Goal: Information Seeking & Learning: Learn about a topic

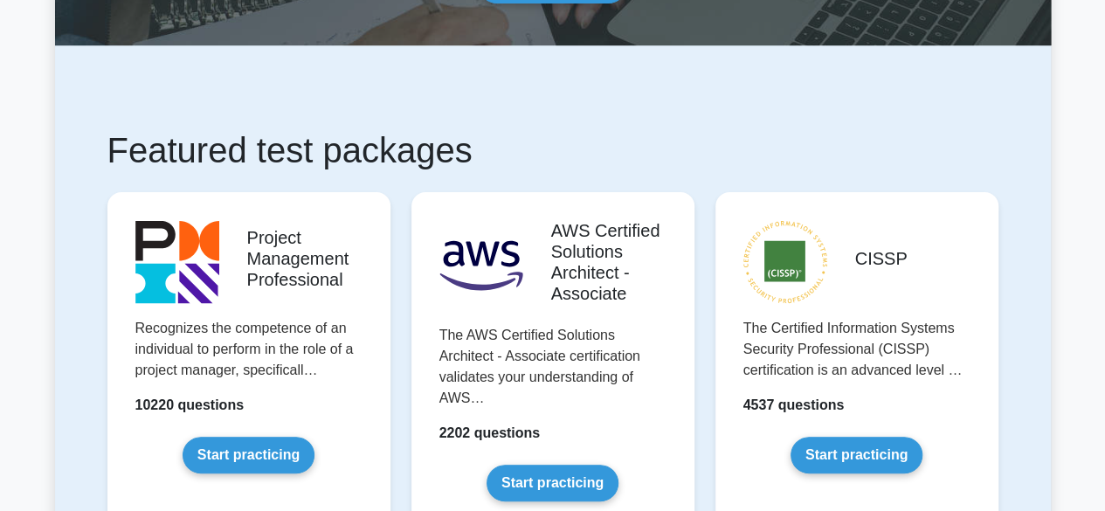
scroll to position [113, 0]
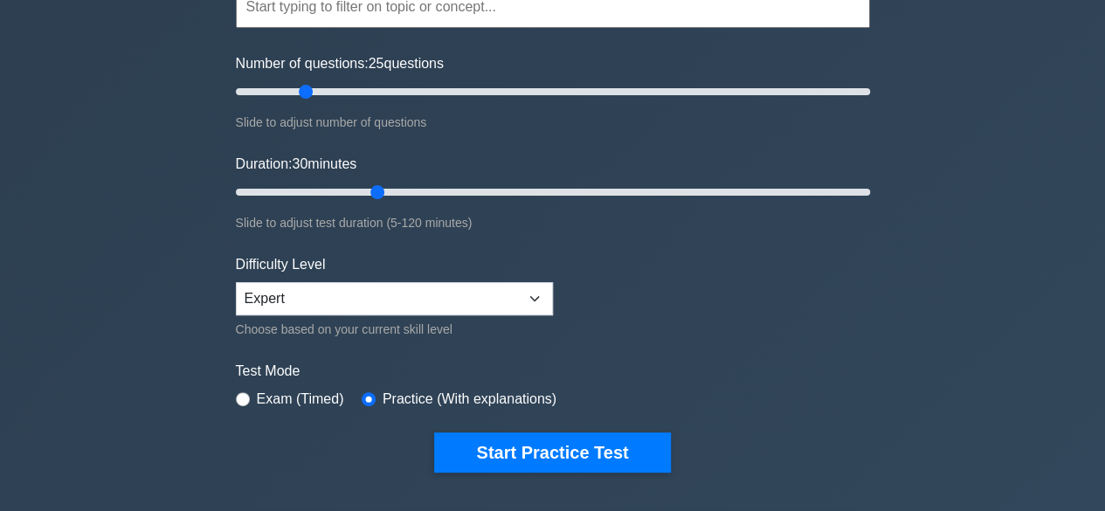
scroll to position [245, 0]
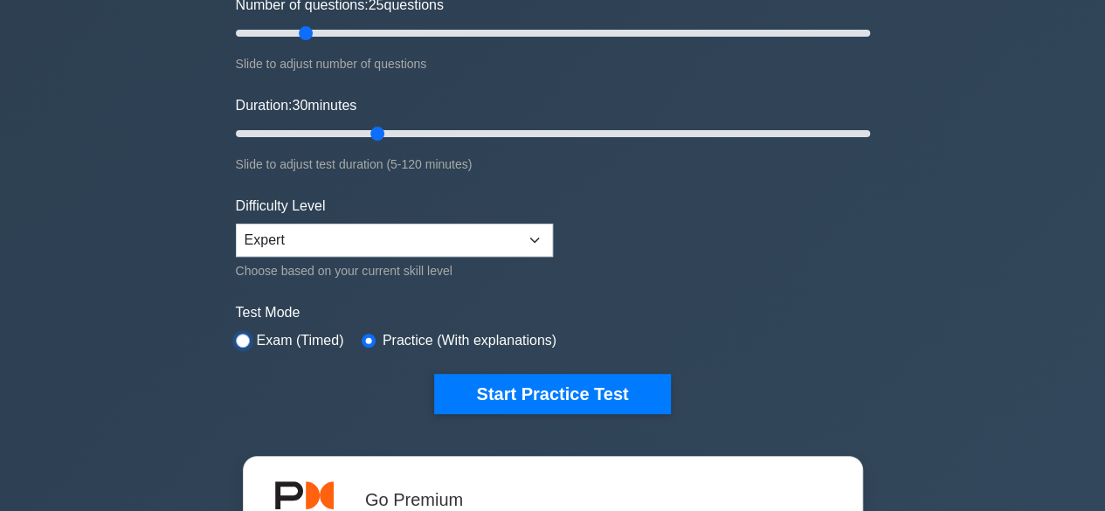
click at [243, 338] on input "radio" at bounding box center [243, 341] width 14 height 14
radio input "true"
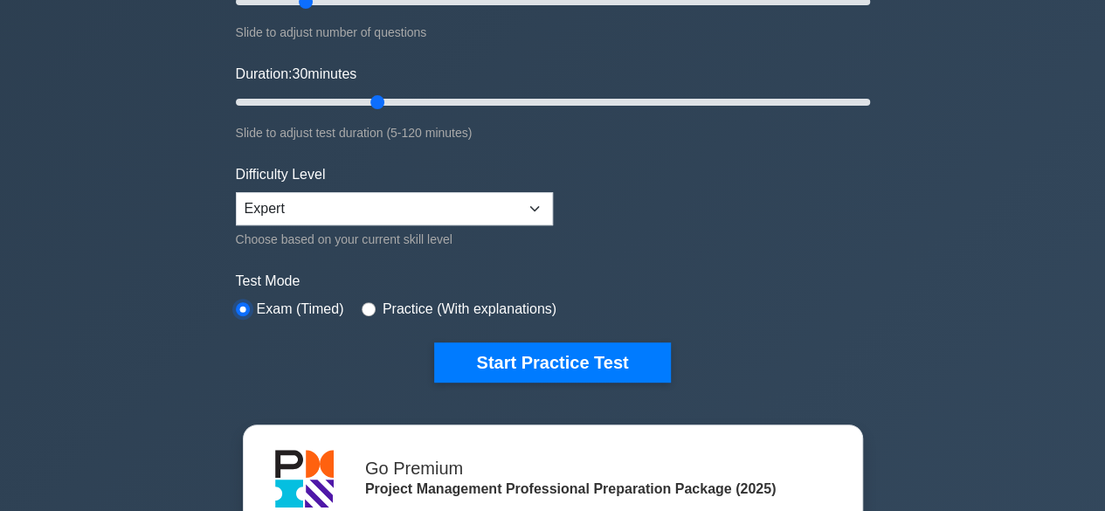
scroll to position [266, 0]
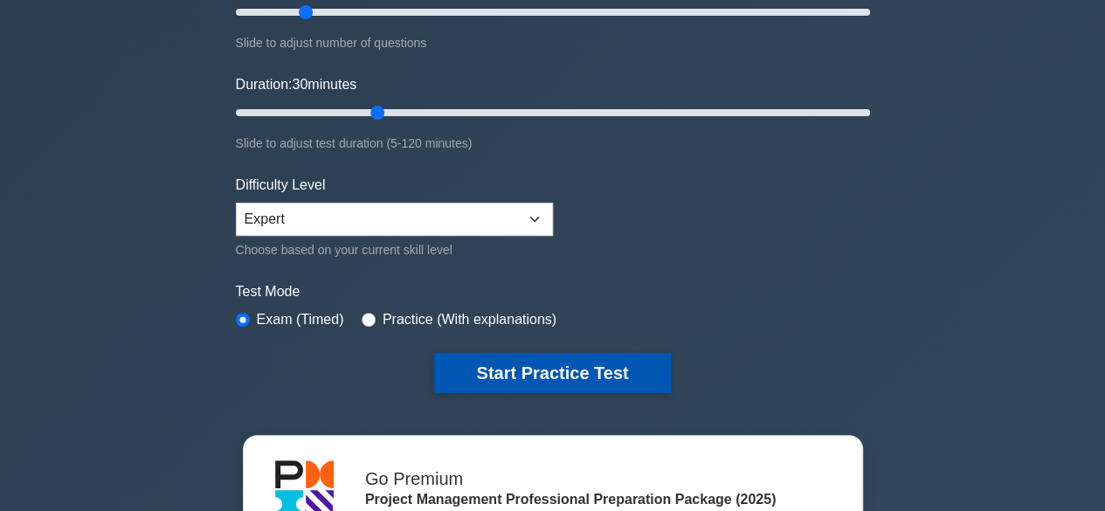
click at [556, 370] on button "Start Practice Test" at bounding box center [552, 373] width 236 height 40
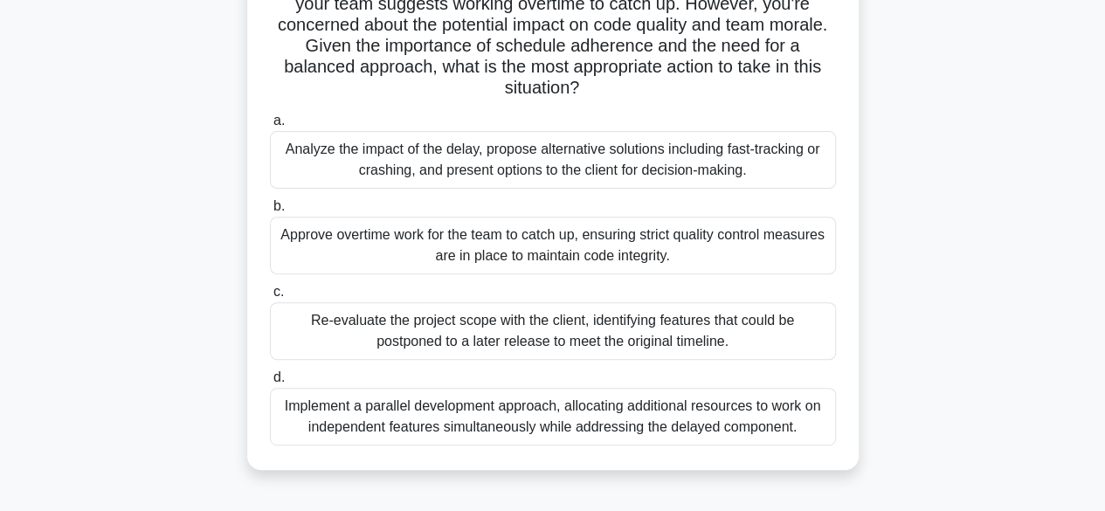
scroll to position [222, 0]
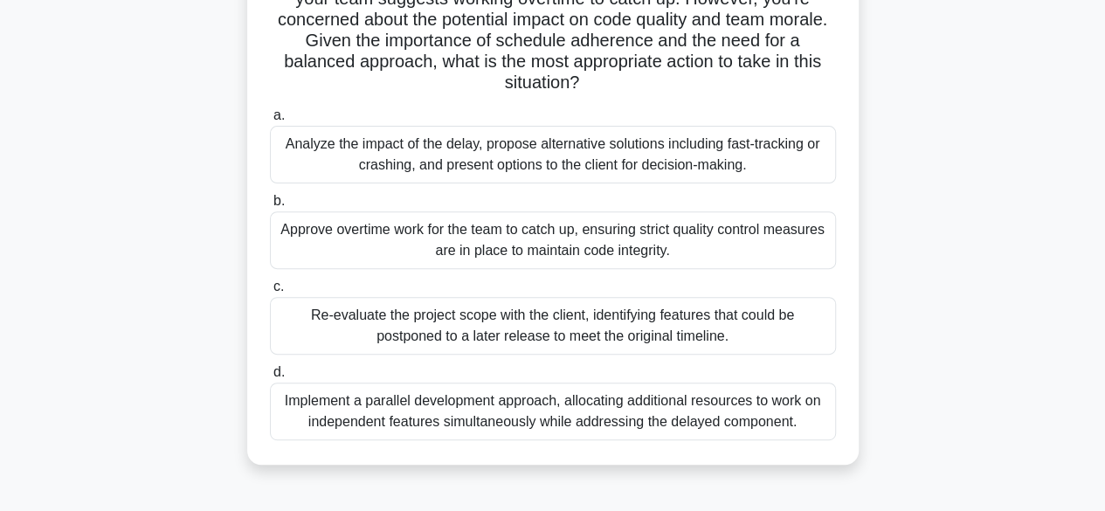
click at [617, 164] on div "Analyze the impact of the delay, propose alternative solutions including fast-t…" at bounding box center [553, 155] width 566 height 58
click at [270, 121] on input "a. Analyze the impact of the delay, propose alternative solutions including fas…" at bounding box center [270, 115] width 0 height 11
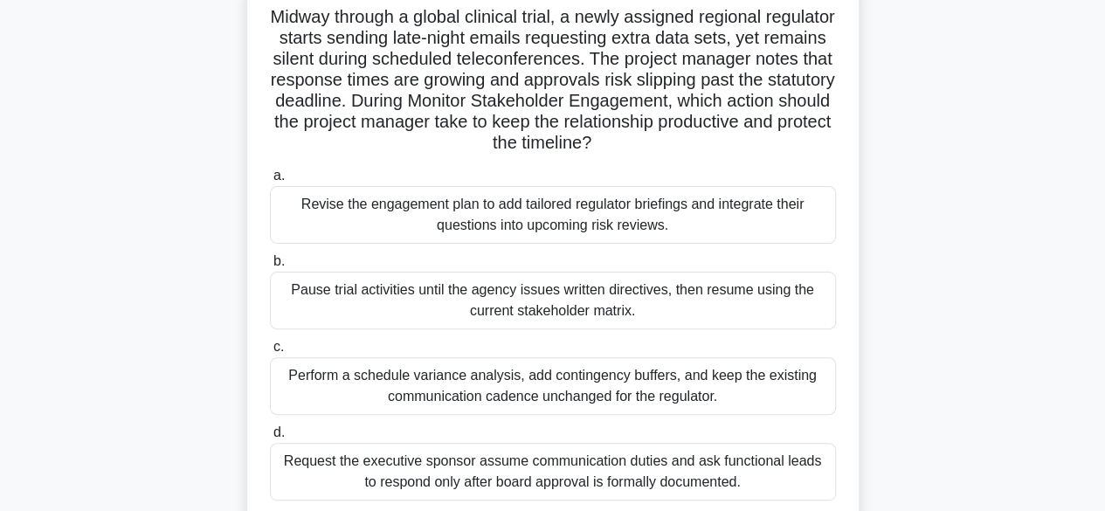
scroll to position [140, 0]
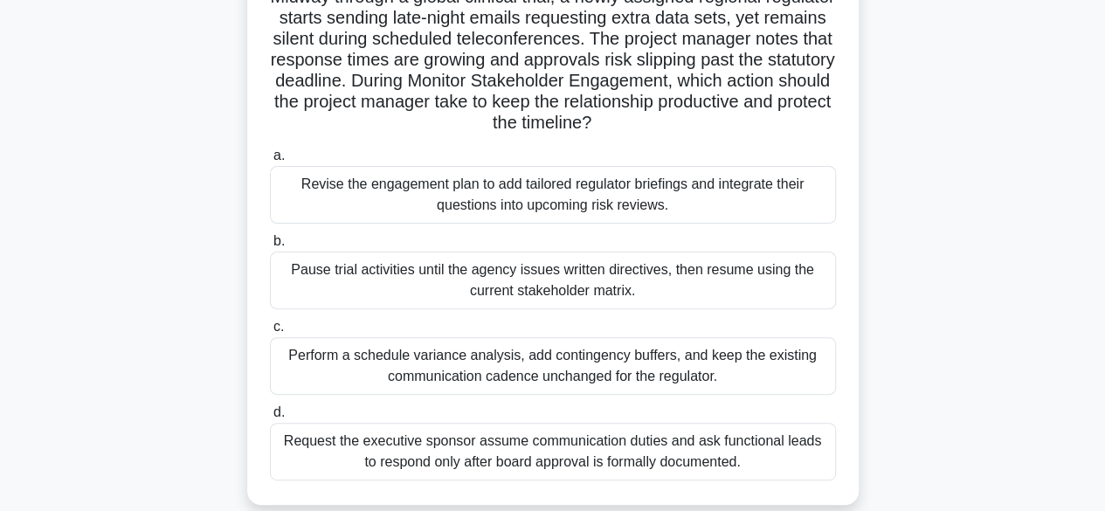
click at [465, 190] on div "Revise the engagement plan to add tailored regulator briefings and integrate th…" at bounding box center [553, 195] width 566 height 58
click at [270, 162] on input "a. Revise the engagement plan to add tailored regulator briefings and integrate…" at bounding box center [270, 155] width 0 height 11
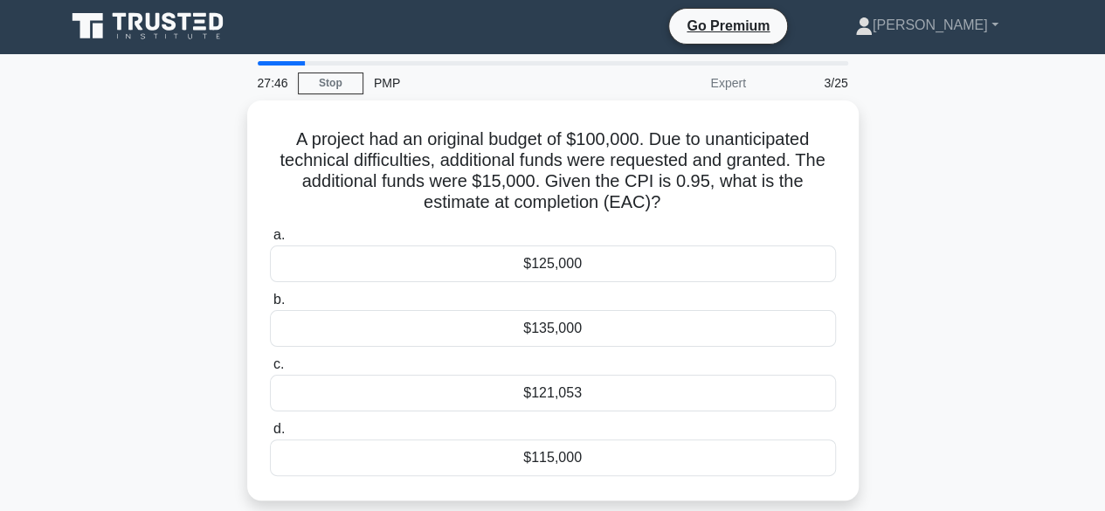
scroll to position [0, 0]
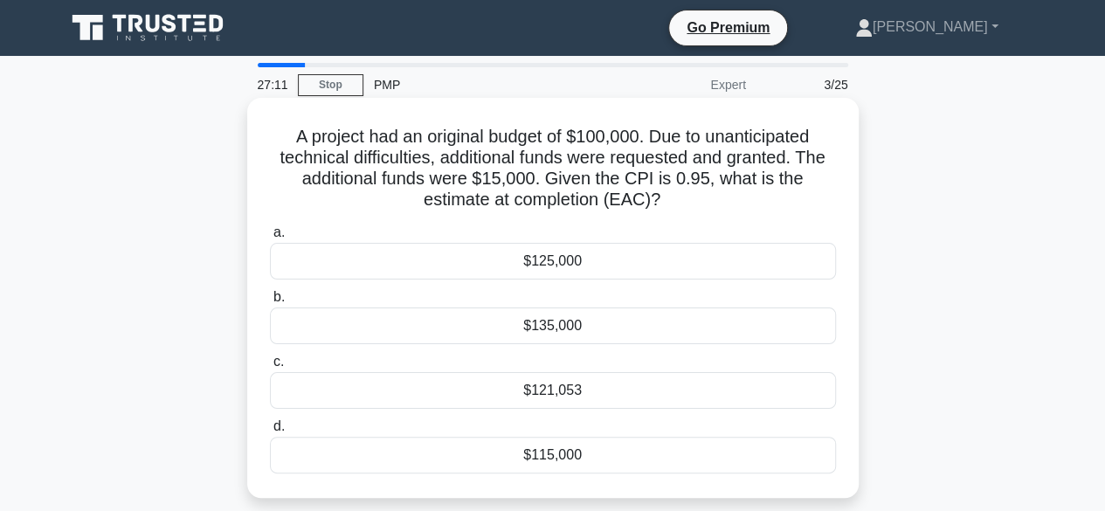
click at [575, 453] on div "$115,000" at bounding box center [553, 455] width 566 height 37
click at [270, 432] on input "d. $115,000" at bounding box center [270, 426] width 0 height 11
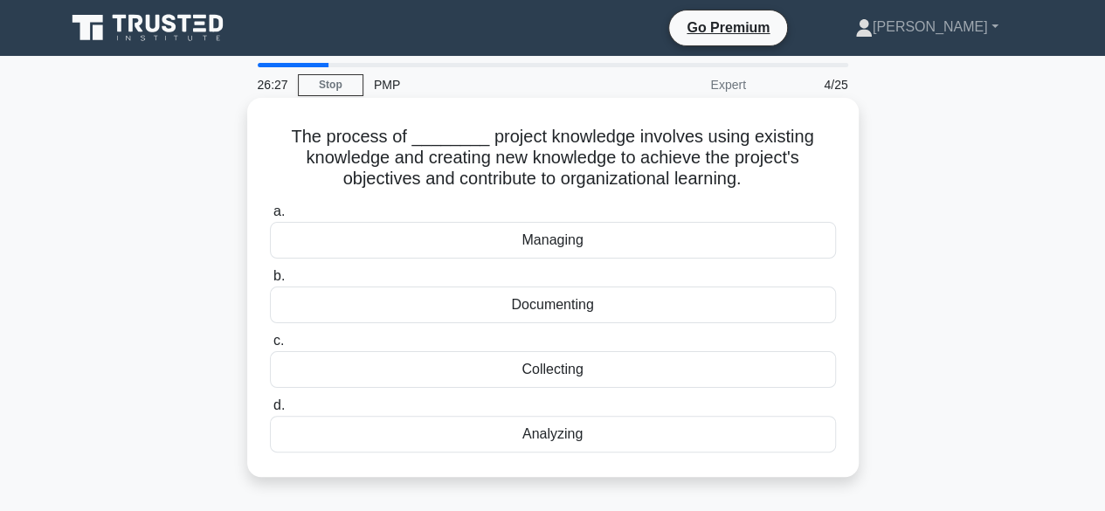
click at [538, 368] on div "Collecting" at bounding box center [553, 369] width 566 height 37
click at [270, 347] on input "c. Collecting" at bounding box center [270, 340] width 0 height 11
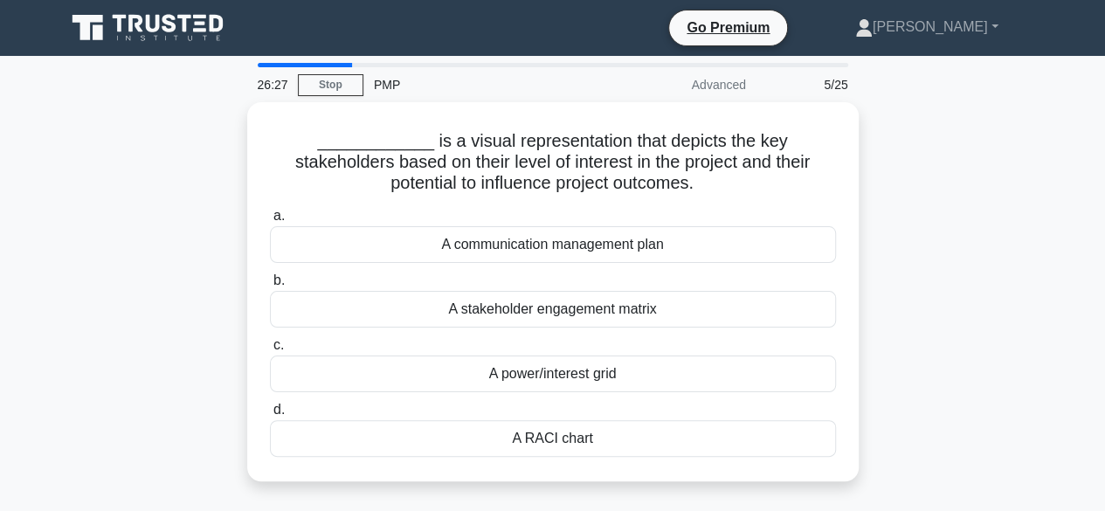
click at [538, 368] on div "A power/interest grid" at bounding box center [553, 374] width 566 height 37
click at [270, 351] on input "c. A power/interest grid" at bounding box center [270, 345] width 0 height 11
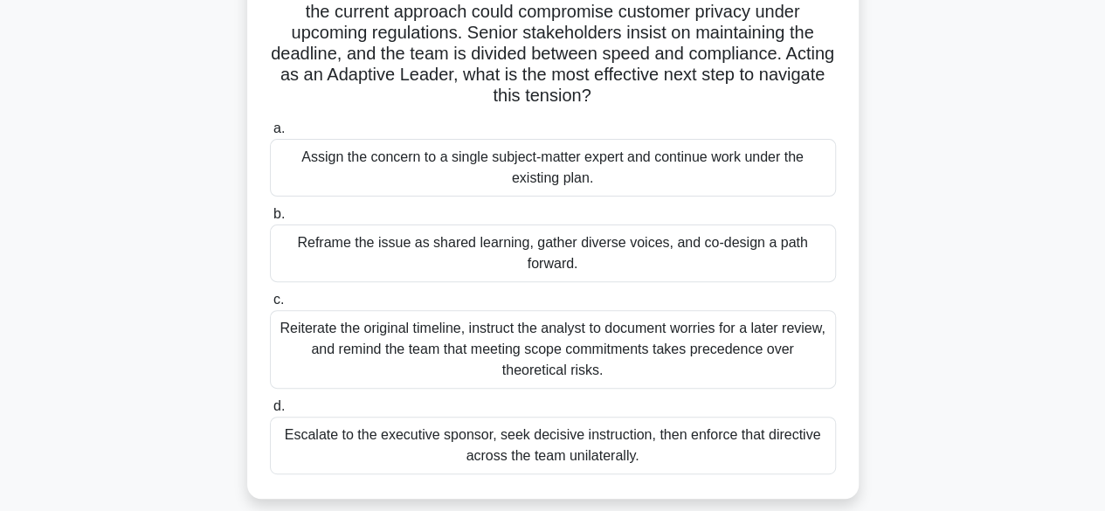
scroll to position [149, 0]
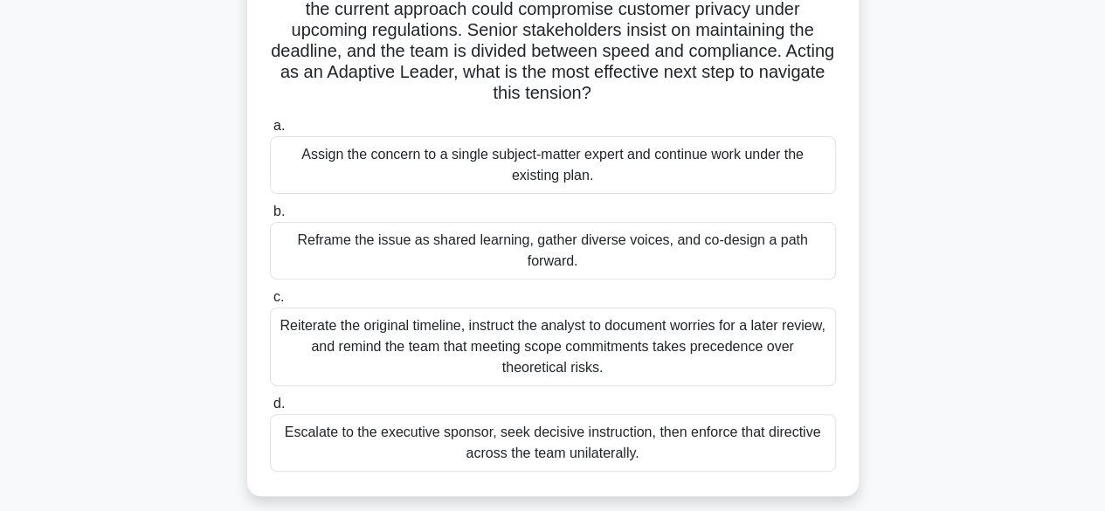
click at [674, 249] on div "Reframe the issue as shared learning, gather diverse voices, and co-design a pa…" at bounding box center [553, 251] width 566 height 58
click at [270, 218] on input "b. Reframe the issue as shared learning, gather diverse voices, and co-design a…" at bounding box center [270, 211] width 0 height 11
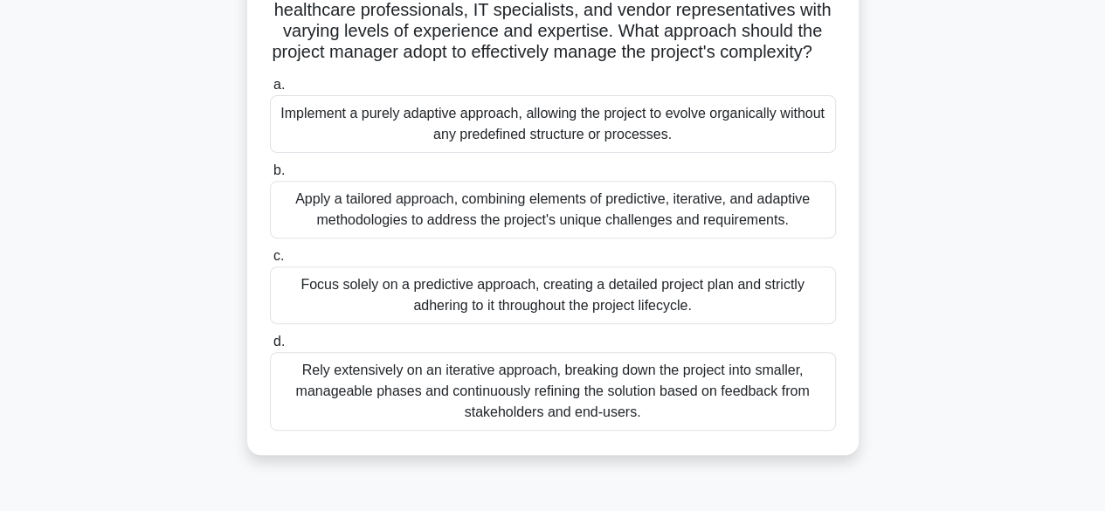
scroll to position [236, 0]
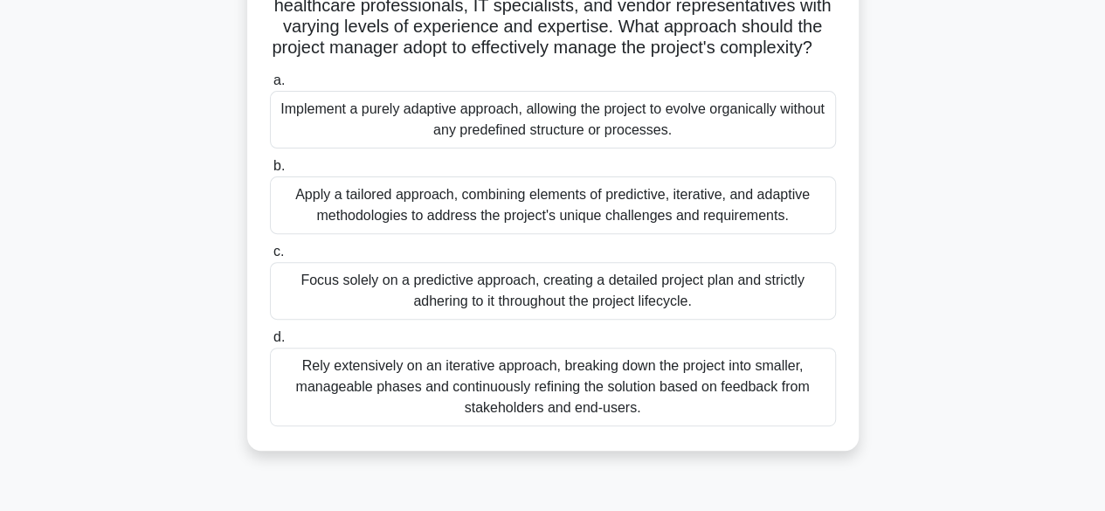
click at [594, 229] on div "Apply a tailored approach, combining elements of predictive, iterative, and ada…" at bounding box center [553, 205] width 566 height 58
click at [270, 172] on input "b. Apply a tailored approach, combining elements of predictive, iterative, and …" at bounding box center [270, 166] width 0 height 11
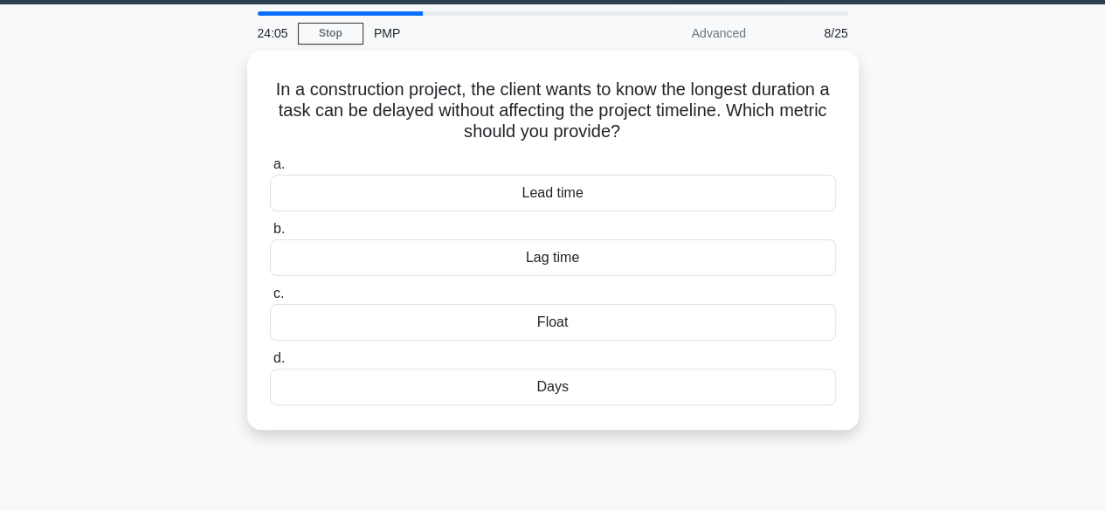
scroll to position [0, 0]
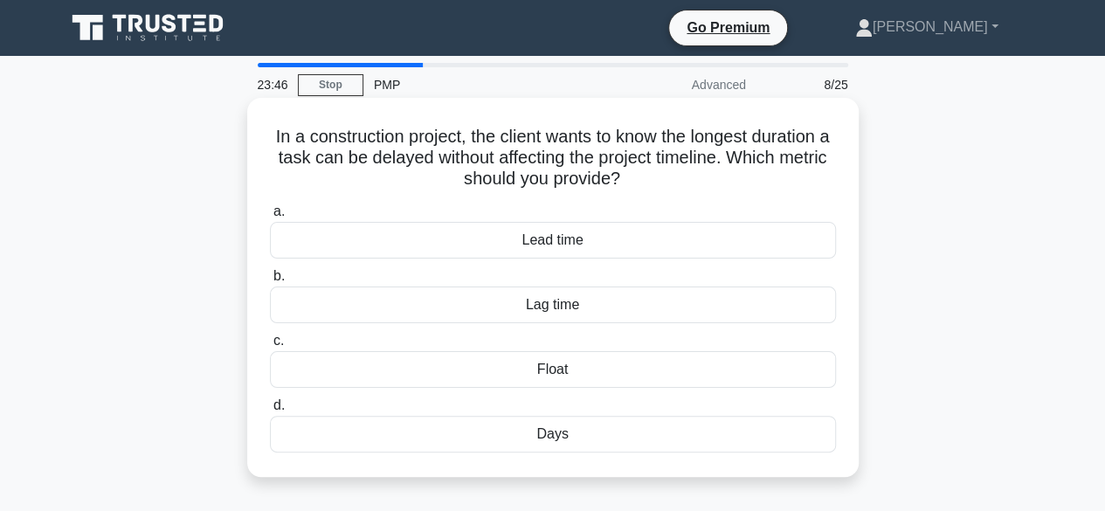
click at [636, 307] on div "Lag time" at bounding box center [553, 305] width 566 height 37
click at [270, 282] on input "b. Lag time" at bounding box center [270, 276] width 0 height 11
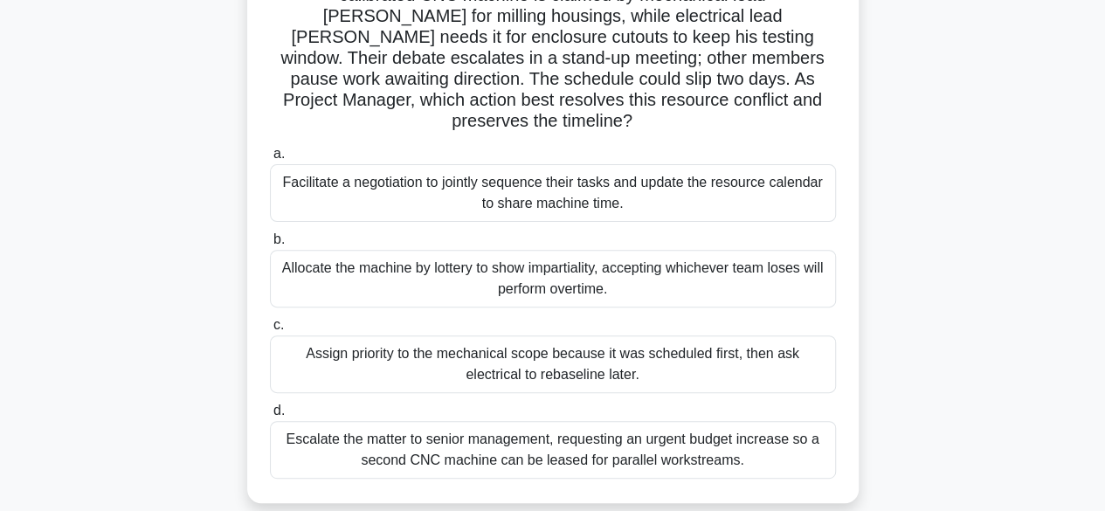
scroll to position [170, 0]
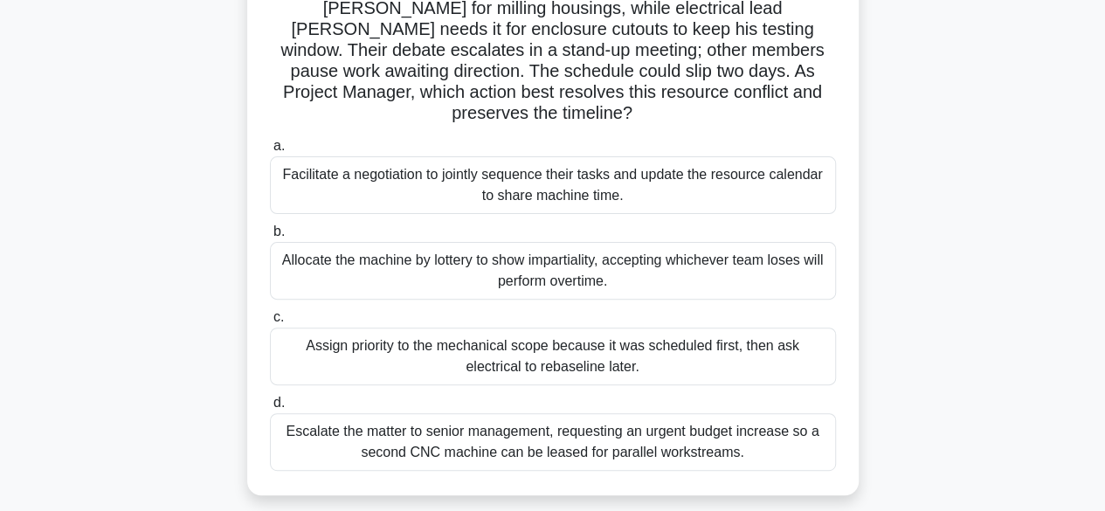
click at [593, 166] on div "Facilitate a negotiation to jointly sequence their tasks and update the resourc…" at bounding box center [553, 185] width 566 height 58
click at [270, 152] on input "a. Facilitate a negotiation to jointly sequence their tasks and update the reso…" at bounding box center [270, 146] width 0 height 11
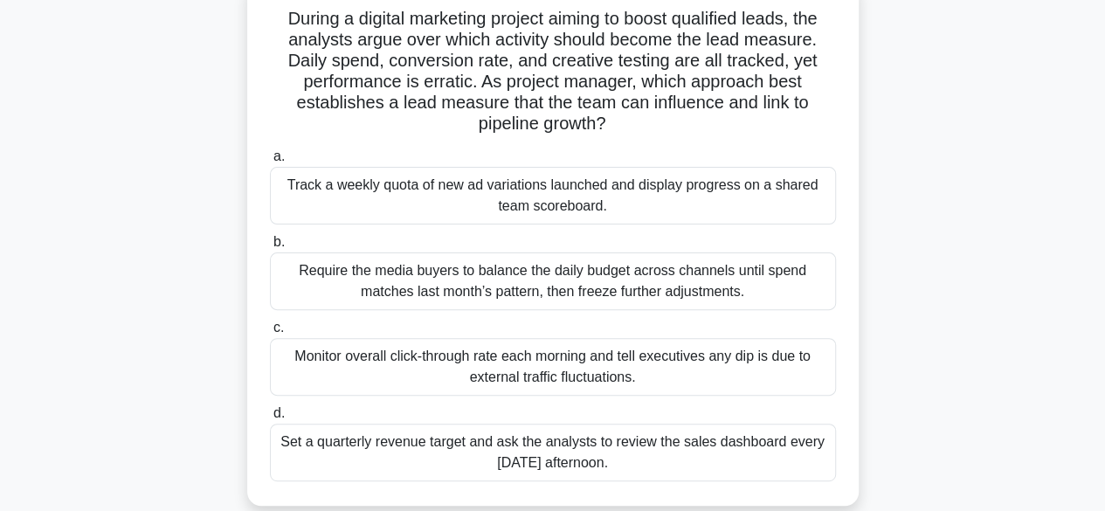
scroll to position [122, 0]
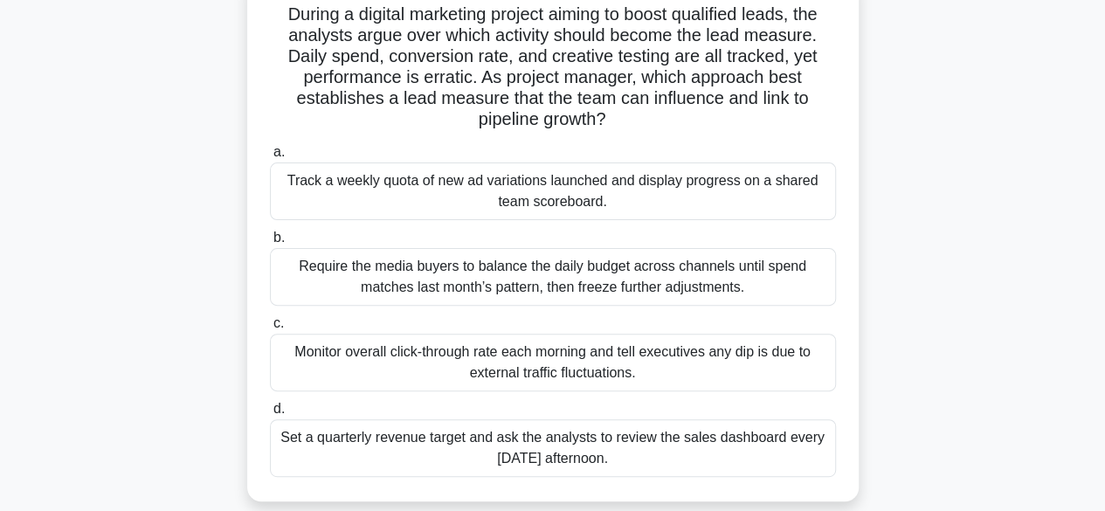
click at [713, 358] on div "Monitor overall click-through rate each morning and tell executives any dip is …" at bounding box center [553, 363] width 566 height 58
click at [270, 329] on input "c. Monitor overall click-through rate each morning and tell executives any dip …" at bounding box center [270, 323] width 0 height 11
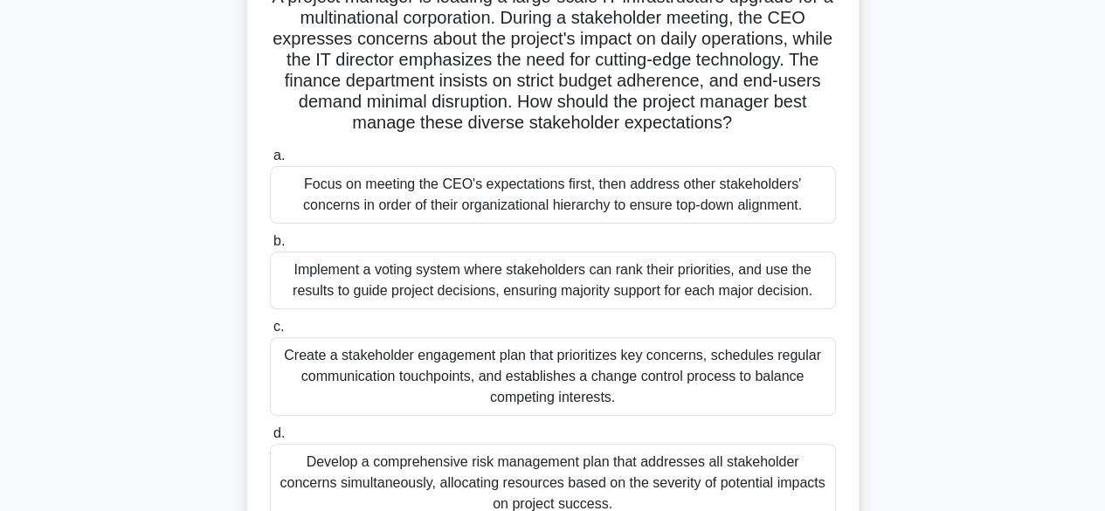
scroll to position [151, 0]
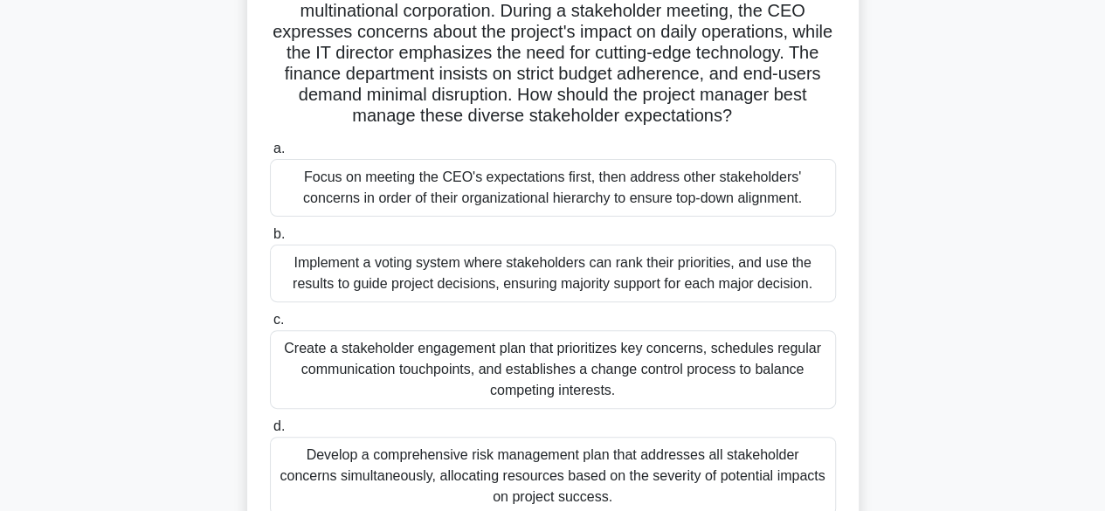
click at [944, 452] on div "A project manager is leading a large-scale IT infrastructure upgrade for a mult…" at bounding box center [553, 256] width 996 height 610
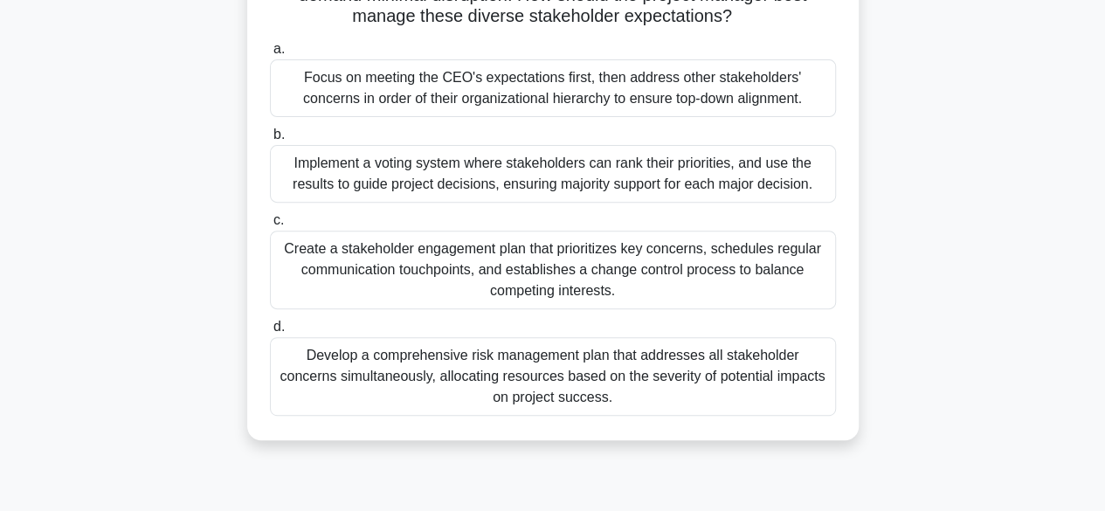
scroll to position [268, 0]
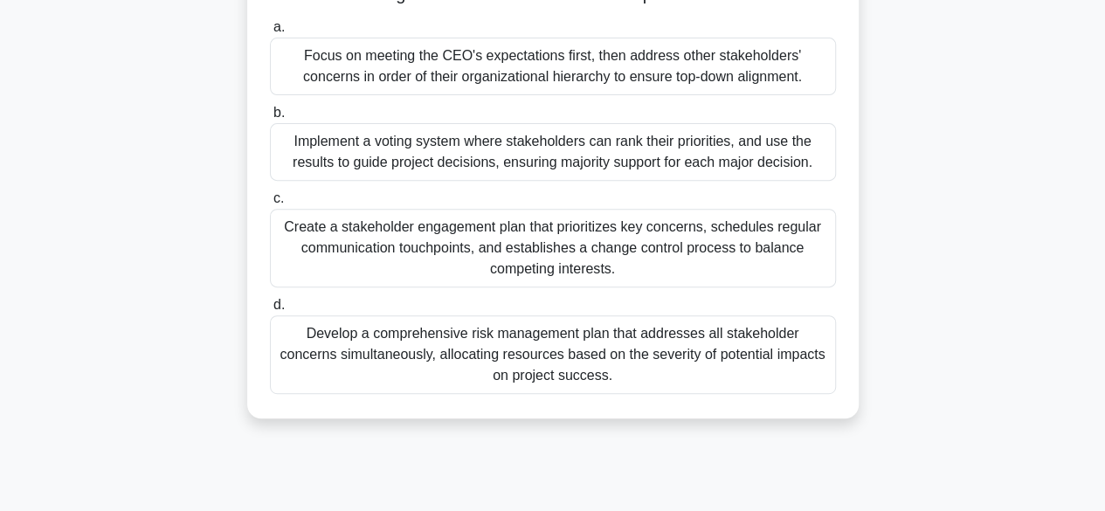
click at [681, 249] on div "Create a stakeholder engagement plan that prioritizes key concerns, schedules r…" at bounding box center [553, 248] width 566 height 79
click at [270, 204] on input "c. Create a stakeholder engagement plan that prioritizes key concerns, schedule…" at bounding box center [270, 198] width 0 height 11
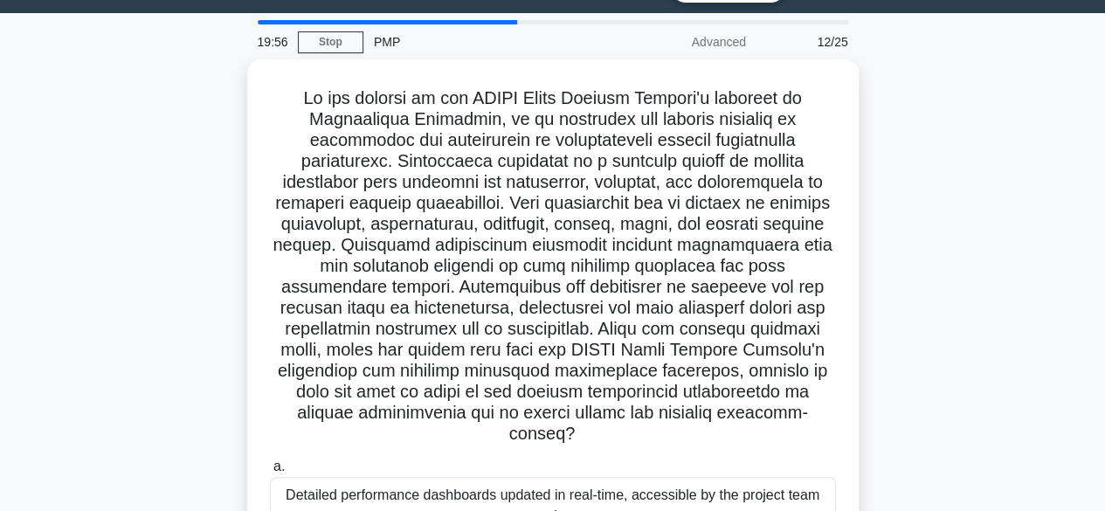
scroll to position [45, 0]
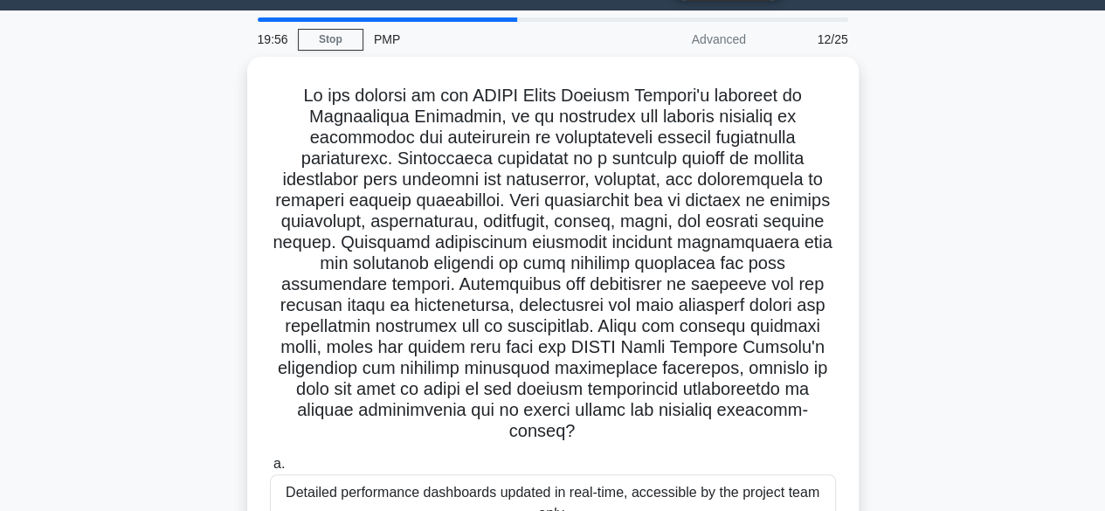
click at [982, 374] on div ".spinner_0XTQ{transform-origin:center;animation:spinner_y6GP .75s linear infini…" at bounding box center [553, 414] width 996 height 715
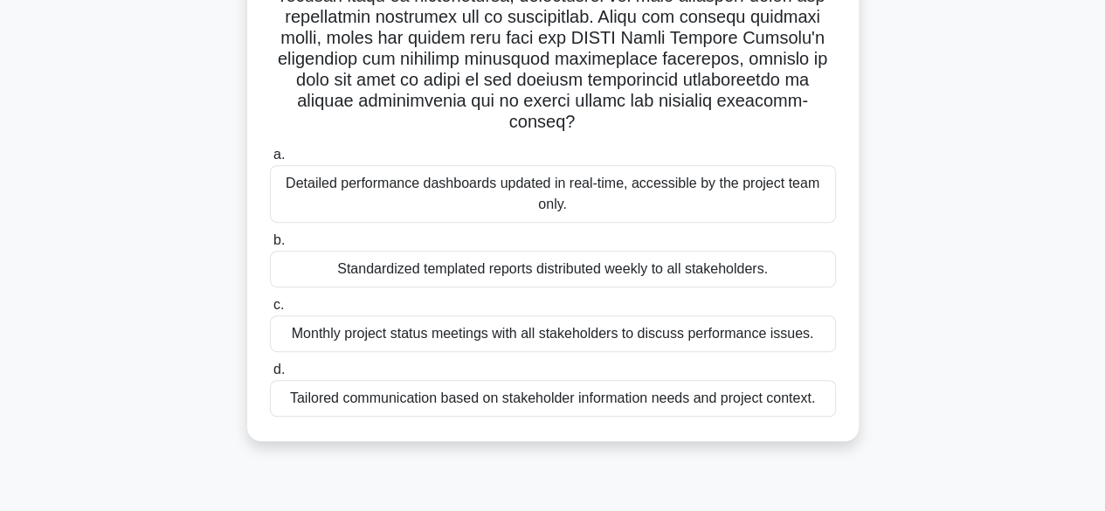
scroll to position [360, 0]
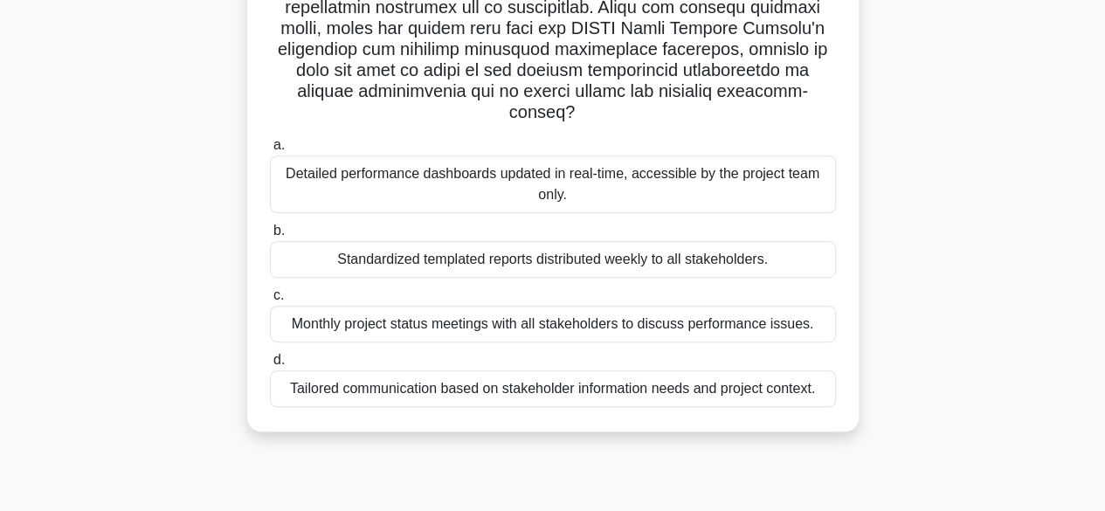
click at [720, 390] on div "Tailored communication based on stakeholder information needs and project conte…" at bounding box center [553, 388] width 566 height 37
click at [270, 366] on input "d. Tailored communication based on stakeholder information needs and project co…" at bounding box center [270, 360] width 0 height 11
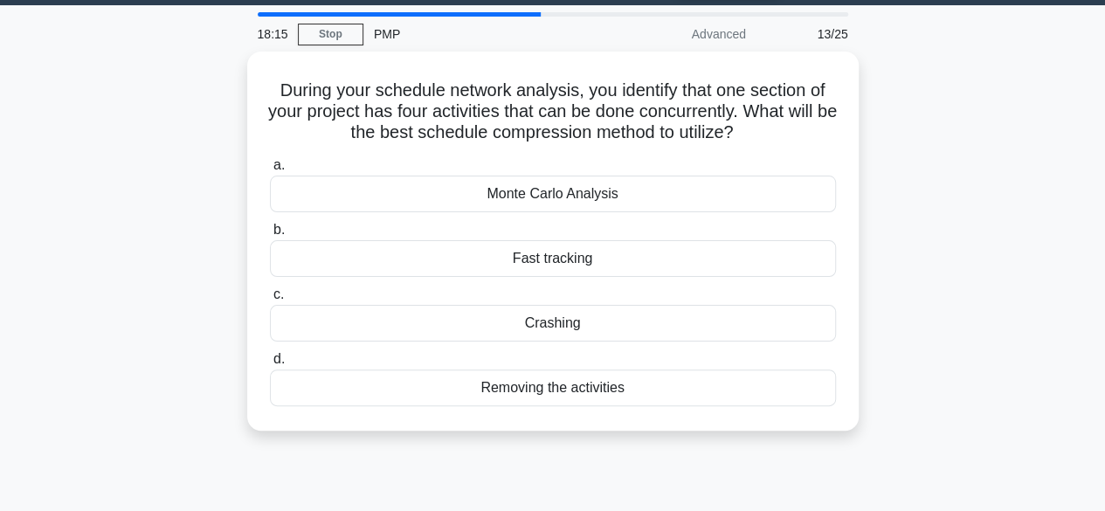
scroll to position [52, 0]
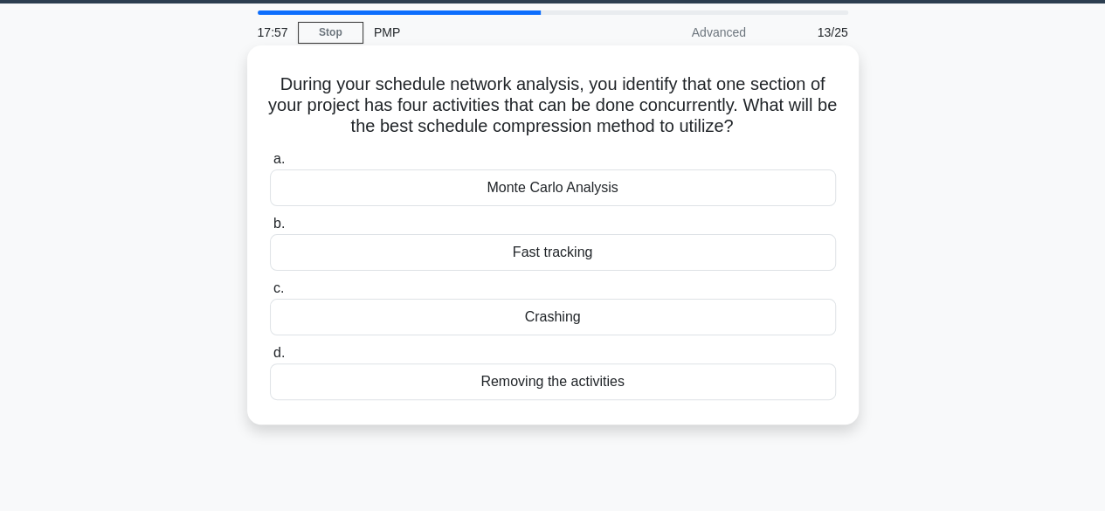
click at [683, 316] on div "Crashing" at bounding box center [553, 317] width 566 height 37
click at [270, 294] on input "c. Crashing" at bounding box center [270, 288] width 0 height 11
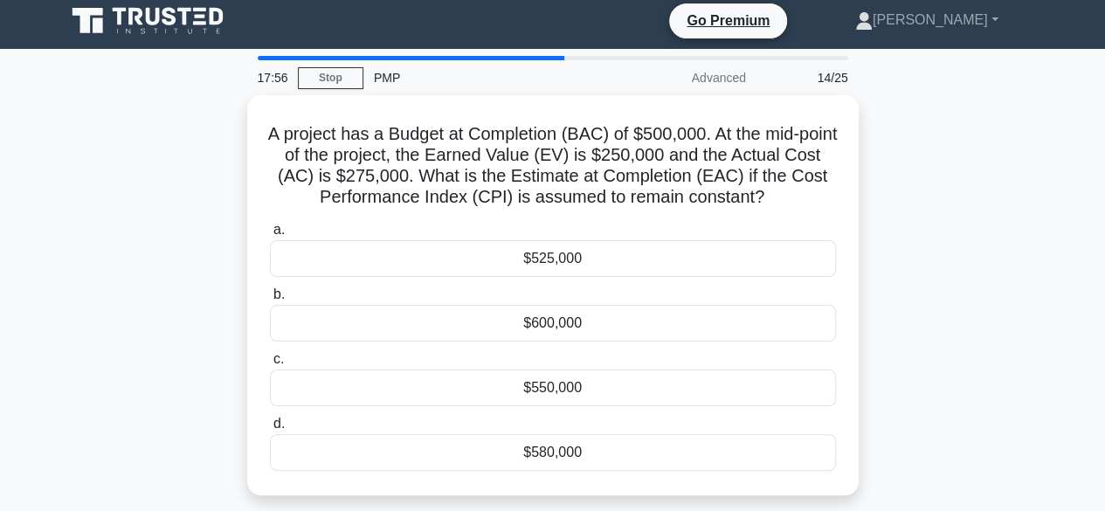
scroll to position [0, 0]
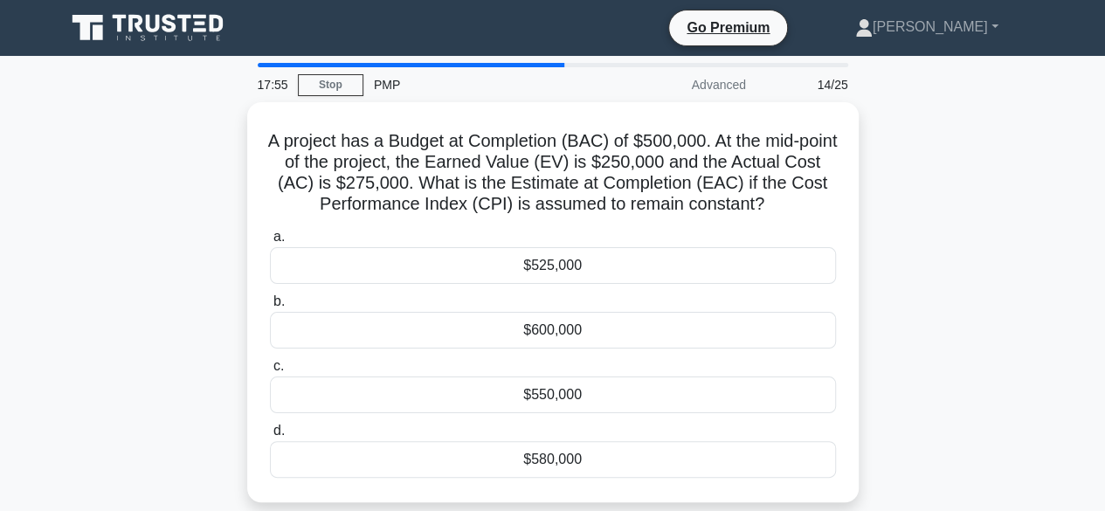
click at [973, 439] on div "A project has a Budget at Completion (BAC) of $500,000. At the mid-point of the…" at bounding box center [553, 312] width 996 height 421
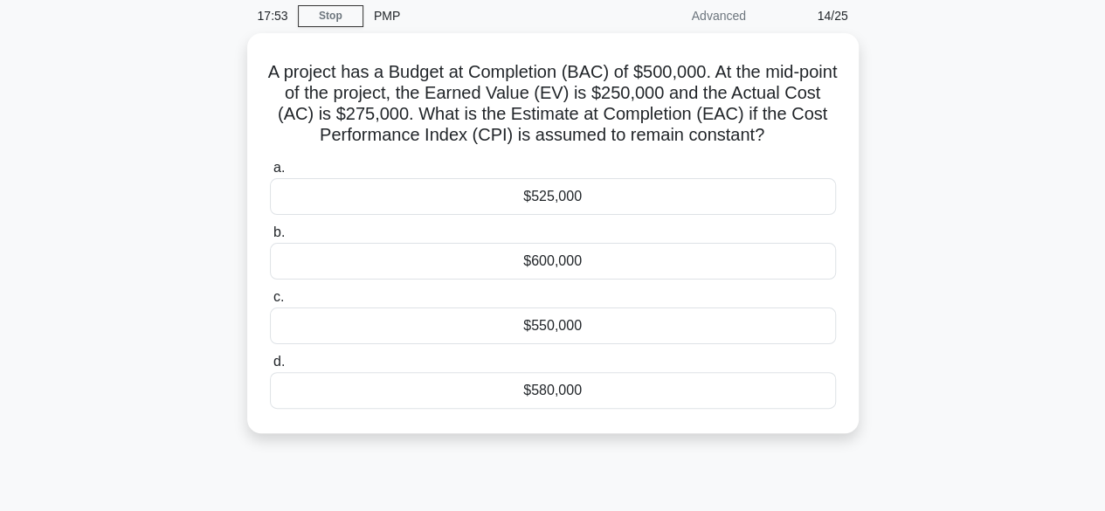
scroll to position [86, 0]
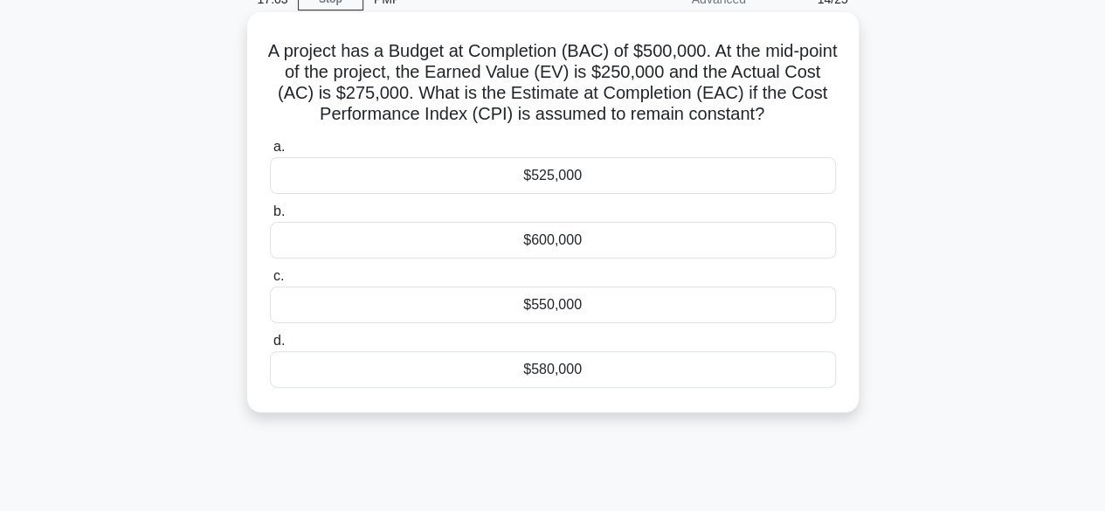
click at [578, 309] on div "$550,000" at bounding box center [553, 305] width 566 height 37
click at [270, 282] on input "c. $550,000" at bounding box center [270, 276] width 0 height 11
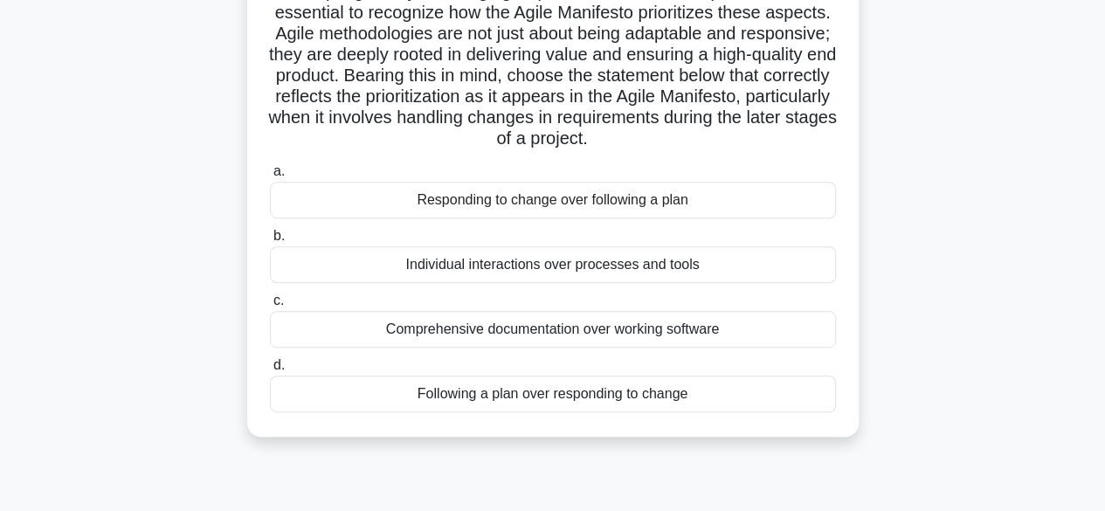
scroll to position [297, 0]
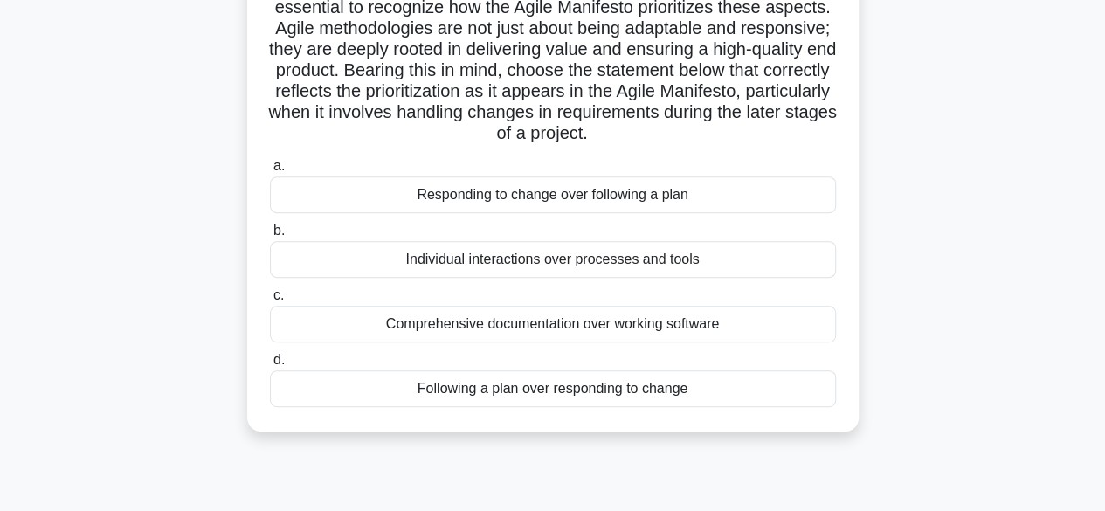
click at [640, 207] on div "Responding to change over following a plan" at bounding box center [553, 194] width 566 height 37
click at [270, 172] on input "a. Responding to change over following a plan" at bounding box center [270, 166] width 0 height 11
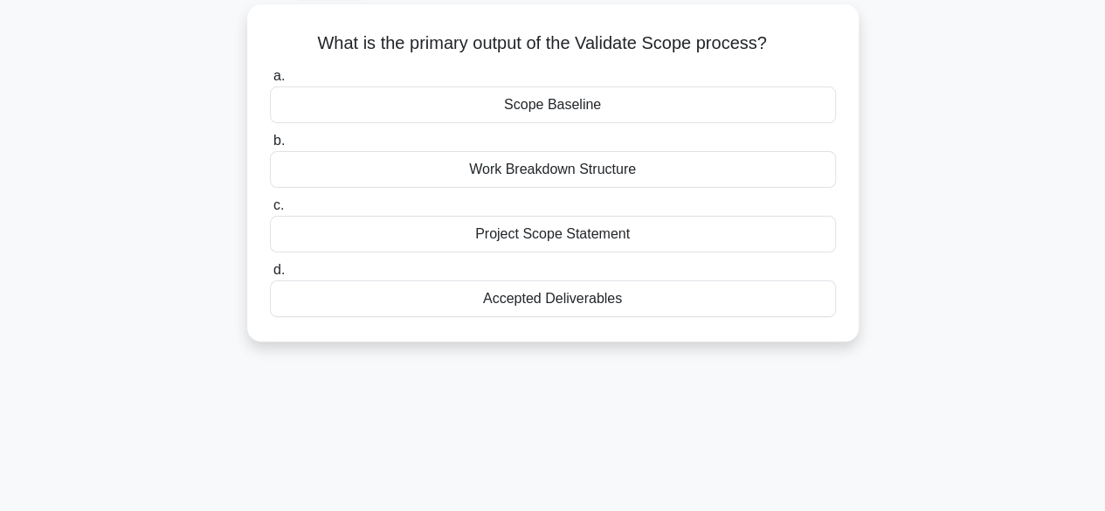
scroll to position [100, 0]
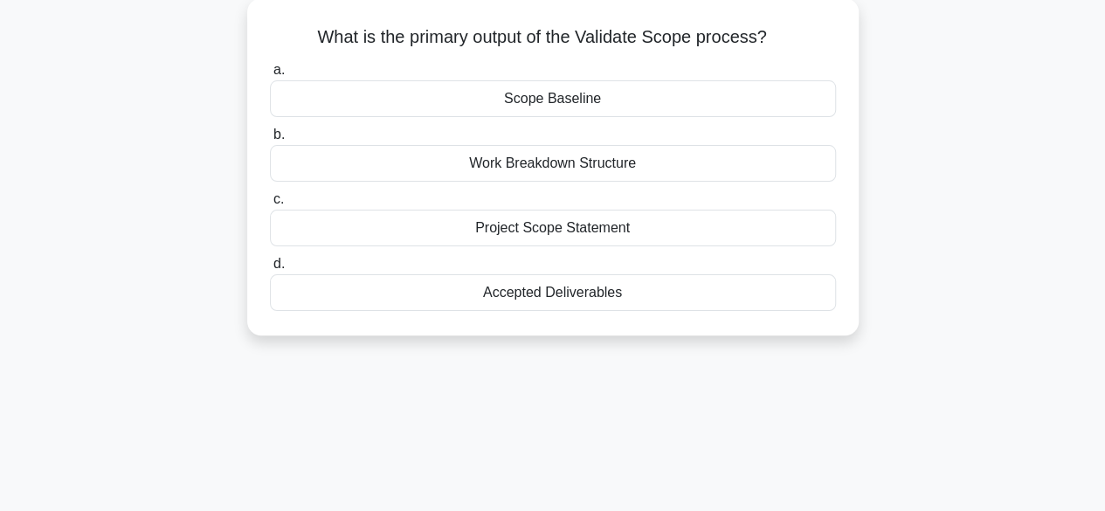
click at [579, 163] on div "Work Breakdown Structure" at bounding box center [553, 163] width 566 height 37
click at [270, 141] on input "b. Work Breakdown Structure" at bounding box center [270, 134] width 0 height 11
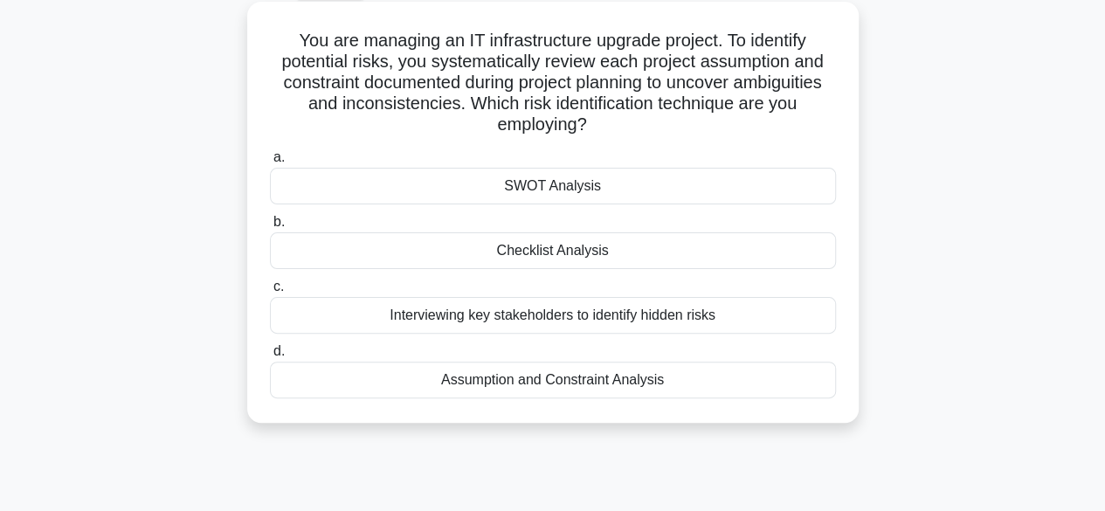
scroll to position [98, 0]
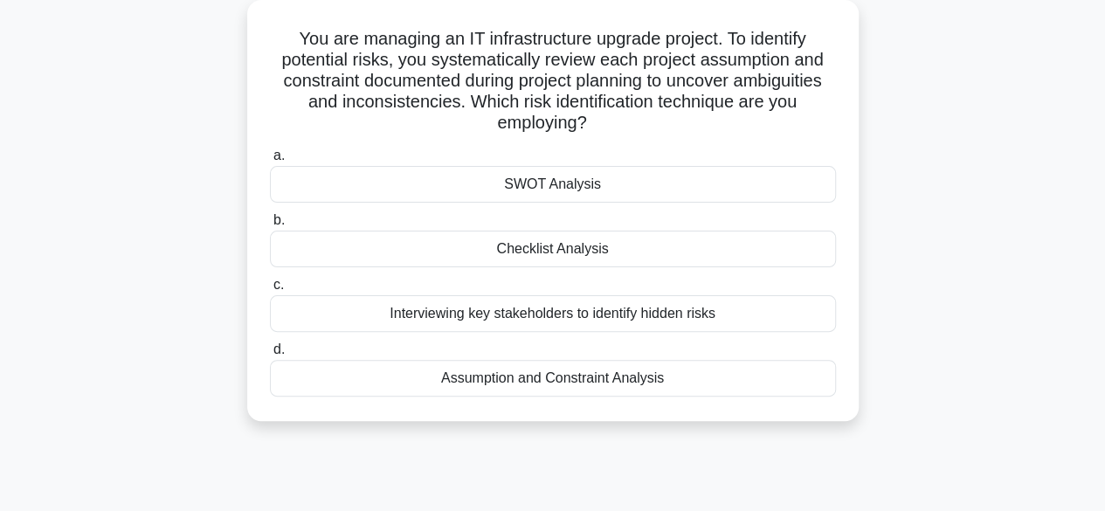
click at [660, 189] on div "SWOT Analysis" at bounding box center [553, 184] width 566 height 37
click at [270, 162] on input "a. SWOT Analysis" at bounding box center [270, 155] width 0 height 11
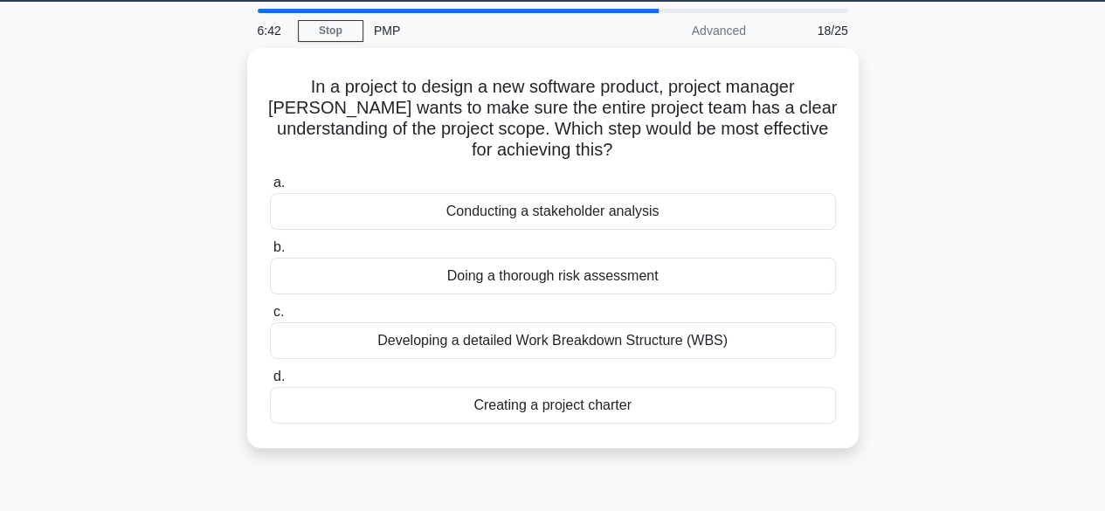
scroll to position [54, 0]
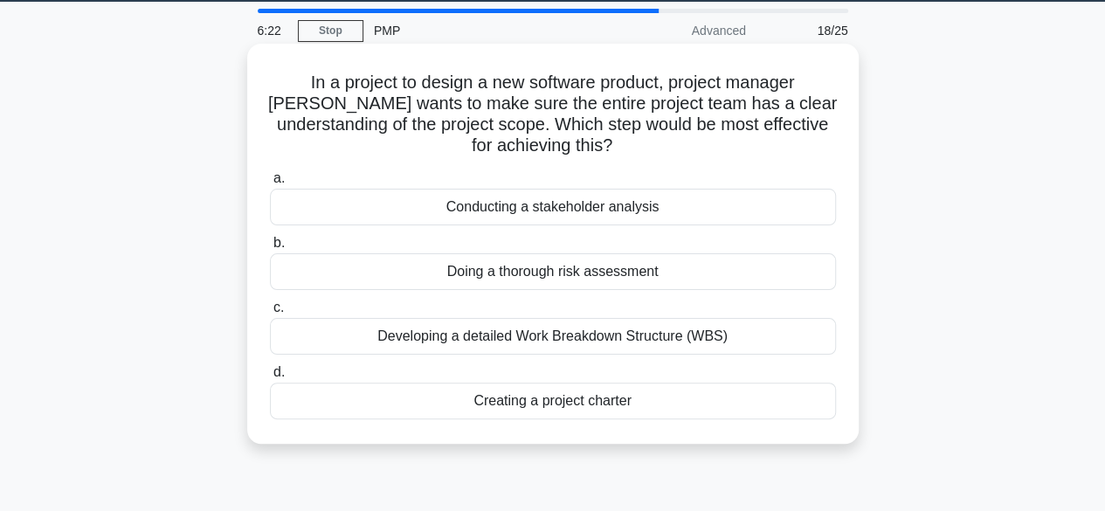
click at [658, 342] on div "Developing a detailed Work Breakdown Structure (WBS)" at bounding box center [553, 336] width 566 height 37
click at [270, 314] on input "c. Developing a detailed Work Breakdown Structure (WBS)" at bounding box center [270, 307] width 0 height 11
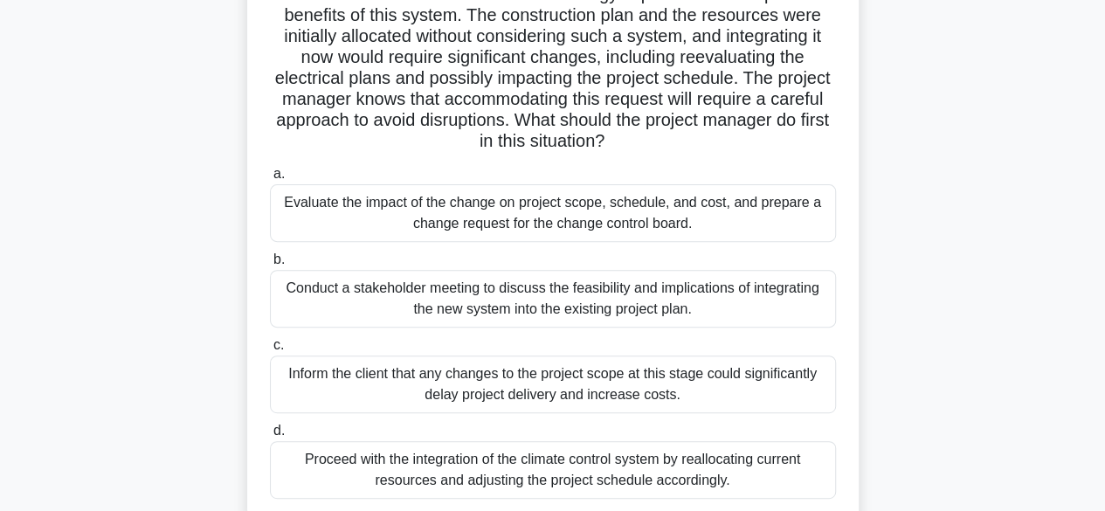
scroll to position [208, 0]
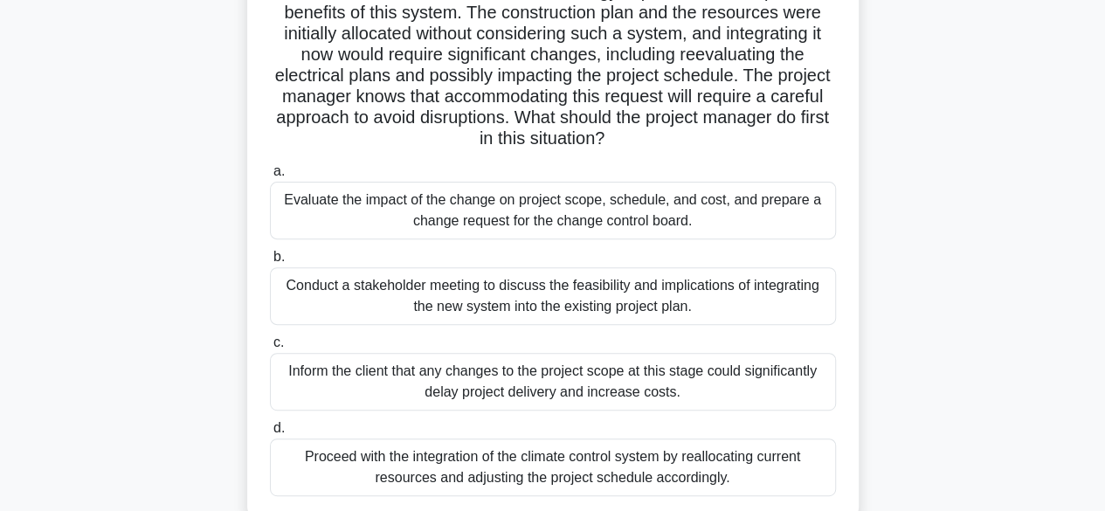
click at [529, 220] on div "Evaluate the impact of the change on project scope, schedule, and cost, and pre…" at bounding box center [553, 211] width 566 height 58
click at [270, 177] on input "a. Evaluate the impact of the change on project scope, schedule, and cost, and …" at bounding box center [270, 171] width 0 height 11
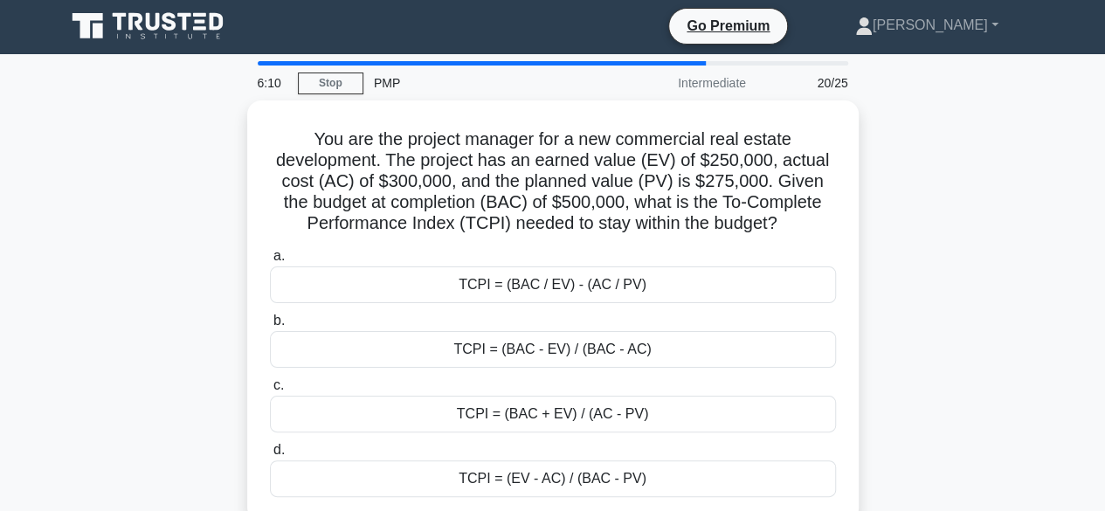
scroll to position [3, 0]
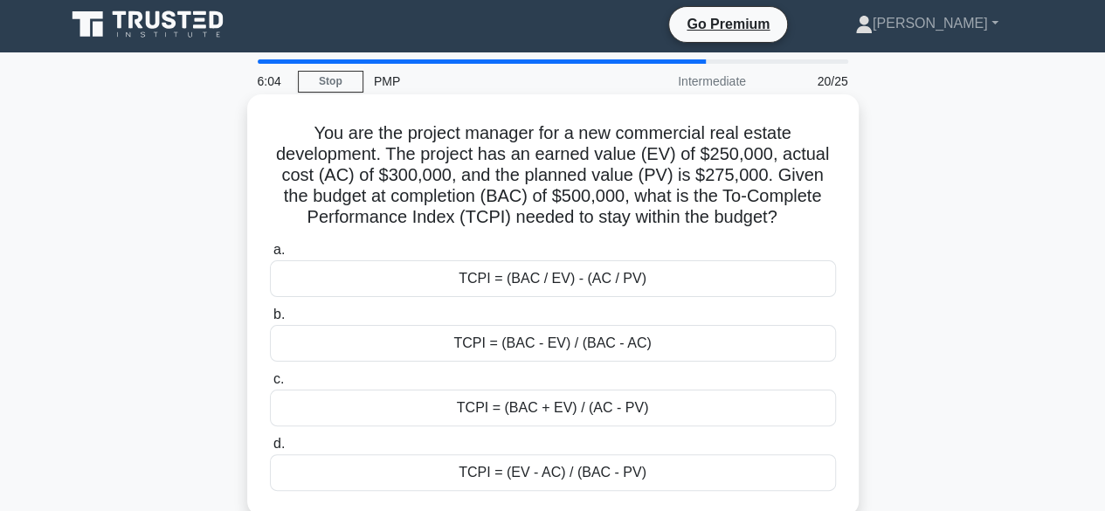
click at [629, 295] on div "TCPI = (BAC / EV) - (AC / PV)" at bounding box center [553, 278] width 566 height 37
click at [270, 256] on input "a. TCPI = (BAC / EV) - (AC / PV)" at bounding box center [270, 250] width 0 height 11
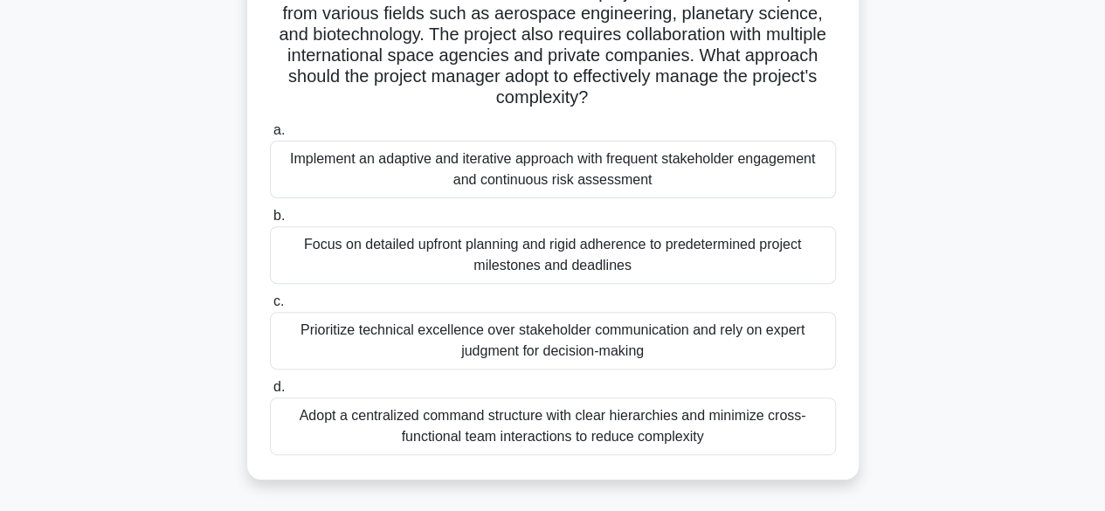
scroll to position [211, 0]
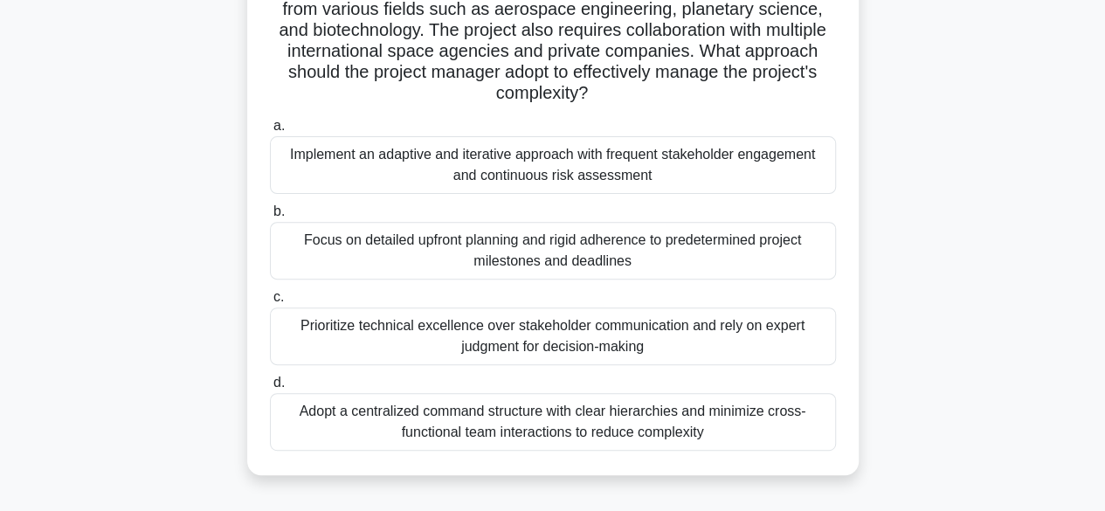
click at [605, 407] on div "Adopt a centralized command structure with clear hierarchies and minimize cross…" at bounding box center [553, 422] width 566 height 58
click at [270, 389] on input "d. Adopt a centralized command structure with clear hierarchies and minimize cr…" at bounding box center [270, 382] width 0 height 11
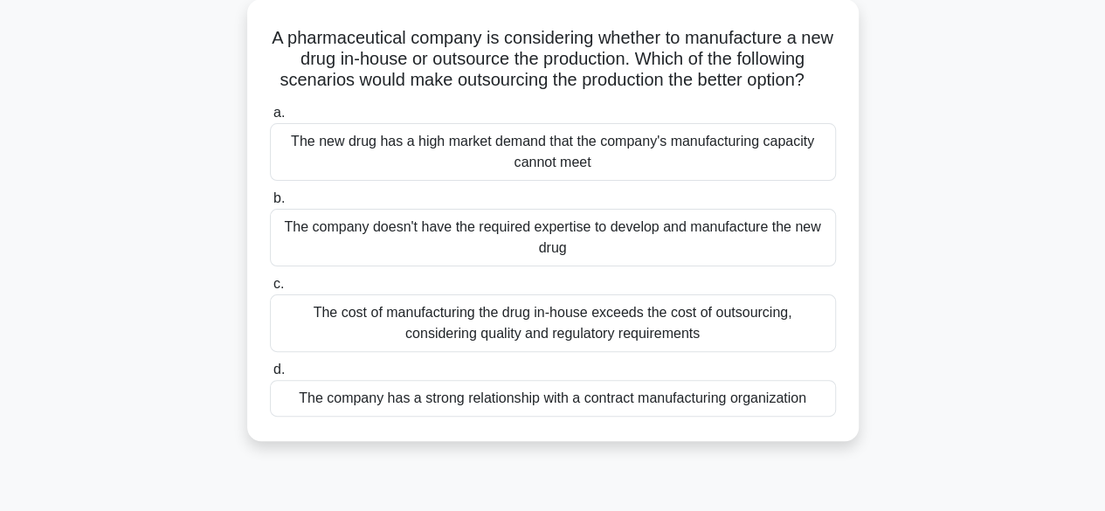
scroll to position [103, 0]
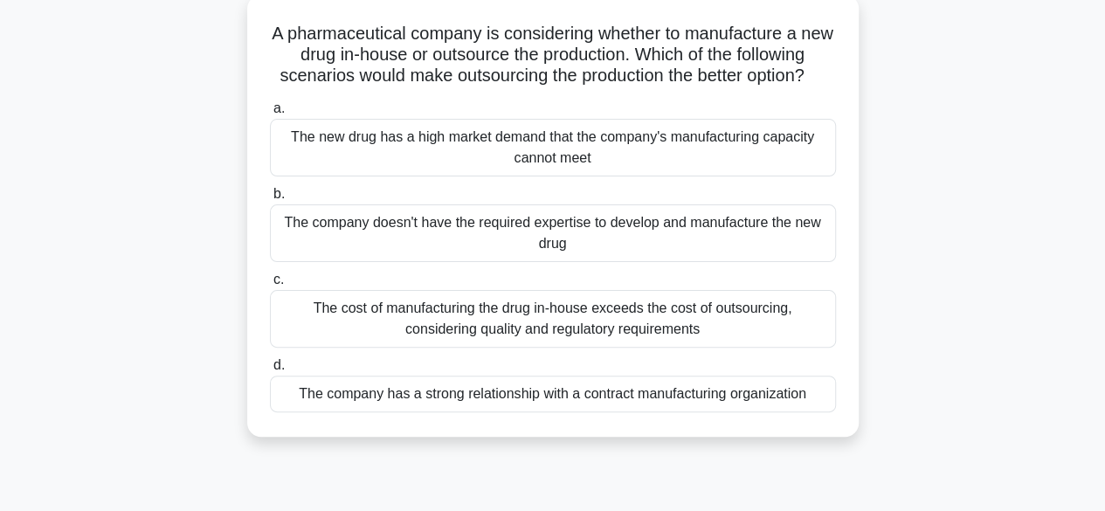
click at [705, 348] on div "The cost of manufacturing the drug in-house exceeds the cost of outsourcing, co…" at bounding box center [553, 319] width 566 height 58
click at [270, 286] on input "c. The cost of manufacturing the drug in-house exceeds the cost of outsourcing,…" at bounding box center [270, 279] width 0 height 11
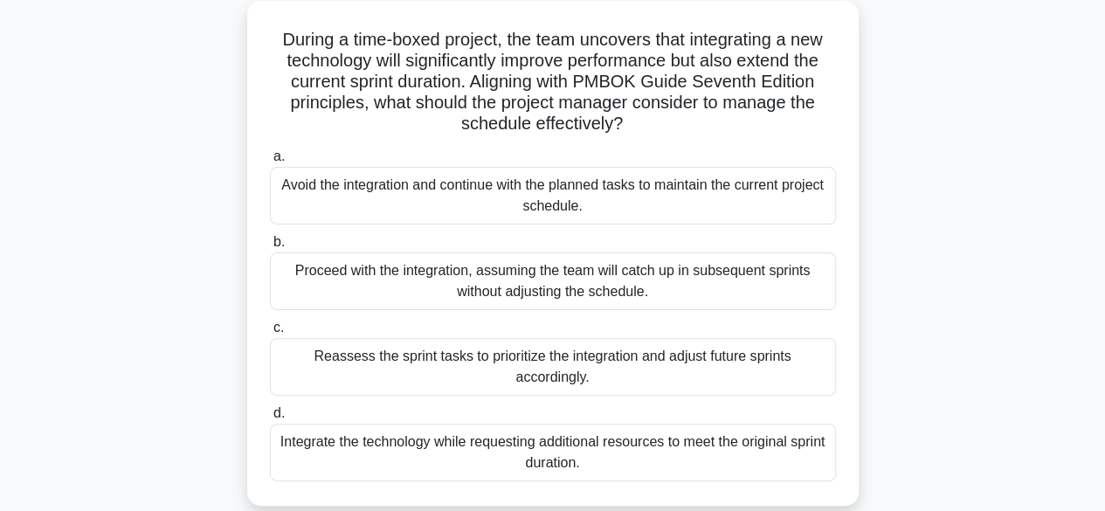
scroll to position [105, 0]
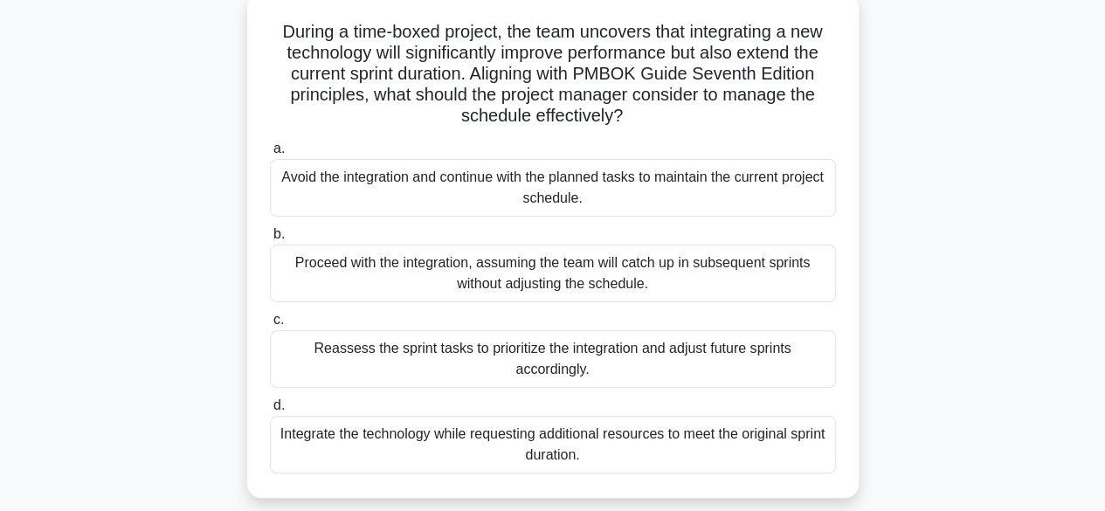
click at [629, 363] on div "Reassess the sprint tasks to prioritize the integration and adjust future sprin…" at bounding box center [553, 359] width 566 height 58
click at [270, 326] on input "c. Reassess the sprint tasks to prioritize the integration and adjust future sp…" at bounding box center [270, 320] width 0 height 11
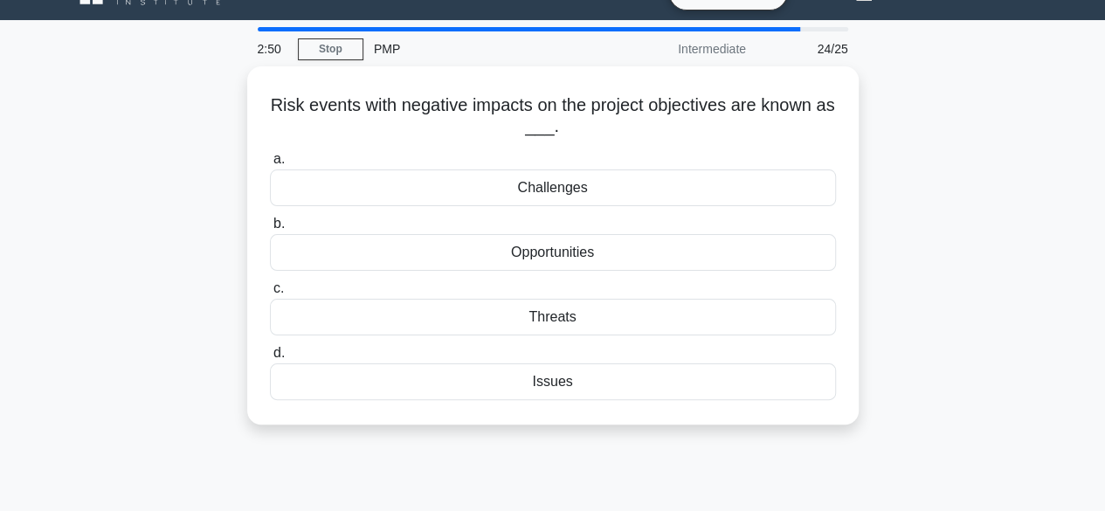
scroll to position [38, 0]
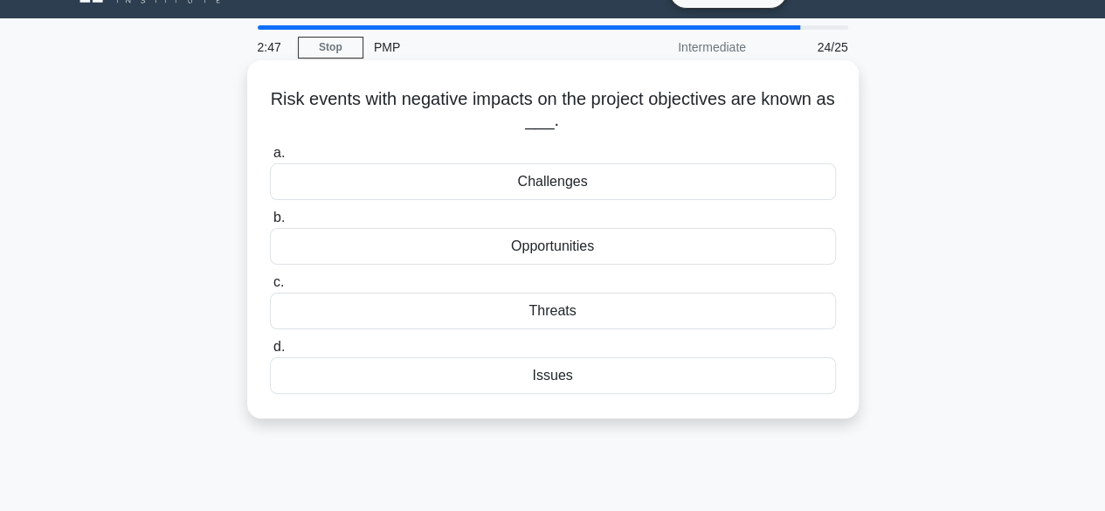
click at [606, 325] on div "Threats" at bounding box center [553, 311] width 566 height 37
click at [270, 288] on input "c. Threats" at bounding box center [270, 282] width 0 height 11
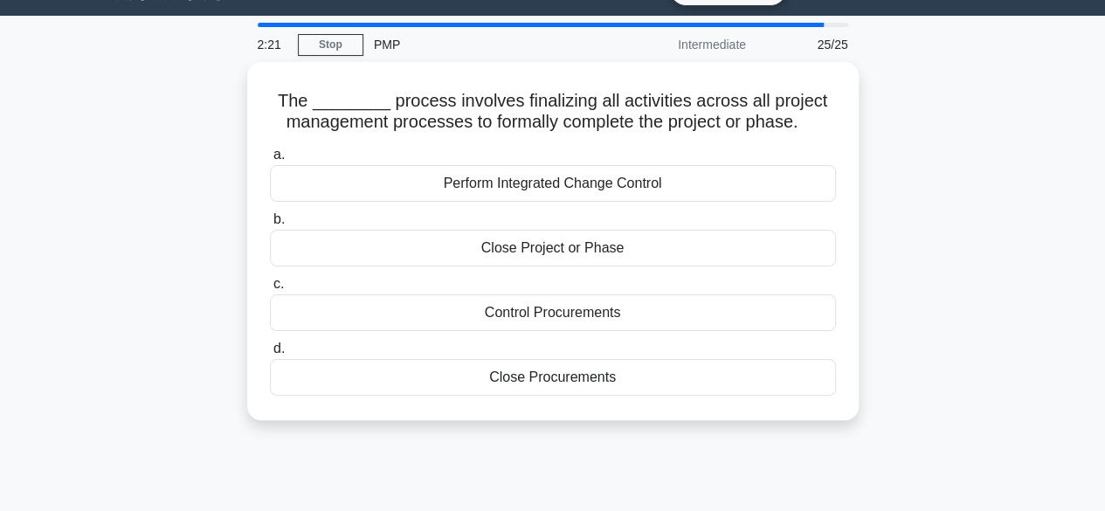
scroll to position [40, 0]
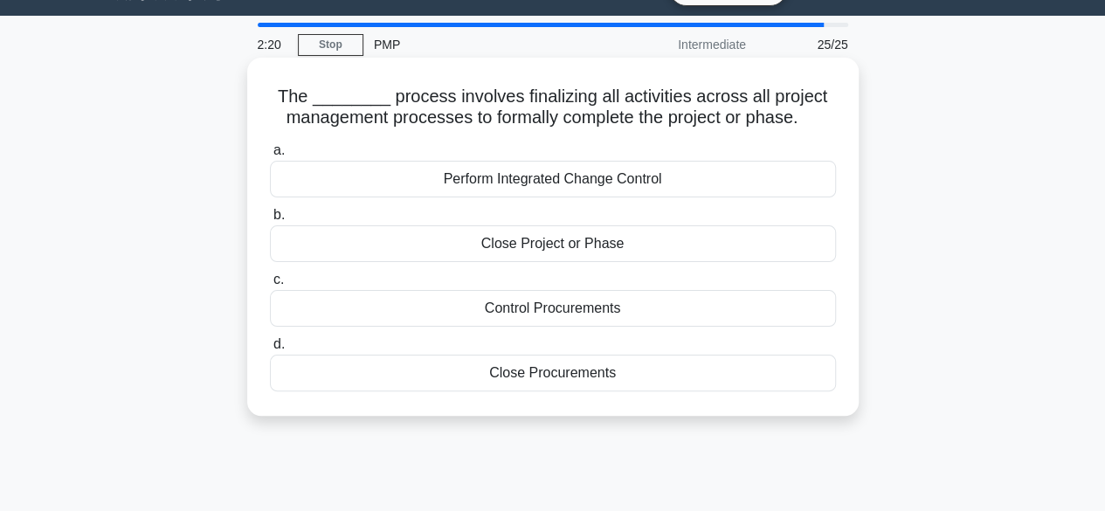
click at [578, 259] on div "Close Project or Phase" at bounding box center [553, 243] width 566 height 37
click at [270, 221] on input "b. Close Project or Phase" at bounding box center [270, 215] width 0 height 11
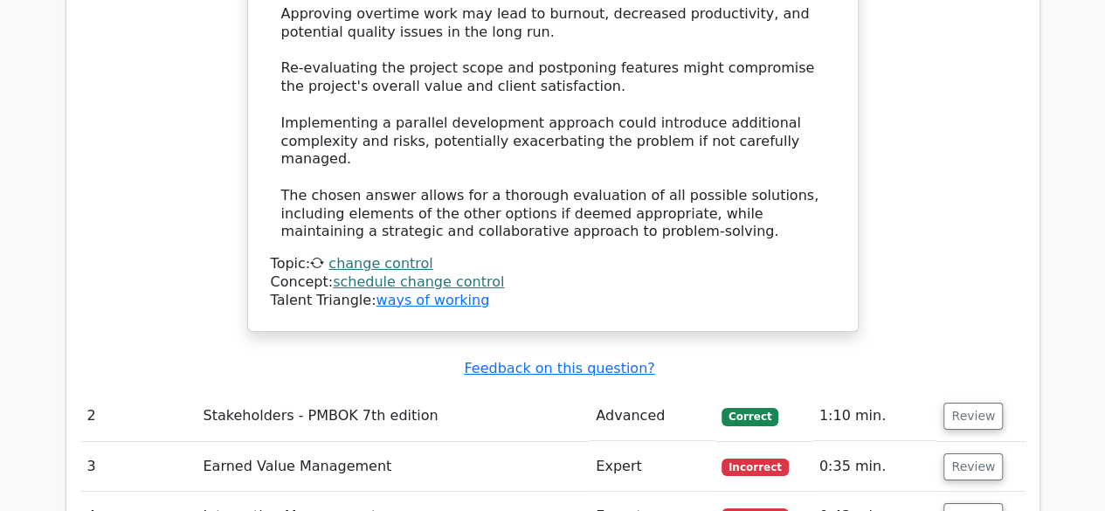
scroll to position [3093, 0]
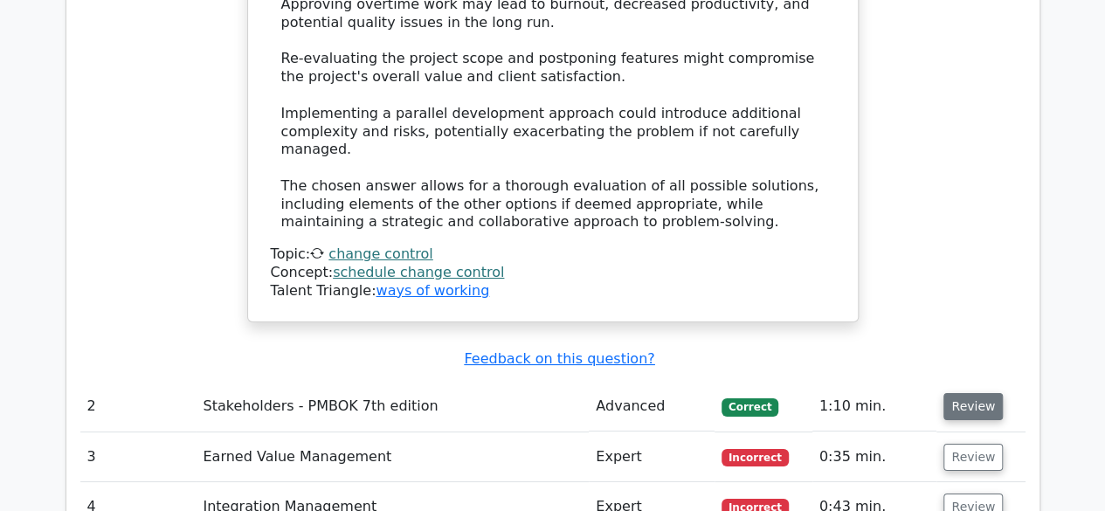
click at [968, 393] on button "Review" at bounding box center [973, 406] width 59 height 27
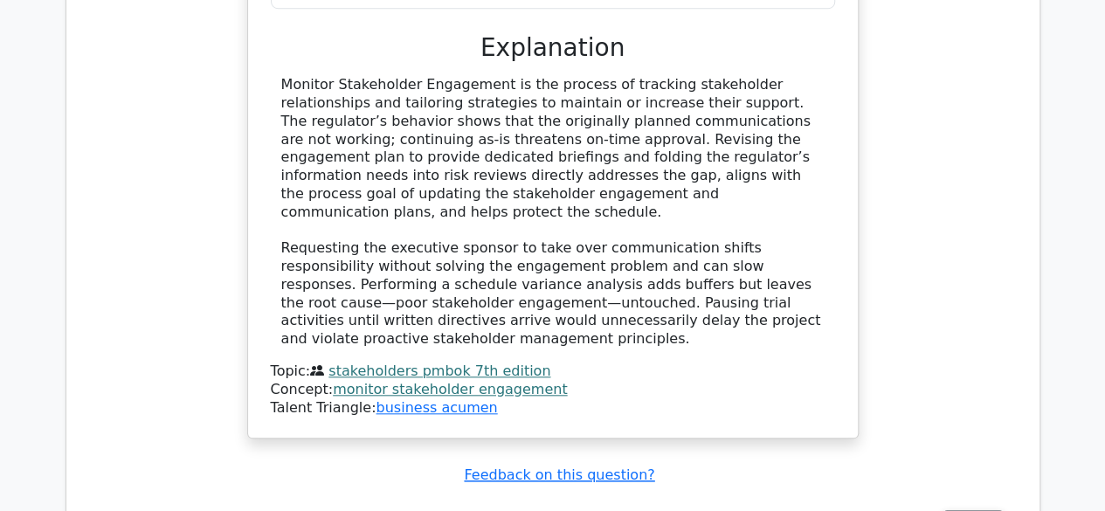
scroll to position [4057, 0]
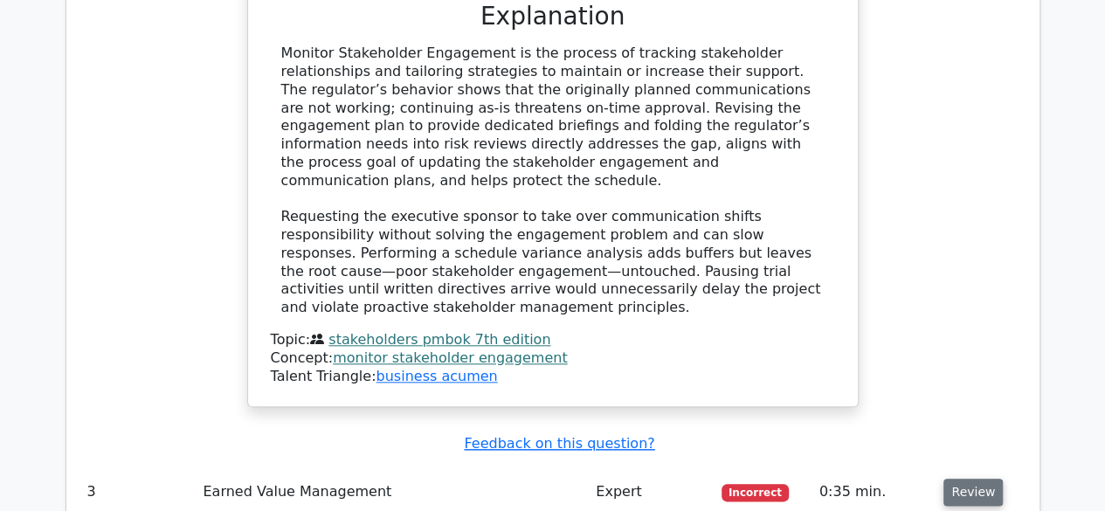
click at [975, 479] on button "Review" at bounding box center [973, 492] width 59 height 27
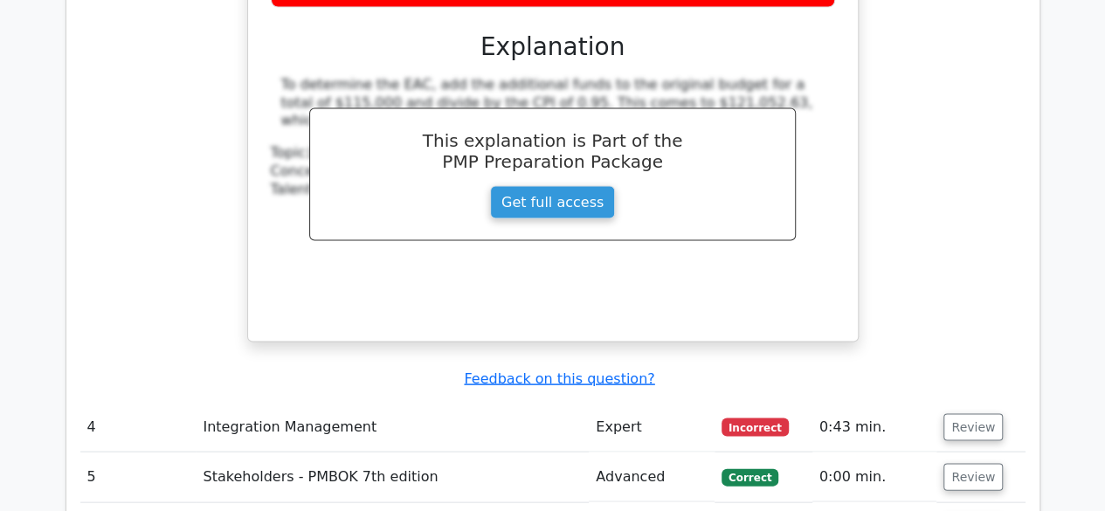
scroll to position [4923, 0]
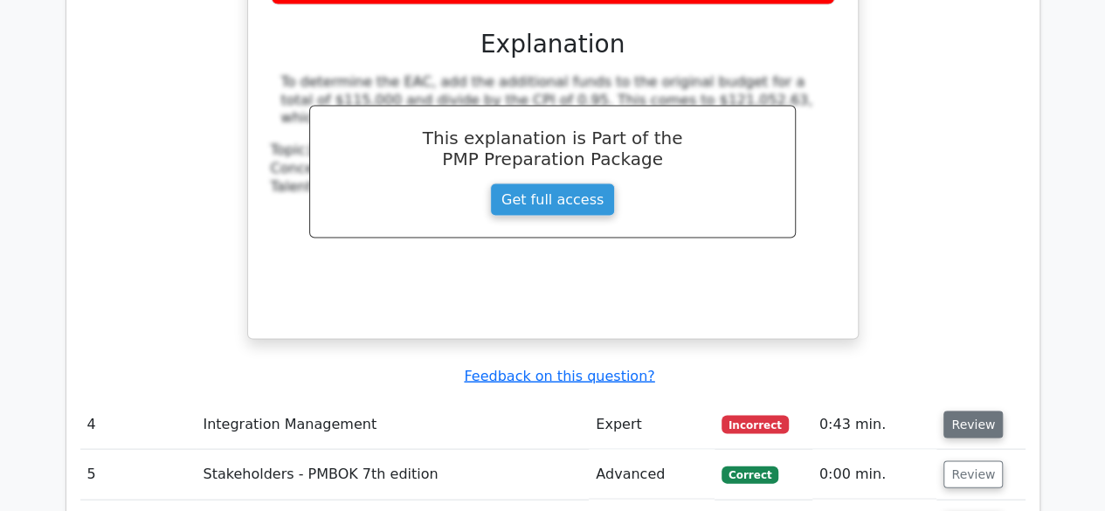
click at [967, 411] on button "Review" at bounding box center [973, 424] width 59 height 27
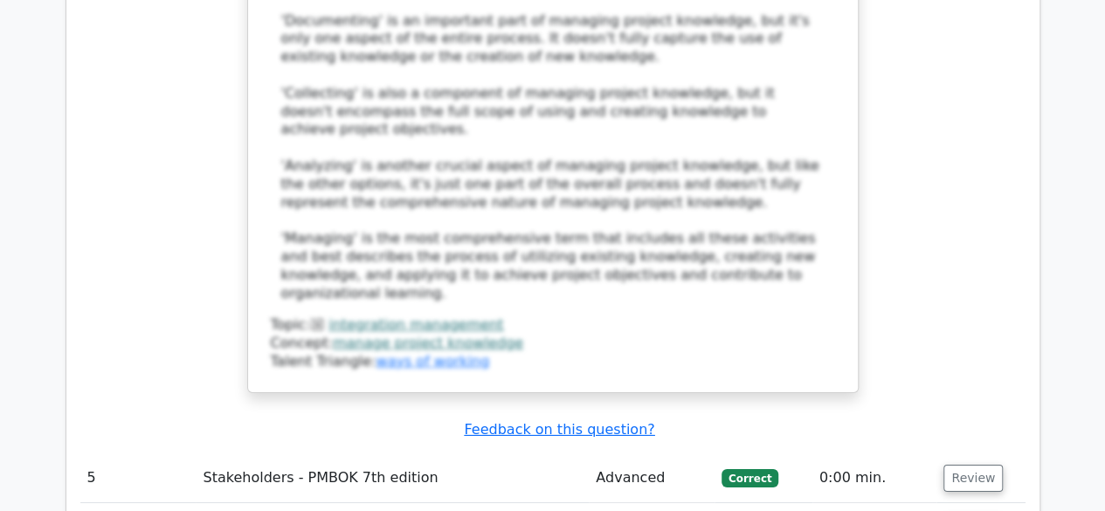
scroll to position [5979, 0]
click at [968, 463] on button "Review" at bounding box center [973, 476] width 59 height 27
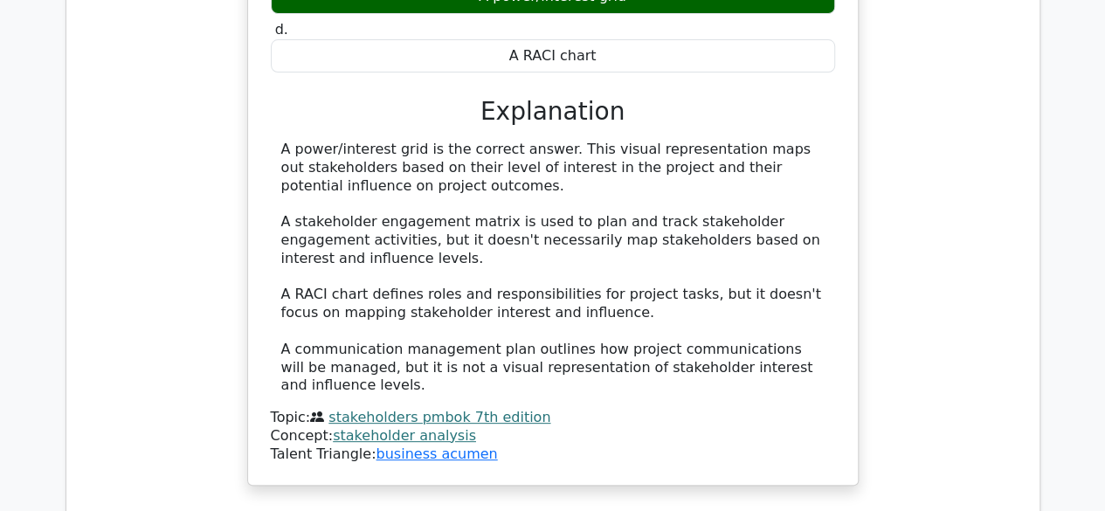
scroll to position [6749, 0]
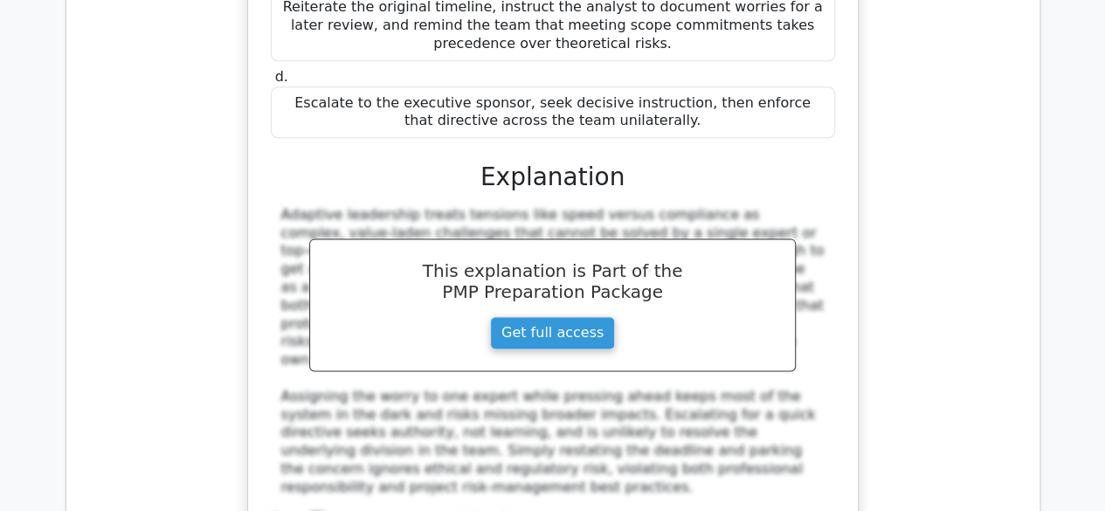
scroll to position [7684, 0]
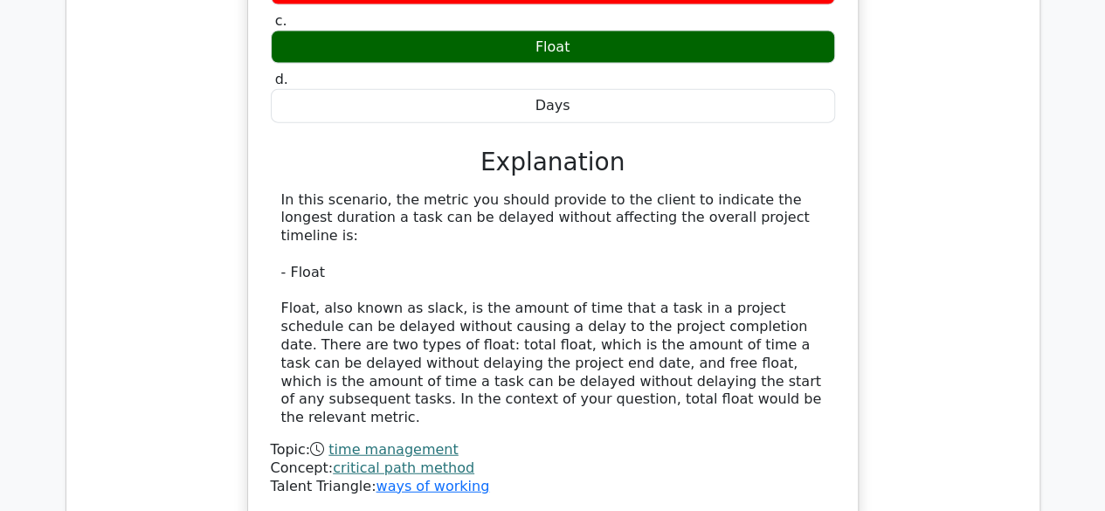
scroll to position [8639, 0]
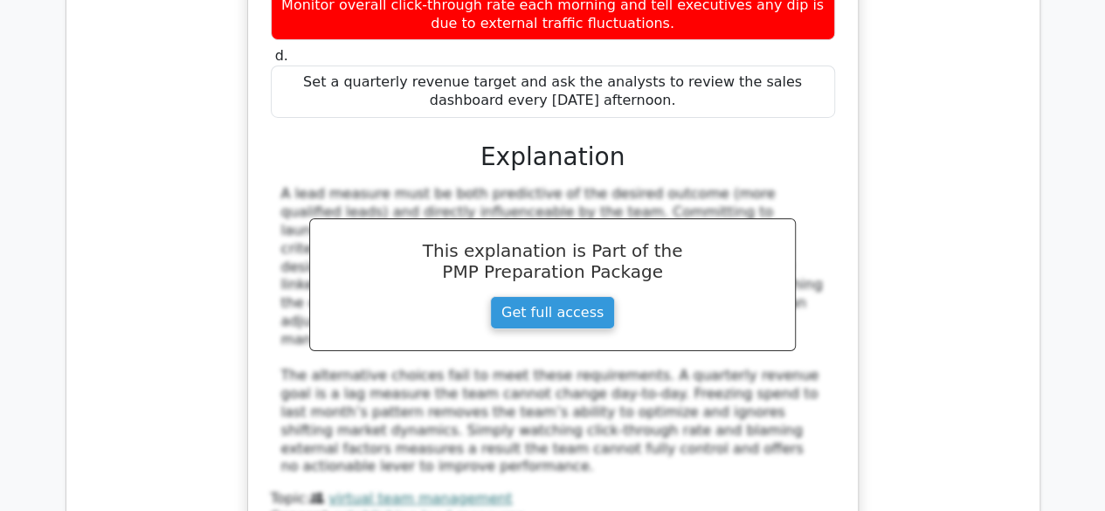
scroll to position [9667, 0]
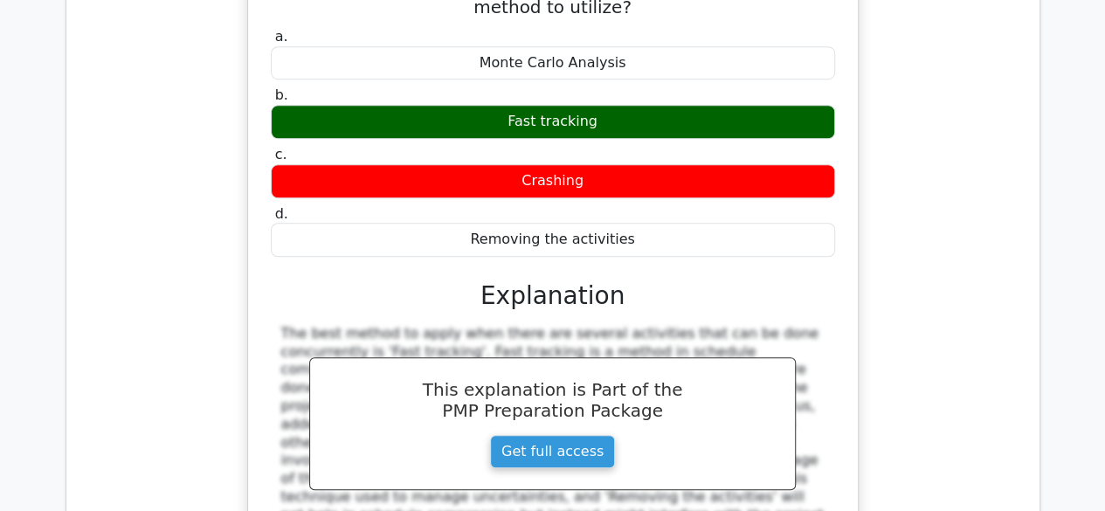
scroll to position [10558, 0]
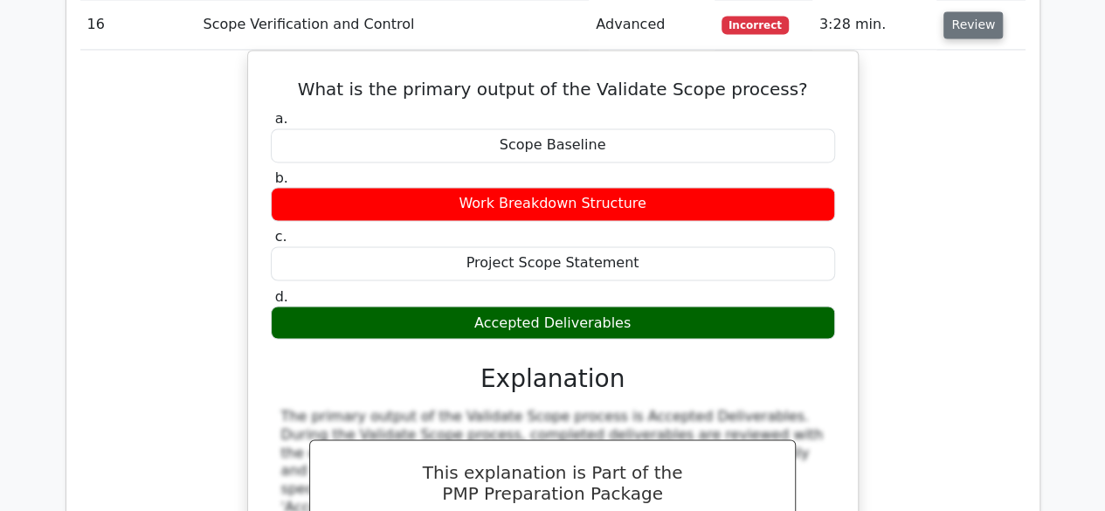
scroll to position [11340, 0]
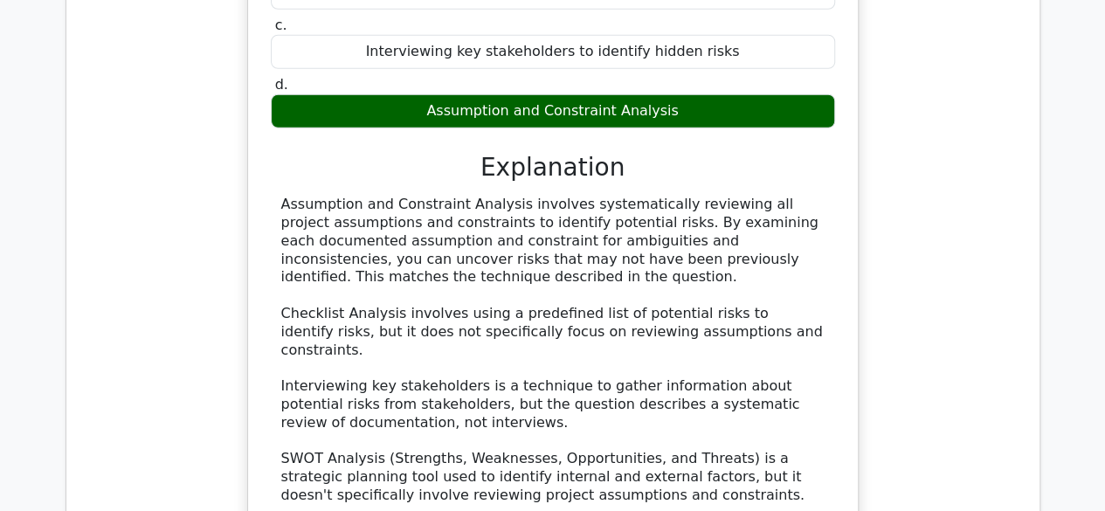
scroll to position [12362, 0]
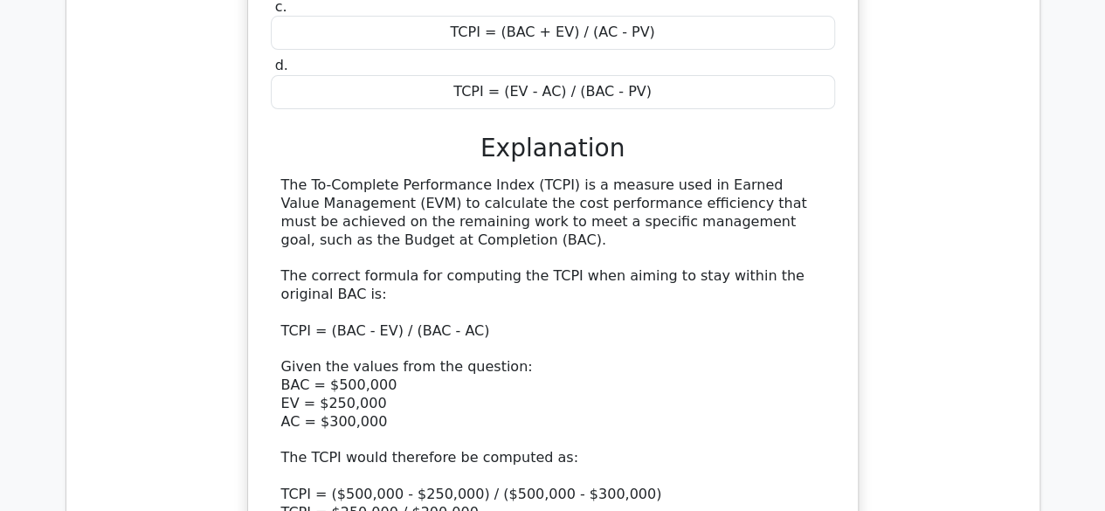
scroll to position [13489, 0]
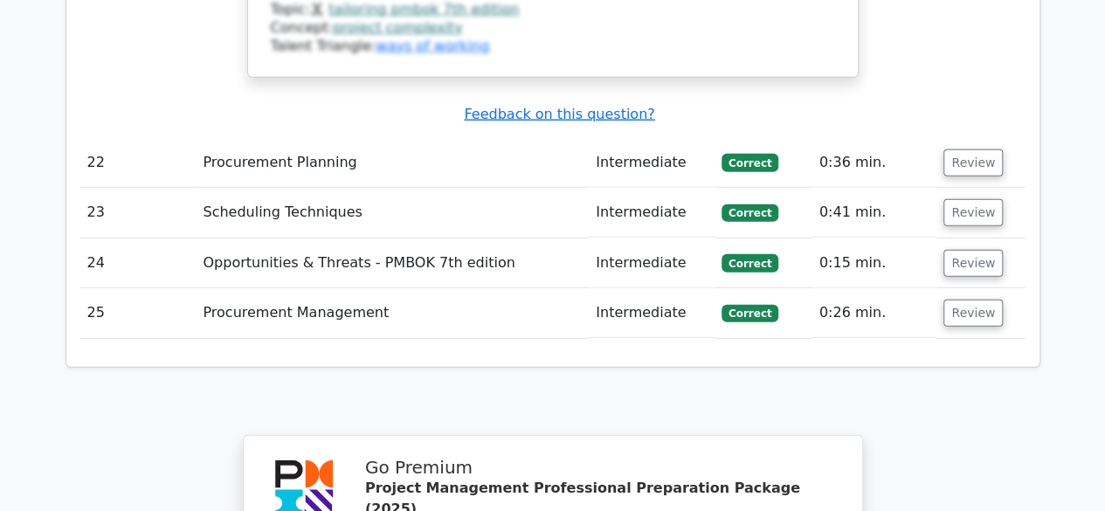
scroll to position [15644, 0]
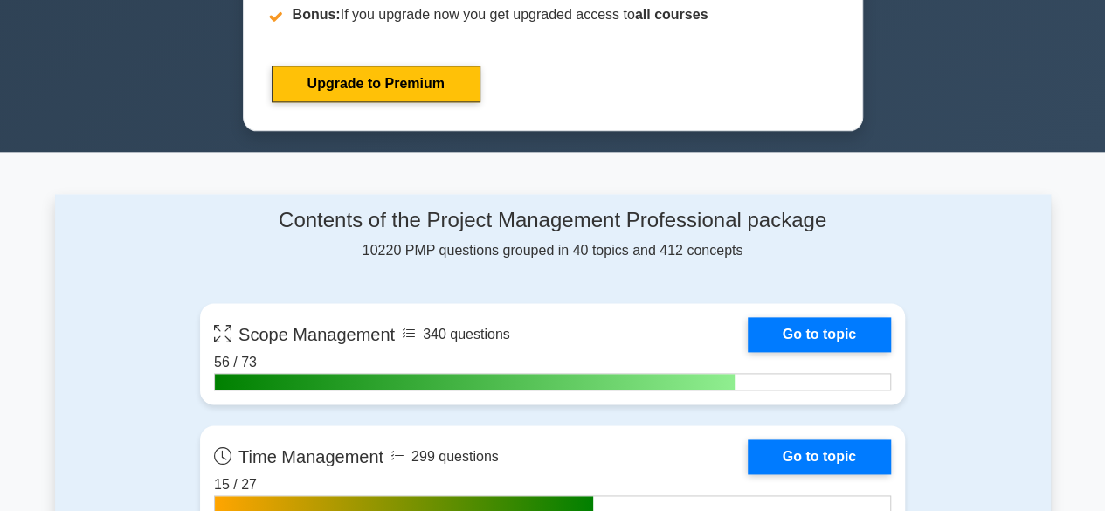
scroll to position [980, 0]
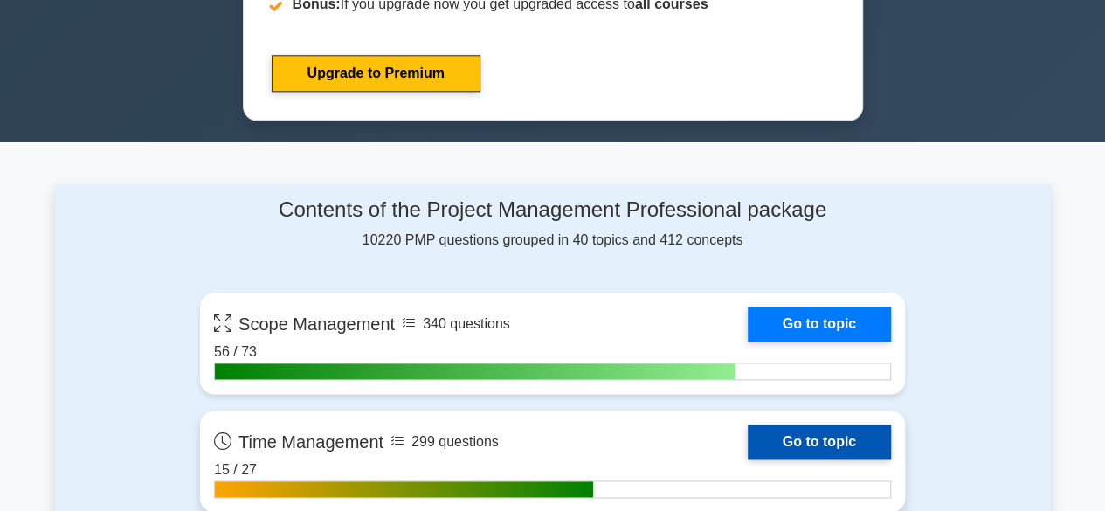
click at [831, 428] on link "Go to topic" at bounding box center [819, 442] width 143 height 35
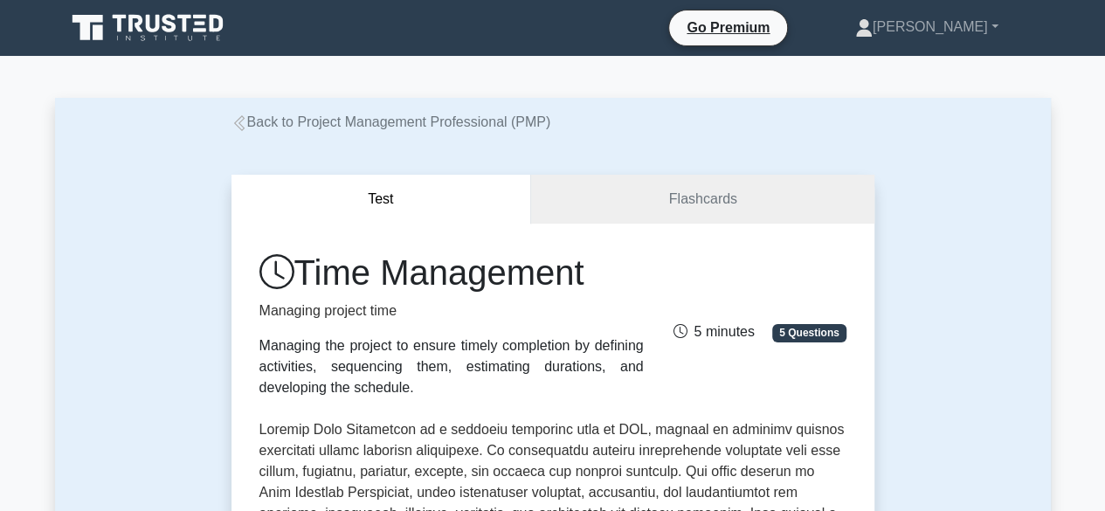
click at [288, 116] on link "Back to Project Management Professional (PMP)" at bounding box center [392, 121] width 320 height 15
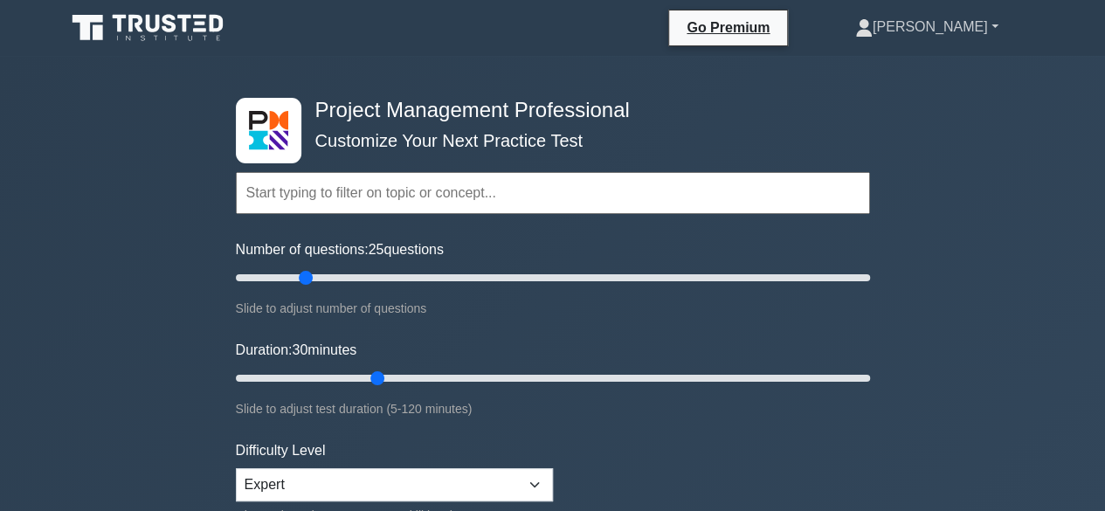
click at [996, 30] on link "[PERSON_NAME]" at bounding box center [926, 27] width 227 height 35
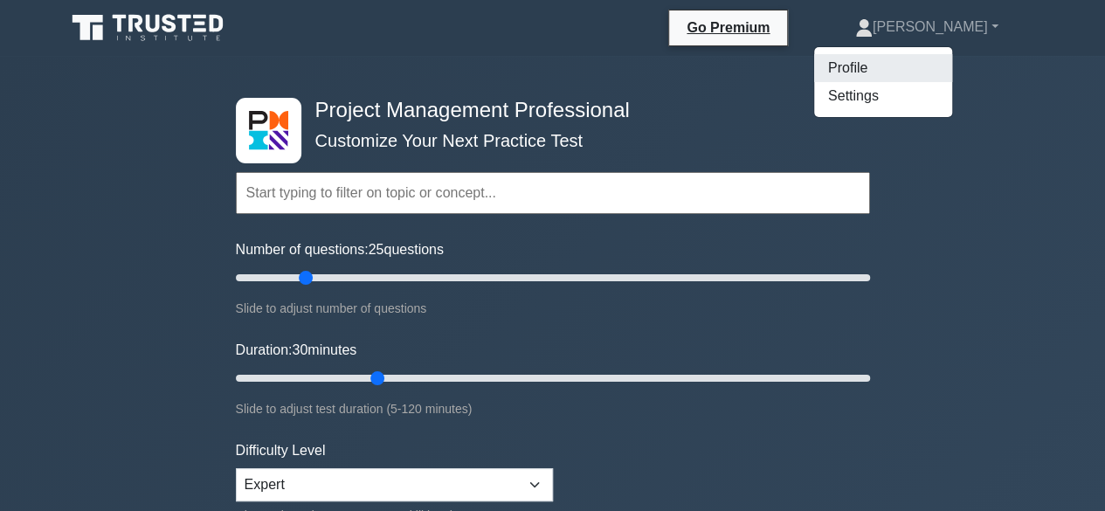
click at [910, 64] on link "Profile" at bounding box center [883, 68] width 138 height 28
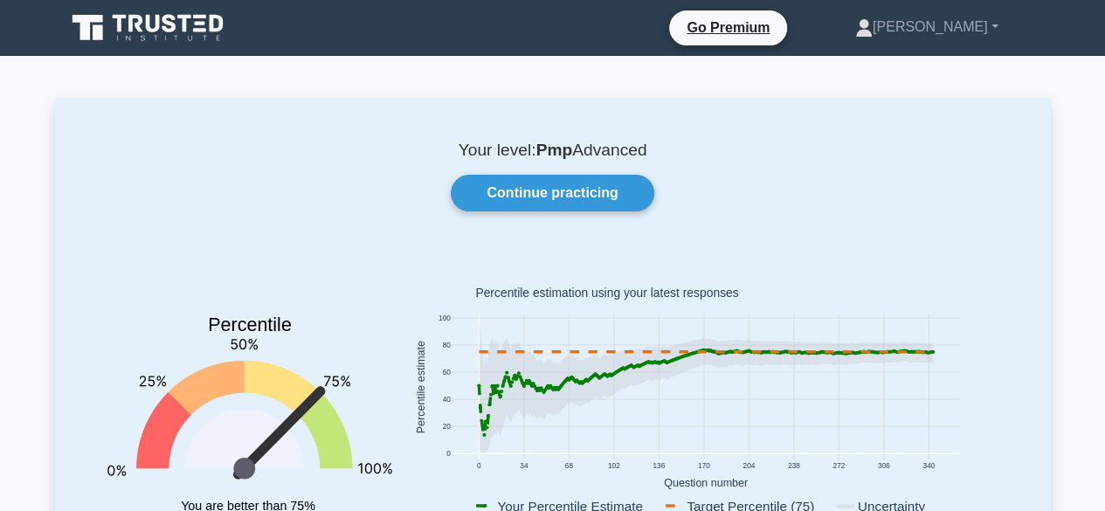
click at [828, 293] on rect at bounding box center [706, 389] width 606 height 273
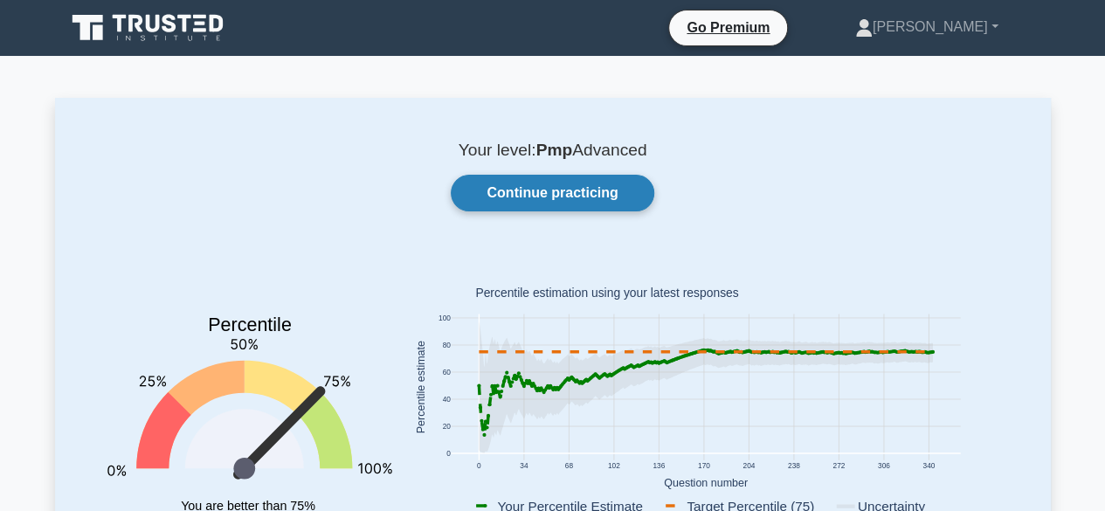
click at [577, 199] on link "Continue practicing" at bounding box center [552, 193] width 203 height 37
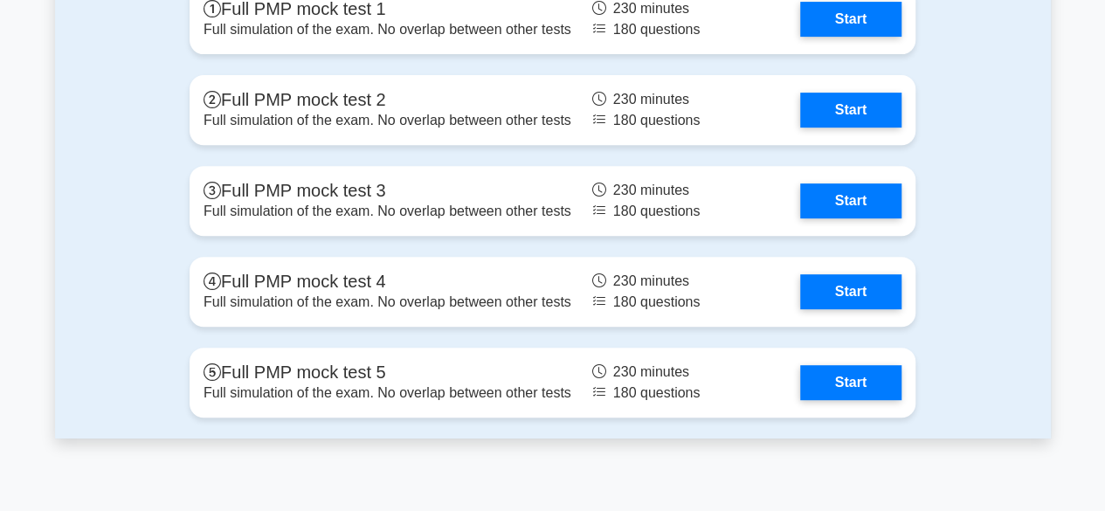
scroll to position [6904, 0]
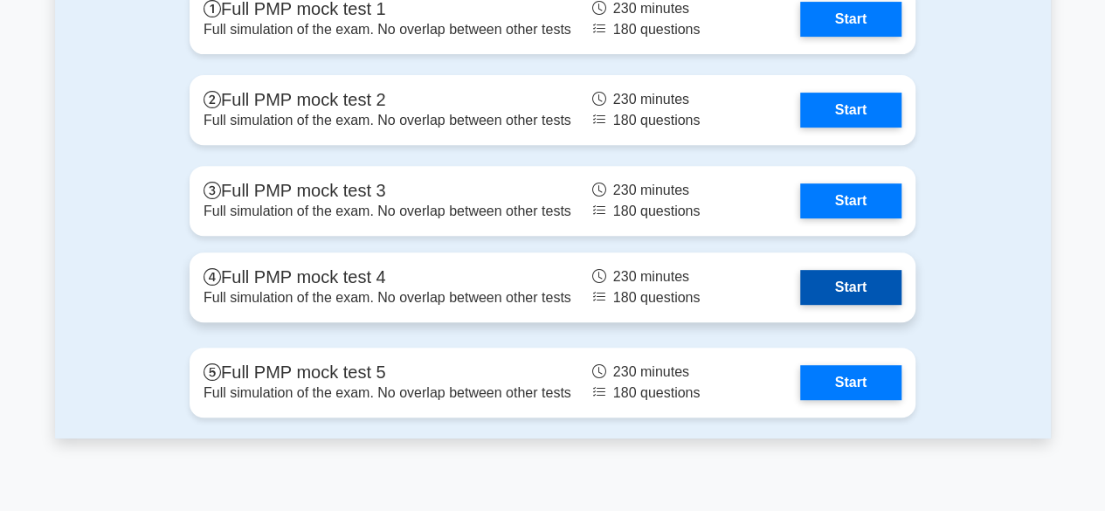
click at [847, 280] on link "Start" at bounding box center [850, 287] width 101 height 35
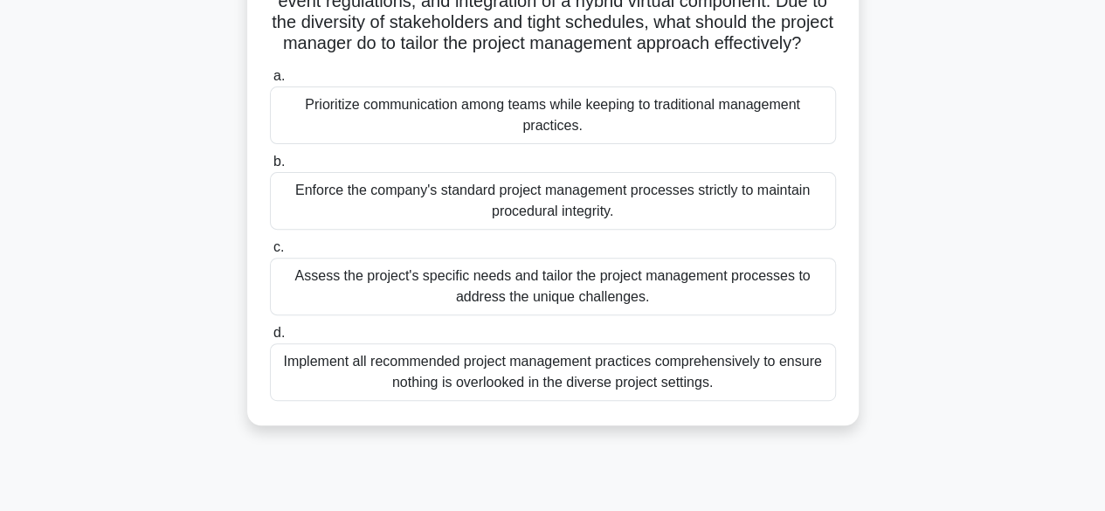
scroll to position [213, 0]
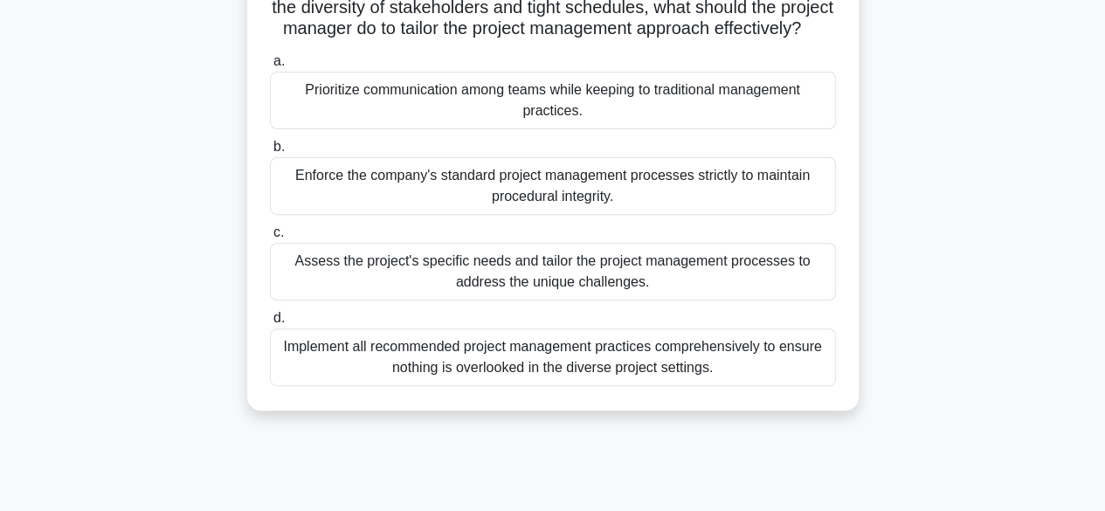
click at [611, 294] on div "Assess the project's specific needs and tailor the project management processes…" at bounding box center [553, 272] width 566 height 58
click at [270, 239] on input "c. Assess the project's specific needs and tailor the project management proces…" at bounding box center [270, 232] width 0 height 11
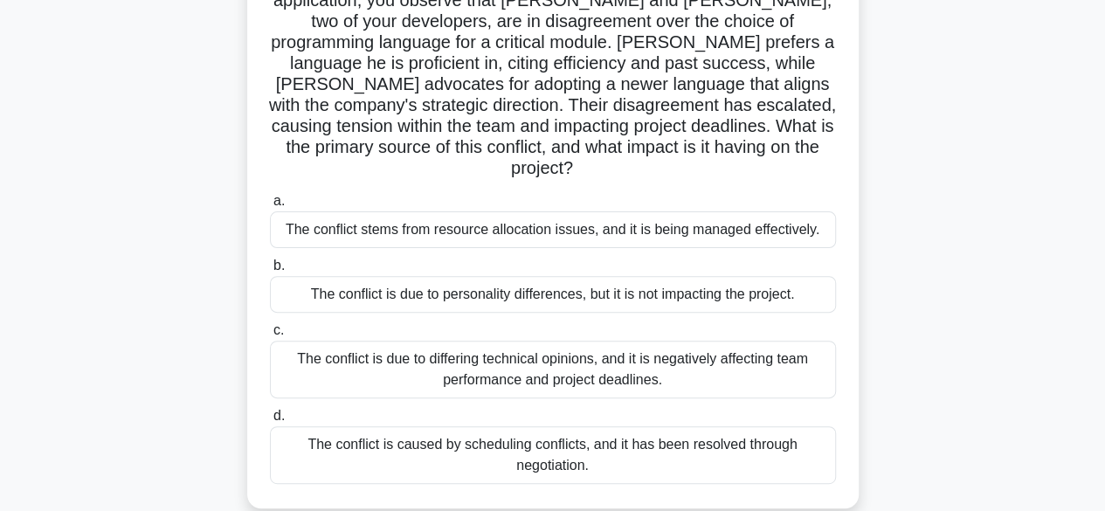
scroll to position [162, 0]
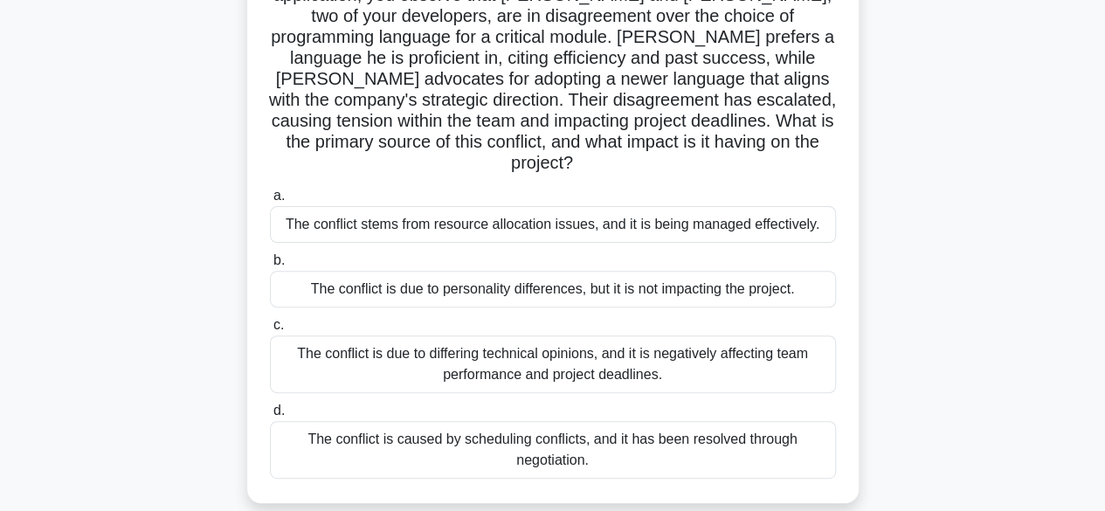
click at [658, 349] on div "The conflict is due to differing technical opinions, and it is negatively affec…" at bounding box center [553, 364] width 566 height 58
click at [270, 331] on input "c. The conflict is due to differing technical opinions, and it is negatively af…" at bounding box center [270, 325] width 0 height 11
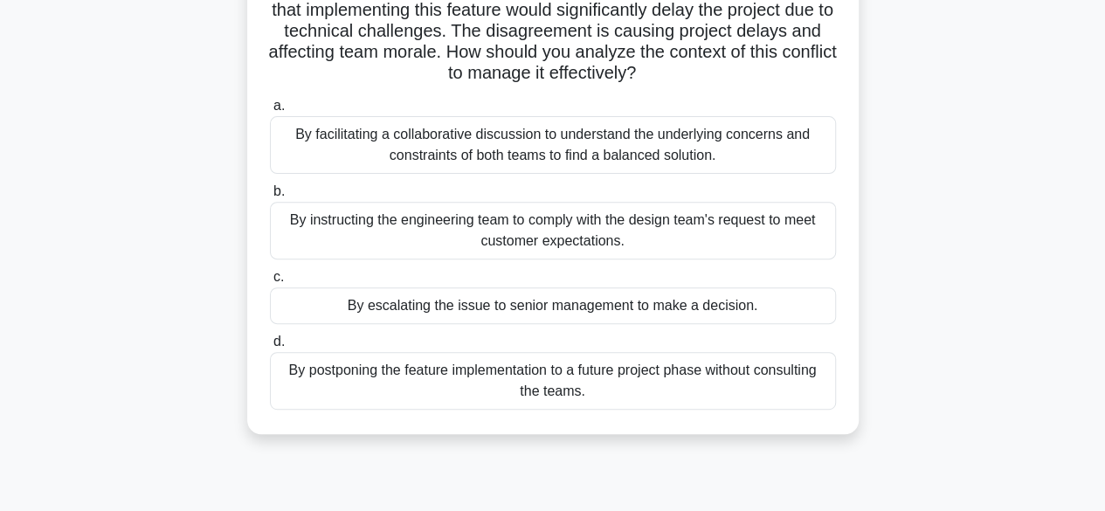
scroll to position [245, 0]
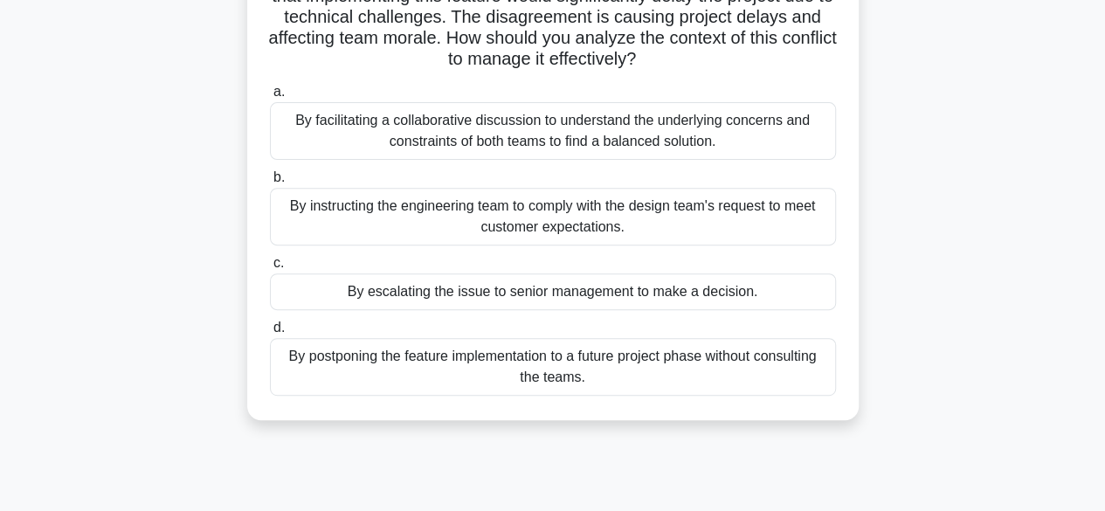
click at [606, 139] on div "By facilitating a collaborative discussion to understand the underlying concern…" at bounding box center [553, 131] width 566 height 58
click at [270, 98] on input "a. By facilitating a collaborative discussion to understand the underlying conc…" at bounding box center [270, 91] width 0 height 11
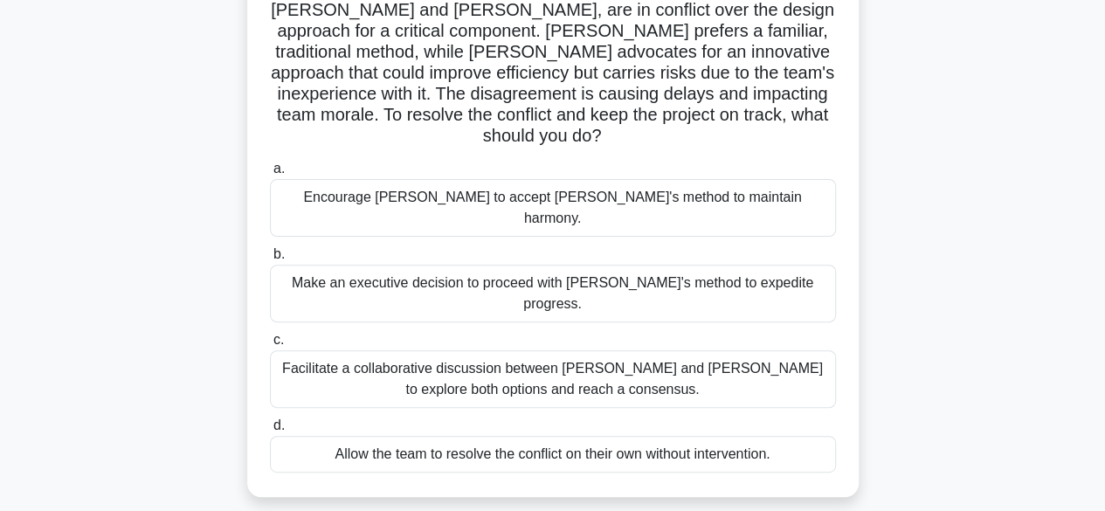
scroll to position [160, 0]
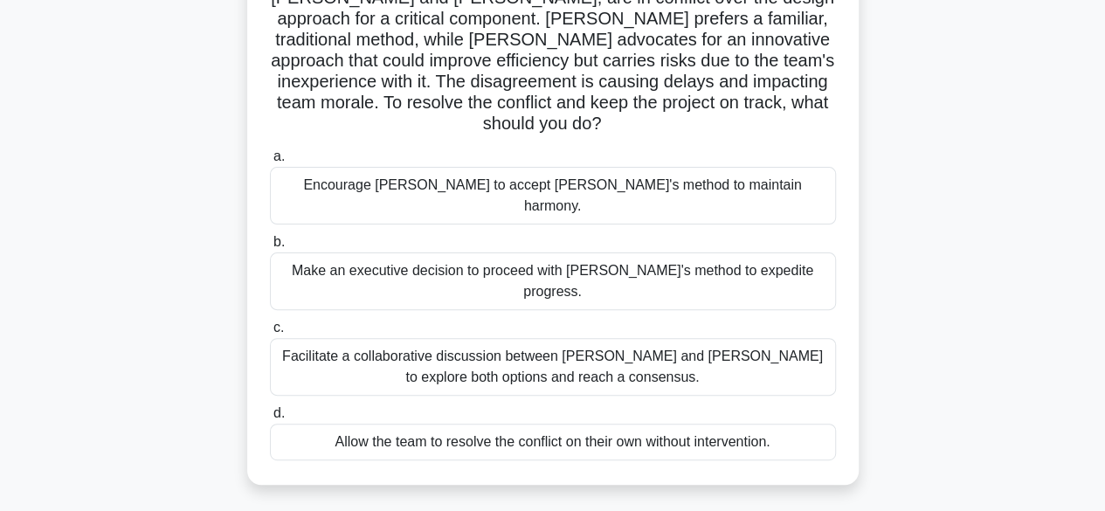
click at [591, 338] on div "Facilitate a collaborative discussion between [PERSON_NAME] and [PERSON_NAME] t…" at bounding box center [553, 367] width 566 height 58
click at [270, 322] on input "c. Facilitate a collaborative discussion between [PERSON_NAME] and [PERSON_NAME…" at bounding box center [270, 327] width 0 height 11
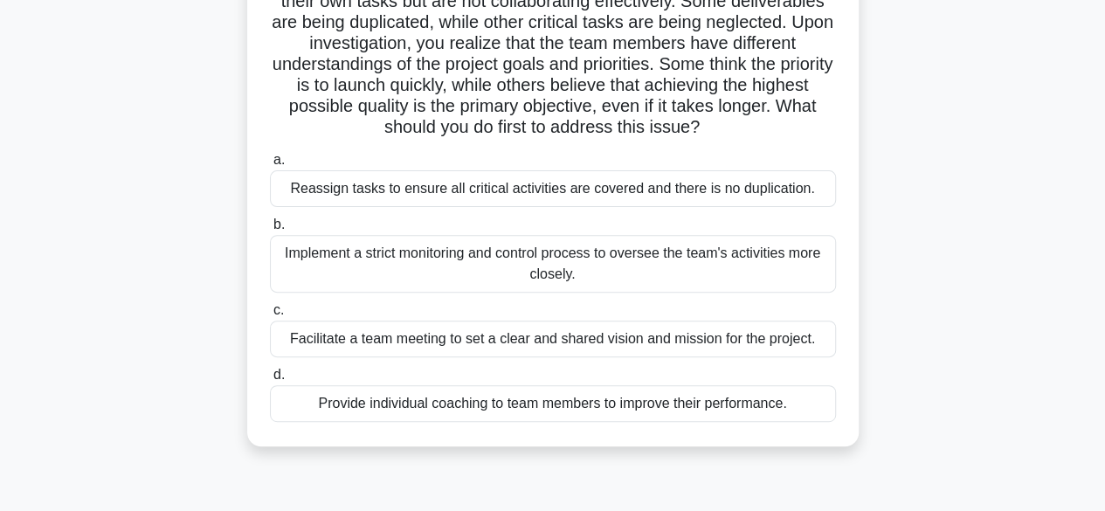
scroll to position [219, 0]
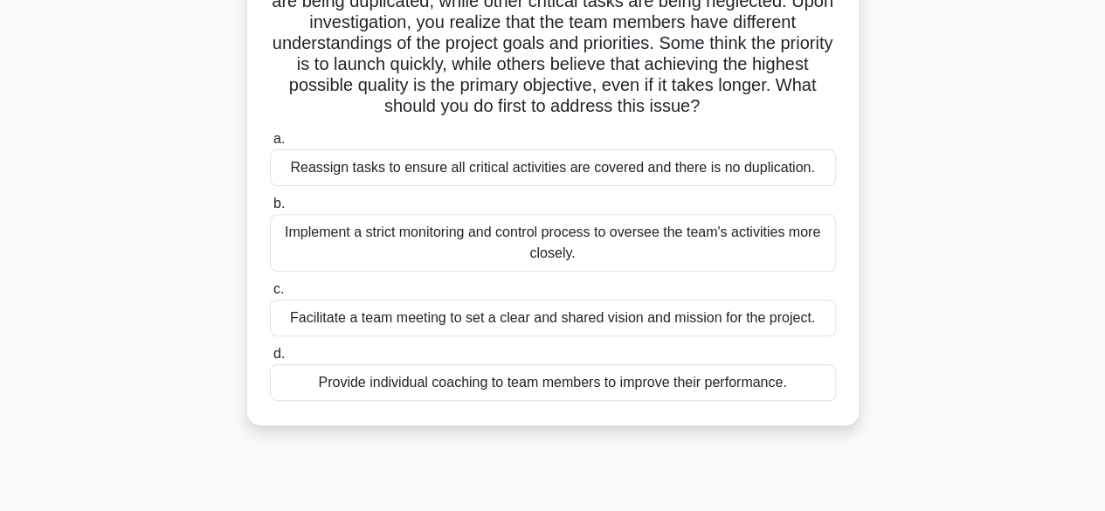
click at [652, 318] on div "Facilitate a team meeting to set a clear and shared vision and mission for the …" at bounding box center [553, 318] width 566 height 37
click at [270, 295] on input "c. Facilitate a team meeting to set a clear and shared vision and mission for t…" at bounding box center [270, 289] width 0 height 11
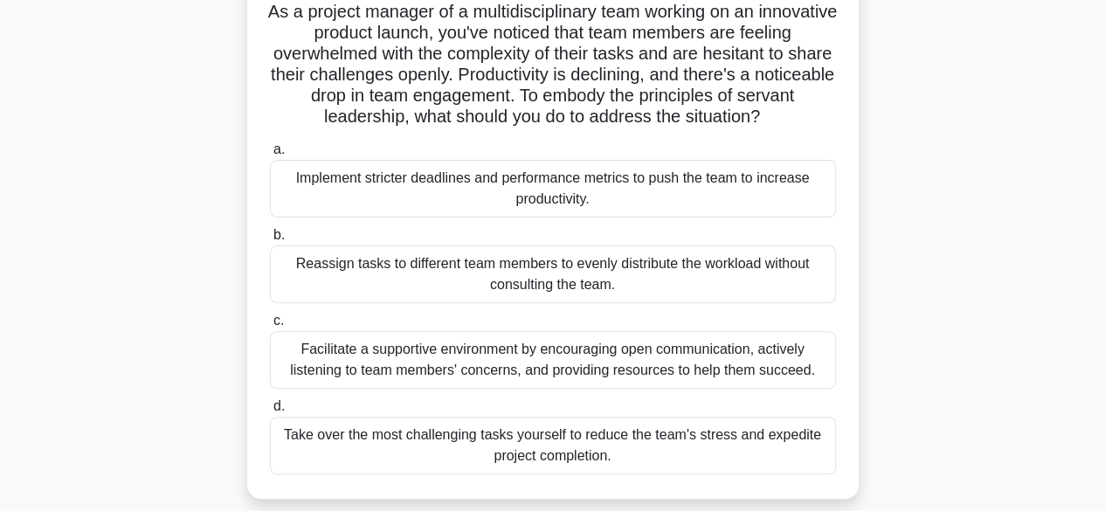
scroll to position [131, 0]
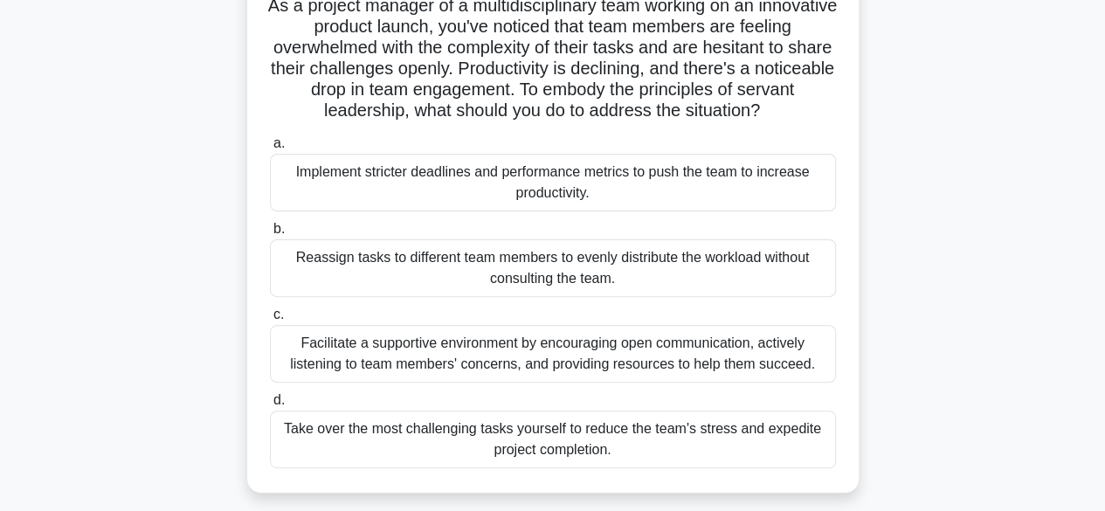
click at [730, 358] on div "Facilitate a supportive environment by encouraging open communication, actively…" at bounding box center [553, 354] width 566 height 58
click at [270, 321] on input "c. Facilitate a supportive environment by encouraging open communication, activ…" at bounding box center [270, 314] width 0 height 11
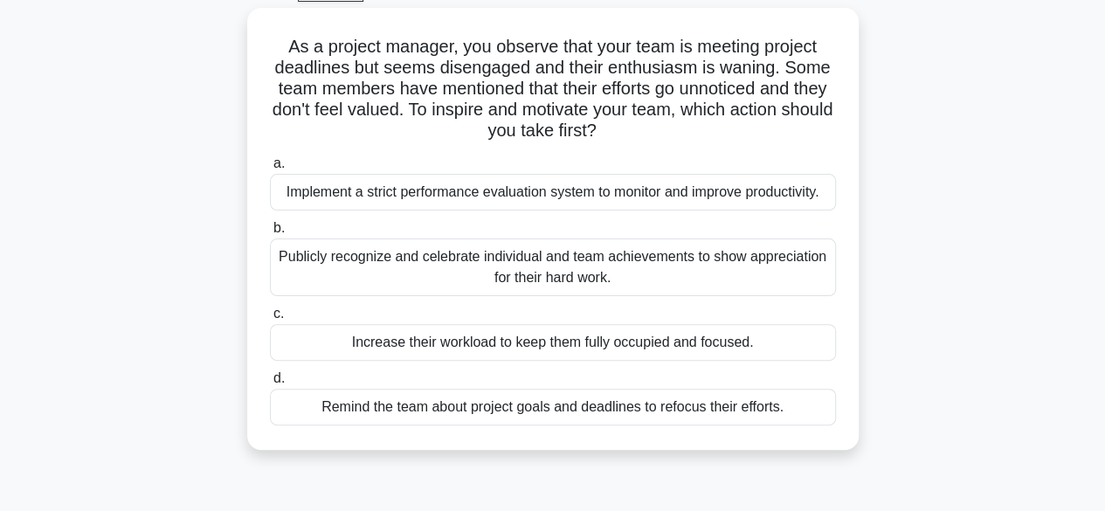
scroll to position [89, 0]
click at [642, 278] on div "Publicly recognize and celebrate individual and team achievements to show appre…" at bounding box center [553, 268] width 566 height 58
click at [270, 235] on input "b. Publicly recognize and celebrate individual and team achievements to show ap…" at bounding box center [270, 229] width 0 height 11
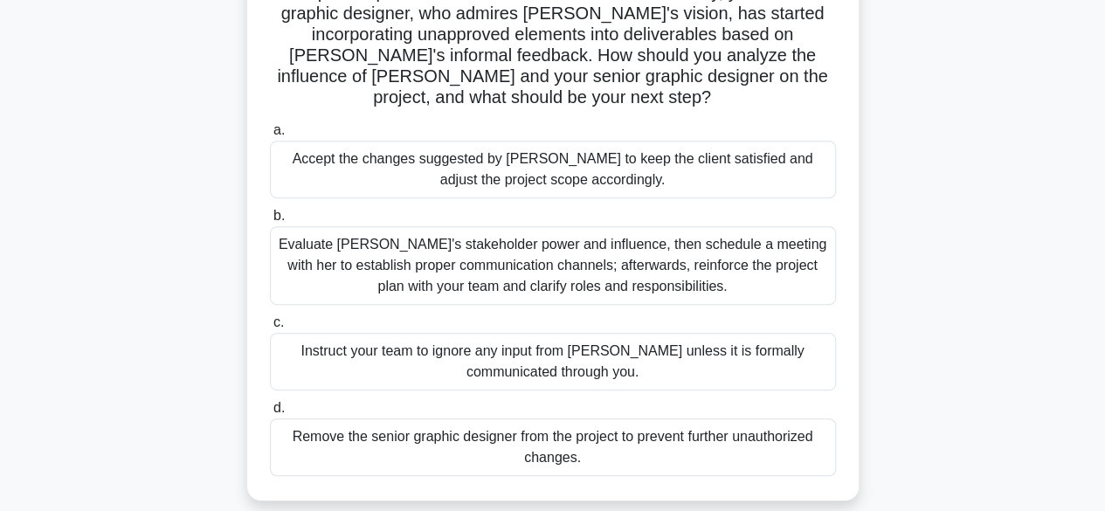
scroll to position [280, 0]
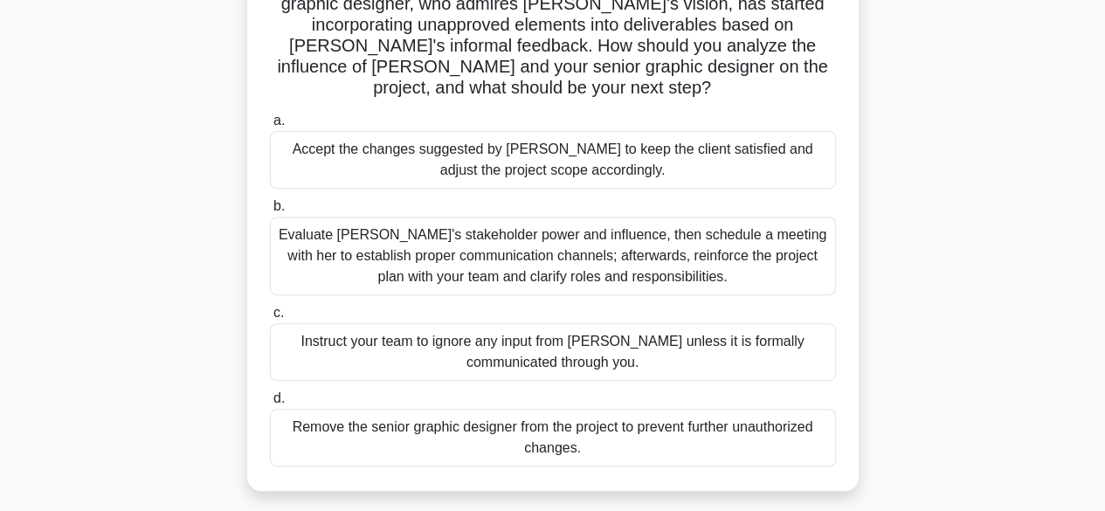
click at [587, 252] on div "Evaluate [PERSON_NAME]'s stakeholder power and influence, then schedule a meeti…" at bounding box center [553, 256] width 566 height 79
click at [270, 212] on input "b. Evaluate [PERSON_NAME]'s stakeholder power and influence, then schedule a me…" at bounding box center [270, 206] width 0 height 11
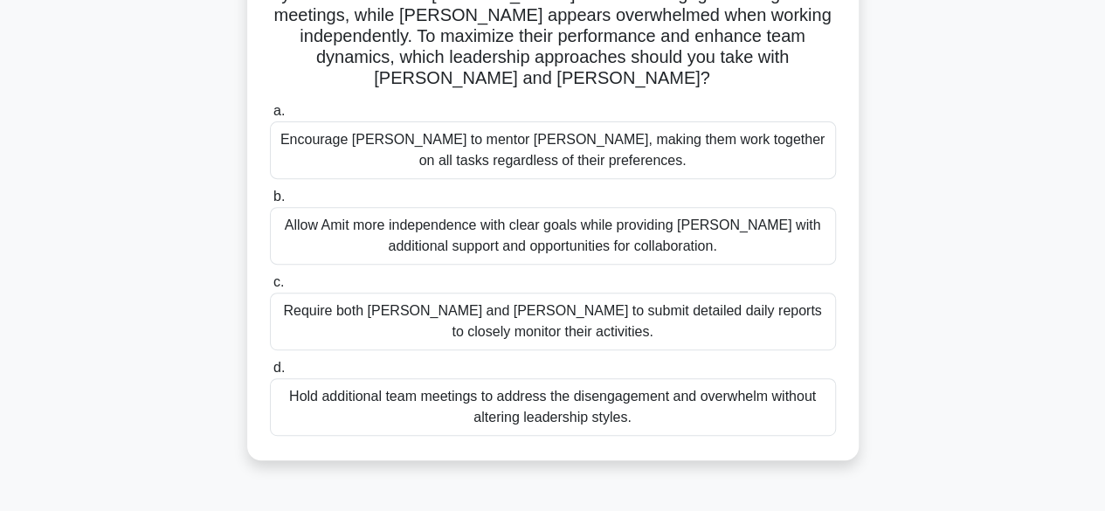
scroll to position [259, 0]
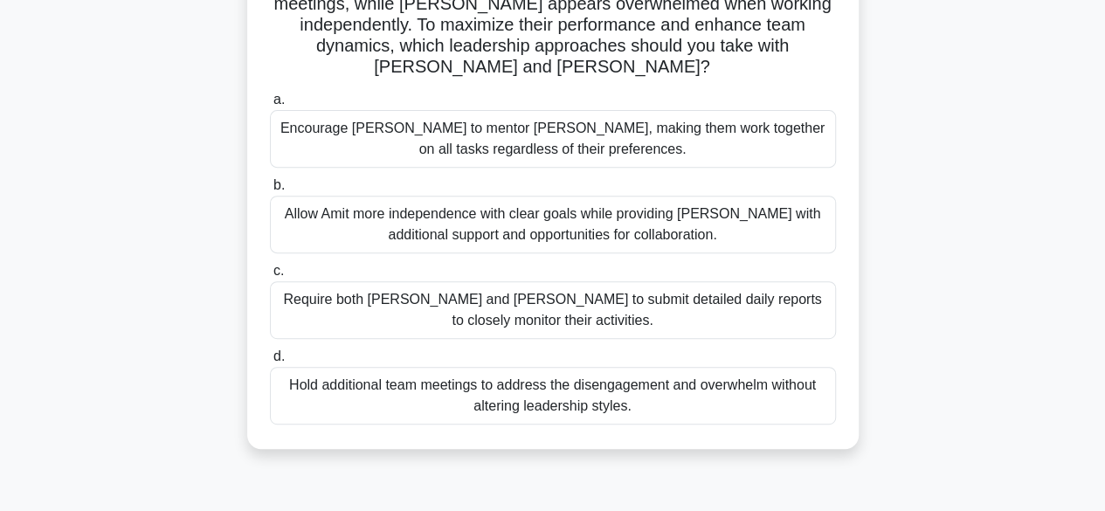
click at [490, 205] on div "Allow Amit more independence with clear goals while providing [PERSON_NAME] wit…" at bounding box center [553, 225] width 566 height 58
click at [270, 191] on input "b. Allow Amit more independence with clear goals while providing [PERSON_NAME] …" at bounding box center [270, 185] width 0 height 11
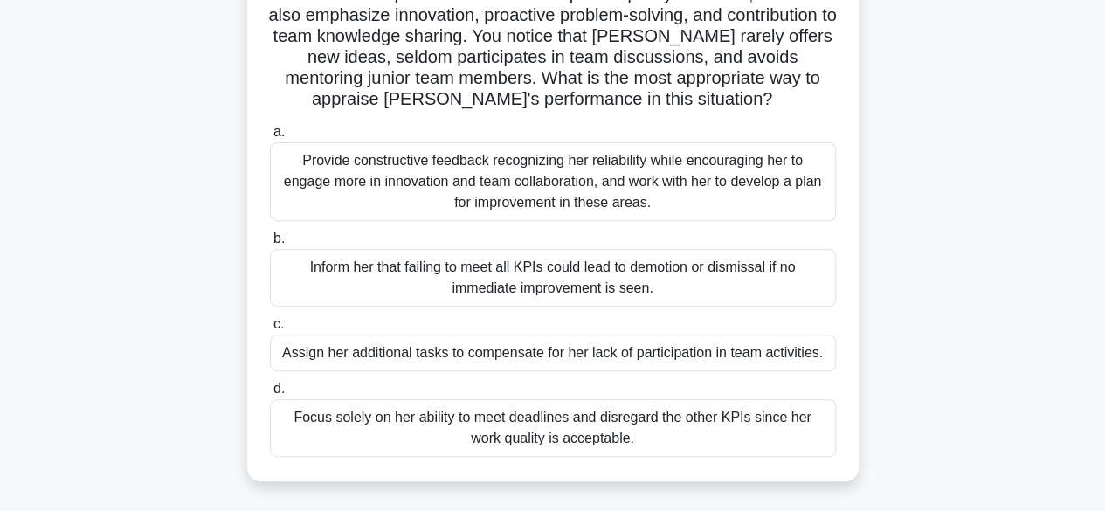
scroll to position [218, 0]
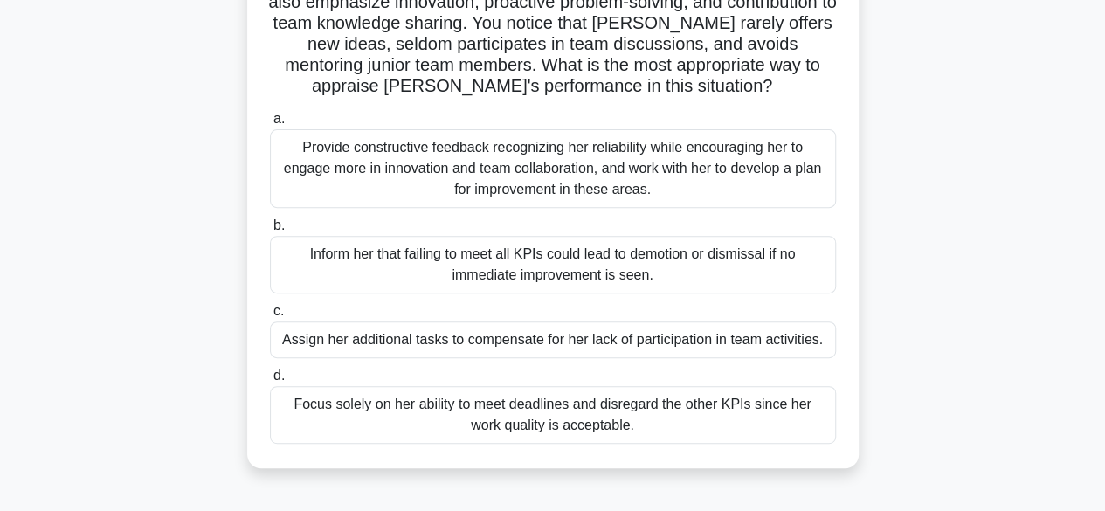
click at [598, 172] on div "Provide constructive feedback recognizing her reliability while encouraging her…" at bounding box center [553, 168] width 566 height 79
click at [270, 125] on input "a. Provide constructive feedback recognizing her reliability while encouraging …" at bounding box center [270, 119] width 0 height 11
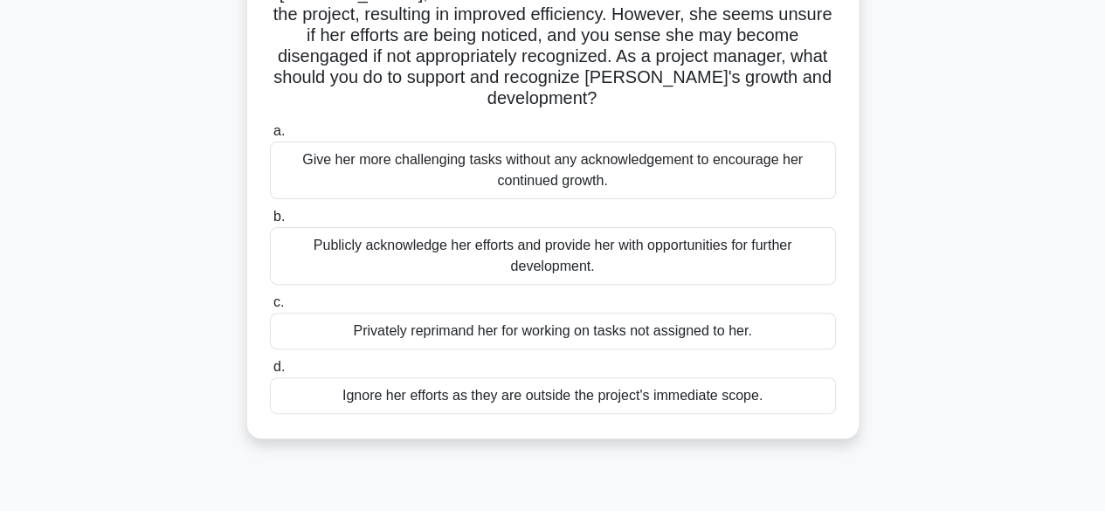
scroll to position [171, 0]
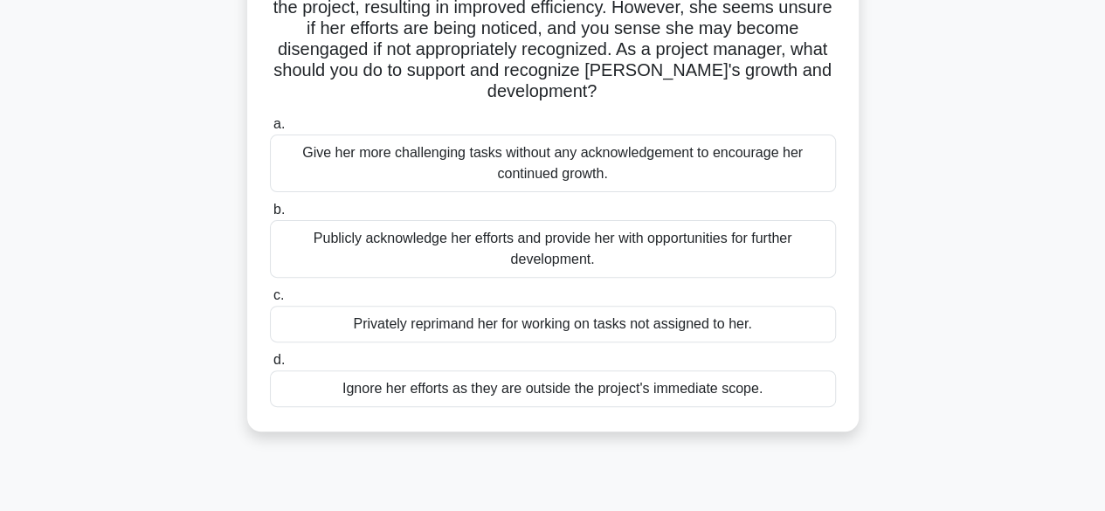
click at [620, 232] on div "Publicly acknowledge her efforts and provide her with opportunities for further…" at bounding box center [553, 249] width 566 height 58
click at [270, 216] on input "b. Publicly acknowledge her efforts and provide her with opportunities for furt…" at bounding box center [270, 209] width 0 height 11
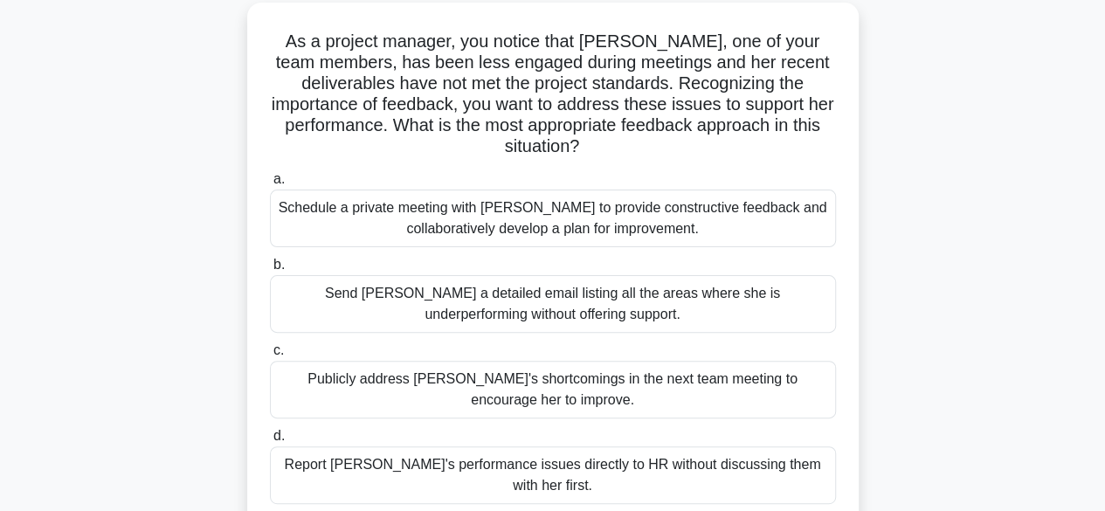
scroll to position [103, 0]
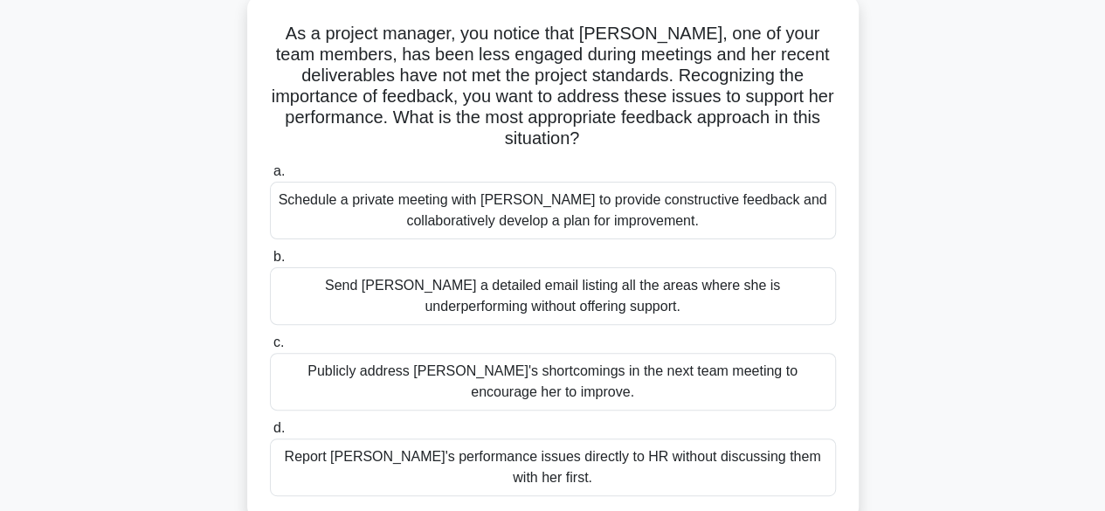
click at [596, 215] on div "Schedule a private meeting with [PERSON_NAME] to provide constructive feedback …" at bounding box center [553, 211] width 566 height 58
click at [270, 177] on input "a. Schedule a private meeting with [PERSON_NAME] to provide constructive feedba…" at bounding box center [270, 171] width 0 height 11
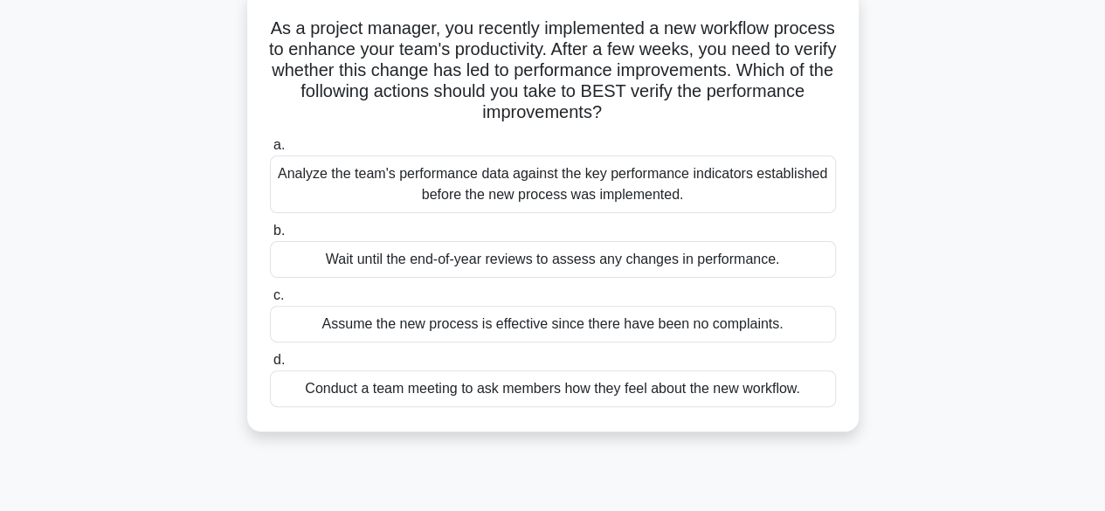
scroll to position [117, 0]
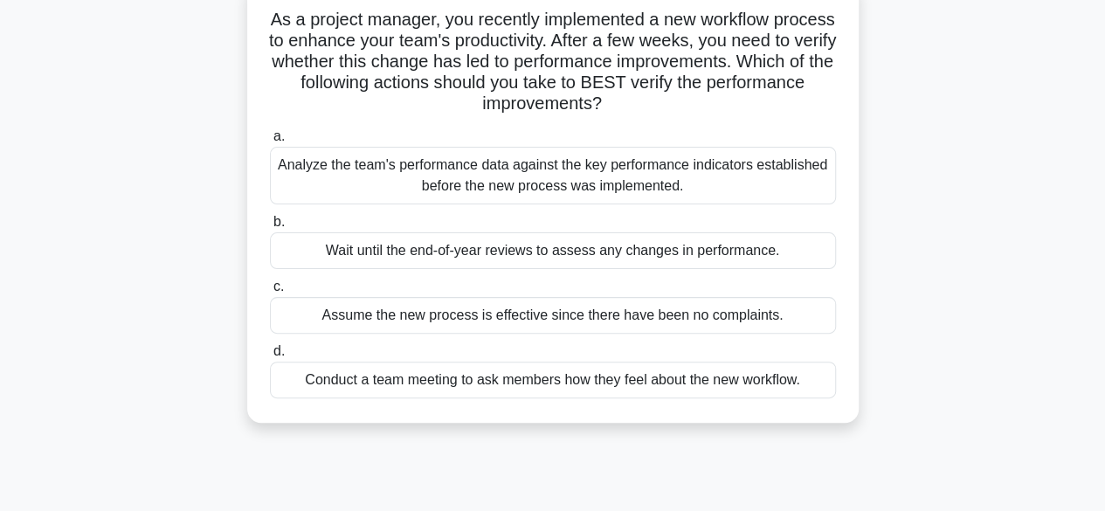
click at [620, 182] on div "Analyze the team's performance data against the key performance indicators esta…" at bounding box center [553, 176] width 566 height 58
click at [270, 142] on input "a. Analyze the team's performance data against the key performance indicators e…" at bounding box center [270, 136] width 0 height 11
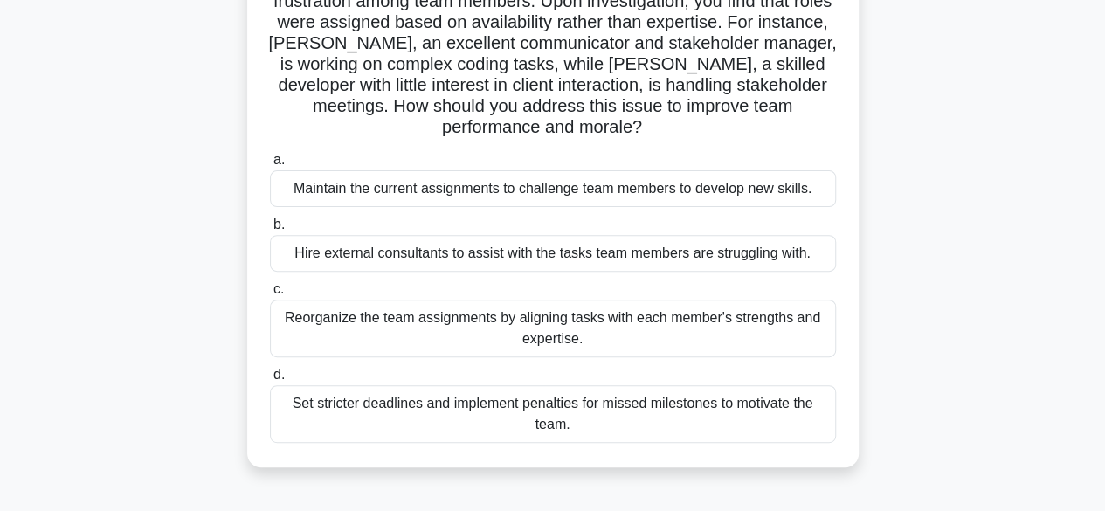
scroll to position [183, 0]
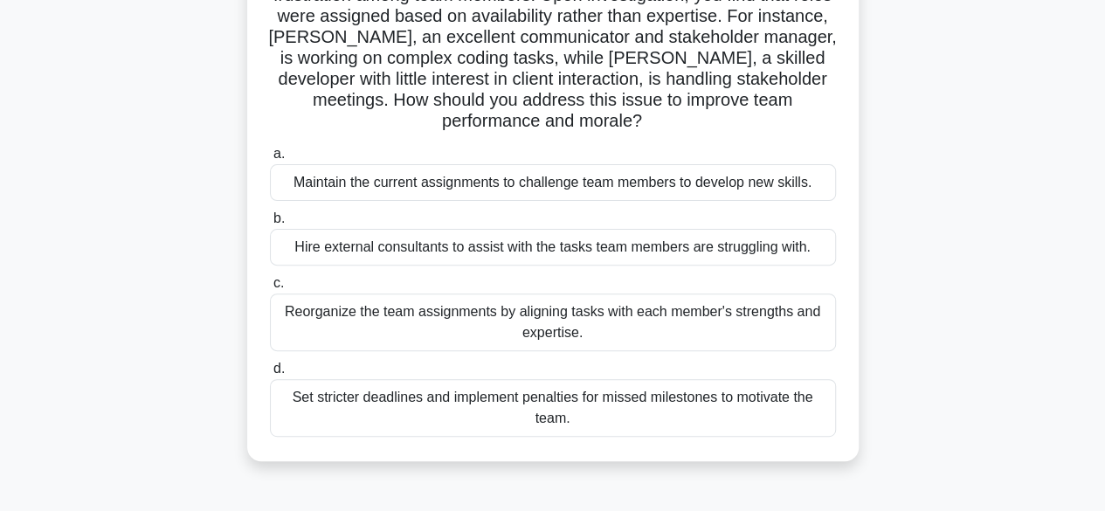
click at [603, 327] on div "Reorganize the team assignments by aligning tasks with each member's strengths …" at bounding box center [553, 323] width 566 height 58
click at [270, 289] on input "c. Reorganize the team assignments by aligning tasks with each member's strengt…" at bounding box center [270, 283] width 0 height 11
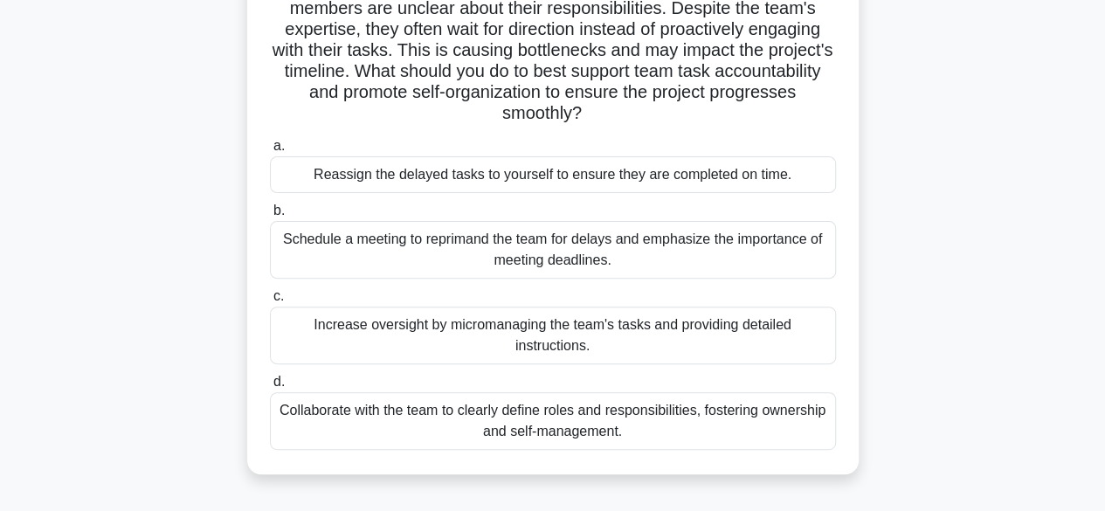
scroll to position [180, 0]
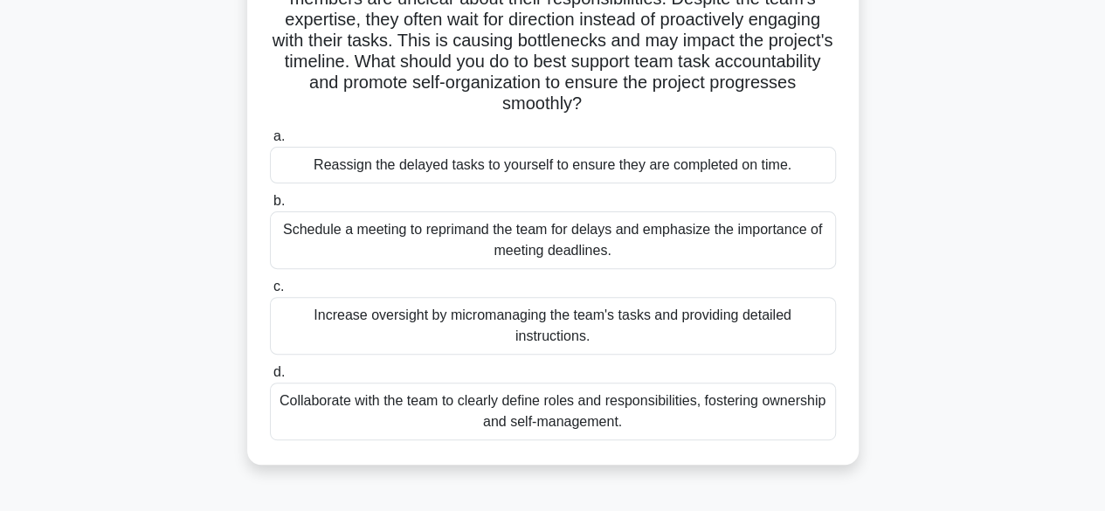
click at [671, 416] on div "Collaborate with the team to clearly define roles and responsibilities, fosteri…" at bounding box center [553, 412] width 566 height 58
click at [270, 378] on input "d. Collaborate with the team to clearly define roles and responsibilities, fost…" at bounding box center [270, 372] width 0 height 11
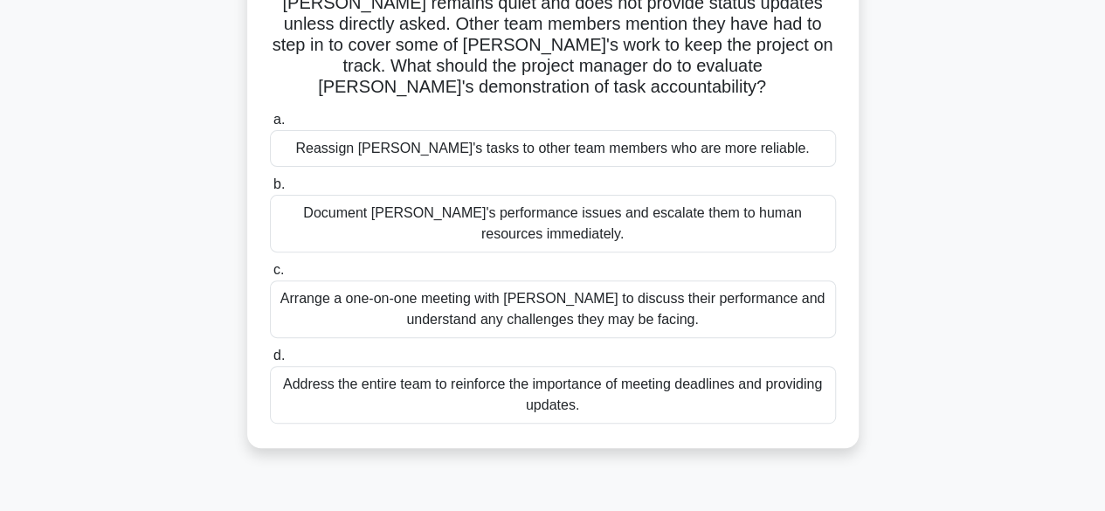
scroll to position [211, 0]
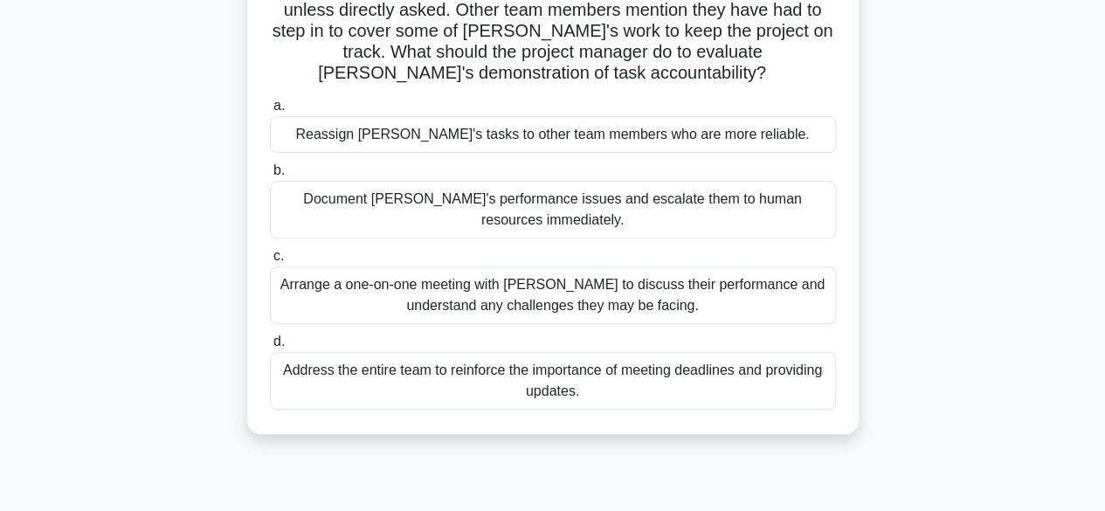
click at [638, 279] on div "Arrange a one-on-one meeting with [PERSON_NAME] to discuss their performance an…" at bounding box center [553, 295] width 566 height 58
click at [270, 262] on input "c. Arrange a one-on-one meeting with [PERSON_NAME] to discuss their performance…" at bounding box center [270, 256] width 0 height 11
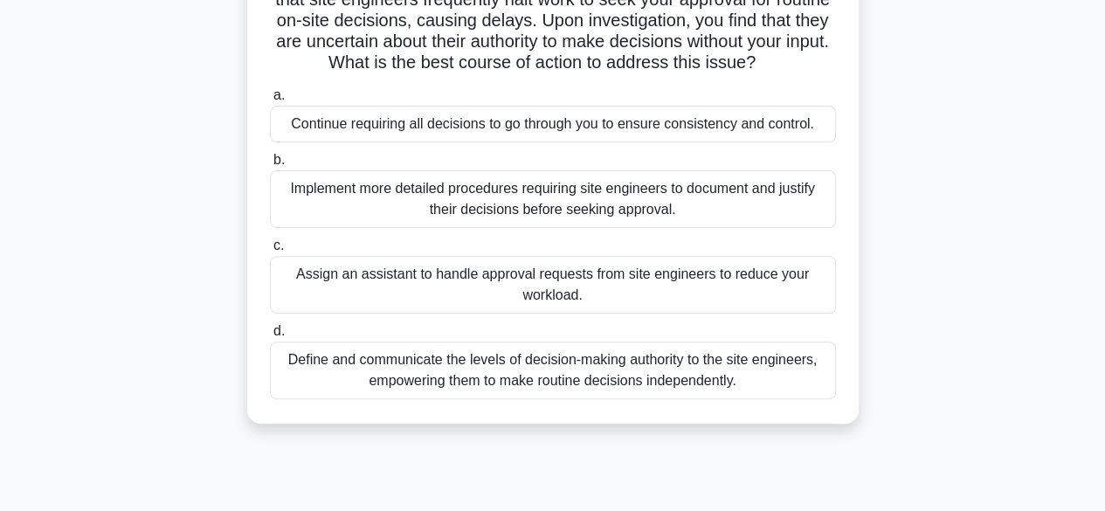
scroll to position [165, 0]
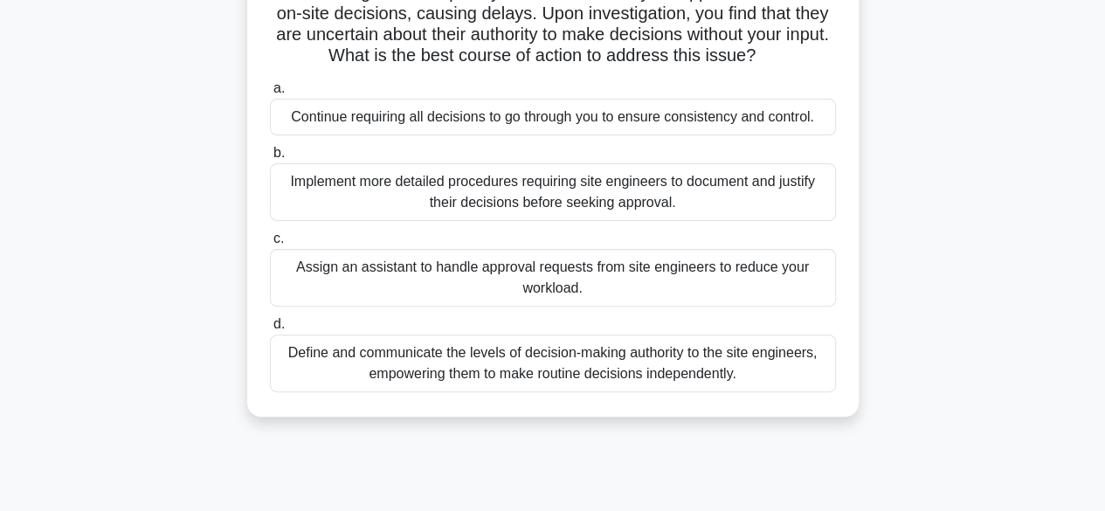
click at [608, 383] on div "Define and communicate the levels of decision-making authority to the site engi…" at bounding box center [553, 364] width 566 height 58
click at [270, 330] on input "d. Define and communicate the levels of decision-making authority to the site e…" at bounding box center [270, 324] width 0 height 11
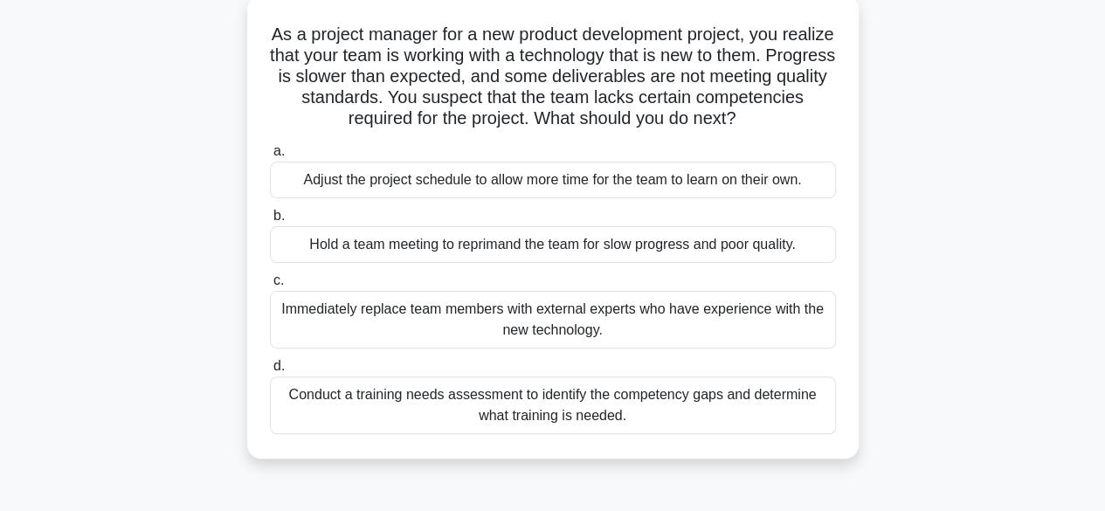
scroll to position [117, 0]
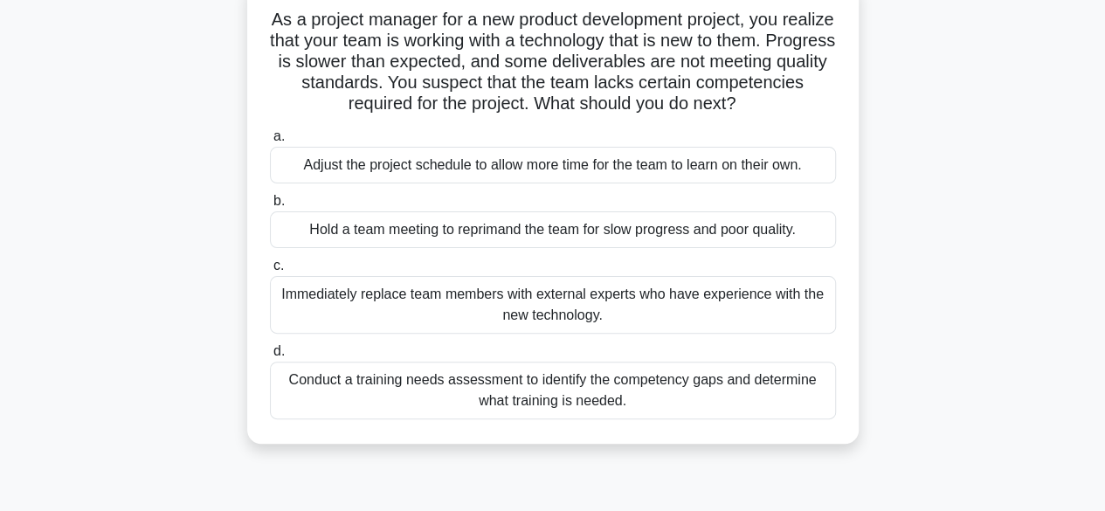
click at [610, 393] on div "Conduct a training needs assessment to identify the competency gaps and determi…" at bounding box center [553, 391] width 566 height 58
click at [270, 357] on input "d. Conduct a training needs assessment to identify the competency gaps and dete…" at bounding box center [270, 351] width 0 height 11
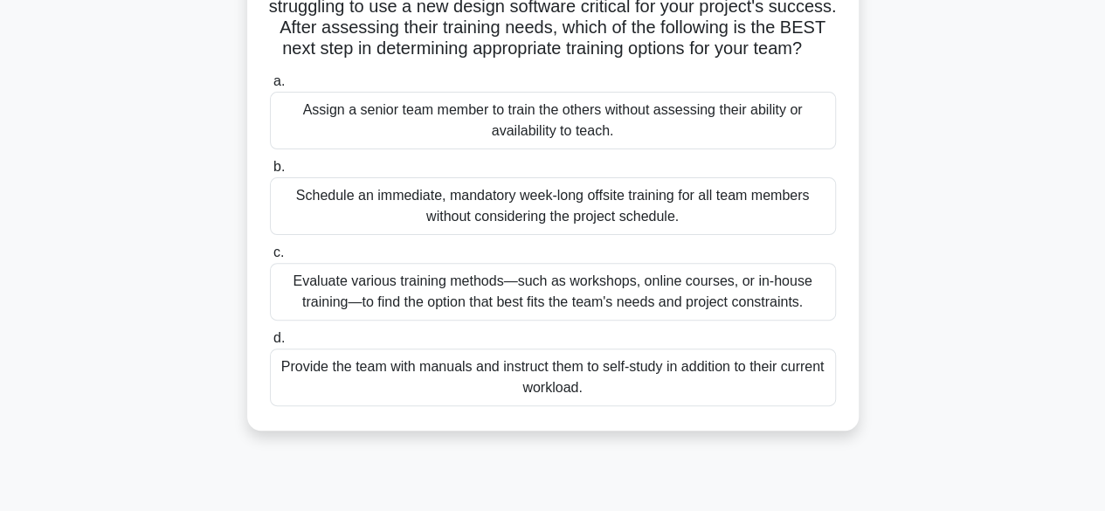
scroll to position [161, 0]
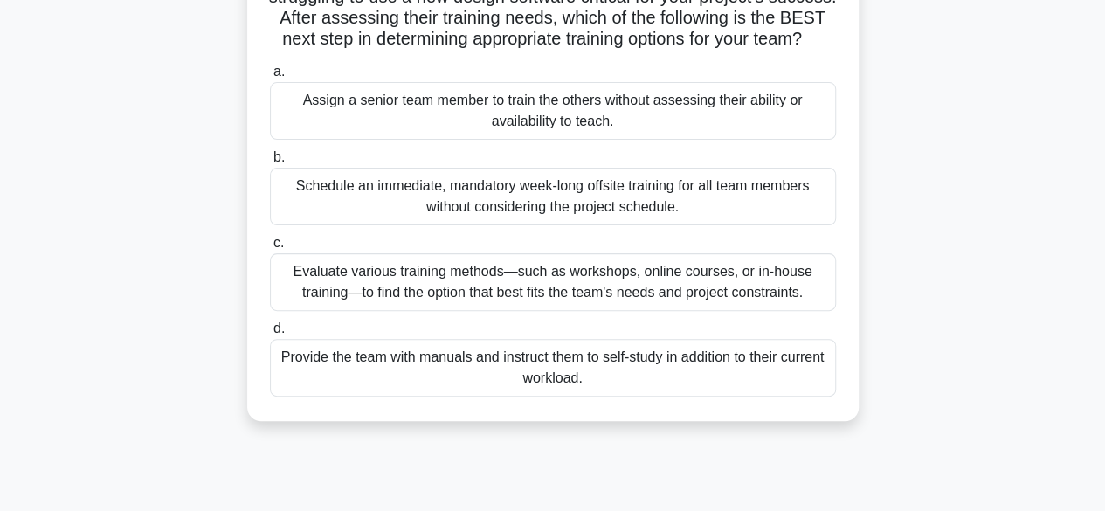
click at [648, 306] on div "Evaluate various training methods—such as workshops, online courses, or in-hous…" at bounding box center [553, 282] width 566 height 58
click at [270, 249] on input "c. Evaluate various training methods—such as workshops, online courses, or in-h…" at bounding box center [270, 243] width 0 height 11
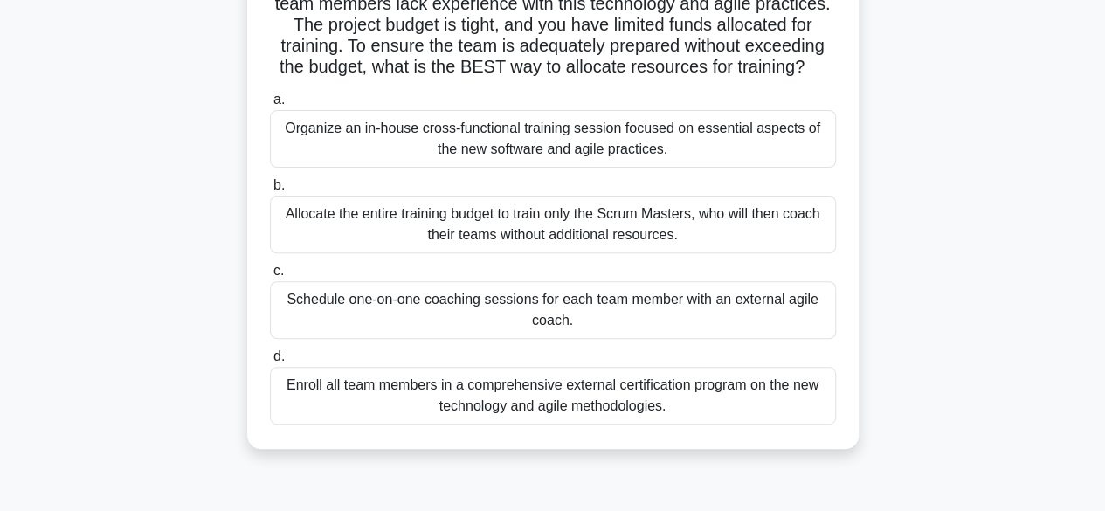
scroll to position [197, 0]
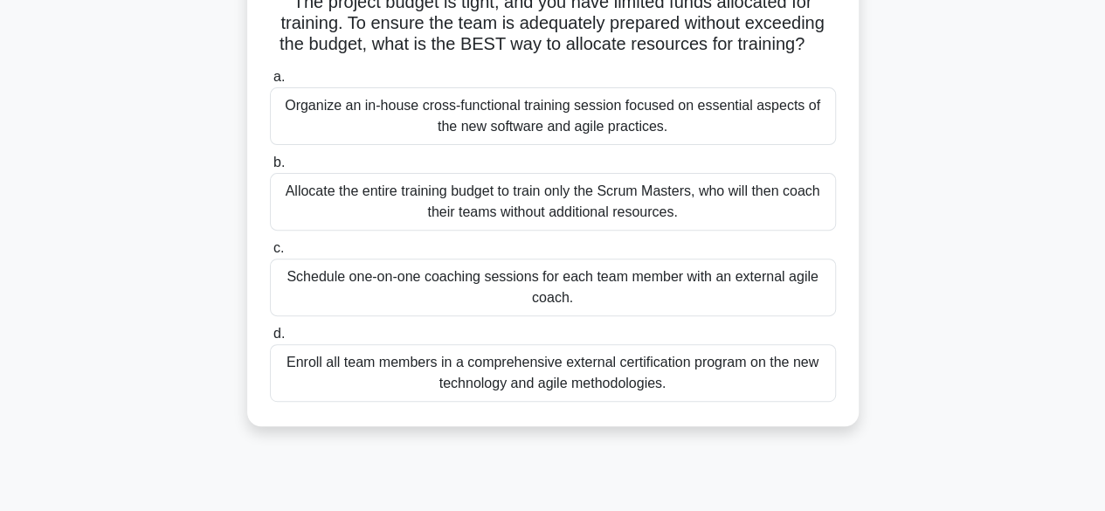
click at [582, 137] on div "Organize an in-house cross-functional training session focused on essential asp…" at bounding box center [553, 116] width 566 height 58
click at [270, 83] on input "a. Organize an in-house cross-functional training session focused on essential …" at bounding box center [270, 77] width 0 height 11
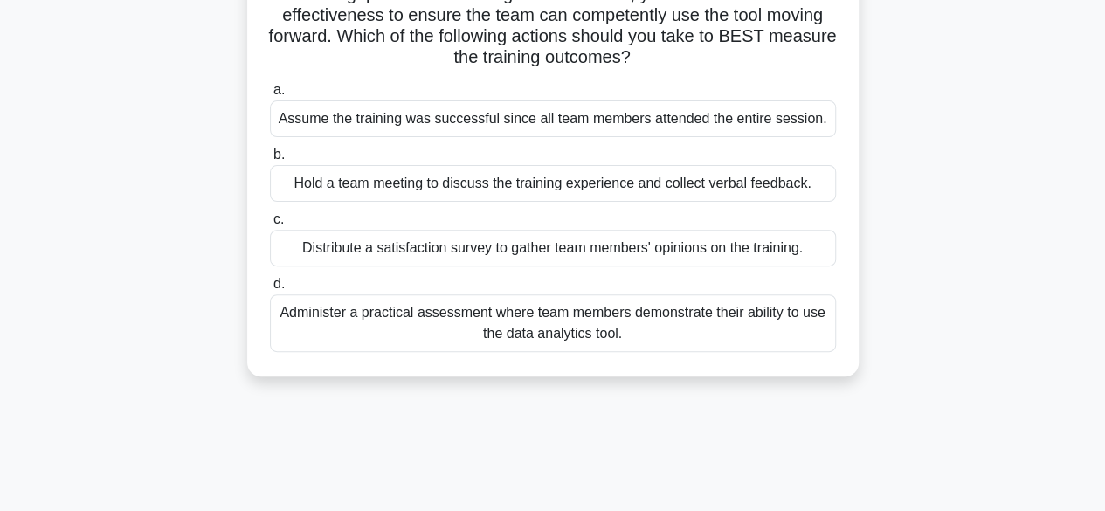
scroll to position [215, 0]
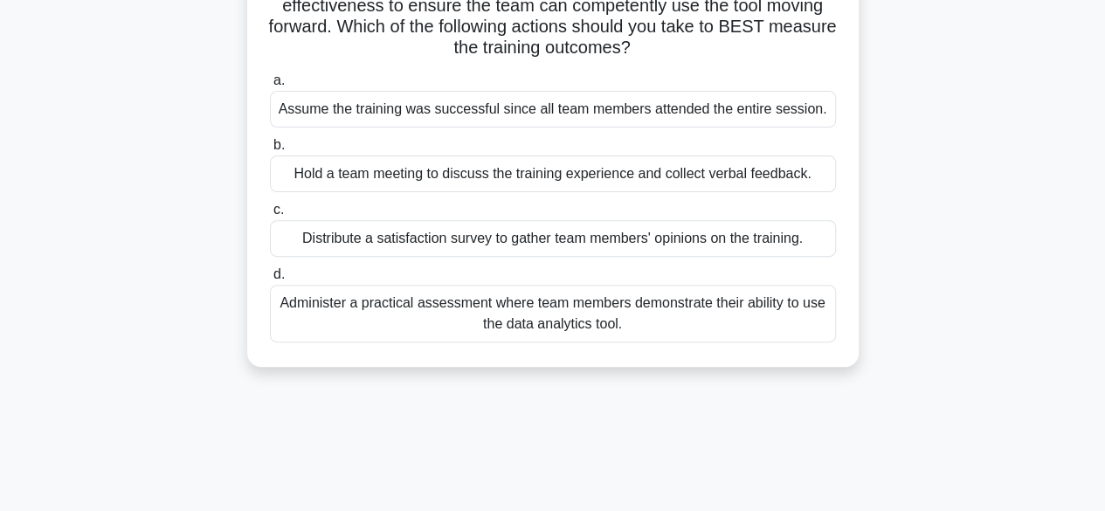
click at [662, 313] on div "Administer a practical assessment where team members demonstrate their ability …" at bounding box center [553, 314] width 566 height 58
click at [270, 280] on input "d. Administer a practical assessment where team members demonstrate their abili…" at bounding box center [270, 274] width 0 height 11
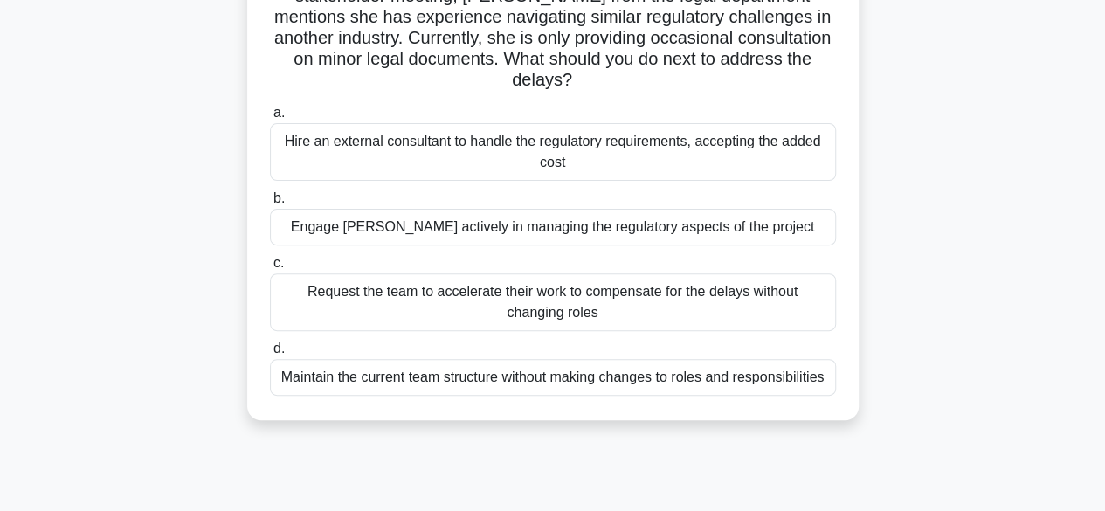
scroll to position [190, 0]
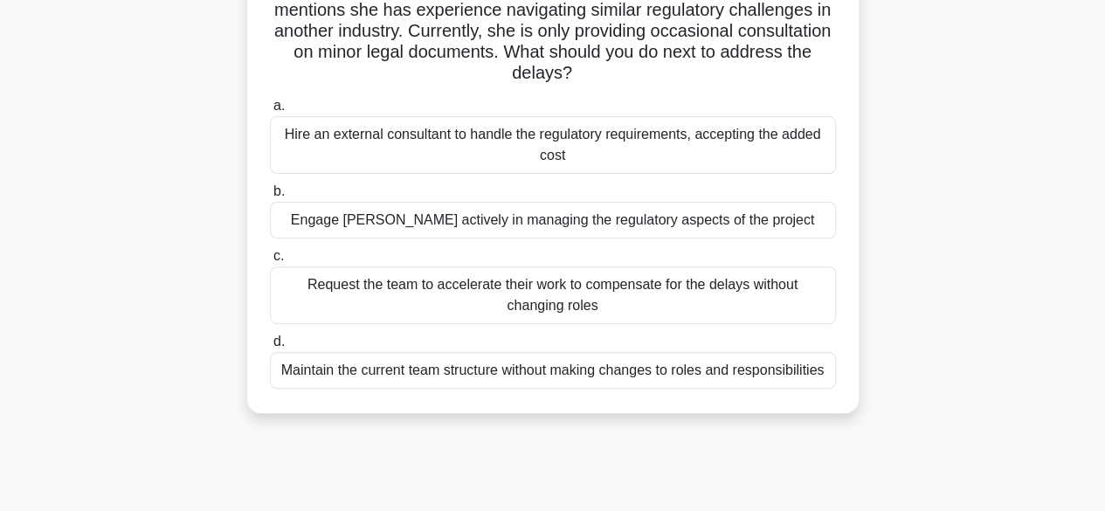
click at [736, 217] on div "Engage [PERSON_NAME] actively in managing the regulatory aspects of the project" at bounding box center [553, 220] width 566 height 37
click at [270, 197] on input "b. Engage [PERSON_NAME] actively in managing the regulatory aspects of the proj…" at bounding box center [270, 191] width 0 height 11
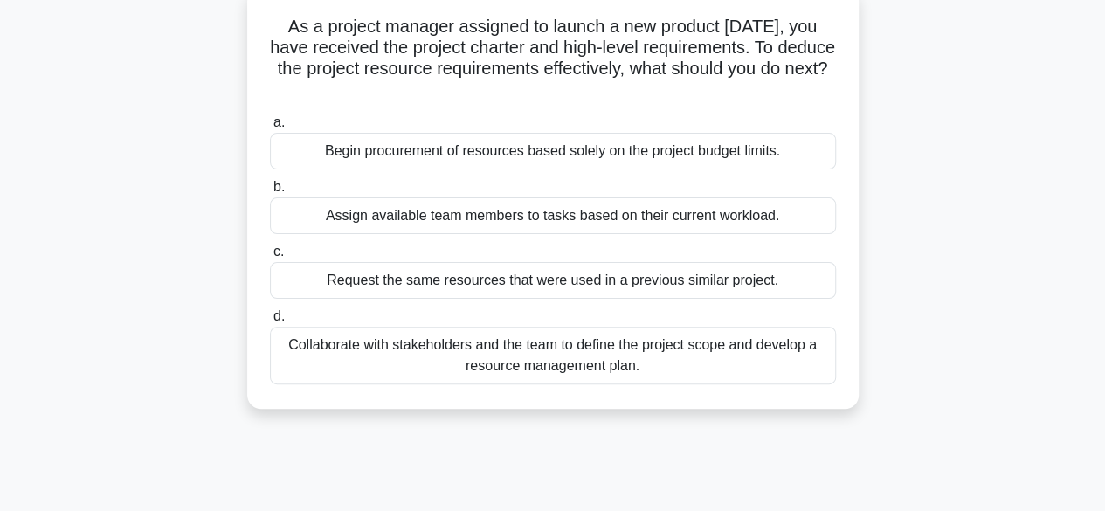
scroll to position [119, 0]
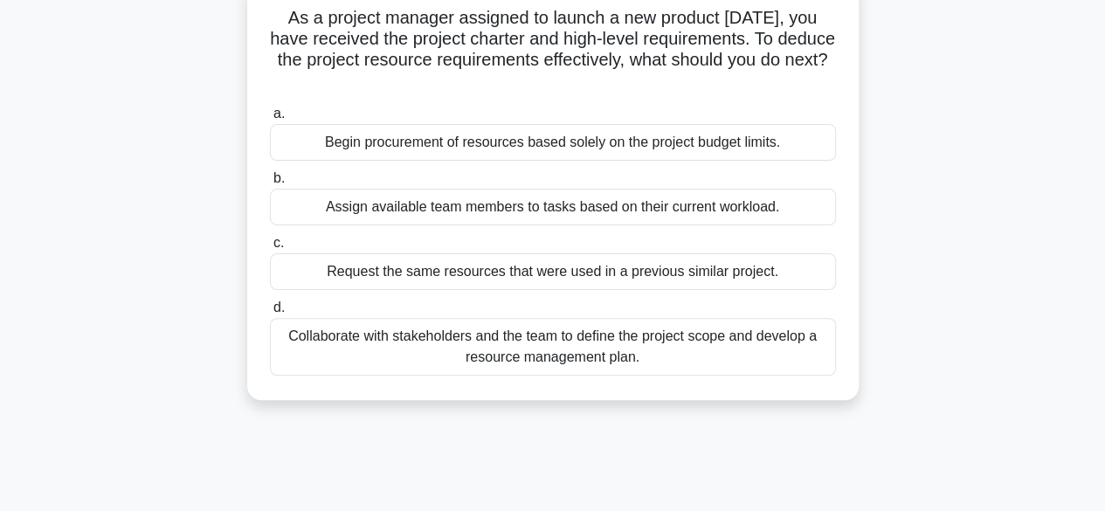
click at [667, 346] on div "Collaborate with stakeholders and the team to define the project scope and deve…" at bounding box center [553, 347] width 566 height 58
click at [270, 314] on input "d. Collaborate with stakeholders and the team to define the project scope and d…" at bounding box center [270, 307] width 0 height 11
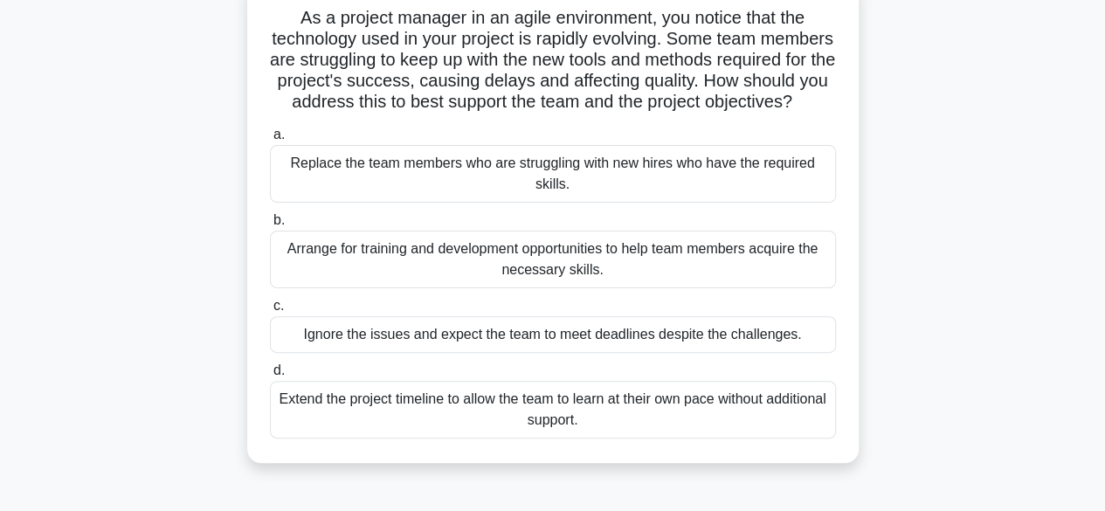
scroll to position [122, 0]
click at [949, 225] on div "As a project manager in an agile environment, you notice that the technology us…" at bounding box center [553, 232] width 996 height 505
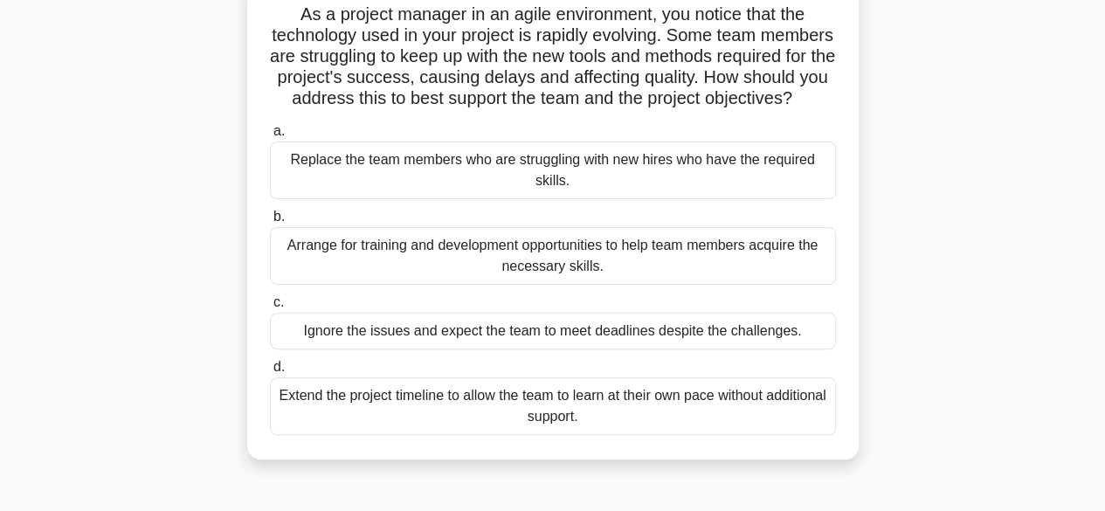
click at [609, 285] on div "Arrange for training and development opportunities to help team members acquire…" at bounding box center [553, 256] width 566 height 58
click at [270, 223] on input "b. Arrange for training and development opportunities to help team members acqu…" at bounding box center [270, 216] width 0 height 11
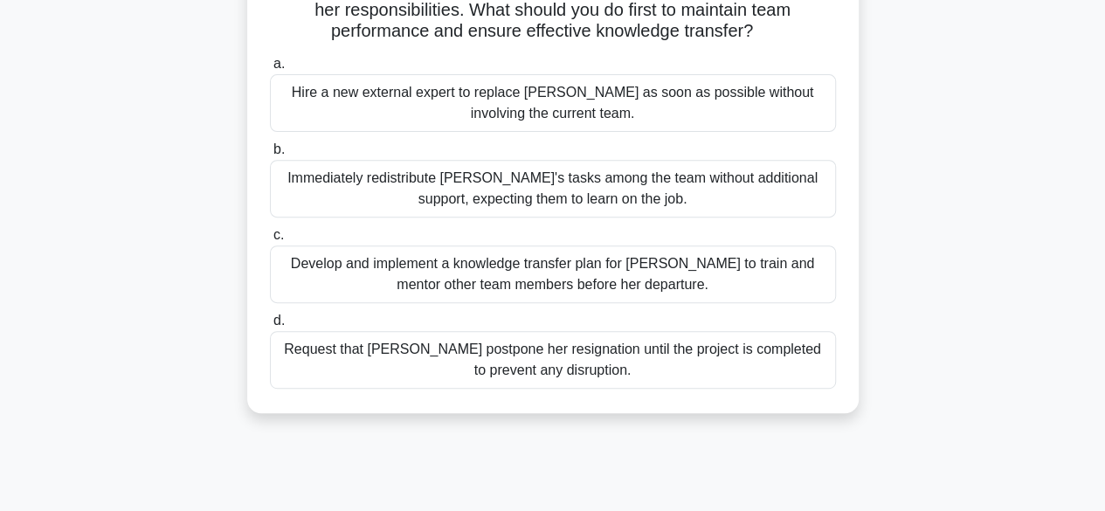
scroll to position [262, 0]
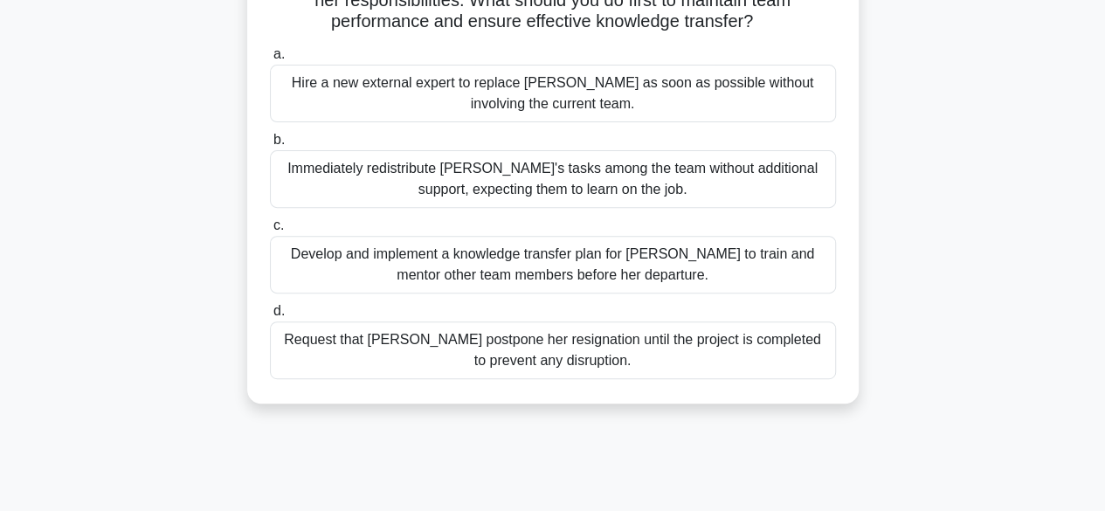
click at [645, 271] on div "Develop and implement a knowledge transfer plan for [PERSON_NAME] to train and …" at bounding box center [553, 265] width 566 height 58
click at [270, 232] on input "c. Develop and implement a knowledge transfer plan for [PERSON_NAME] to train a…" at bounding box center [270, 225] width 0 height 11
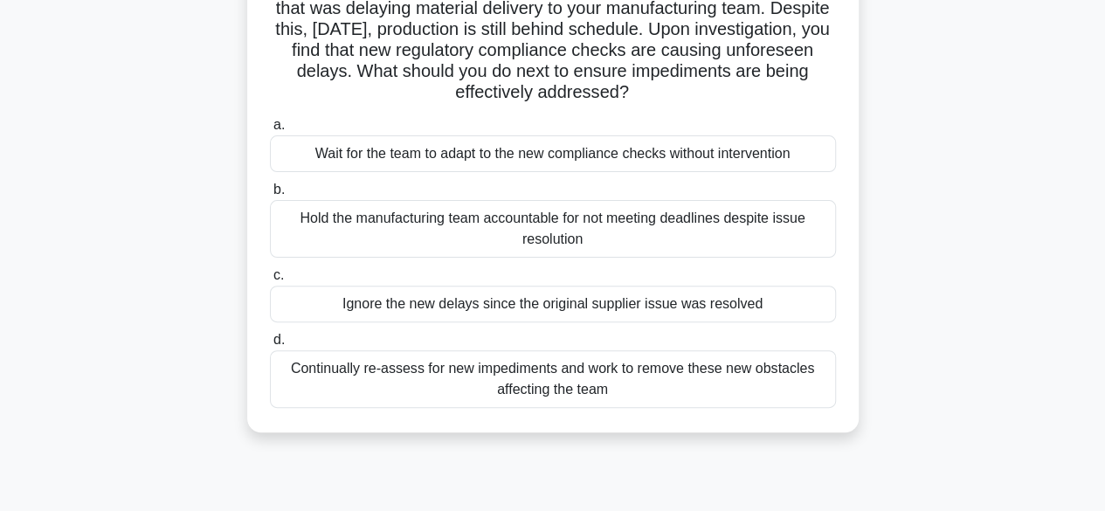
scroll to position [157, 0]
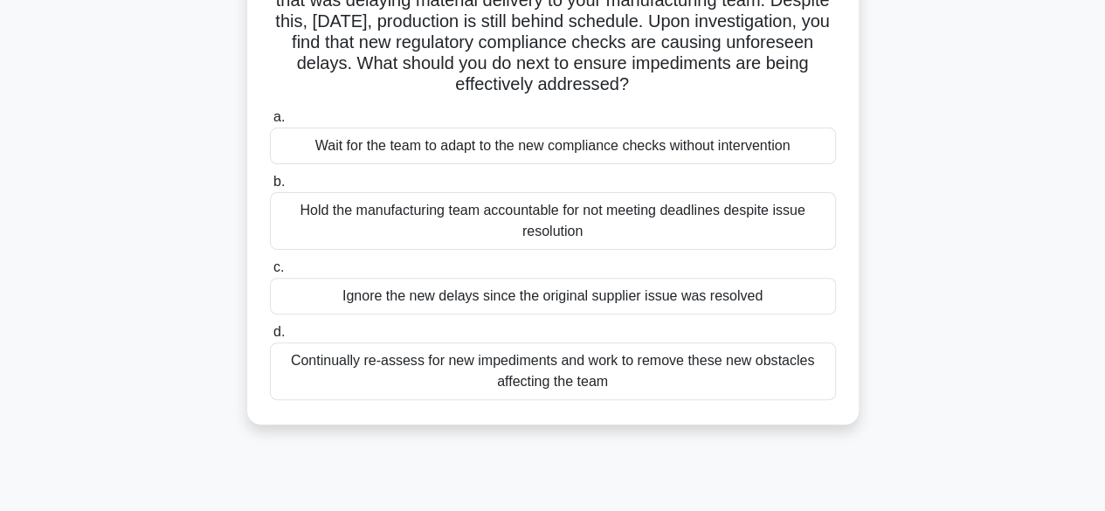
click at [605, 376] on div "Continually re-assess for new impediments and work to remove these new obstacle…" at bounding box center [553, 371] width 566 height 58
click at [270, 338] on input "d. Continually re-assess for new impediments and work to remove these new obsta…" at bounding box center [270, 332] width 0 height 11
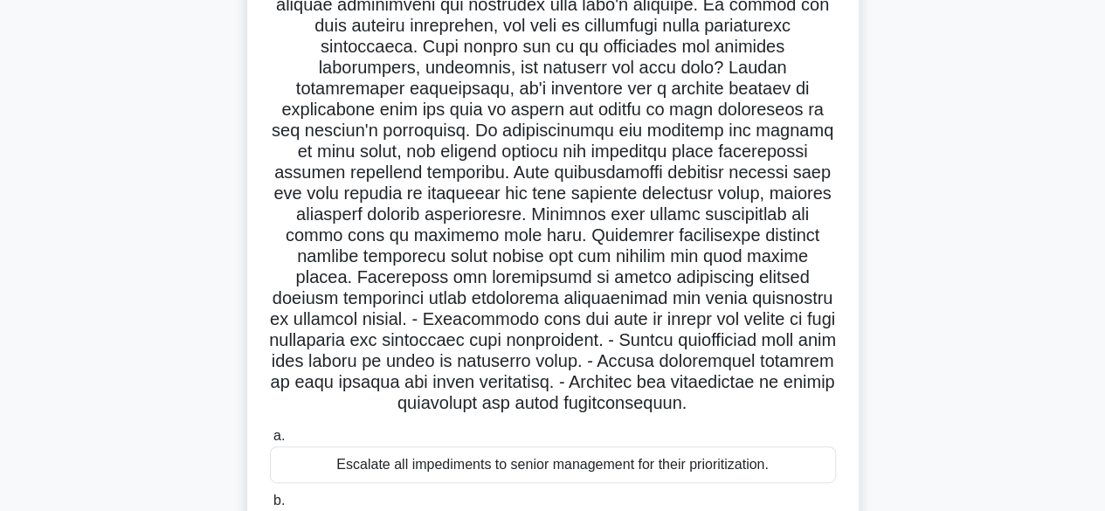
click at [1006, 325] on div ".spinner_0XTQ{transform-origin:center;animation:spinner_y6GP .75s linear infini…" at bounding box center [553, 344] width 996 height 799
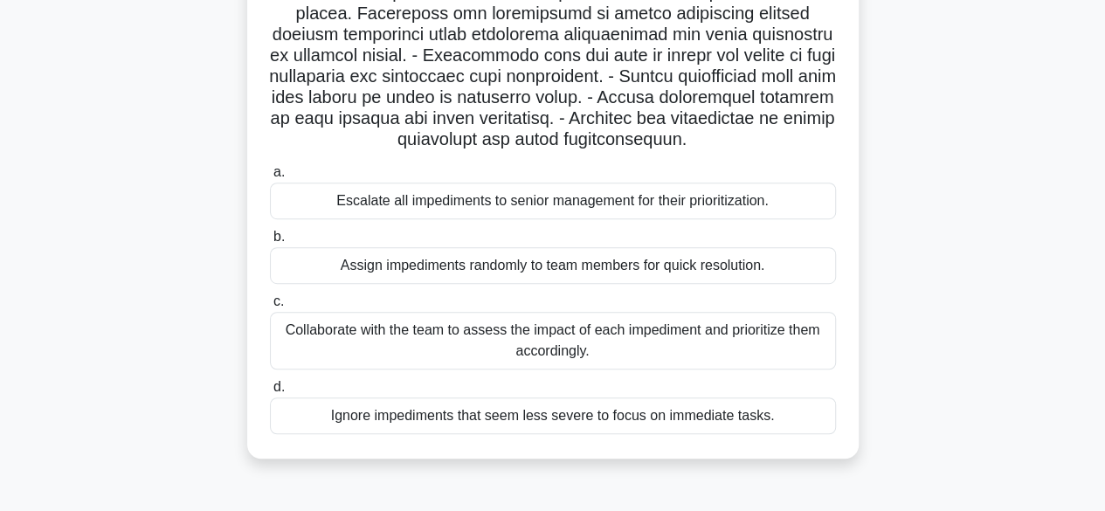
scroll to position [426, 0]
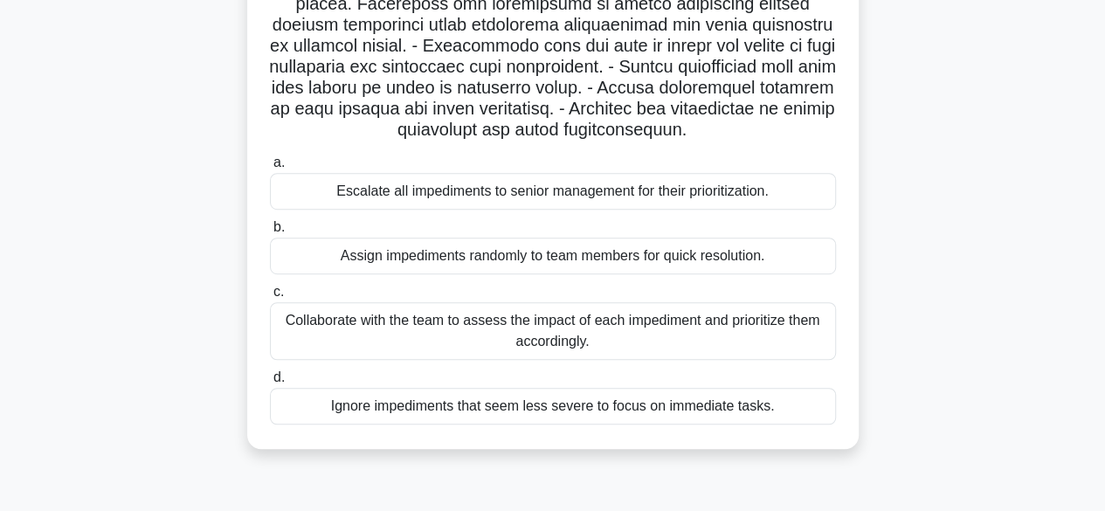
click at [654, 329] on div "Collaborate with the team to assess the impact of each impediment and prioritiz…" at bounding box center [553, 331] width 566 height 58
click at [270, 298] on input "c. Collaborate with the team to assess the impact of each impediment and priori…" at bounding box center [270, 292] width 0 height 11
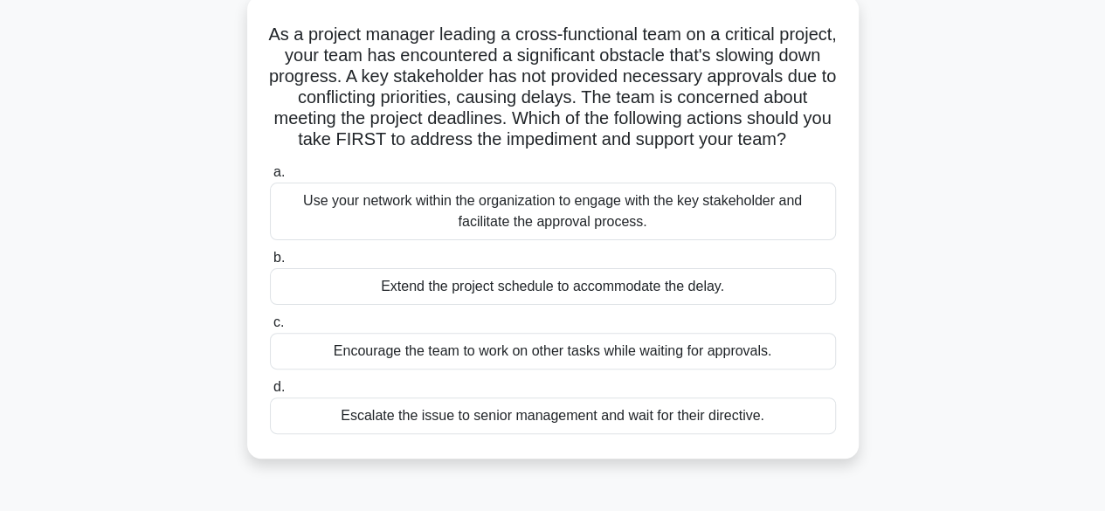
scroll to position [108, 0]
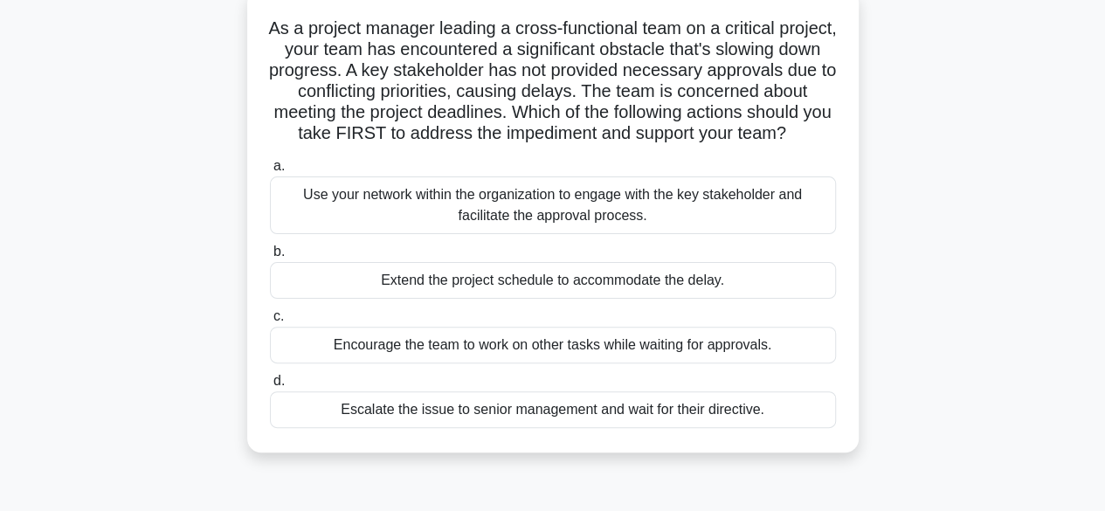
click at [681, 232] on div "Use your network within the organization to engage with the key stakeholder and…" at bounding box center [553, 205] width 566 height 58
click at [270, 172] on input "a. Use your network within the organization to engage with the key stakeholder …" at bounding box center [270, 166] width 0 height 11
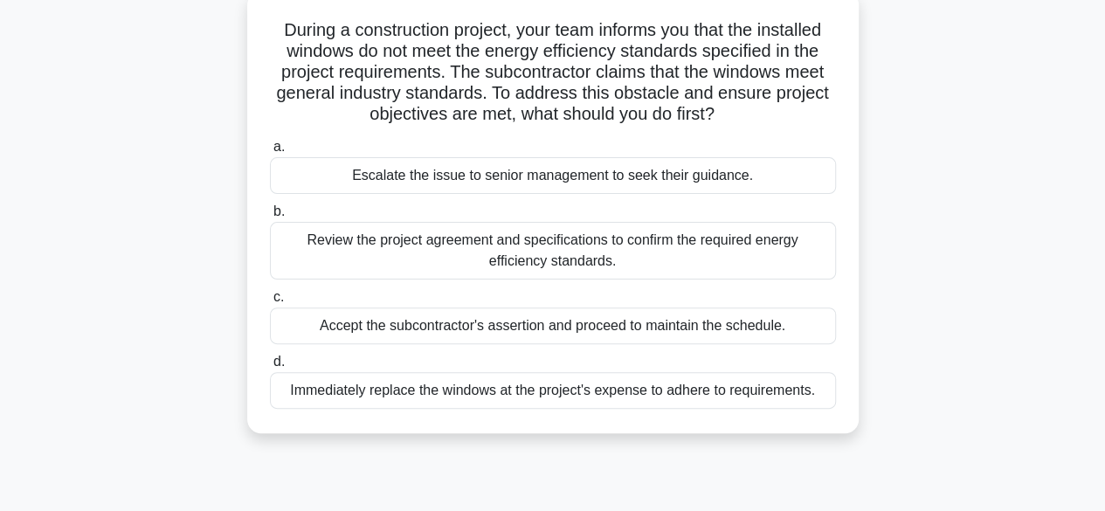
scroll to position [121, 0]
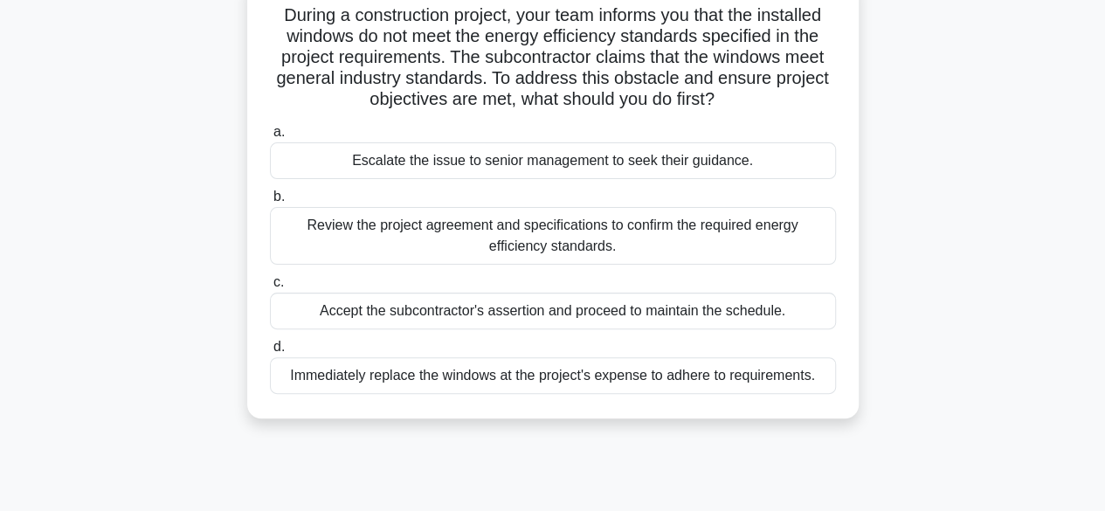
click at [555, 245] on div "Review the project agreement and specifications to confirm the required energy …" at bounding box center [553, 236] width 566 height 58
click at [270, 203] on input "b. Review the project agreement and specifications to confirm the required ener…" at bounding box center [270, 196] width 0 height 11
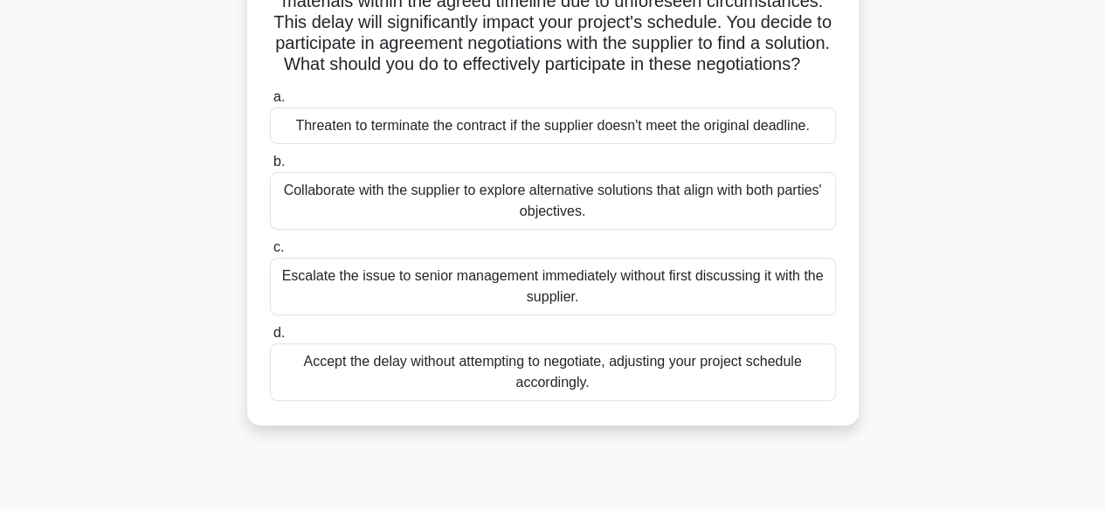
scroll to position [196, 0]
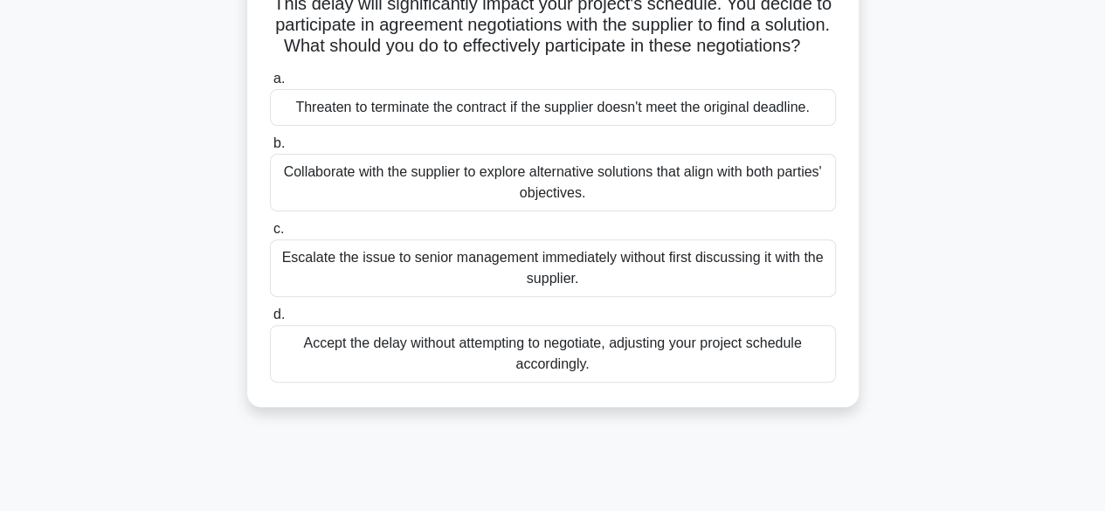
click at [595, 205] on div "Collaborate with the supplier to explore alternative solutions that align with …" at bounding box center [553, 183] width 566 height 58
click at [270, 149] on input "b. Collaborate with the supplier to explore alternative solutions that align wi…" at bounding box center [270, 143] width 0 height 11
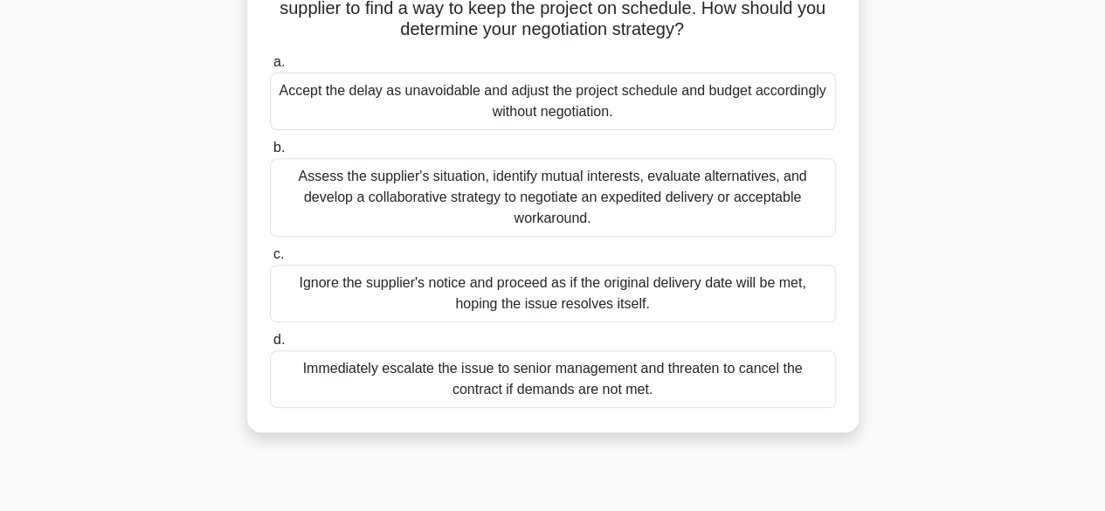
scroll to position [288, 0]
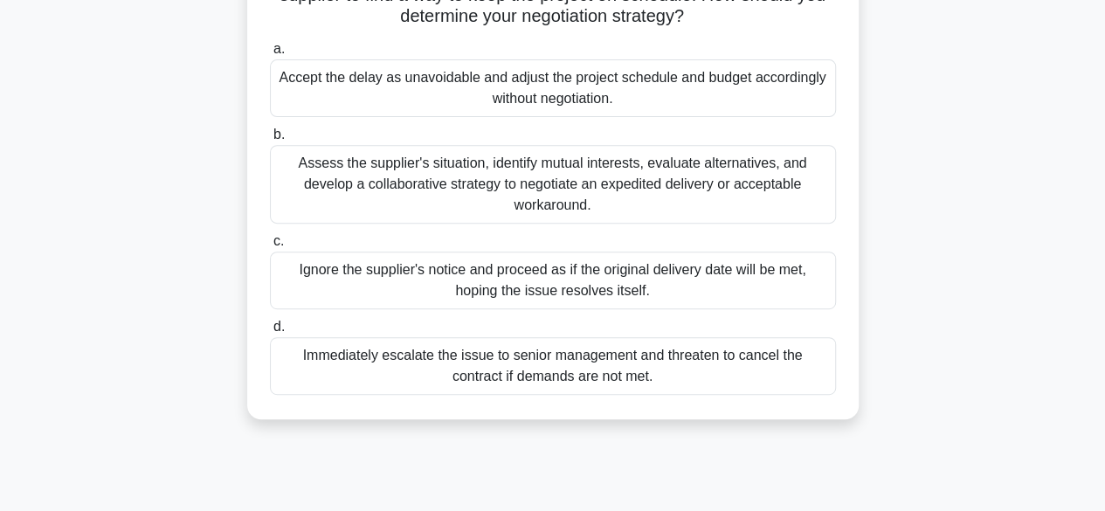
click at [621, 204] on div "Assess the supplier's situation, identify mutual interests, evaluate alternativ…" at bounding box center [553, 184] width 566 height 79
click at [270, 141] on input "b. Assess the supplier's situation, identify mutual interests, evaluate alterna…" at bounding box center [270, 134] width 0 height 11
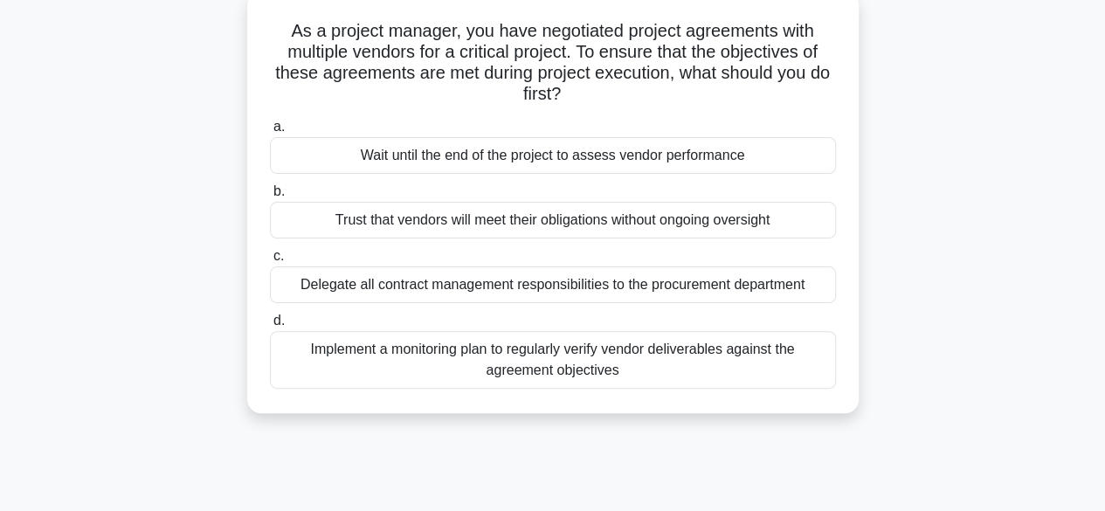
scroll to position [111, 0]
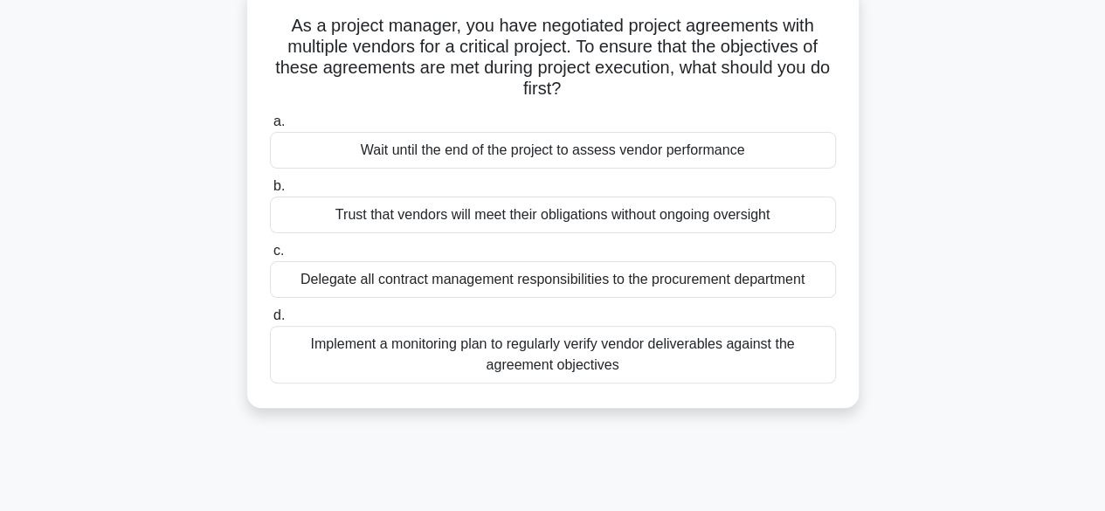
click at [584, 350] on div "Implement a monitoring plan to regularly verify vendor deliverables against the…" at bounding box center [553, 355] width 566 height 58
click at [270, 322] on input "d. Implement a monitoring plan to regularly verify vendor deliverables against …" at bounding box center [270, 315] width 0 height 11
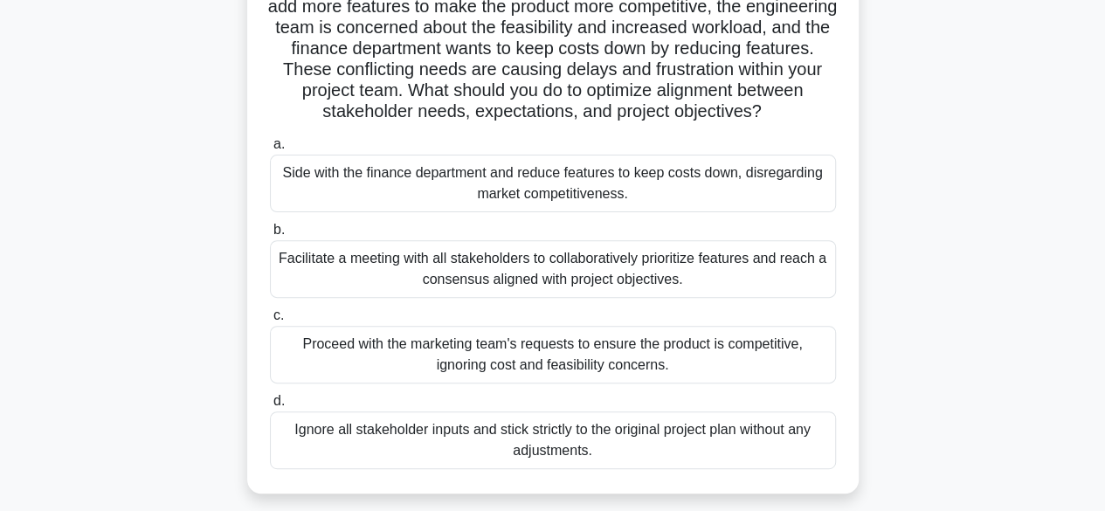
scroll to position [183, 0]
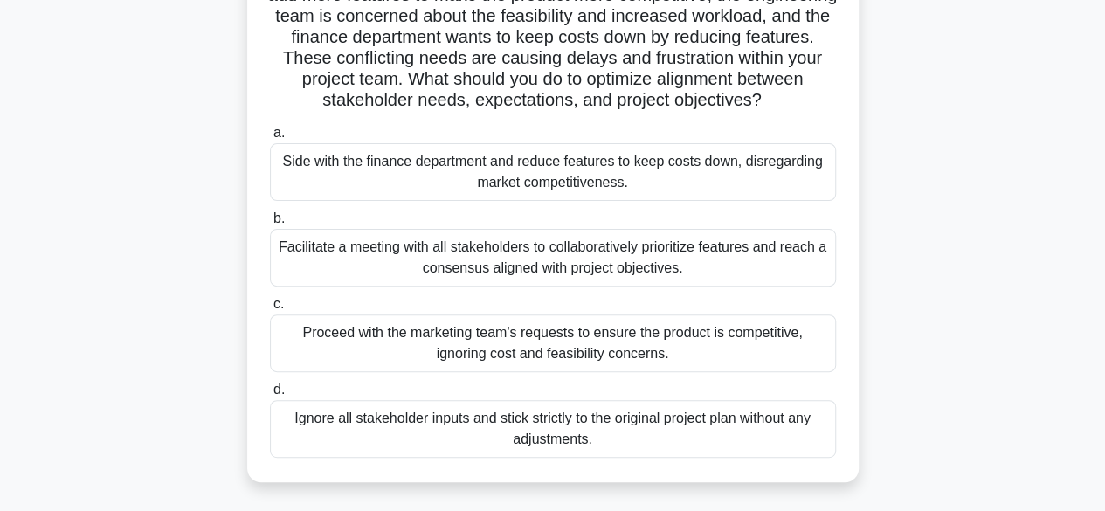
click at [617, 281] on div "Facilitate a meeting with all stakeholders to collaboratively prioritize featur…" at bounding box center [553, 258] width 566 height 58
click at [270, 225] on input "b. Facilitate a meeting with all stakeholders to collaboratively prioritize fea…" at bounding box center [270, 218] width 0 height 11
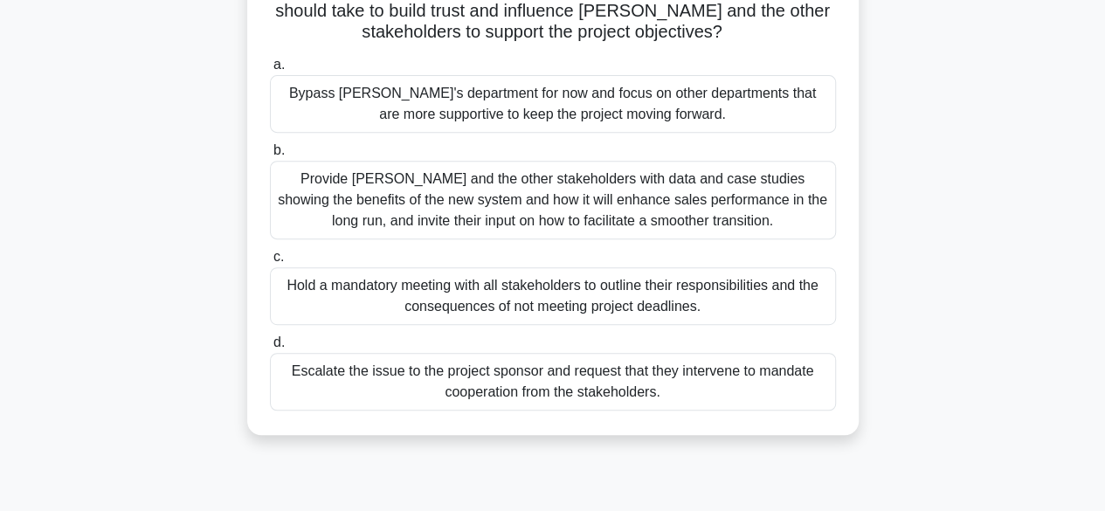
scroll to position [330, 0]
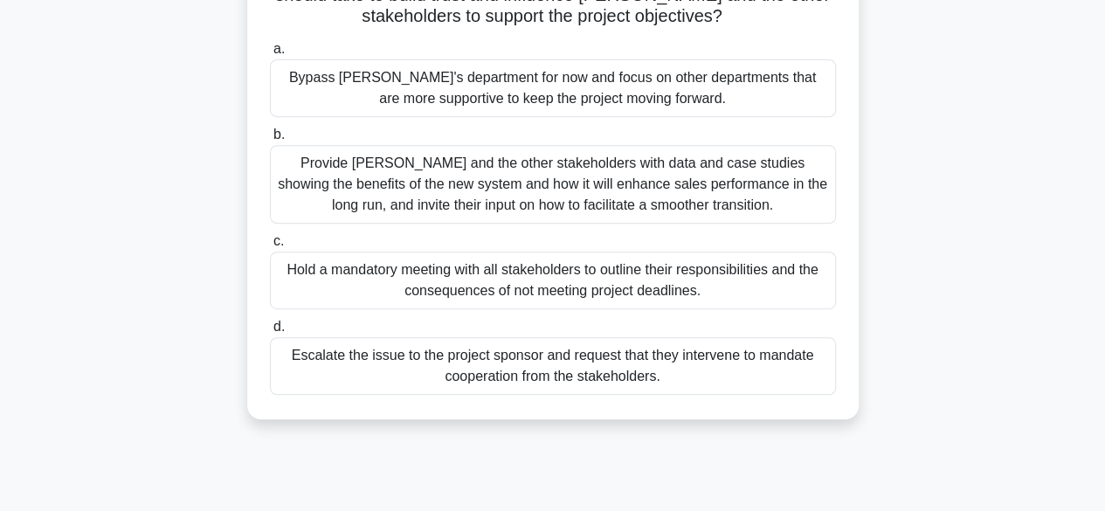
click at [652, 183] on div "Provide [PERSON_NAME] and the other stakeholders with data and case studies sho…" at bounding box center [553, 184] width 566 height 79
click at [270, 141] on input "b. Provide [PERSON_NAME] and the other stakeholders with data and case studies …" at bounding box center [270, 134] width 0 height 11
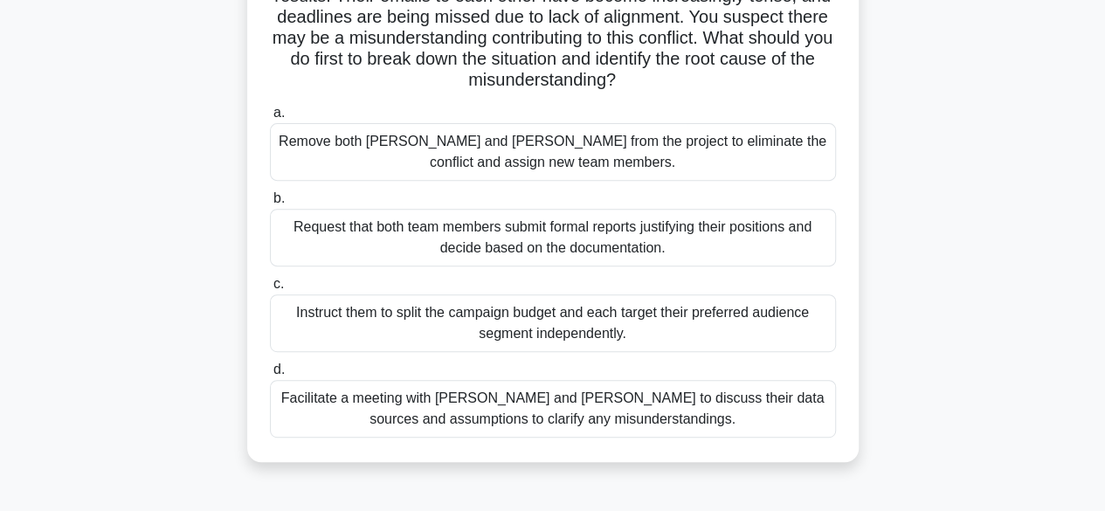
scroll to position [289, 0]
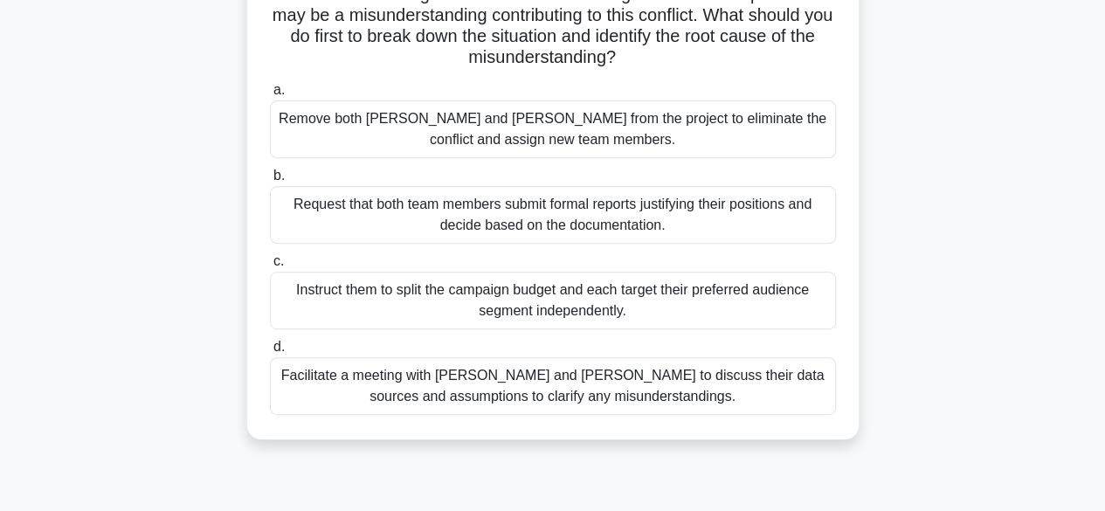
click at [682, 370] on div "Facilitate a meeting with [PERSON_NAME] and [PERSON_NAME] to discuss their data…" at bounding box center [553, 386] width 566 height 58
click at [270, 353] on input "d. Facilitate a meeting with [PERSON_NAME] and [PERSON_NAME] to discuss their d…" at bounding box center [270, 347] width 0 height 11
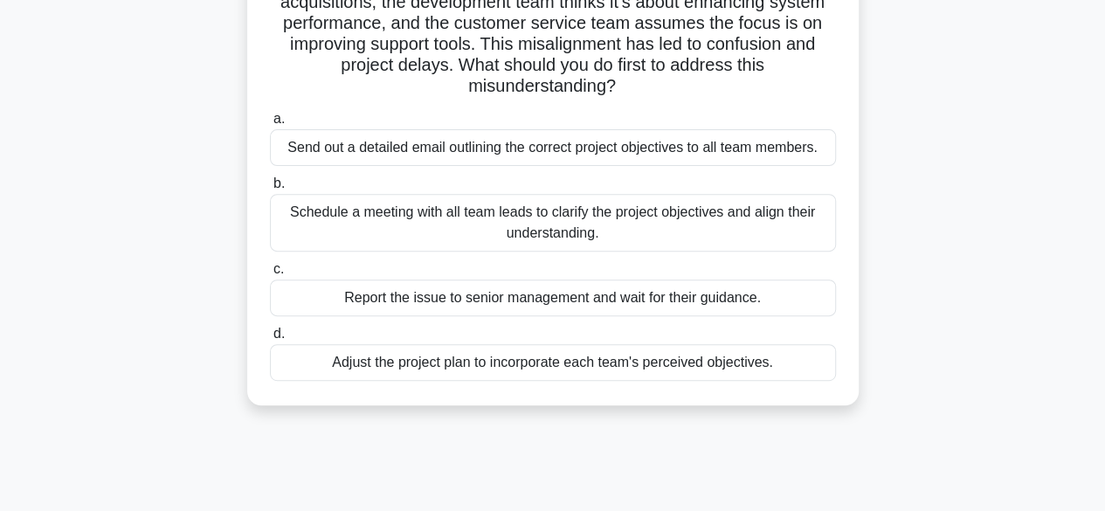
scroll to position [224, 0]
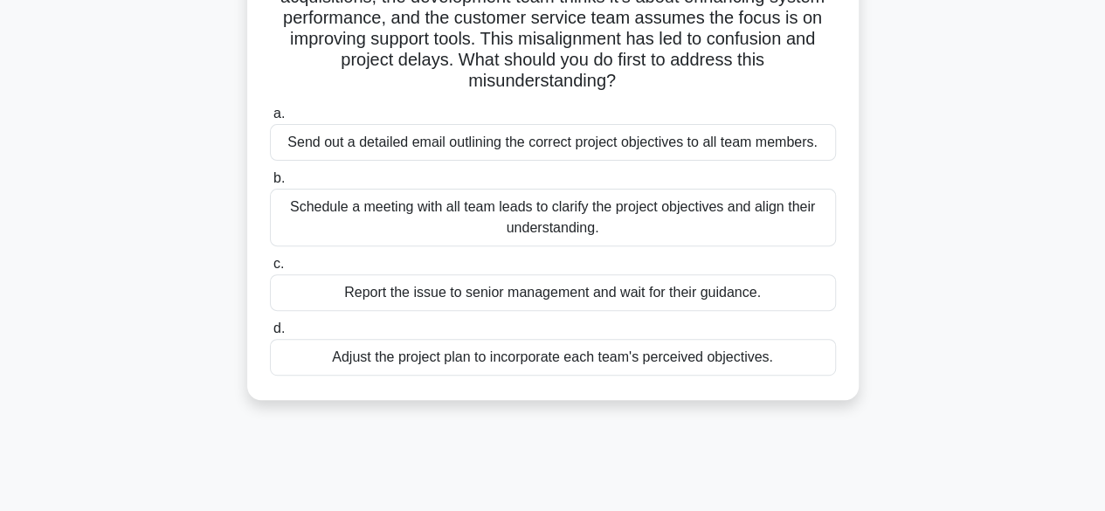
click at [624, 220] on div "Schedule a meeting with all team leads to clarify the project objectives and al…" at bounding box center [553, 218] width 566 height 58
click at [270, 184] on input "b. Schedule a meeting with all team leads to clarify the project objectives and…" at bounding box center [270, 178] width 0 height 11
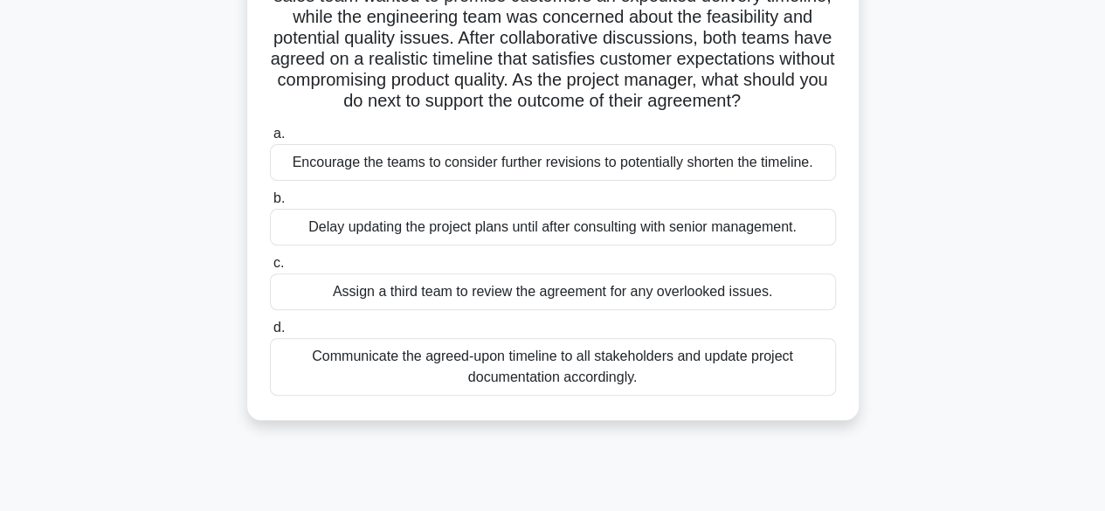
scroll to position [196, 0]
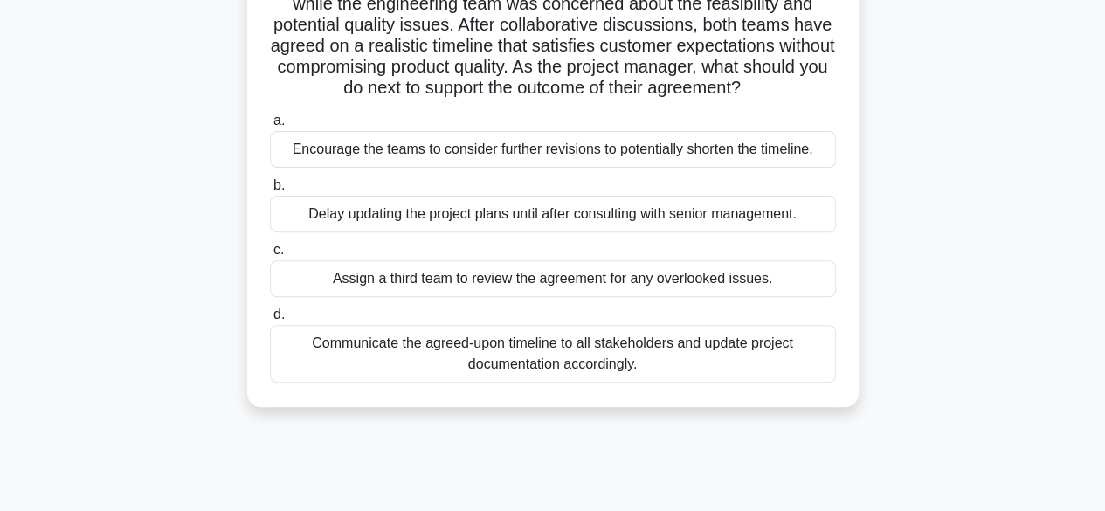
click at [638, 382] on div "Communicate the agreed-upon timeline to all stakeholders and update project doc…" at bounding box center [553, 354] width 566 height 58
click at [270, 321] on input "d. Communicate the agreed-upon timeline to all stakeholders and update project …" at bounding box center [270, 314] width 0 height 11
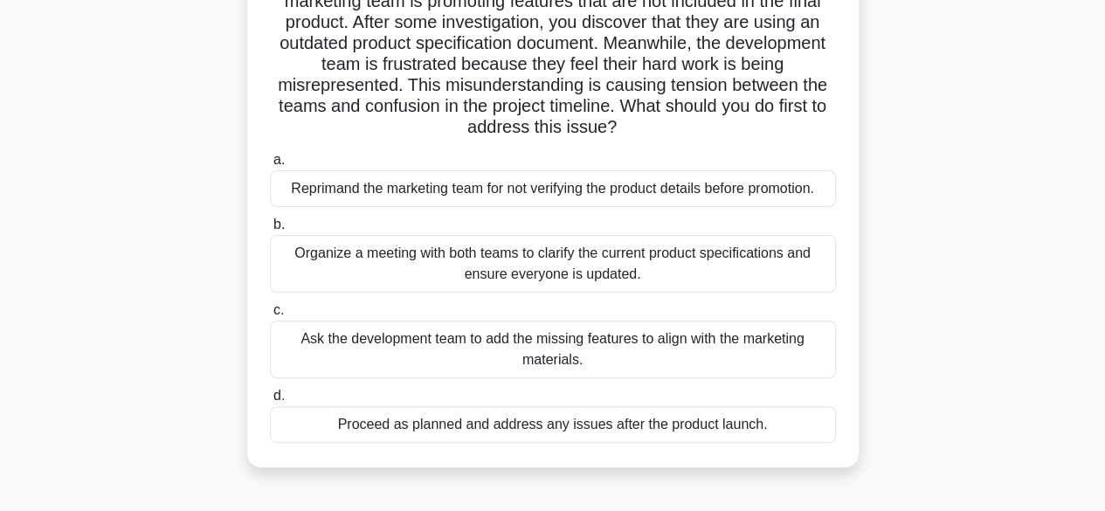
scroll to position [165, 0]
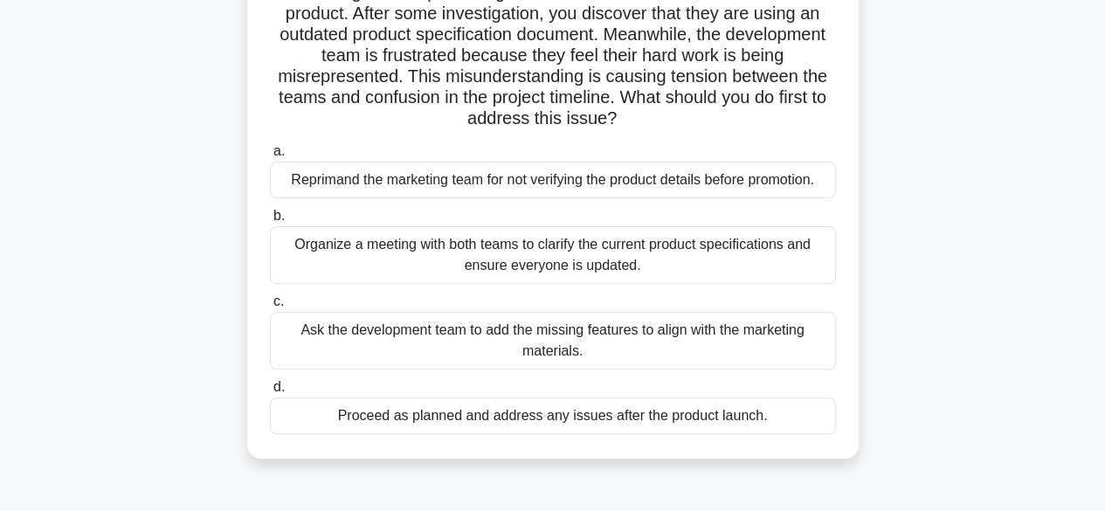
click at [573, 265] on div "Organize a meeting with both teams to clarify the current product specification…" at bounding box center [553, 255] width 566 height 58
click at [270, 222] on input "b. Organize a meeting with both teams to clarify the current product specificat…" at bounding box center [270, 216] width 0 height 11
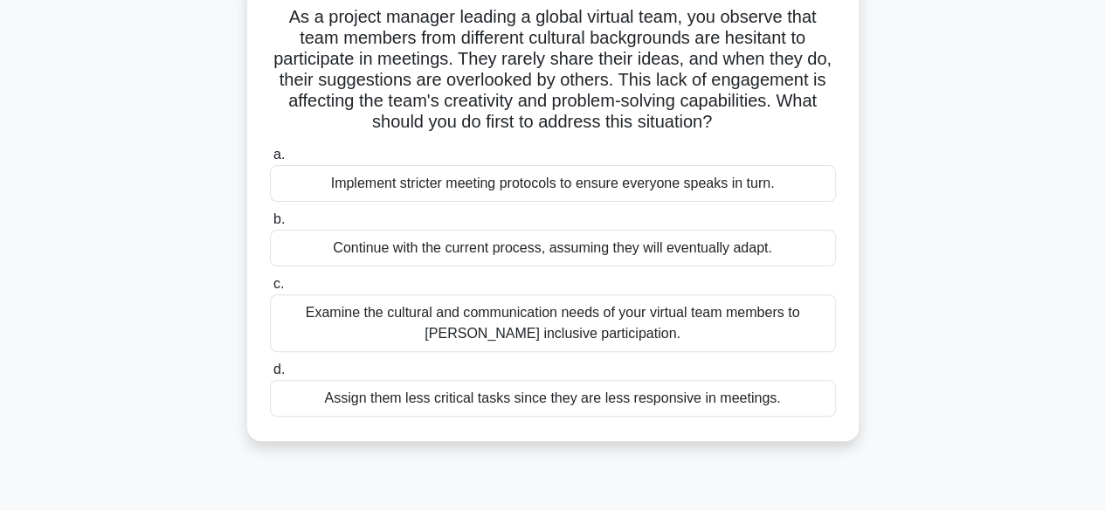
scroll to position [135, 0]
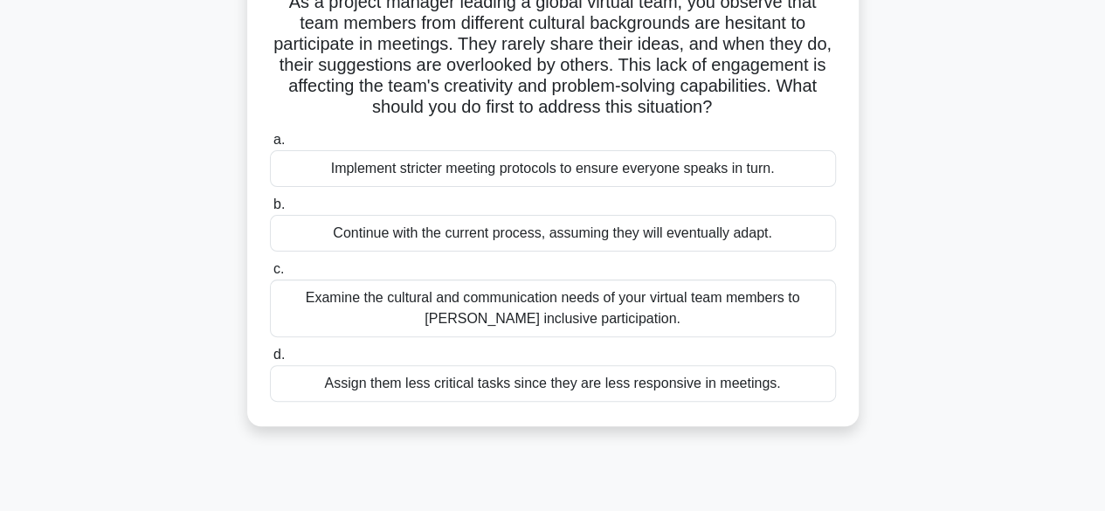
click at [599, 313] on div "Examine the cultural and communication needs of your virtual team members to [P…" at bounding box center [553, 309] width 566 height 58
click at [270, 275] on input "c. Examine the cultural and communication needs of your virtual team members to…" at bounding box center [270, 269] width 0 height 11
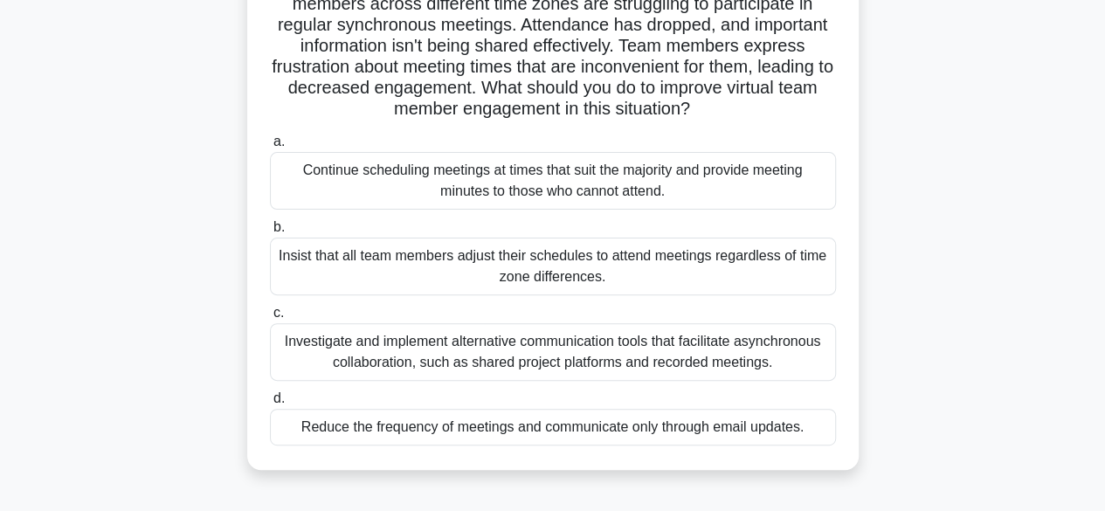
scroll to position [160, 0]
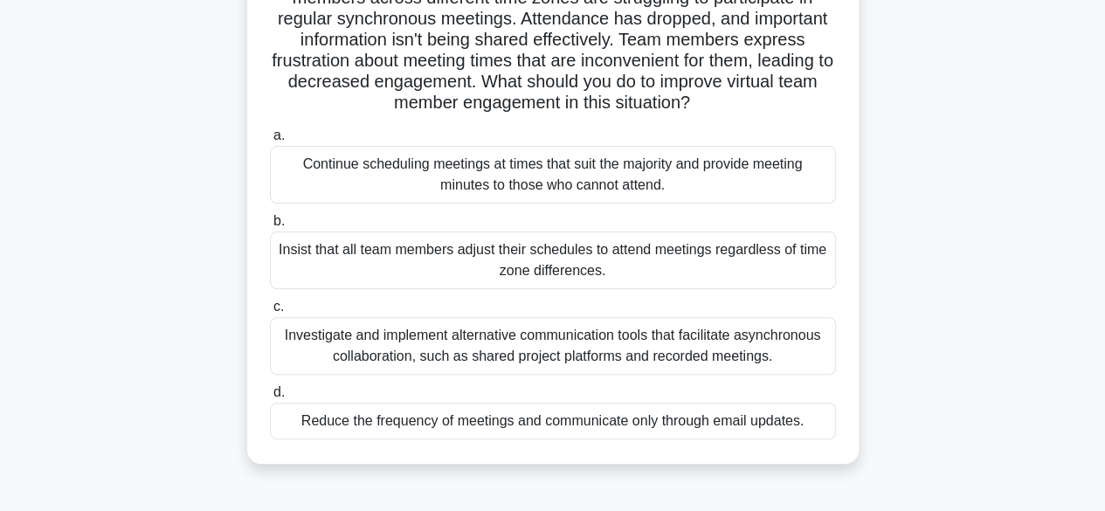
click at [690, 347] on div "Investigate and implement alternative communication tools that facilitate async…" at bounding box center [553, 346] width 566 height 58
click at [270, 313] on input "c. Investigate and implement alternative communication tools that facilitate as…" at bounding box center [270, 306] width 0 height 11
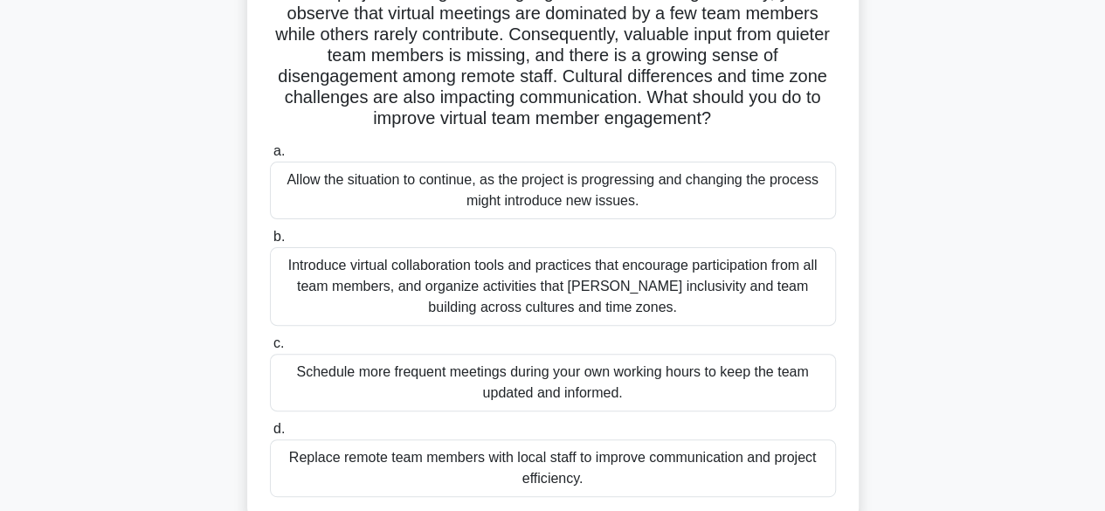
scroll to position [154, 0]
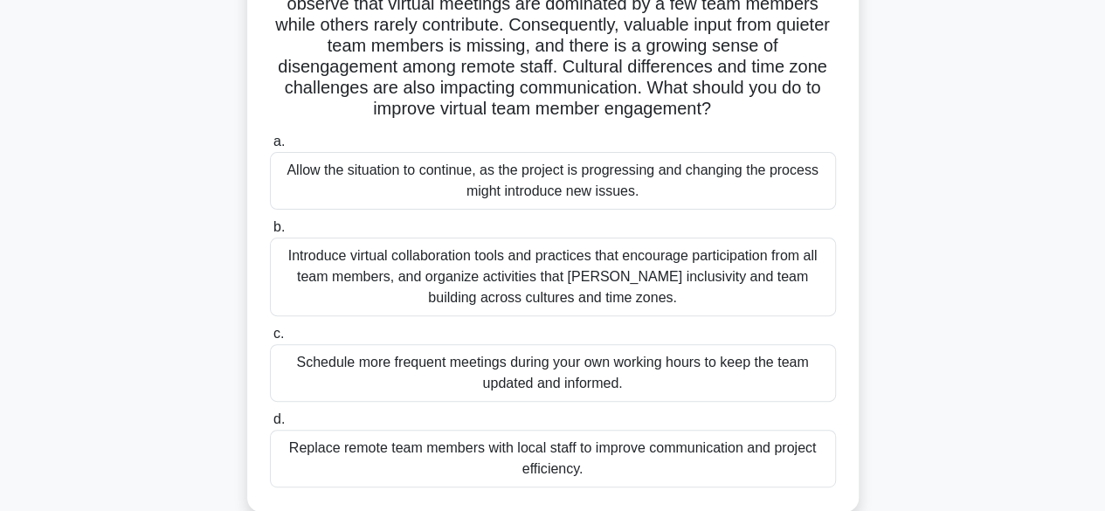
click at [609, 278] on div "Introduce virtual collaboration tools and practices that encourage participatio…" at bounding box center [553, 277] width 566 height 79
click at [270, 233] on input "b. Introduce virtual collaboration tools and practices that encourage participa…" at bounding box center [270, 227] width 0 height 11
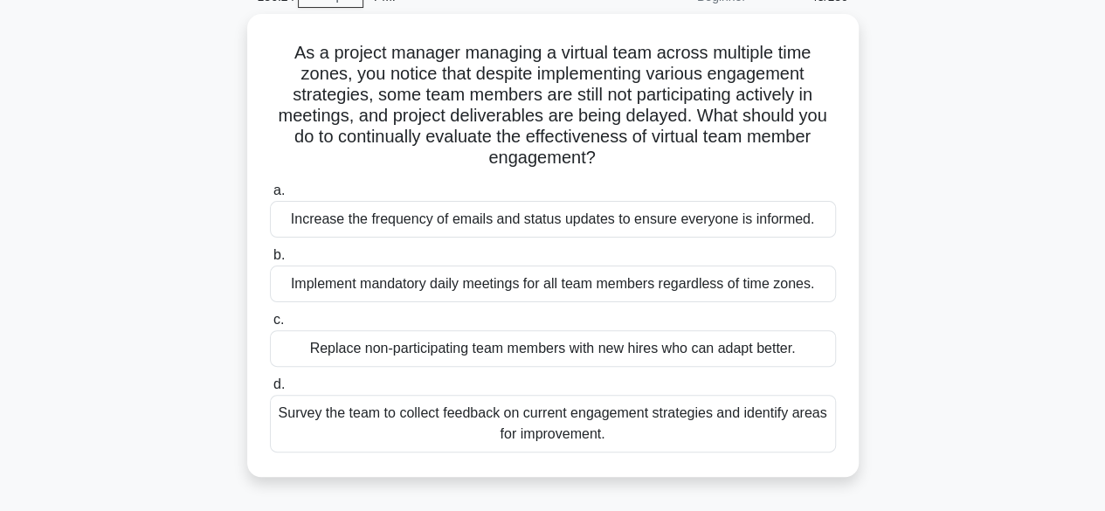
scroll to position [95, 0]
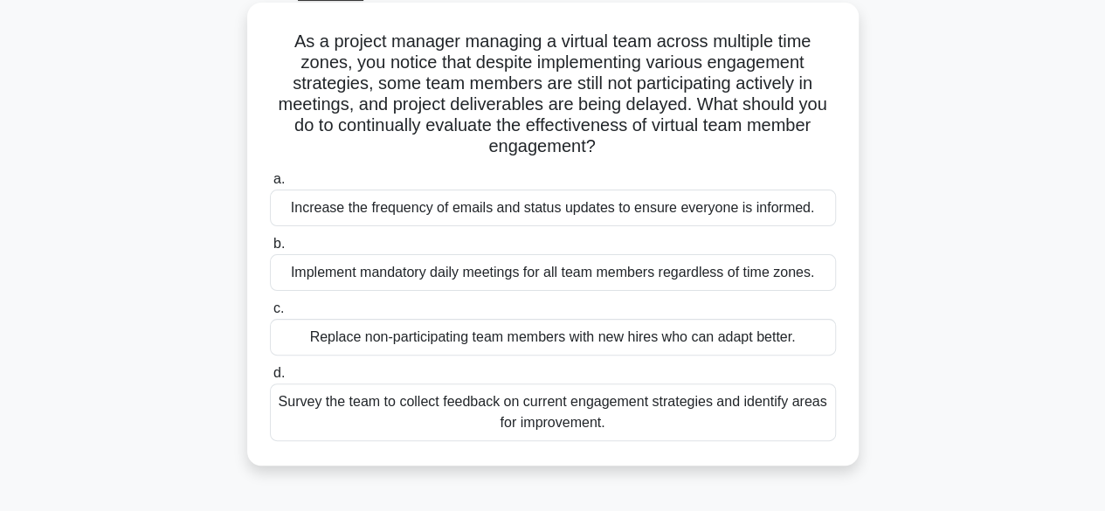
click at [628, 417] on div "Survey the team to collect feedback on current engagement strategies and identi…" at bounding box center [553, 413] width 566 height 58
click at [270, 379] on input "d. Survey the team to collect feedback on current engagement strategies and ide…" at bounding box center [270, 373] width 0 height 11
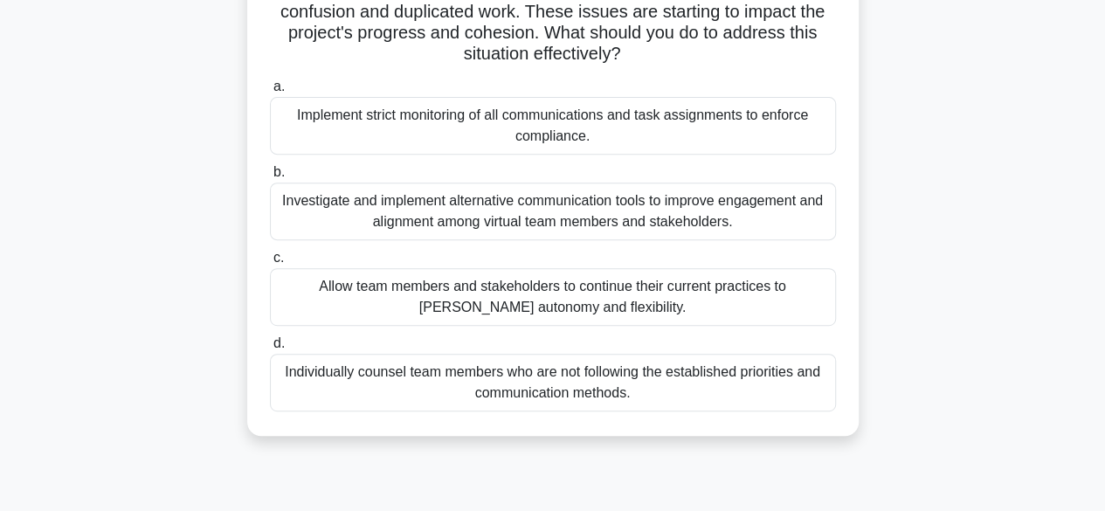
scroll to position [294, 0]
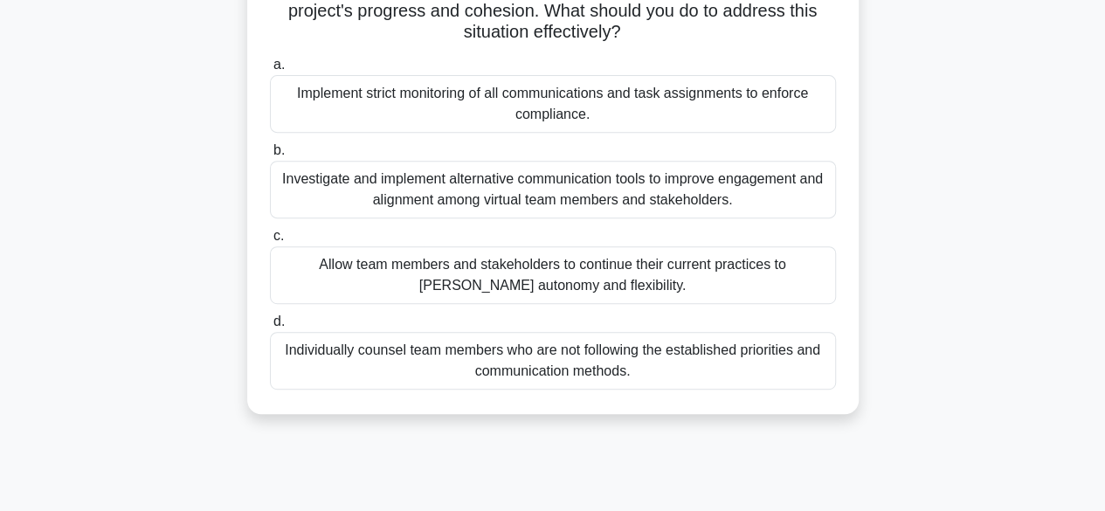
click at [564, 196] on div "Investigate and implement alternative communication tools to improve engagement…" at bounding box center [553, 190] width 566 height 58
click at [270, 156] on input "b. Investigate and implement alternative communication tools to improve engagem…" at bounding box center [270, 150] width 0 height 11
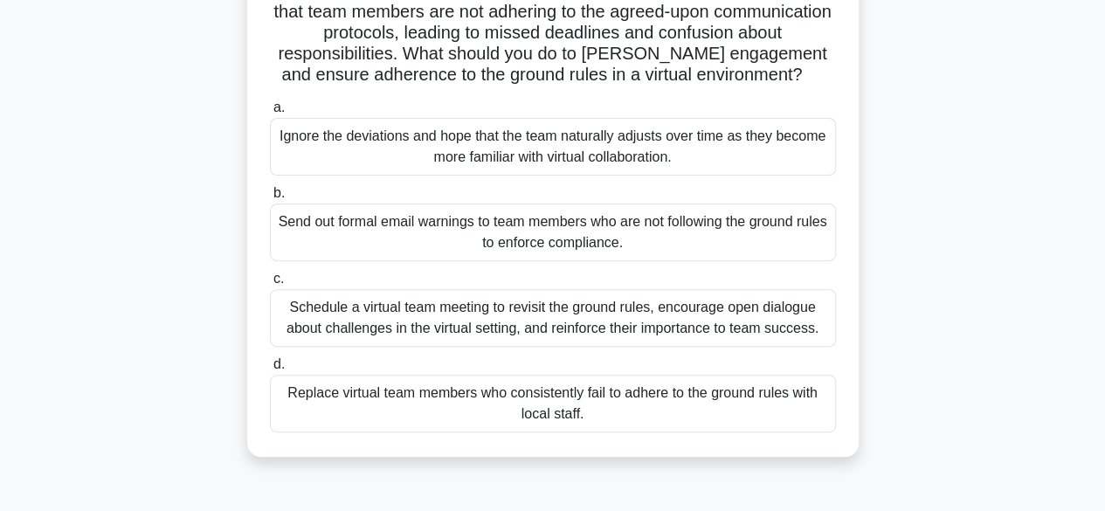
scroll to position [199, 0]
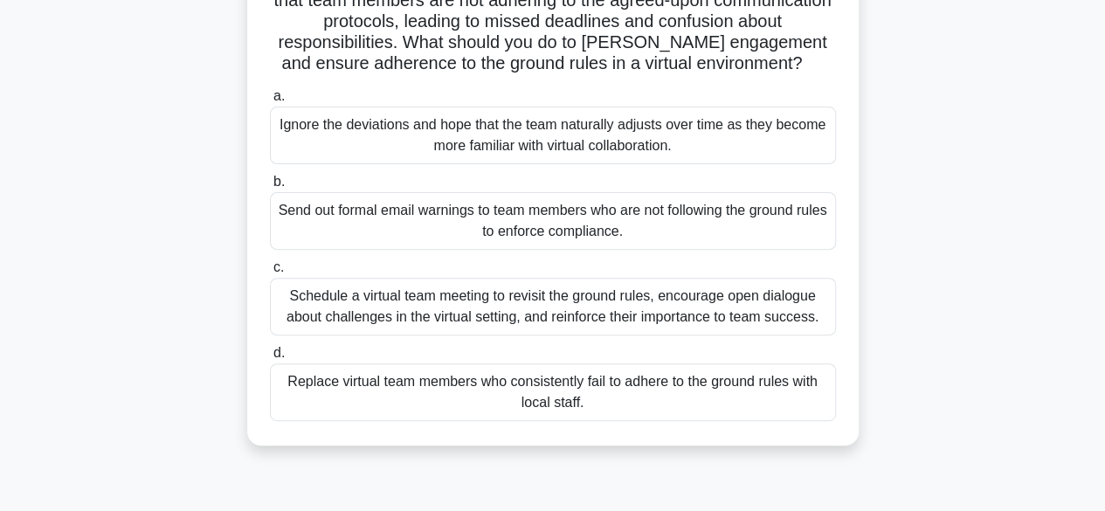
click at [662, 311] on div "Schedule a virtual team meeting to revisit the ground rules, encourage open dia…" at bounding box center [553, 307] width 566 height 58
click at [270, 273] on input "c. Schedule a virtual team meeting to revisit the ground rules, encourage open …" at bounding box center [270, 267] width 0 height 11
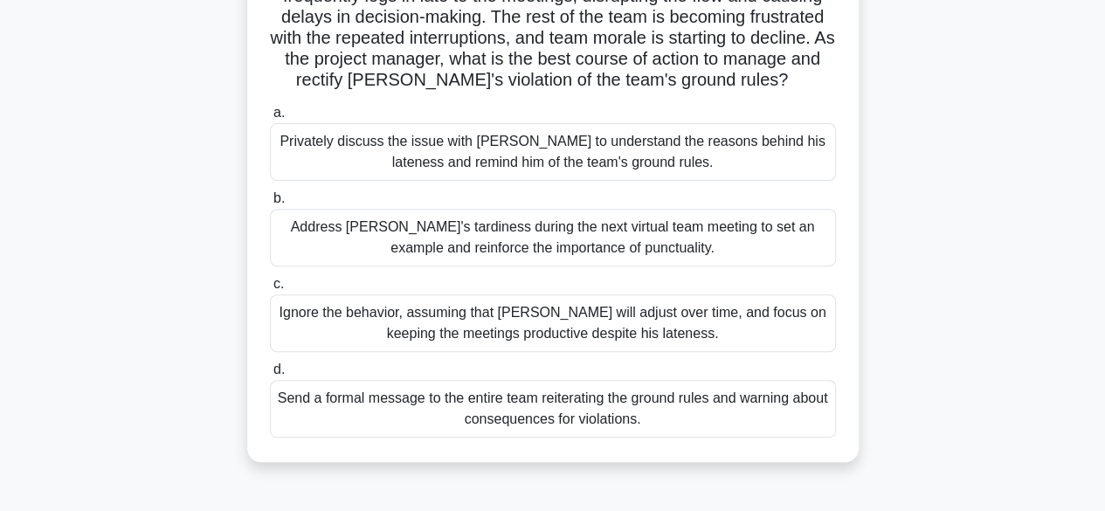
scroll to position [231, 0]
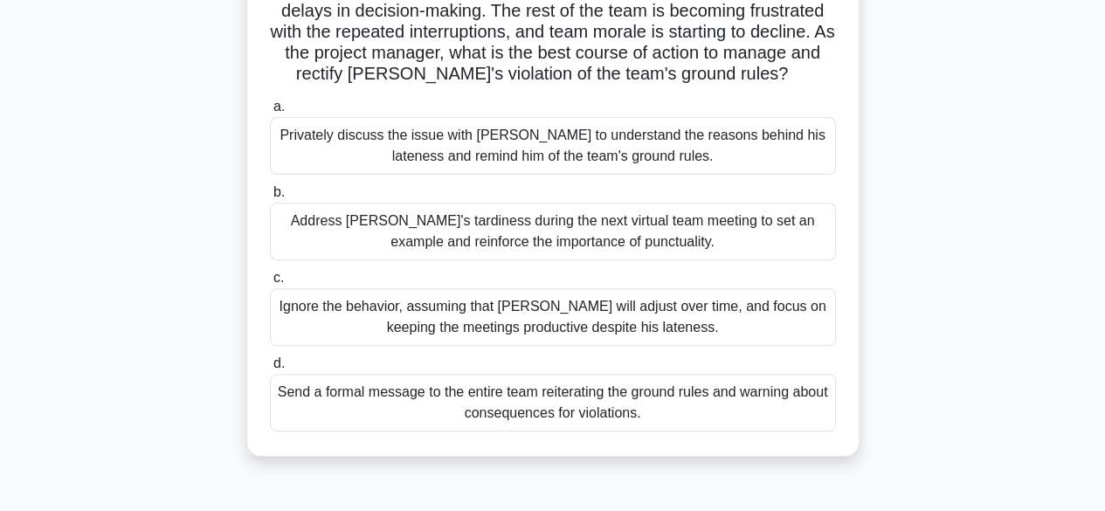
click at [591, 145] on div "Privately discuss the issue with [PERSON_NAME] to understand the reasons behind…" at bounding box center [553, 146] width 566 height 58
click at [270, 113] on input "a. Privately discuss the issue with [PERSON_NAME] to understand the reasons beh…" at bounding box center [270, 106] width 0 height 11
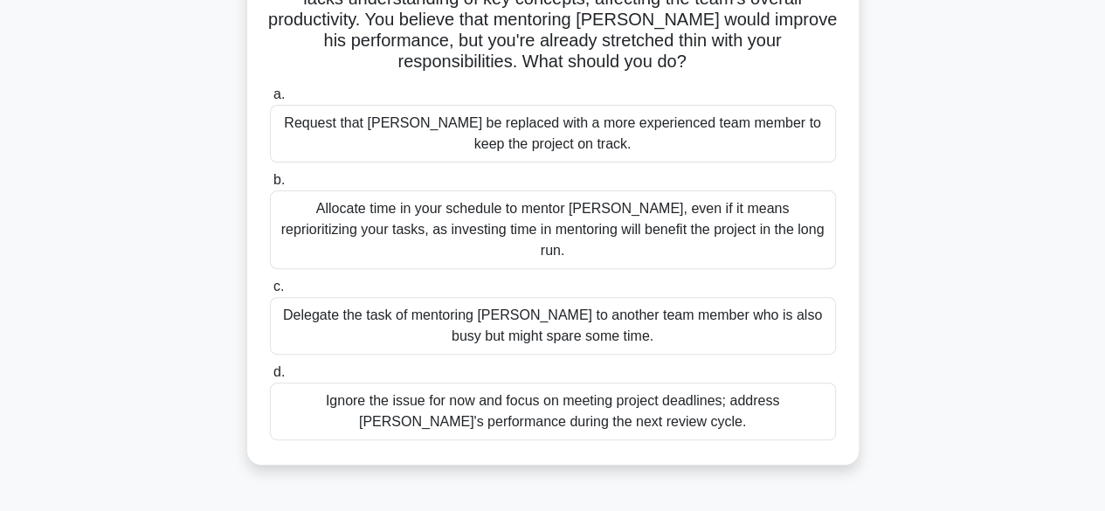
scroll to position [208, 0]
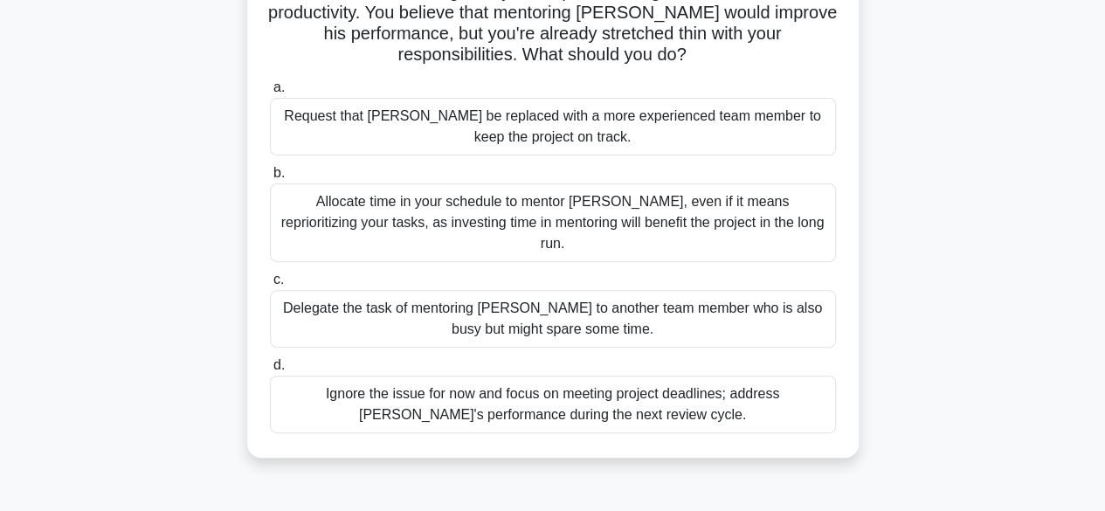
click at [645, 216] on div "Allocate time in your schedule to mentor [PERSON_NAME], even if it means reprio…" at bounding box center [553, 222] width 566 height 79
click at [270, 179] on input "b. Allocate time in your schedule to mentor [PERSON_NAME], even if it means rep…" at bounding box center [270, 173] width 0 height 11
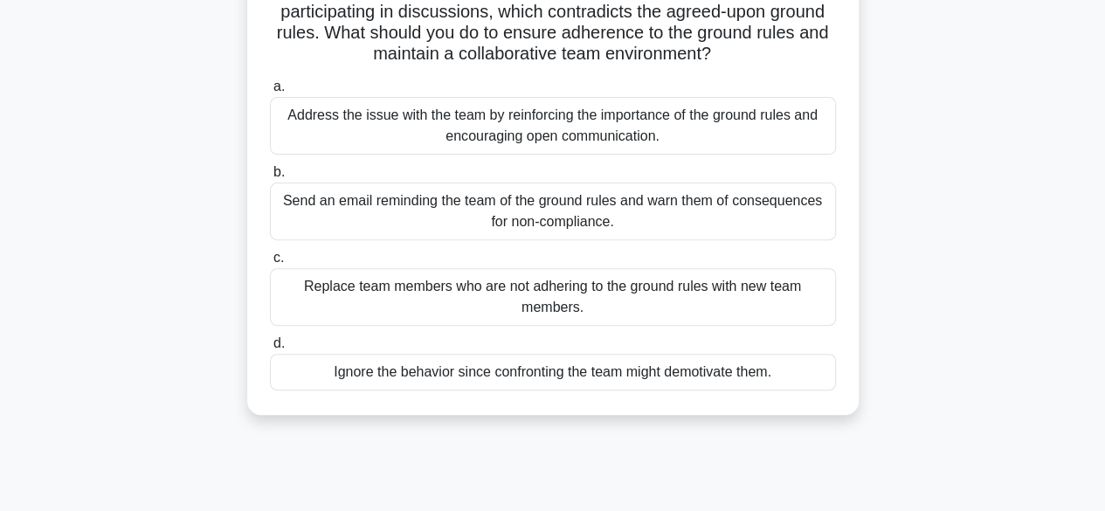
scroll to position [193, 0]
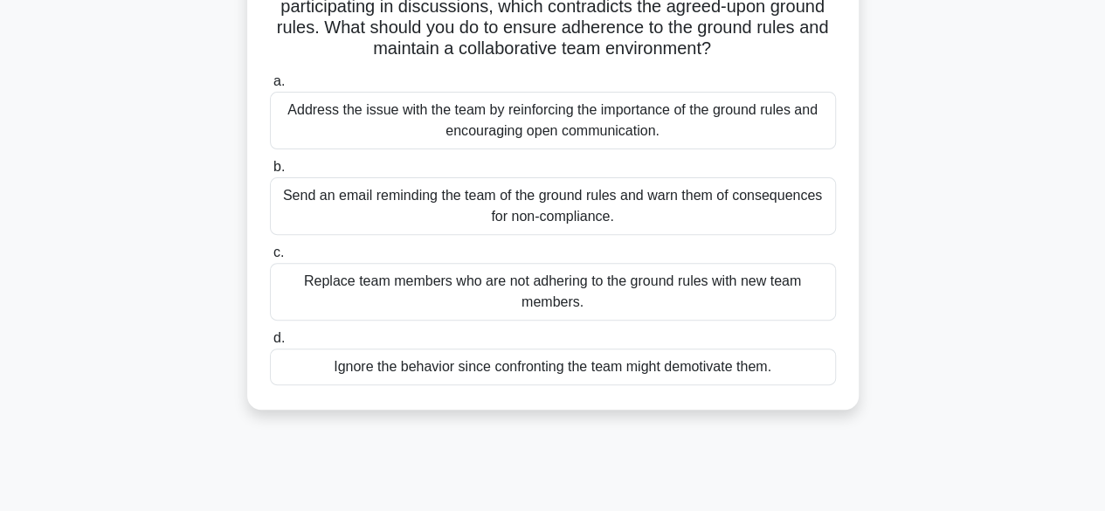
click at [605, 120] on div "Address the issue with the team by reinforcing the importance of the ground rul…" at bounding box center [553, 121] width 566 height 58
click at [270, 87] on input "a. Address the issue with the team by reinforcing the importance of the ground …" at bounding box center [270, 81] width 0 height 11
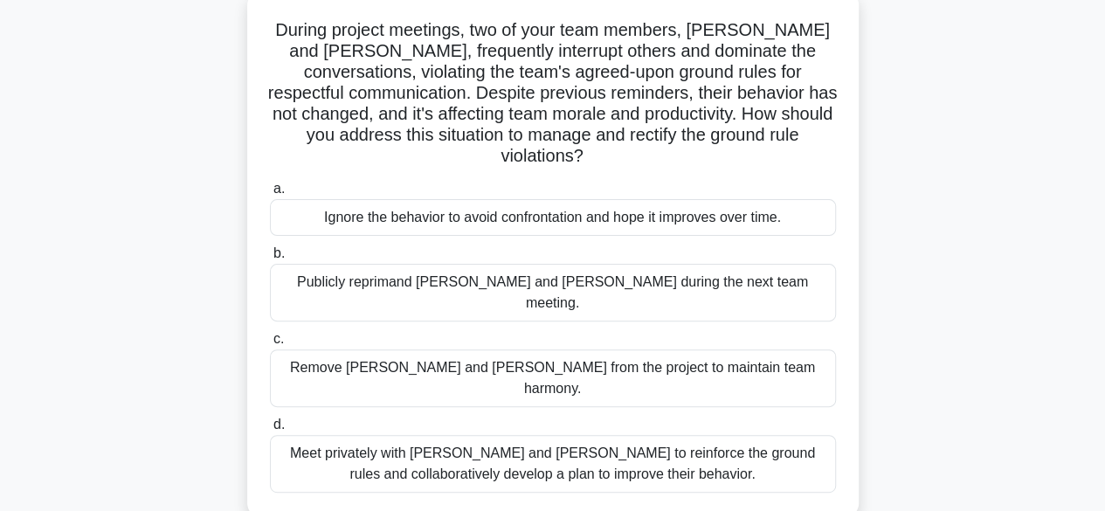
scroll to position [113, 0]
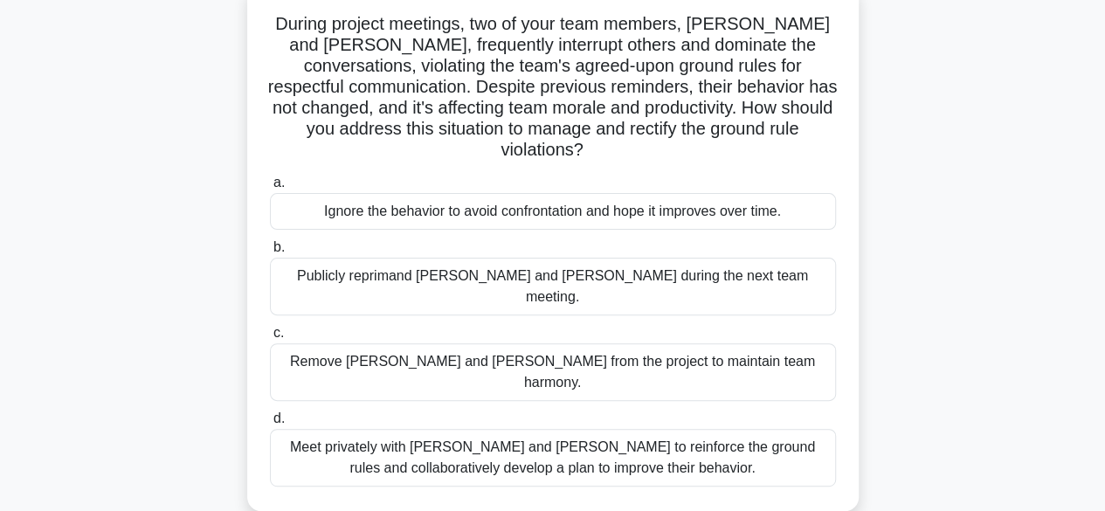
click at [681, 429] on div "Meet privately with [PERSON_NAME] and [PERSON_NAME] to reinforce the ground rul…" at bounding box center [553, 458] width 566 height 58
click at [270, 421] on input "d. Meet privately with [PERSON_NAME] and [PERSON_NAME] to reinforce the ground …" at bounding box center [270, 418] width 0 height 11
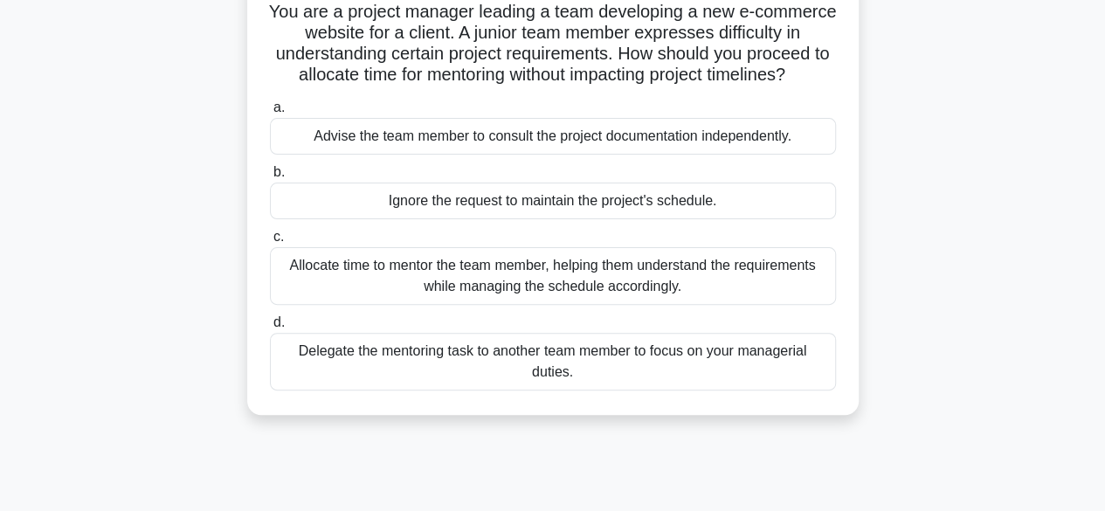
scroll to position [135, 0]
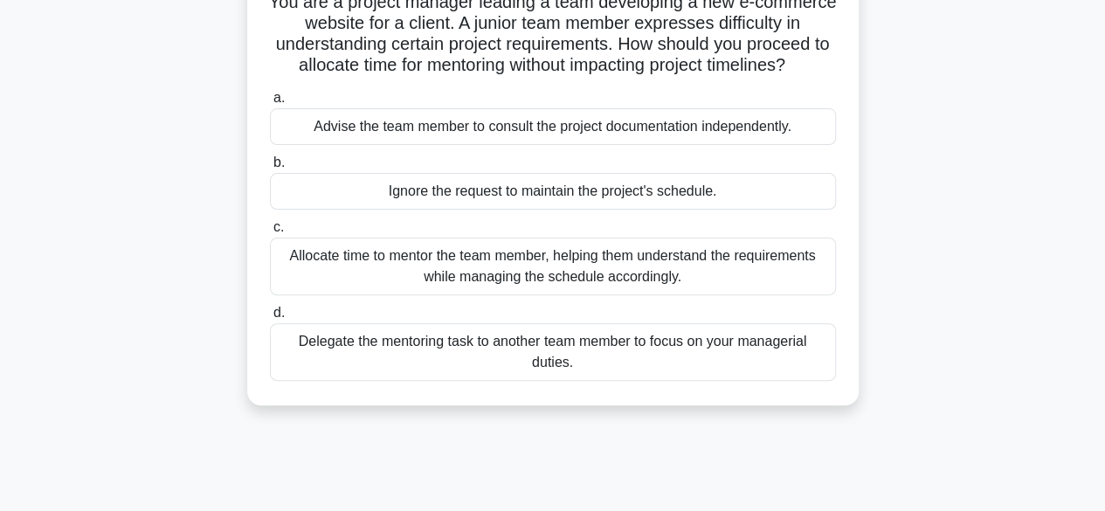
click at [737, 290] on div "Allocate time to mentor the team member, helping them understand the requiremen…" at bounding box center [553, 267] width 566 height 58
click at [270, 233] on input "c. Allocate time to mentor the team member, helping them understand the require…" at bounding box center [270, 227] width 0 height 11
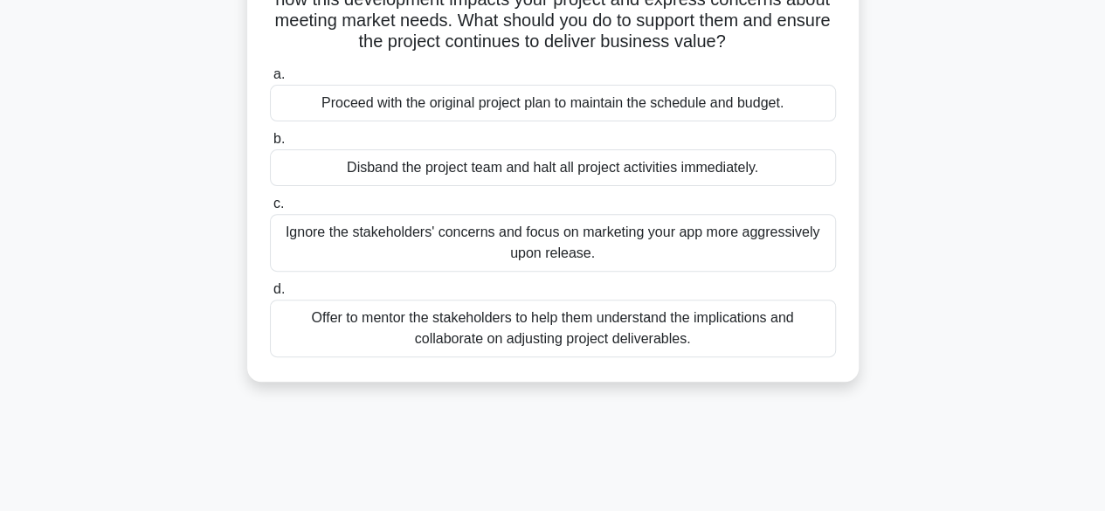
scroll to position [211, 0]
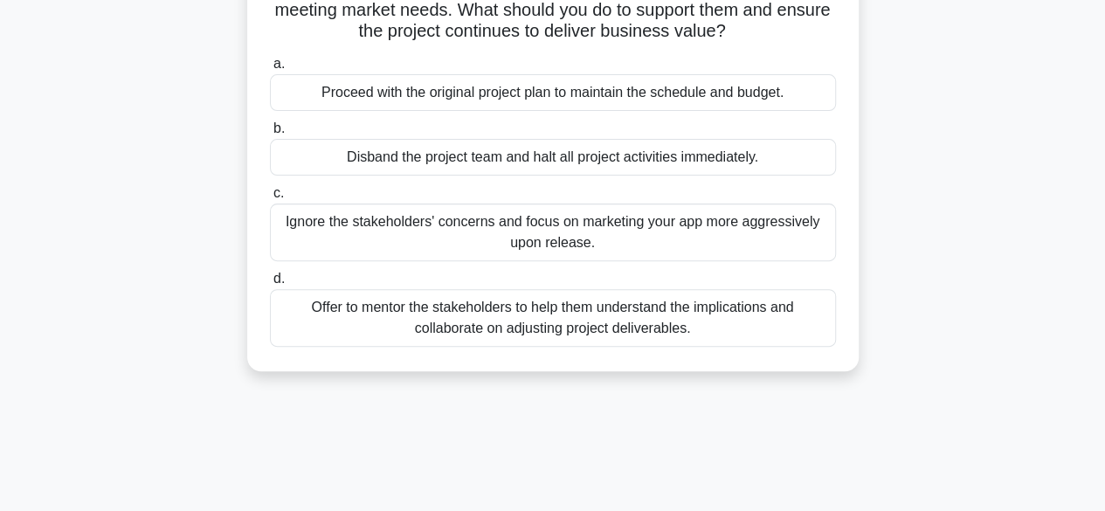
click at [653, 320] on div "Offer to mentor the stakeholders to help them understand the implications and c…" at bounding box center [553, 318] width 566 height 58
click at [270, 285] on input "d. Offer to mentor the stakeholders to help them understand the implications an…" at bounding box center [270, 278] width 0 height 11
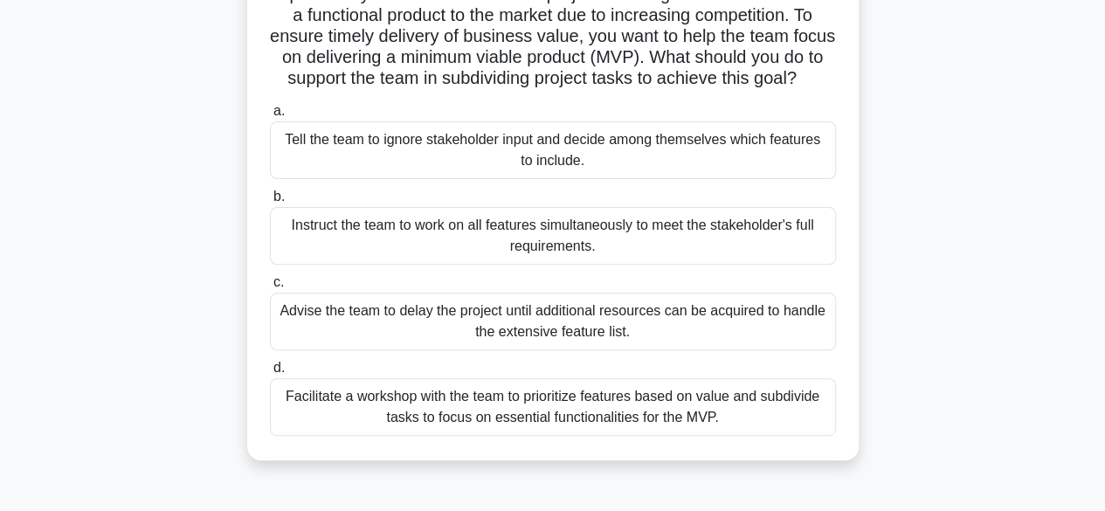
scroll to position [190, 0]
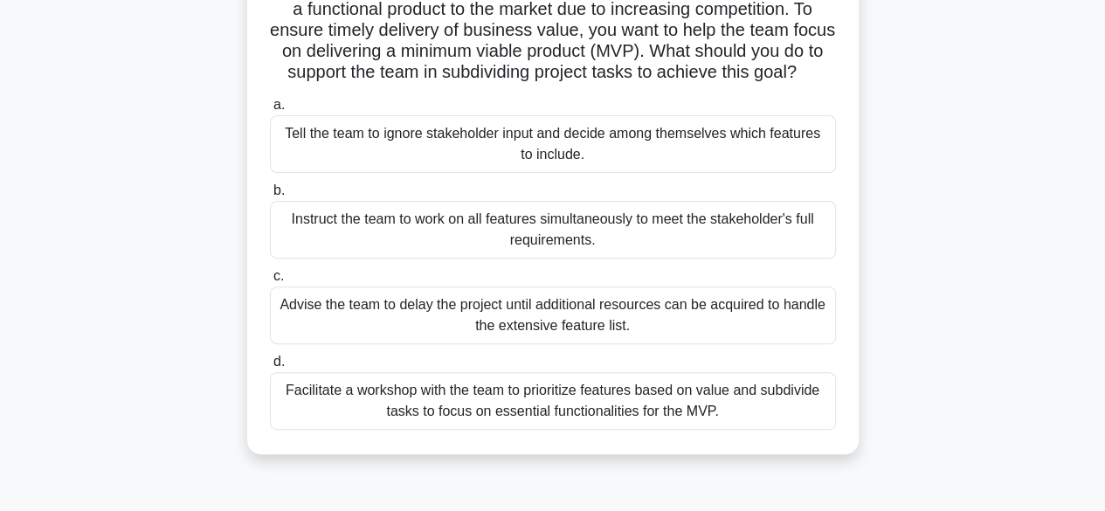
click at [715, 419] on div "Facilitate a workshop with the team to prioritize features based on value and s…" at bounding box center [553, 401] width 566 height 58
click at [270, 368] on input "d. Facilitate a workshop with the team to prioritize features based on value an…" at bounding box center [270, 361] width 0 height 11
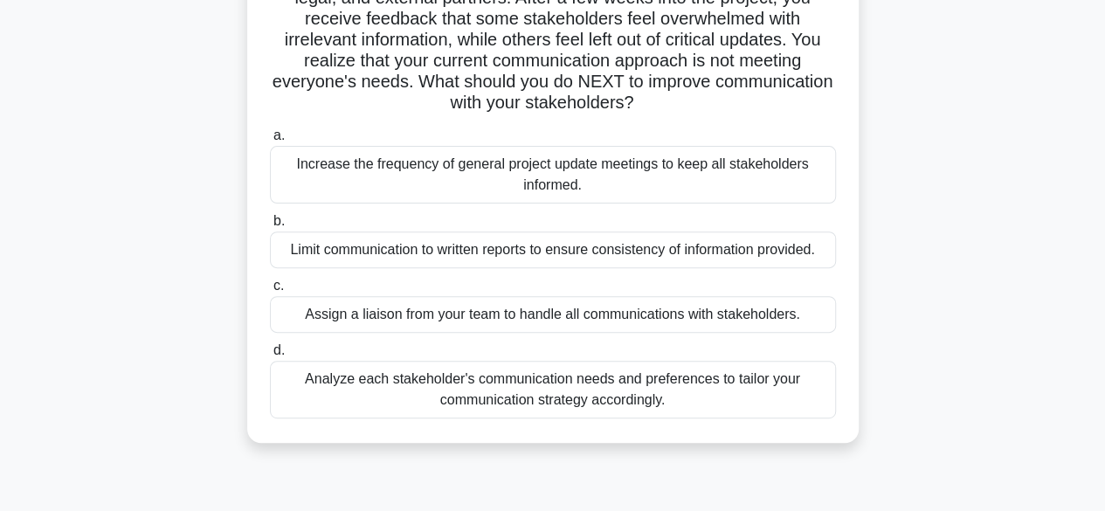
scroll to position [193, 0]
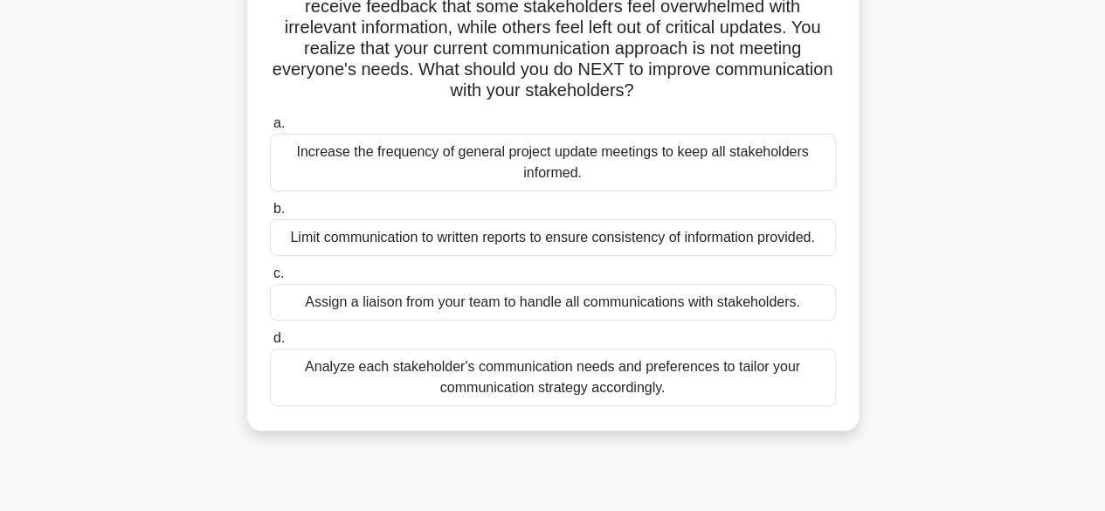
click at [597, 379] on div "Analyze each stakeholder's communication needs and preferences to tailor your c…" at bounding box center [553, 378] width 566 height 58
click at [270, 344] on input "d. Analyze each stakeholder's communication needs and preferences to tailor you…" at bounding box center [270, 338] width 0 height 11
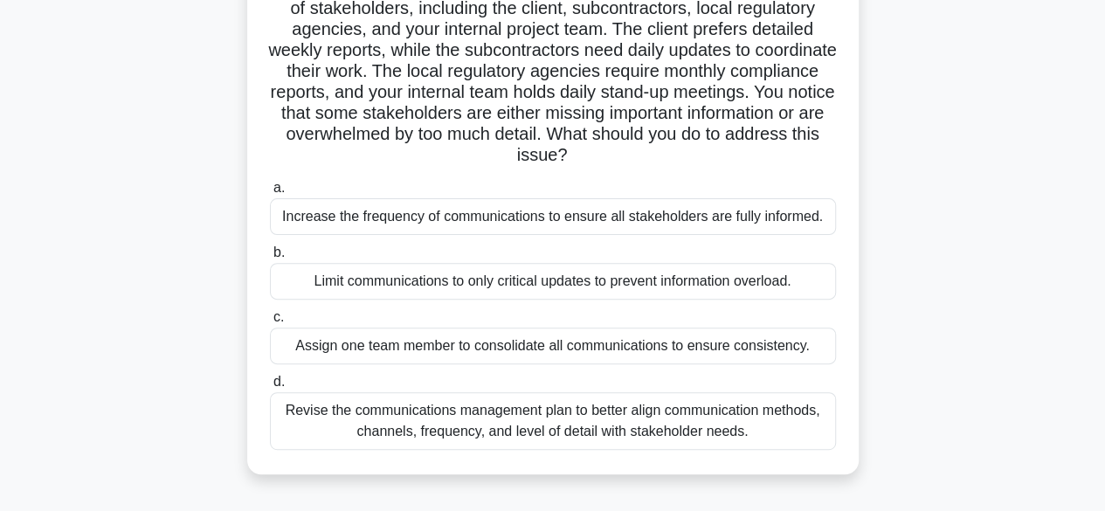
scroll to position [156, 0]
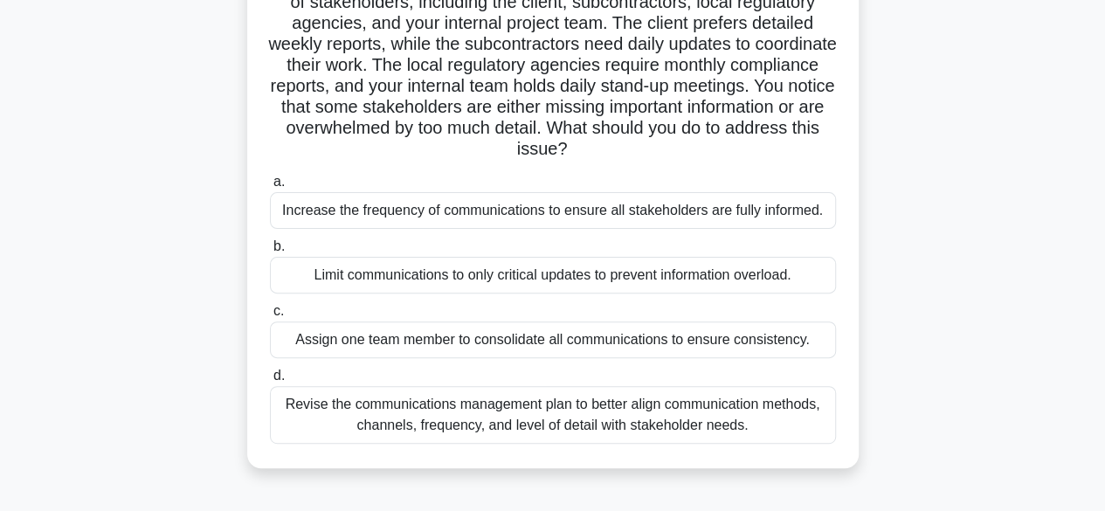
click at [663, 423] on div "Revise the communications management plan to better align communication methods…" at bounding box center [553, 415] width 566 height 58
click at [270, 382] on input "d. Revise the communications management plan to better align communication meth…" at bounding box center [270, 375] width 0 height 11
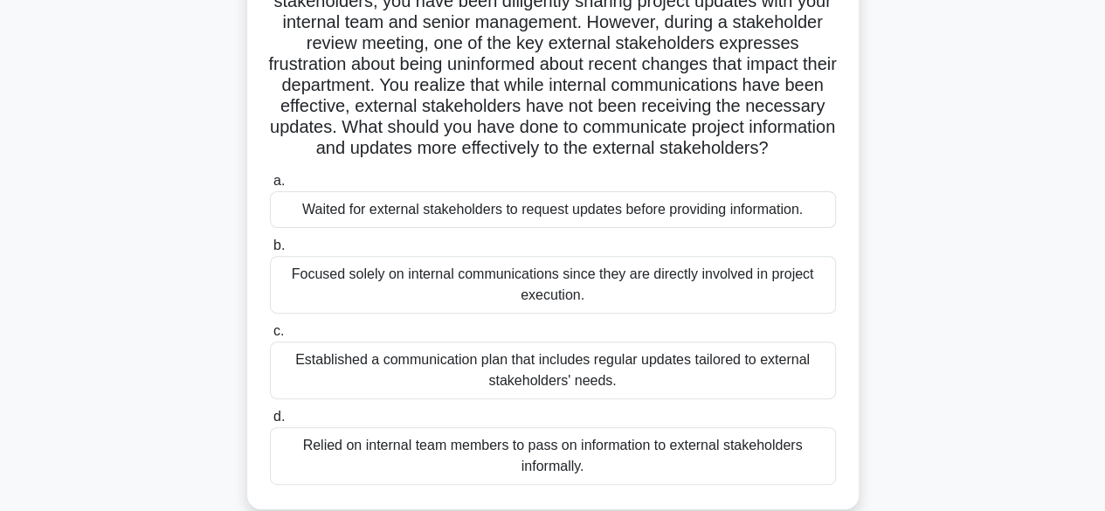
scroll to position [161, 0]
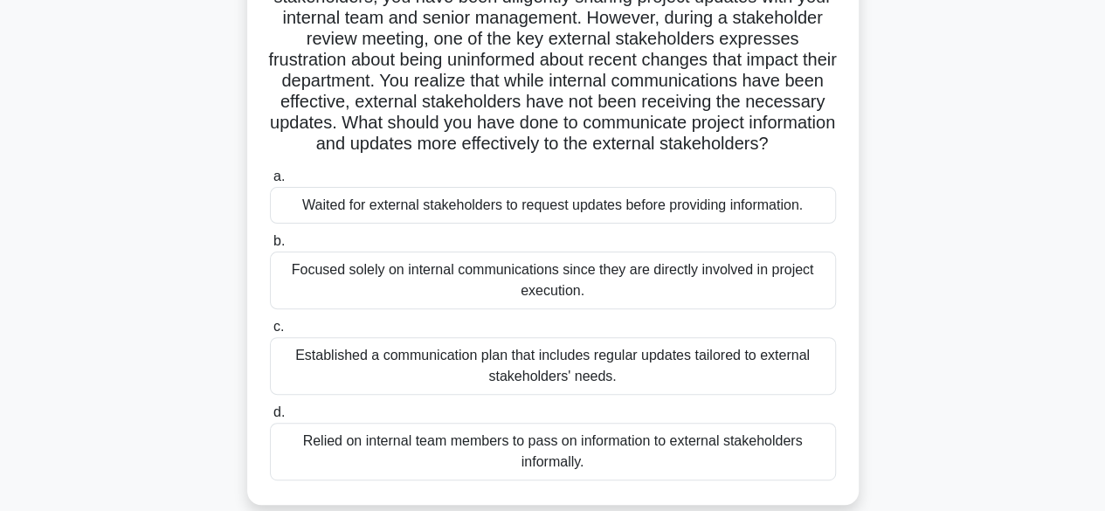
click at [647, 394] on div "Established a communication plan that includes regular updates tailored to exte…" at bounding box center [553, 366] width 566 height 58
click at [270, 333] on input "c. Established a communication plan that includes regular updates tailored to e…" at bounding box center [270, 327] width 0 height 11
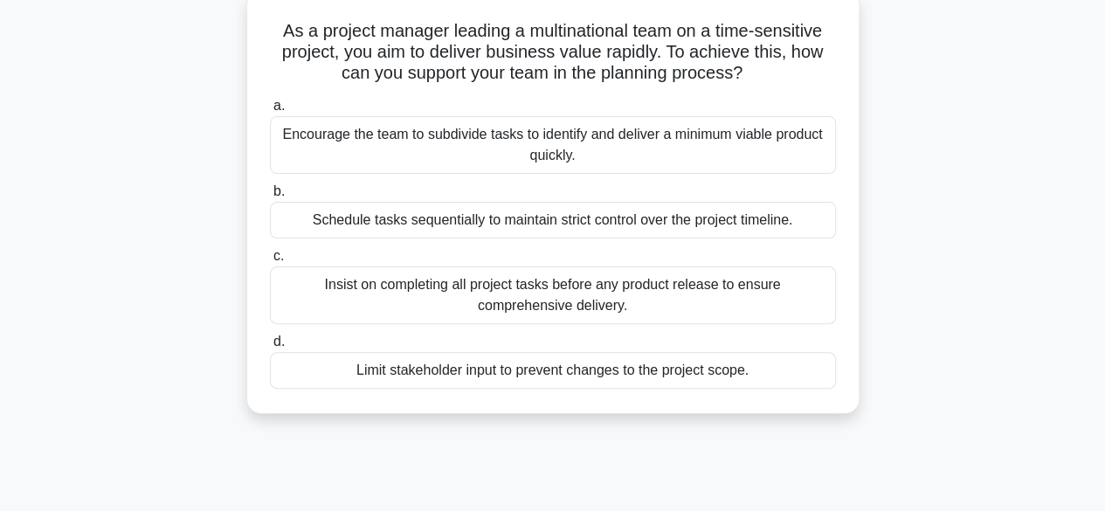
scroll to position [112, 0]
click at [952, 429] on div "As a project manager leading a multinational team on a time-sensitive project, …" at bounding box center [553, 211] width 996 height 442
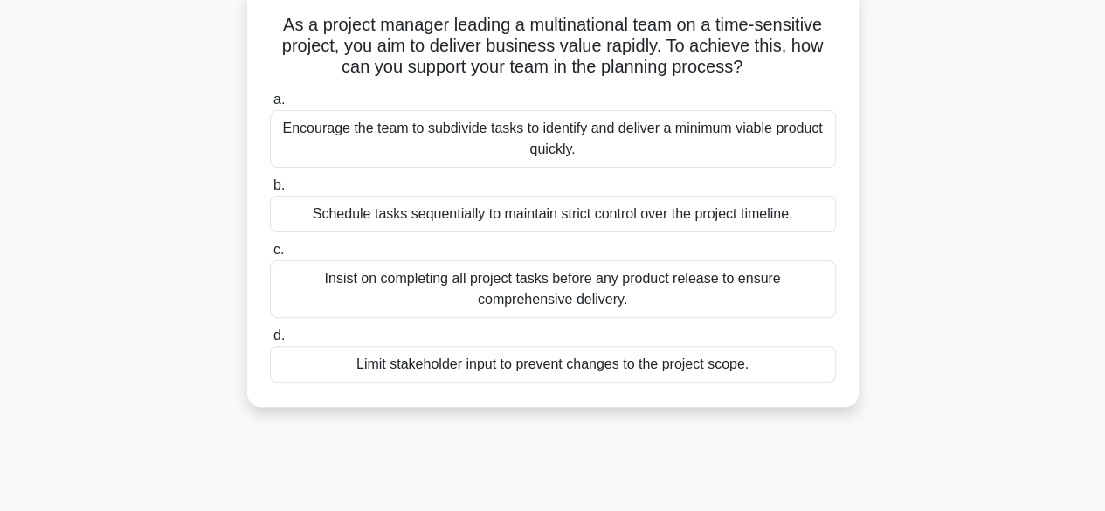
click at [616, 140] on div "Encourage the team to subdivide tasks to identify and deliver a minimum viable …" at bounding box center [553, 139] width 566 height 58
click at [270, 106] on input "a. Encourage the team to subdivide tasks to identify and deliver a minimum viab…" at bounding box center [270, 99] width 0 height 11
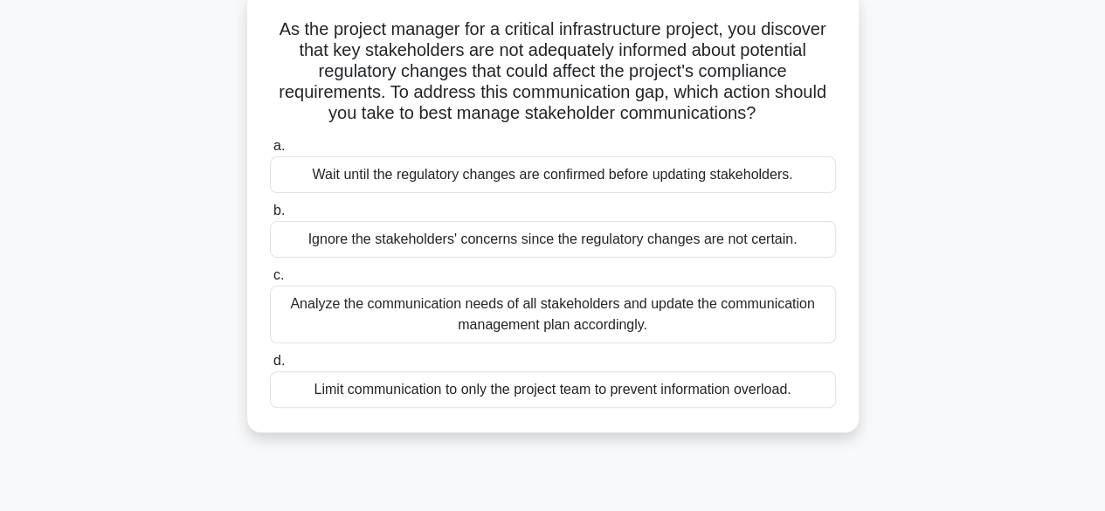
scroll to position [56, 0]
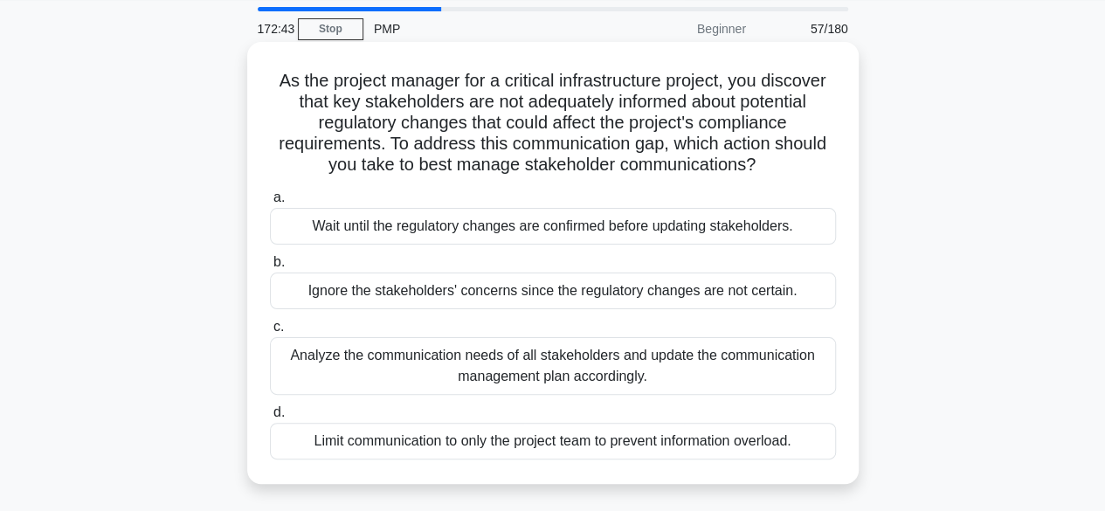
click at [856, 370] on div "As the project manager for a critical infrastructure project, you discover that…" at bounding box center [553, 263] width 612 height 442
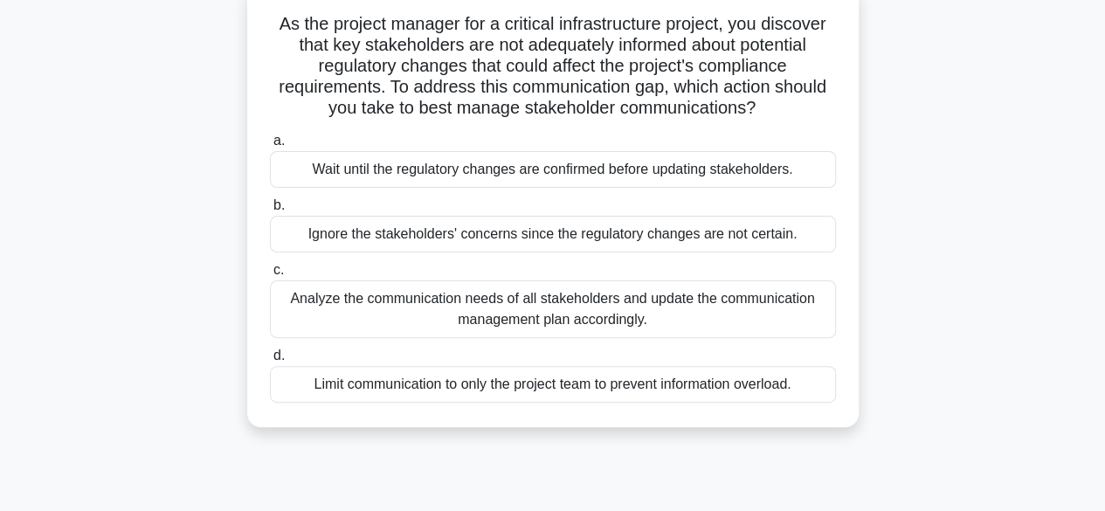
scroll to position [114, 0]
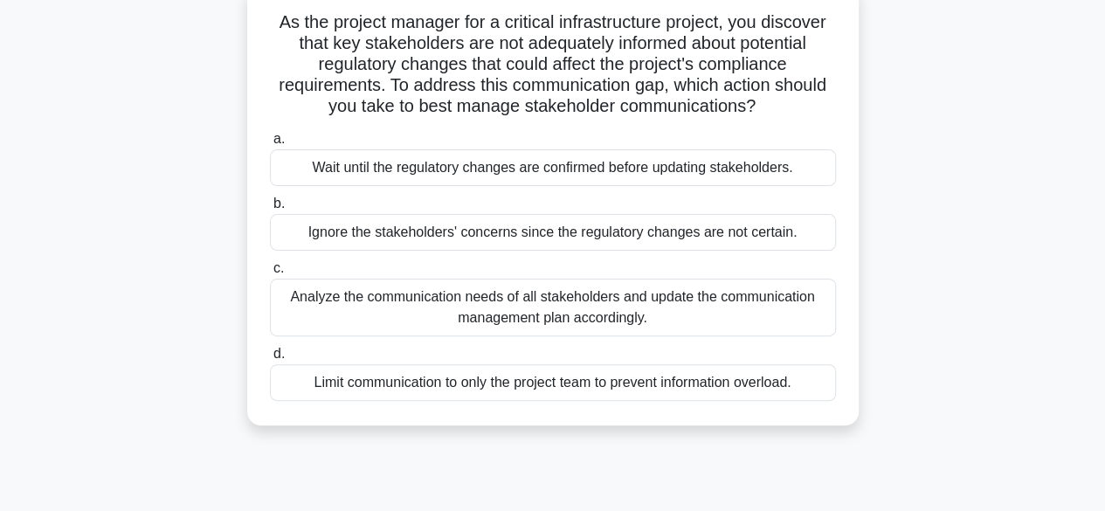
click at [591, 303] on div "Analyze the communication needs of all stakeholders and update the communicatio…" at bounding box center [553, 308] width 566 height 58
click at [270, 274] on input "c. Analyze the communication needs of all stakeholders and update the communica…" at bounding box center [270, 268] width 0 height 11
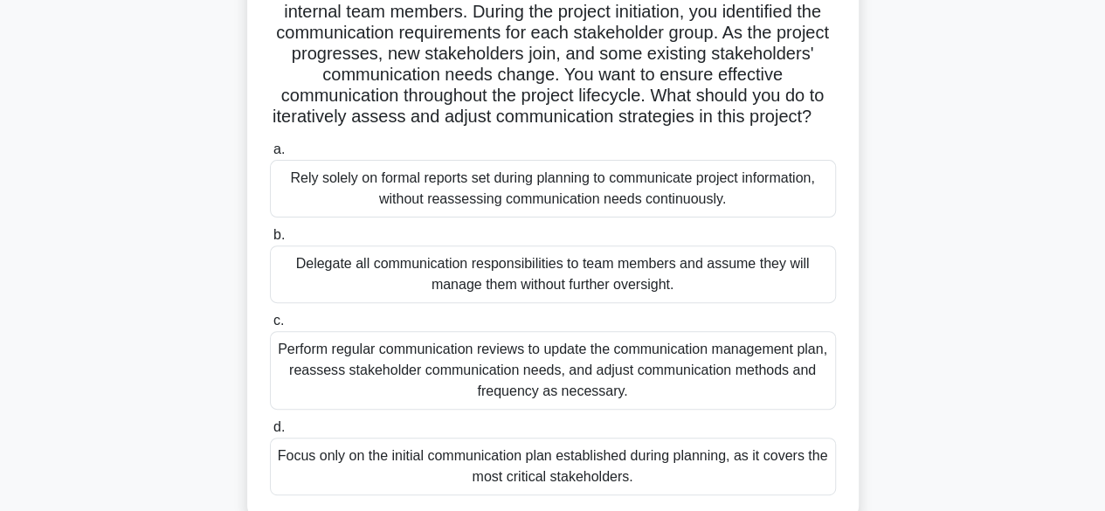
scroll to position [197, 0]
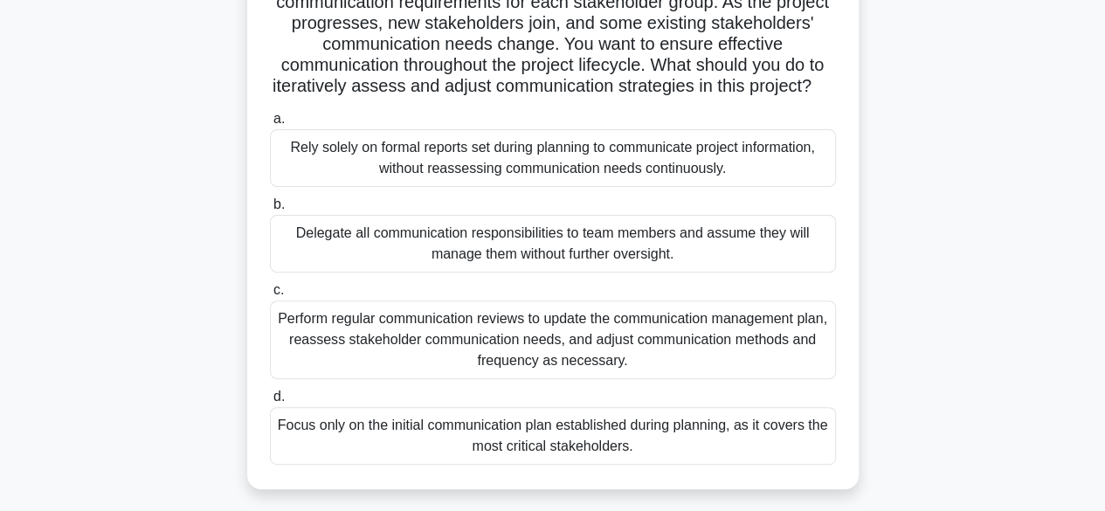
click at [595, 367] on div "Perform regular communication reviews to update the communication management pl…" at bounding box center [553, 340] width 566 height 79
click at [270, 296] on input "c. Perform regular communication reviews to update the communication management…" at bounding box center [270, 290] width 0 height 11
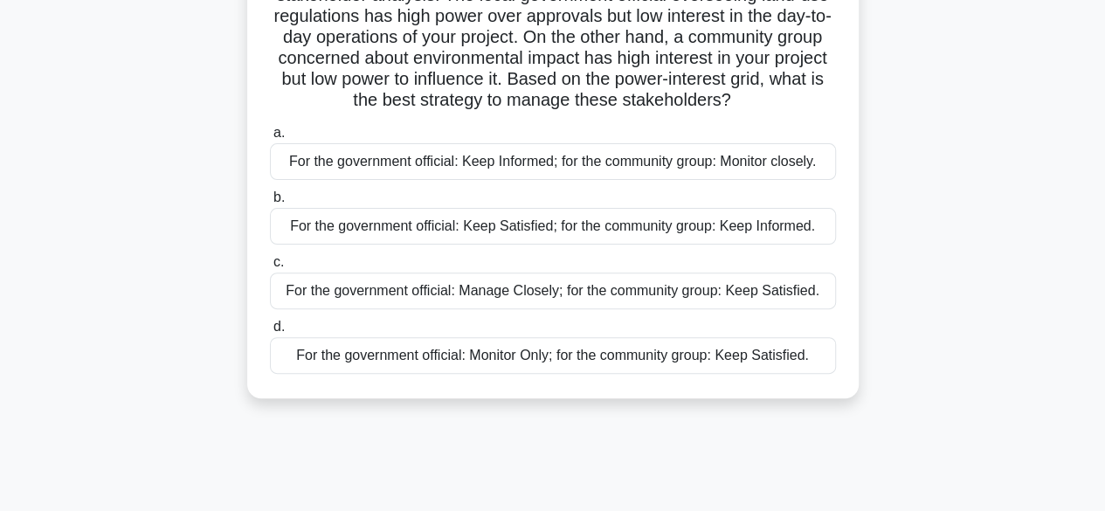
scroll to position [172, 0]
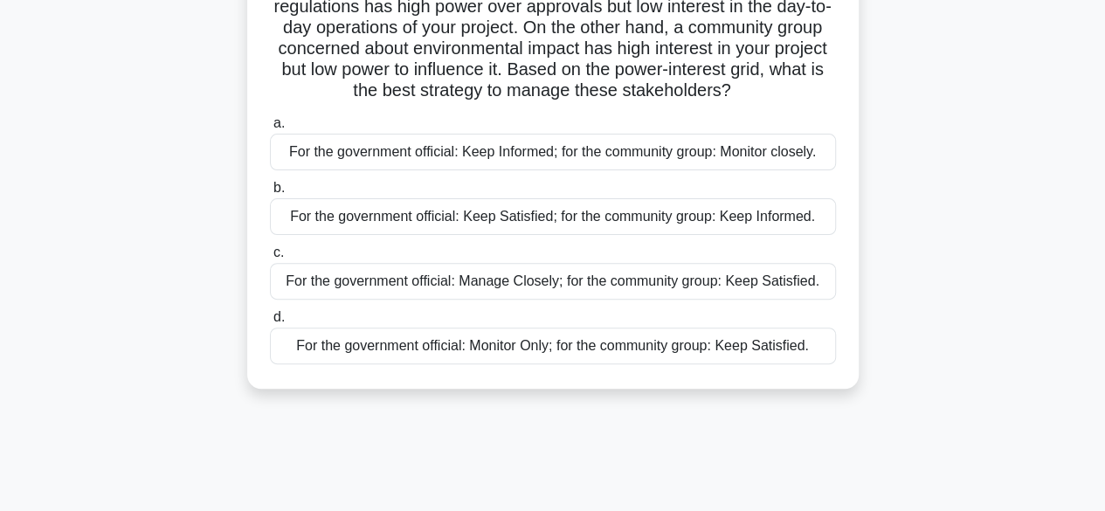
click at [640, 231] on div "For the government official: Keep Satisfied; for the community group: Keep Info…" at bounding box center [553, 216] width 566 height 37
click at [270, 194] on input "b. For the government official: Keep Satisfied; for the community group: Keep I…" at bounding box center [270, 188] width 0 height 11
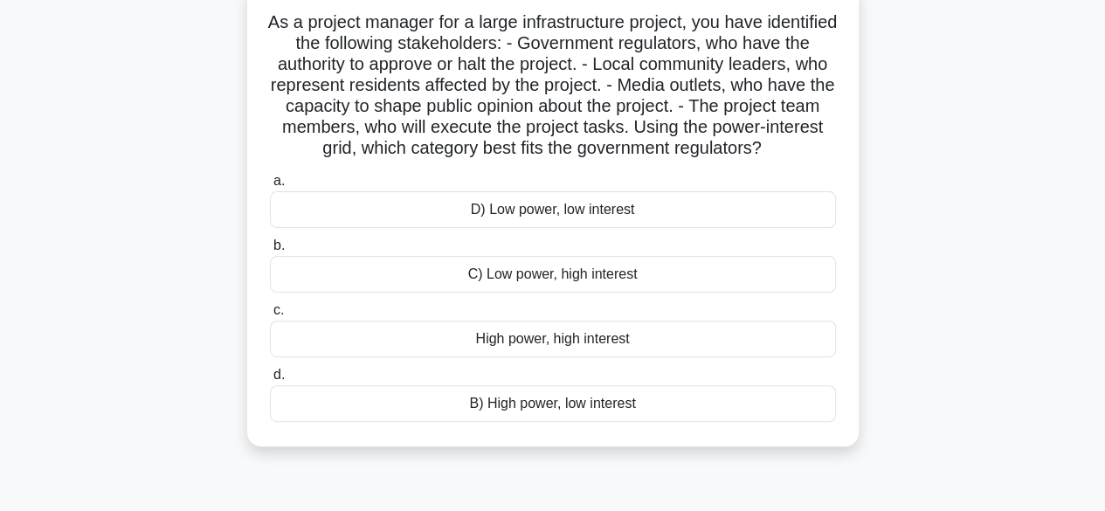
scroll to position [120, 0]
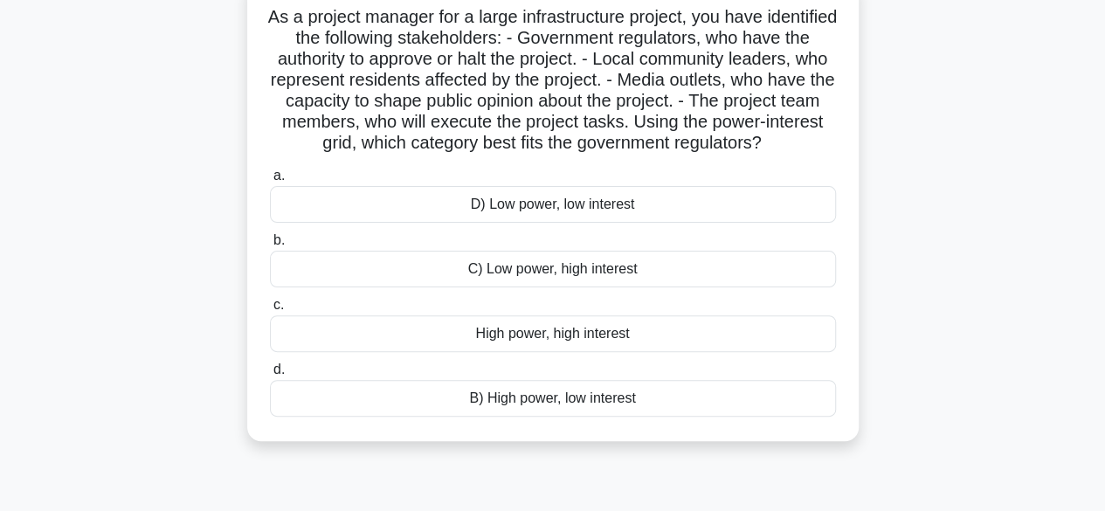
click at [621, 417] on div "B) High power, low interest" at bounding box center [553, 398] width 566 height 37
click at [270, 376] on input "d. B) High power, low interest" at bounding box center [270, 369] width 0 height 11
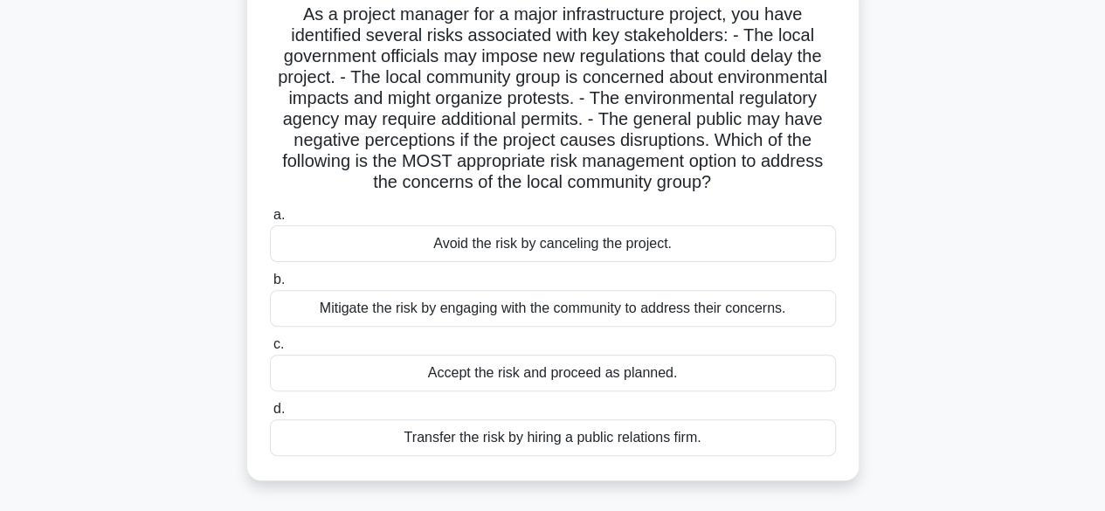
scroll to position [126, 0]
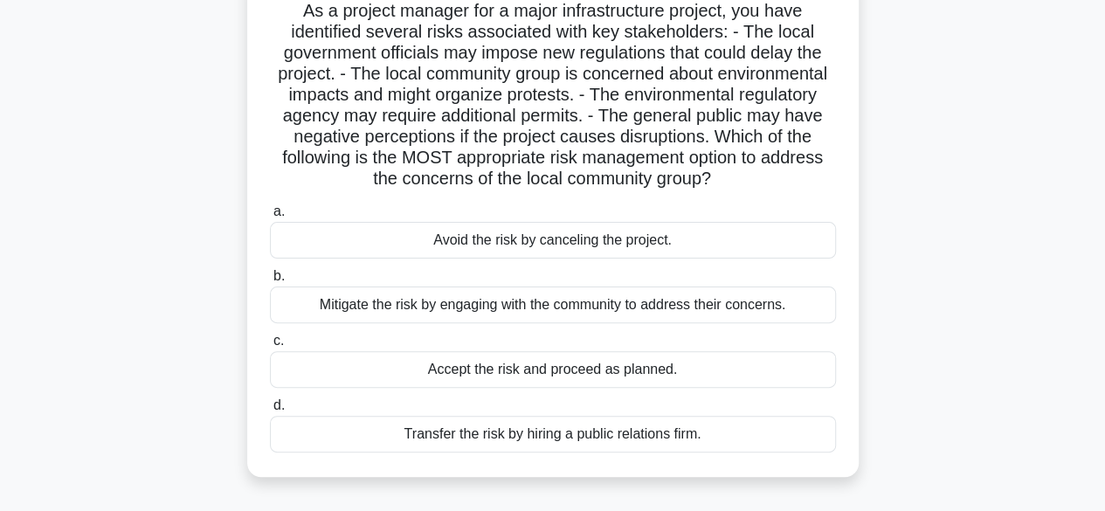
click at [526, 323] on div "Mitigate the risk by engaging with the community to address their concerns." at bounding box center [553, 305] width 566 height 37
click at [270, 282] on input "b. Mitigate the risk by engaging with the community to address their concerns." at bounding box center [270, 276] width 0 height 11
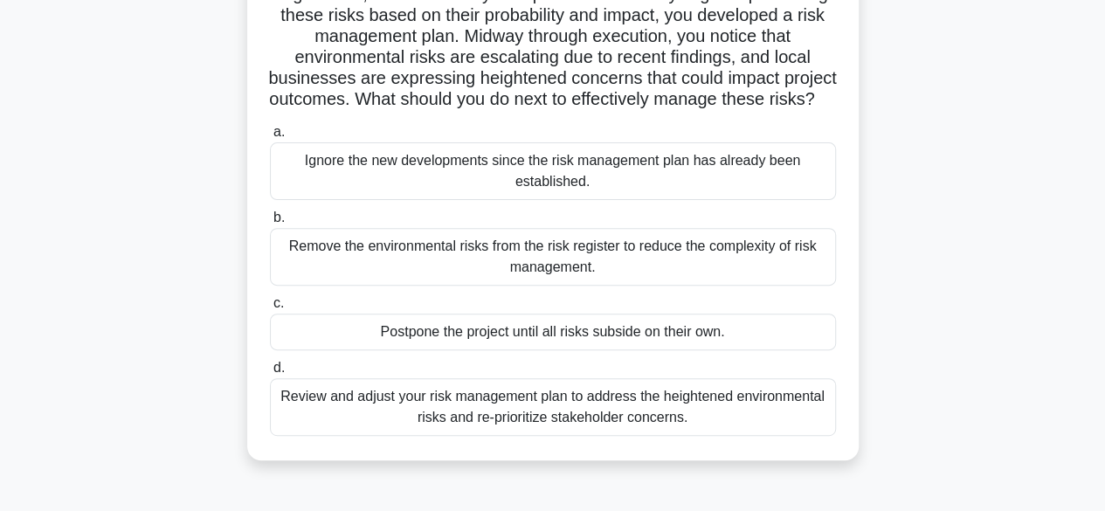
scroll to position [215, 0]
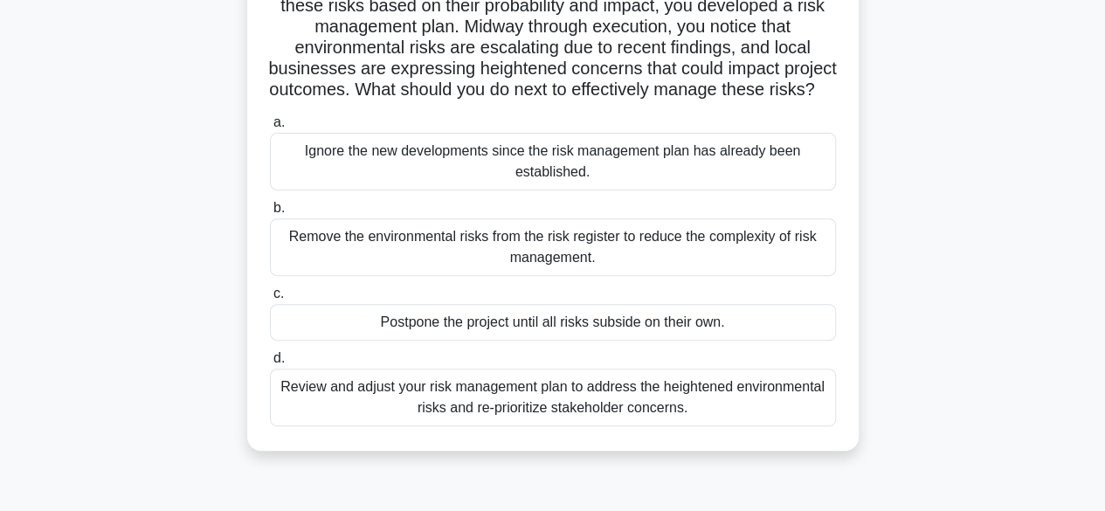
click at [633, 421] on div "Review and adjust your risk management plan to address the heightened environme…" at bounding box center [553, 398] width 566 height 58
click at [270, 364] on input "d. Review and adjust your risk management plan to address the heightened enviro…" at bounding box center [270, 358] width 0 height 11
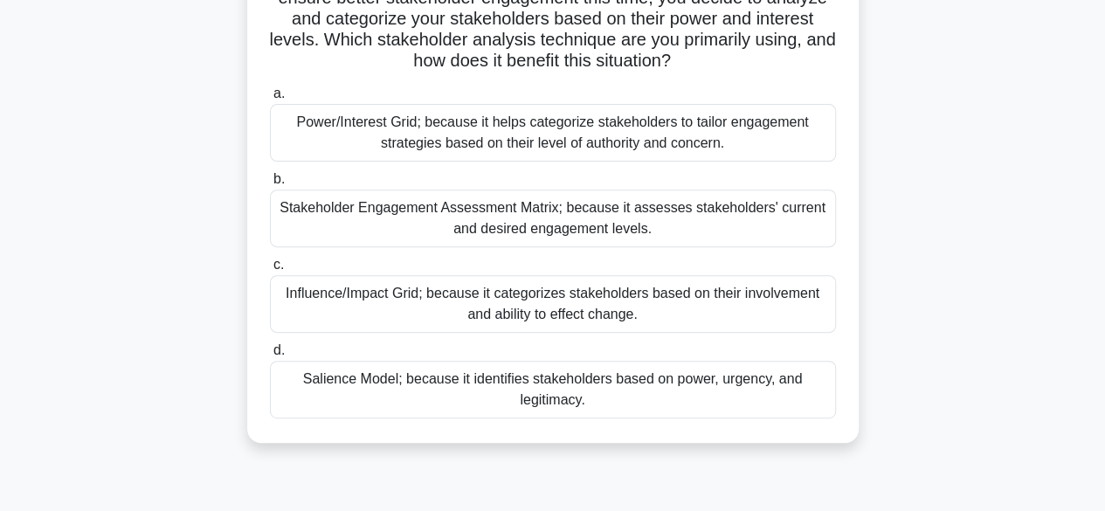
scroll to position [229, 0]
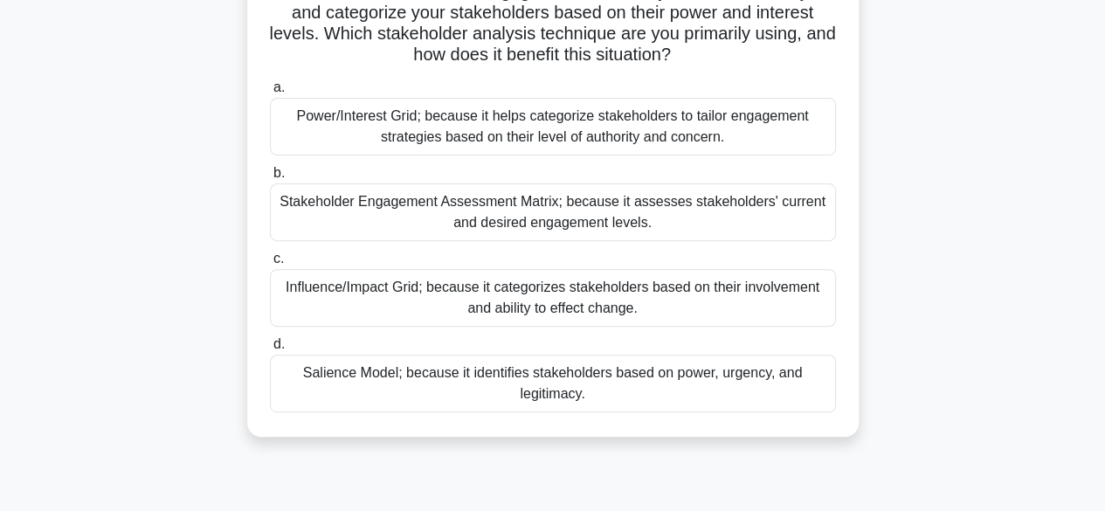
click at [610, 124] on div "Power/Interest Grid; because it helps categorize stakeholders to tailor engagem…" at bounding box center [553, 127] width 566 height 58
click at [270, 93] on input "a. Power/Interest Grid; because it helps categorize stakeholders to tailor enga…" at bounding box center [270, 87] width 0 height 11
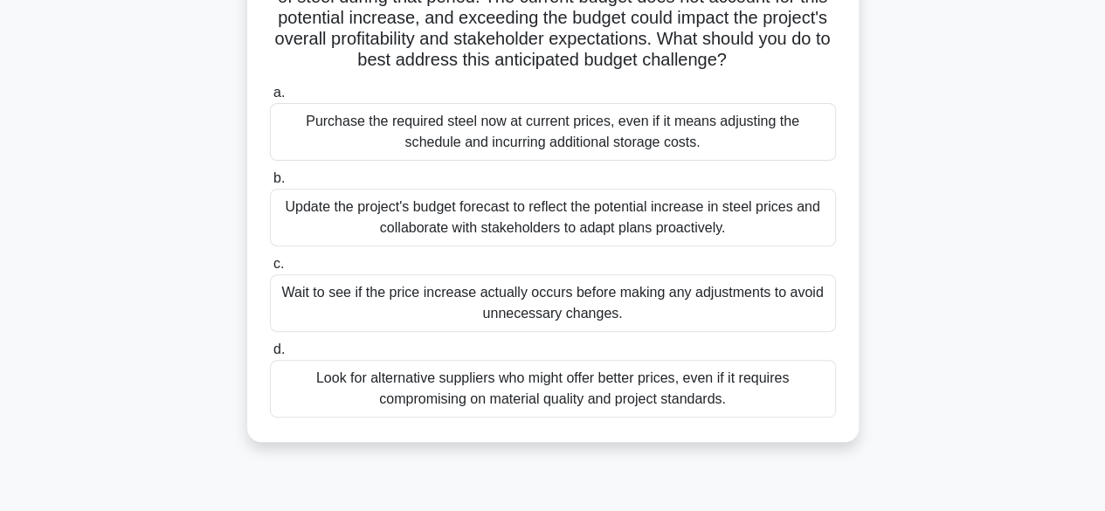
scroll to position [231, 0]
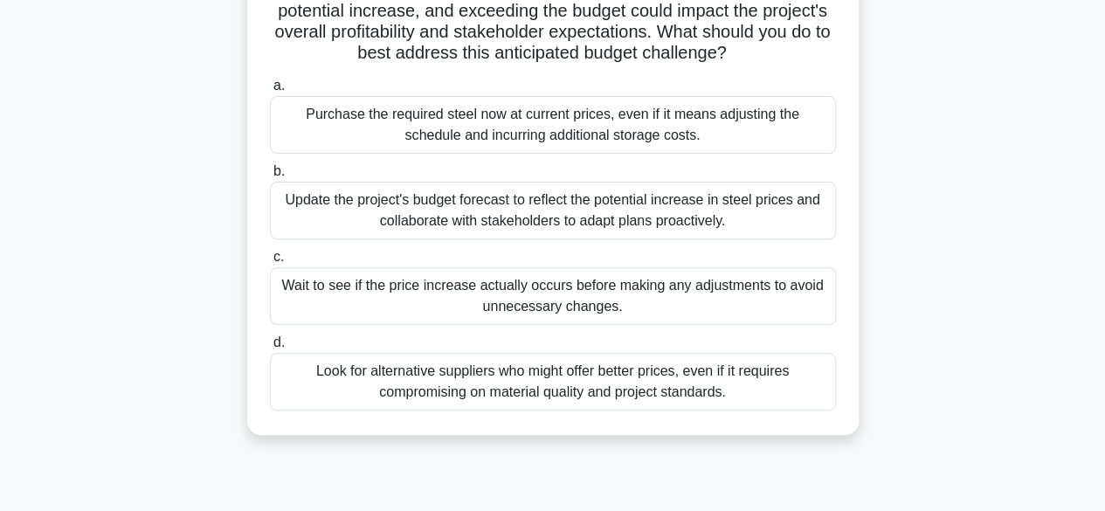
click at [578, 239] on div "Update the project's budget forecast to reflect the potential increase in steel…" at bounding box center [553, 211] width 566 height 58
click at [270, 177] on input "b. Update the project's budget forecast to reflect the potential increase in st…" at bounding box center [270, 171] width 0 height 11
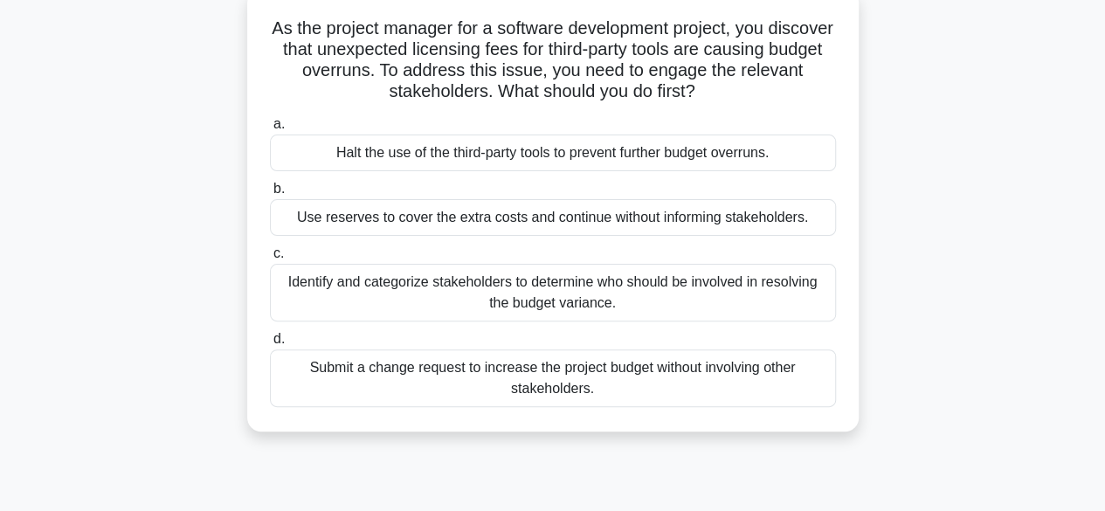
scroll to position [115, 0]
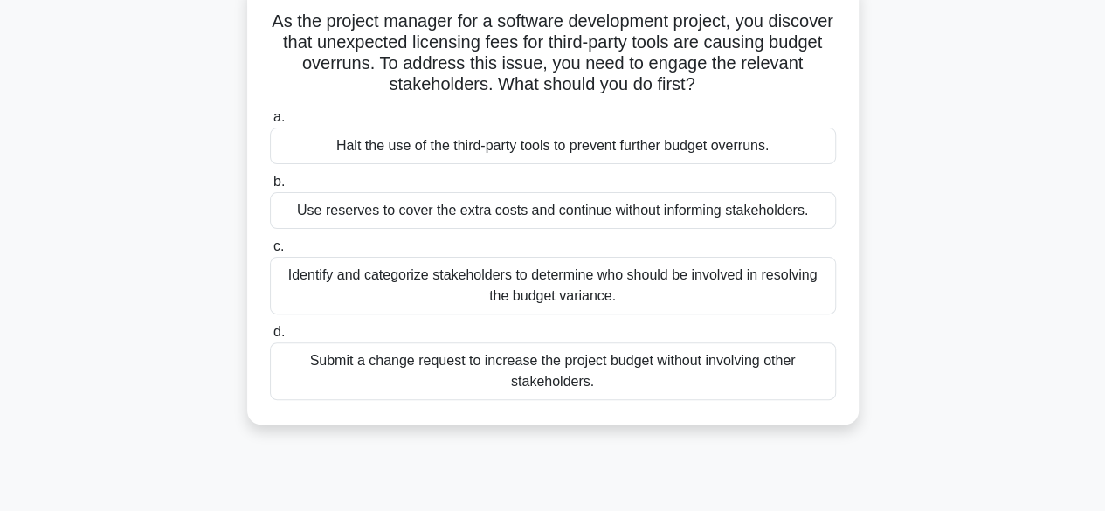
click at [592, 290] on div "Identify and categorize stakeholders to determine who should be involved in res…" at bounding box center [553, 286] width 566 height 58
click at [270, 252] on input "c. Identify and categorize stakeholders to determine who should be involved in …" at bounding box center [270, 246] width 0 height 11
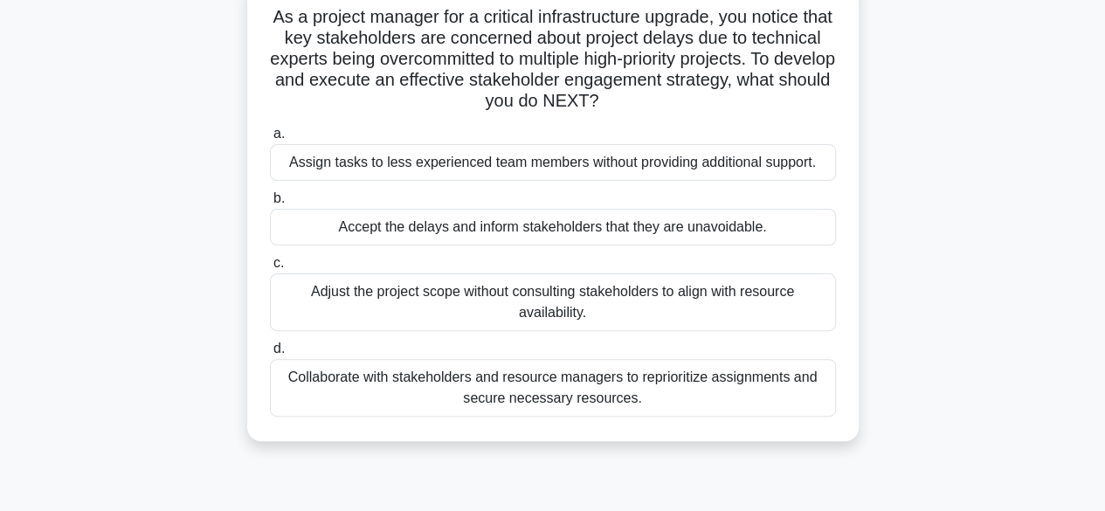
scroll to position [126, 0]
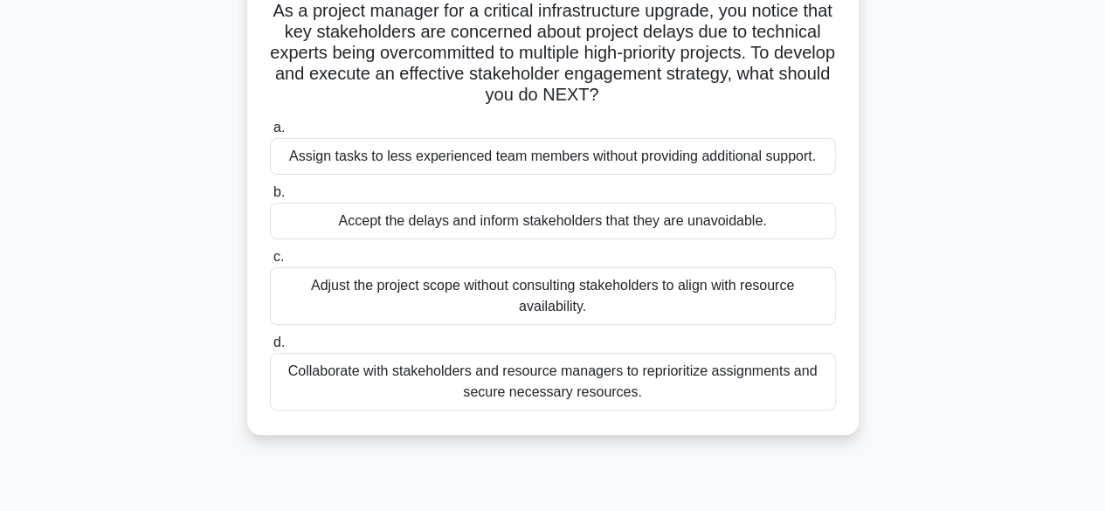
click at [614, 387] on div "Collaborate with stakeholders and resource managers to reprioritize assignments…" at bounding box center [553, 382] width 566 height 58
click at [270, 349] on input "d. Collaborate with stakeholders and resource managers to reprioritize assignme…" at bounding box center [270, 342] width 0 height 11
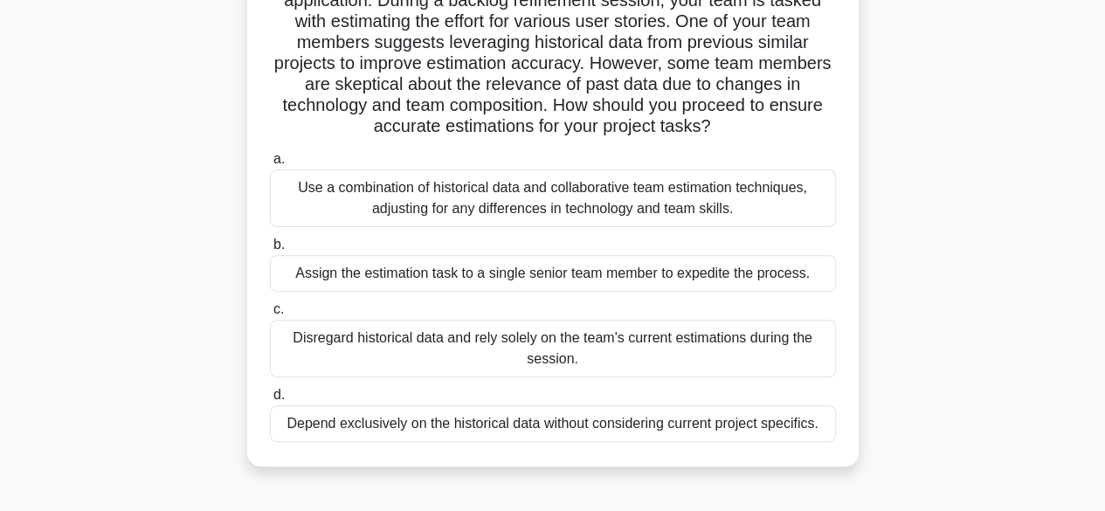
scroll to position [162, 0]
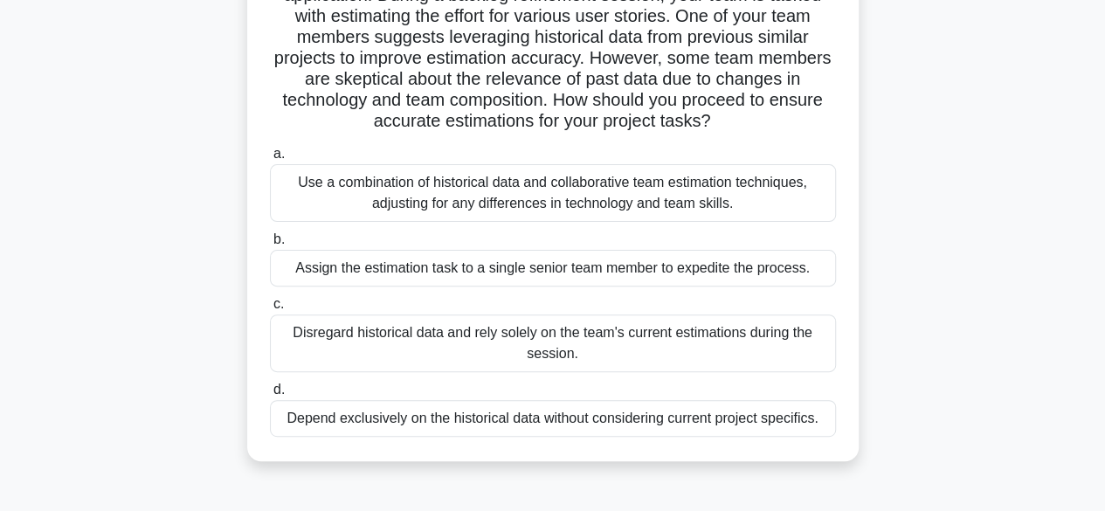
click at [568, 195] on div "Use a combination of historical data and collaborative team estimation techniqu…" at bounding box center [553, 193] width 566 height 58
click at [270, 160] on input "a. Use a combination of historical data and collaborative team estimation techn…" at bounding box center [270, 154] width 0 height 11
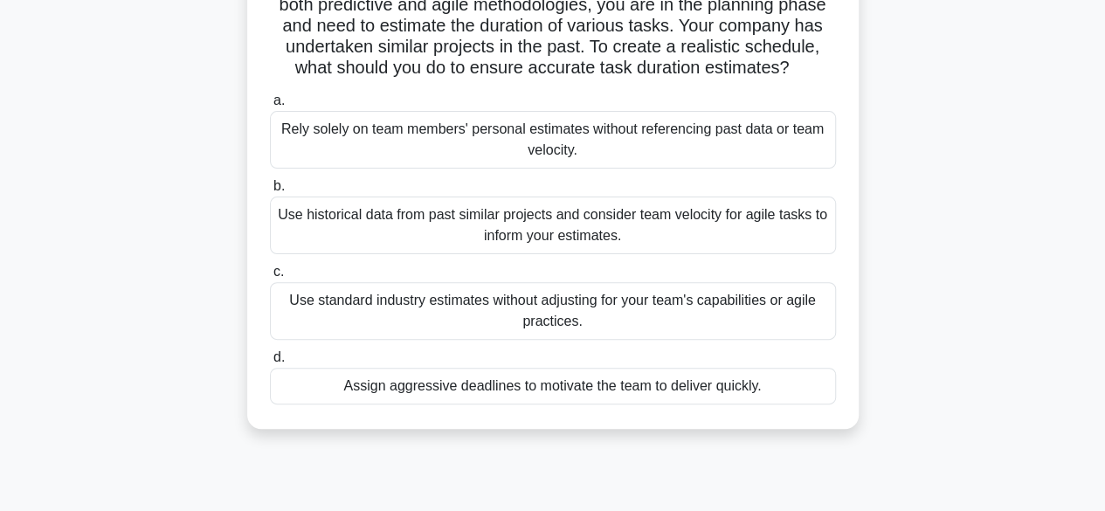
scroll to position [160, 0]
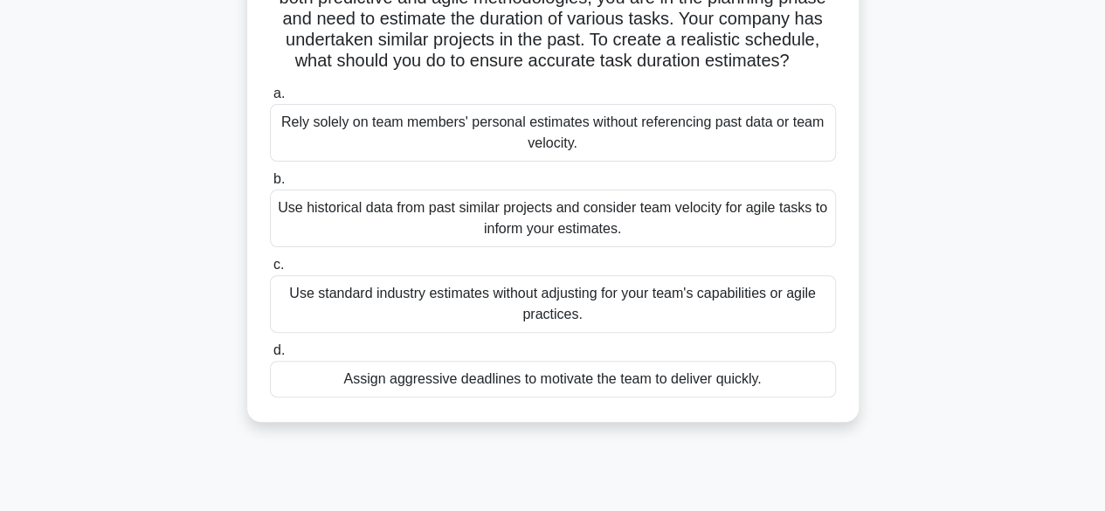
click at [578, 247] on div "Use historical data from past similar projects and consider team velocity for a…" at bounding box center [553, 219] width 566 height 58
click at [270, 185] on input "b. Use historical data from past similar projects and consider team velocity fo…" at bounding box center [270, 179] width 0 height 11
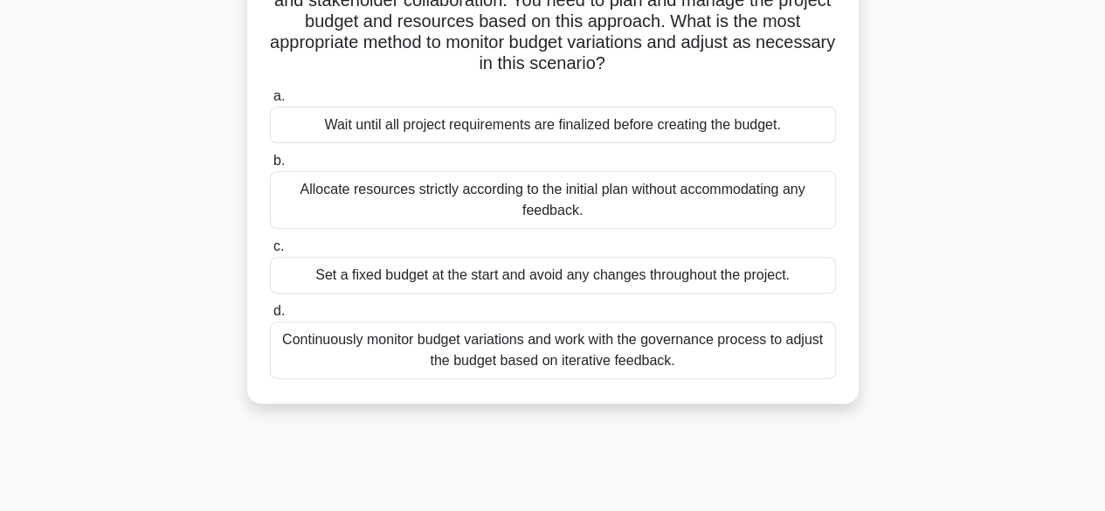
scroll to position [184, 0]
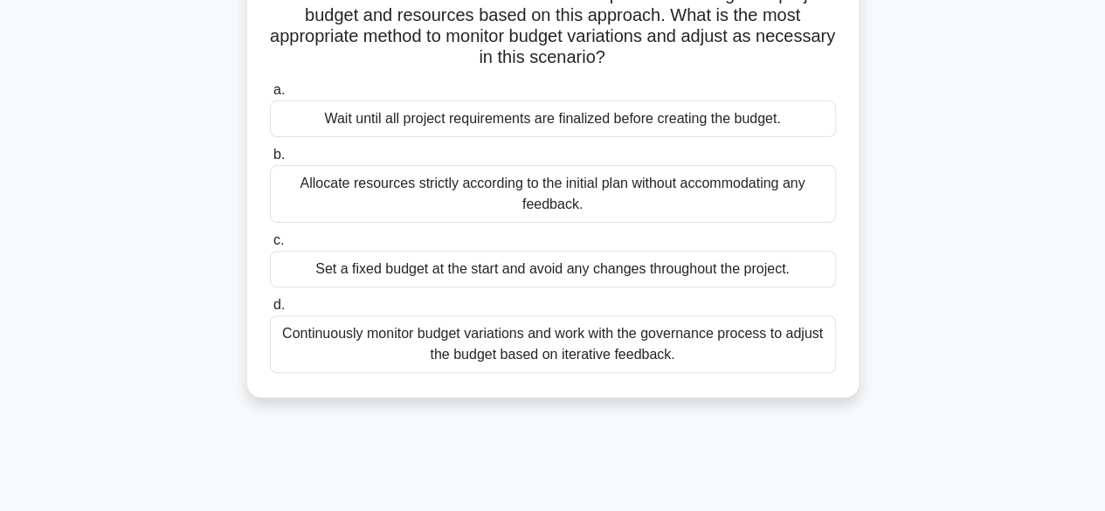
click at [649, 347] on div "Continuously monitor budget variations and work with the governance process to …" at bounding box center [553, 344] width 566 height 58
click at [270, 311] on input "d. Continuously monitor budget variations and work with the governance process …" at bounding box center [270, 305] width 0 height 11
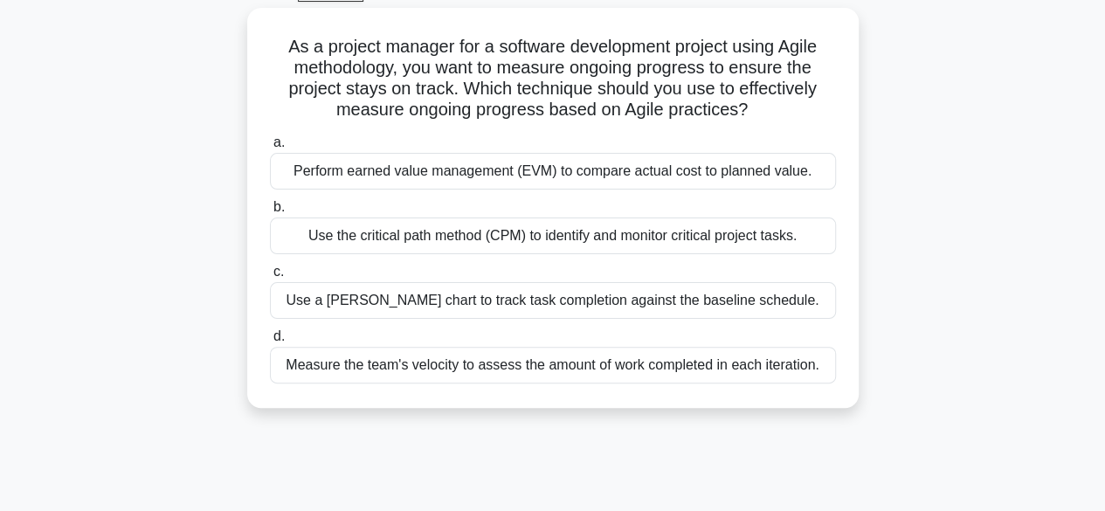
scroll to position [96, 0]
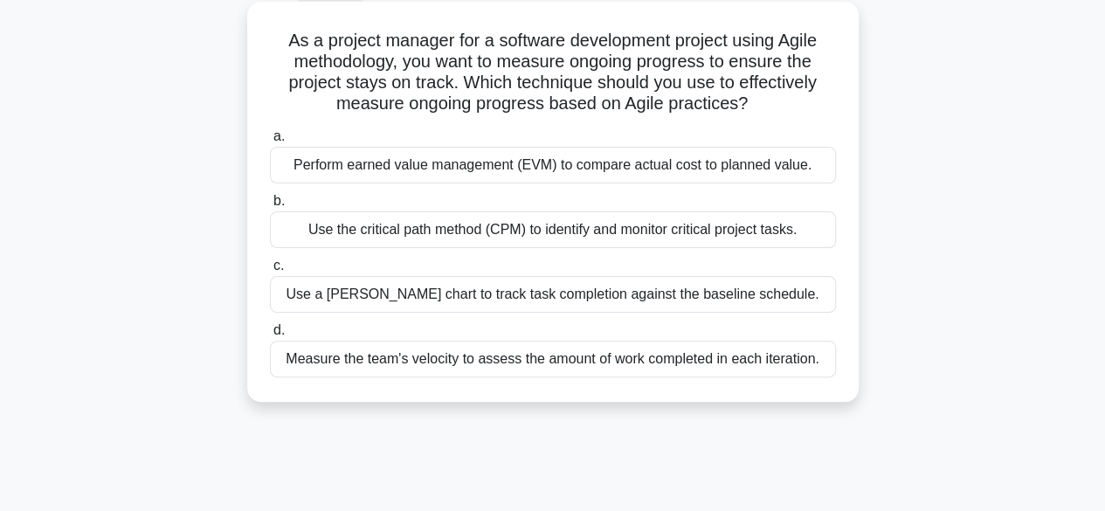
click at [598, 175] on div "Perform earned value management (EVM) to compare actual cost to planned value." at bounding box center [553, 165] width 566 height 37
click at [270, 142] on input "a. Perform earned value management (EVM) to compare actual cost to planned valu…" at bounding box center [270, 136] width 0 height 11
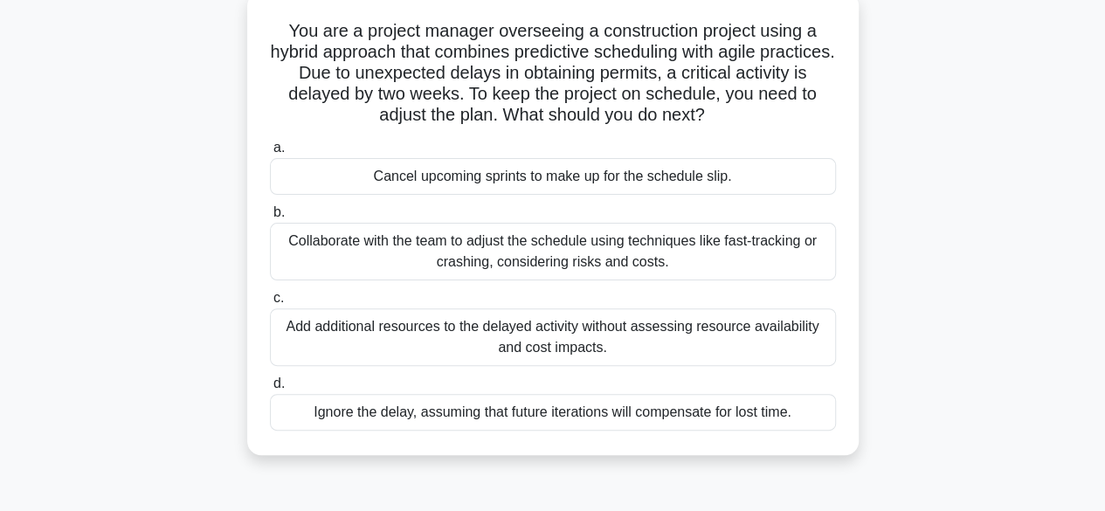
scroll to position [116, 0]
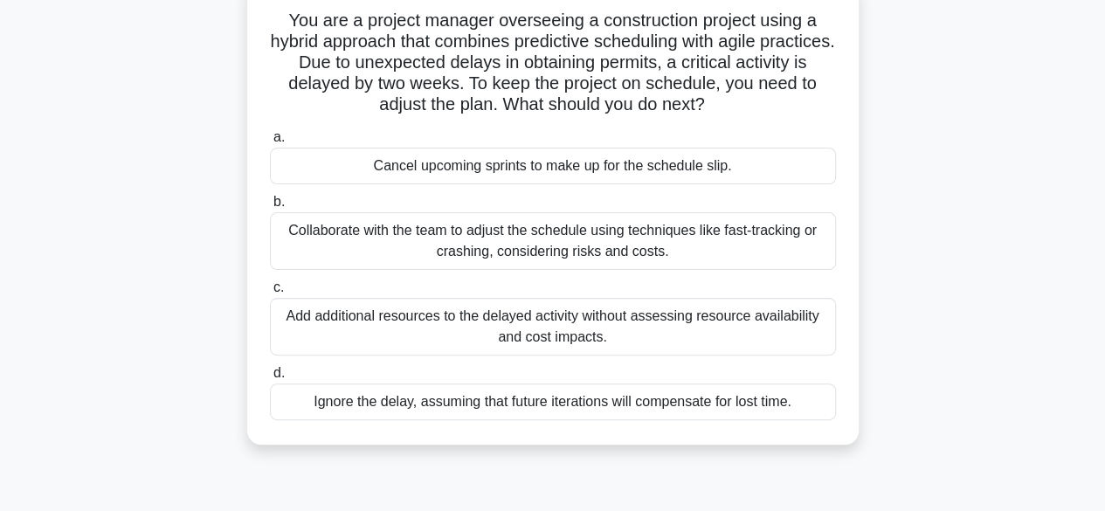
click at [617, 247] on div "Collaborate with the team to adjust the schedule using techniques like fast-tra…" at bounding box center [553, 241] width 566 height 58
click at [270, 208] on input "b. Collaborate with the team to adjust the schedule using techniques like fast-…" at bounding box center [270, 202] width 0 height 11
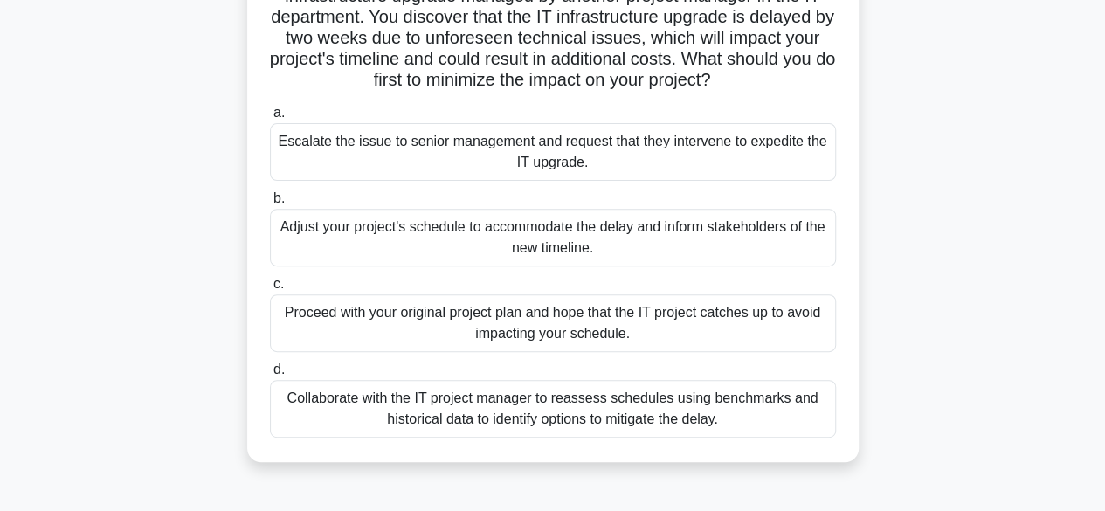
scroll to position [234, 0]
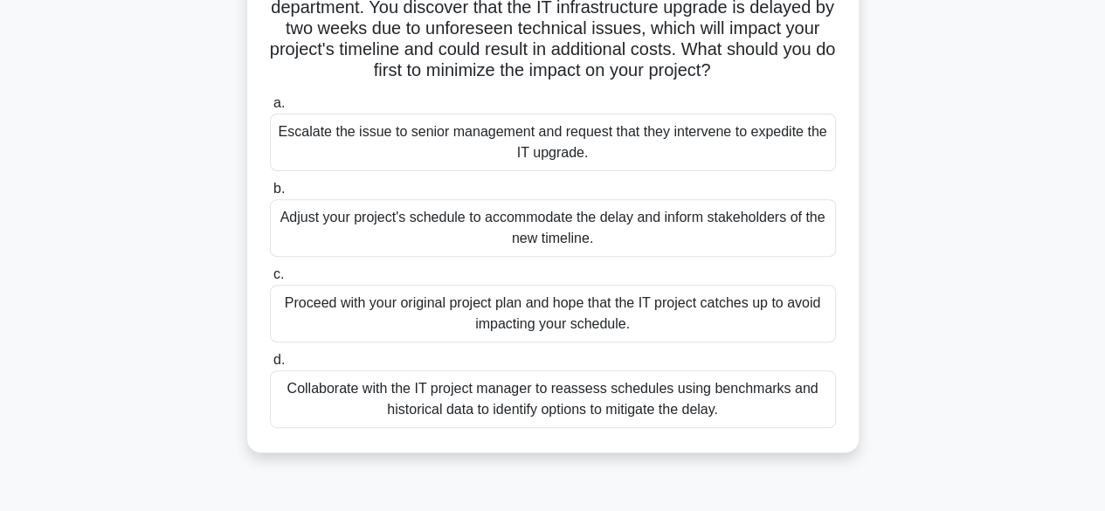
click at [664, 396] on div "Collaborate with the IT project manager to reassess schedules using benchmarks …" at bounding box center [553, 399] width 566 height 58
click at [270, 366] on input "d. Collaborate with the IT project manager to reassess schedules using benchmar…" at bounding box center [270, 360] width 0 height 11
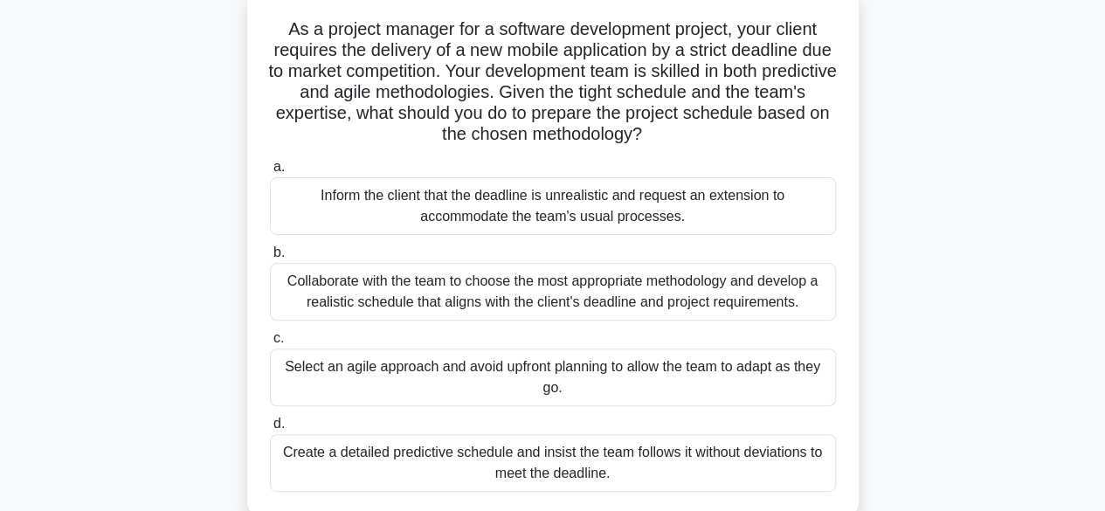
scroll to position [119, 0]
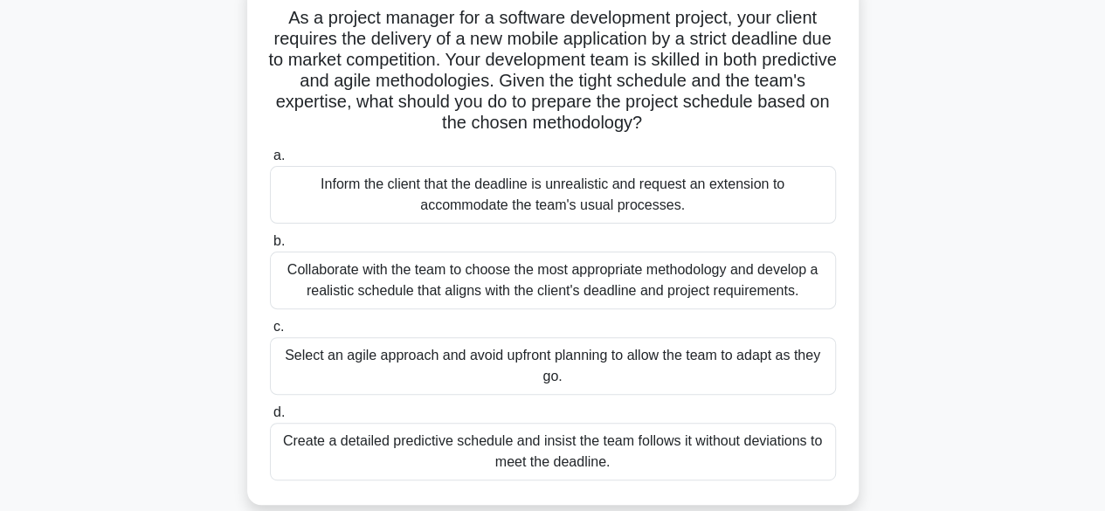
click at [660, 280] on div "Collaborate with the team to choose the most appropriate methodology and develo…" at bounding box center [553, 281] width 566 height 58
click at [270, 247] on input "b. Collaborate with the team to choose the most appropriate methodology and dev…" at bounding box center [270, 241] width 0 height 11
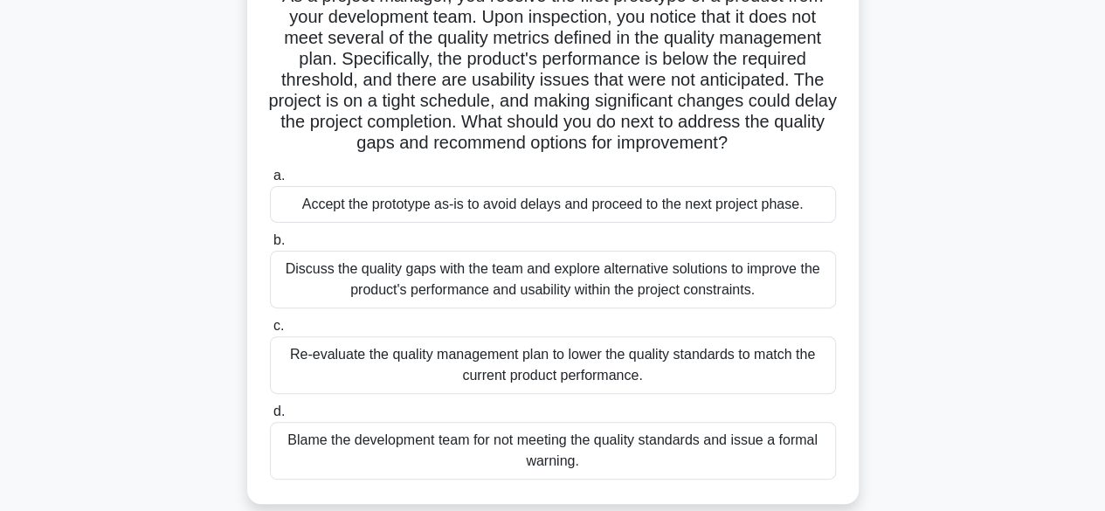
scroll to position [148, 0]
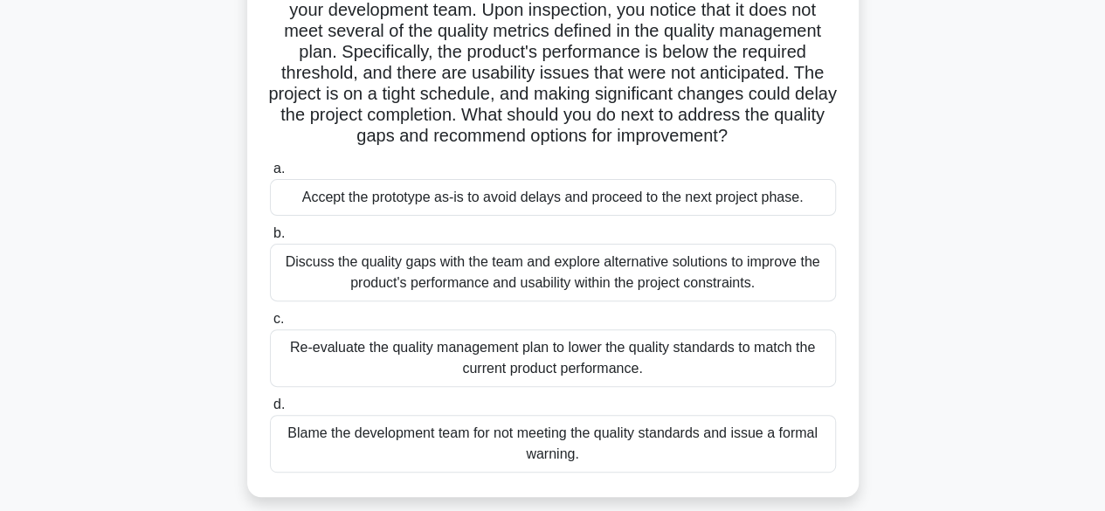
click at [706, 269] on div "Discuss the quality gaps with the team and explore alternative solutions to imp…" at bounding box center [553, 273] width 566 height 58
click at [270, 239] on input "b. Discuss the quality gaps with the team and explore alternative solutions to …" at bounding box center [270, 233] width 0 height 11
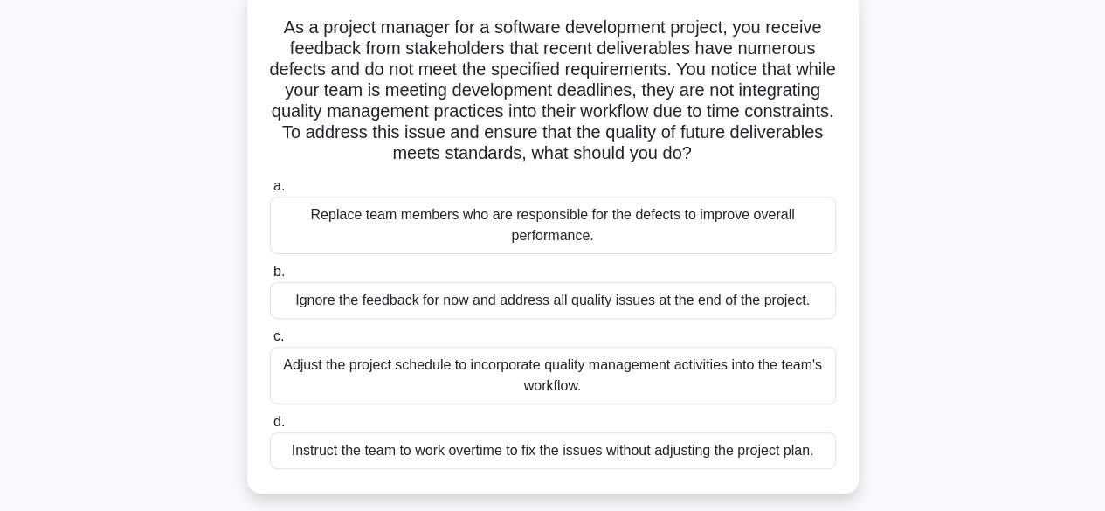
scroll to position [122, 0]
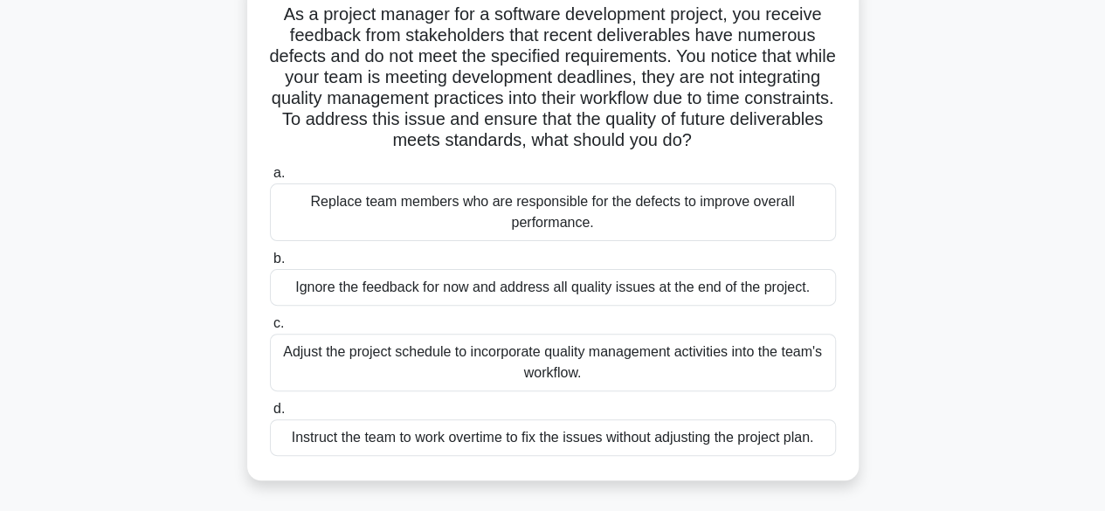
click at [613, 367] on div "Adjust the project schedule to incorporate quality management activities into t…" at bounding box center [553, 363] width 566 height 58
click at [270, 329] on input "c. Adjust the project schedule to incorporate quality management activities int…" at bounding box center [270, 323] width 0 height 11
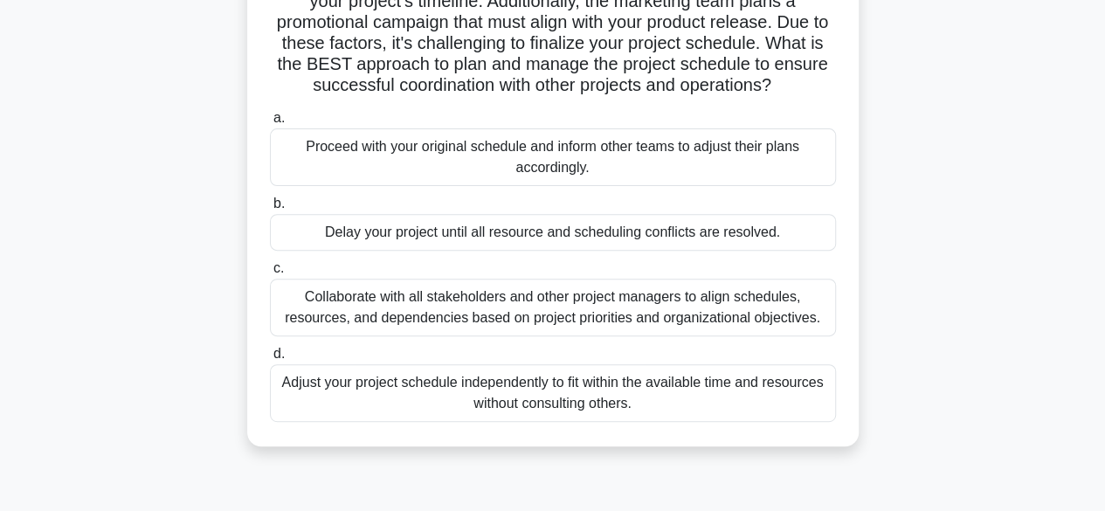
scroll to position [211, 0]
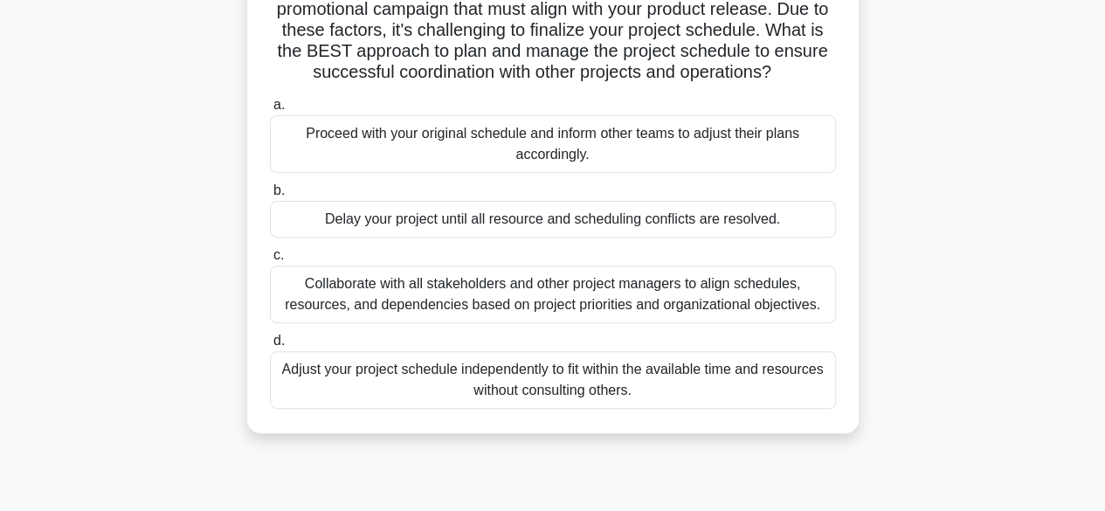
click at [665, 297] on div "Collaborate with all stakeholders and other project managers to align schedules…" at bounding box center [553, 295] width 566 height 58
click at [270, 261] on input "c. Collaborate with all stakeholders and other project managers to align schedu…" at bounding box center [270, 255] width 0 height 11
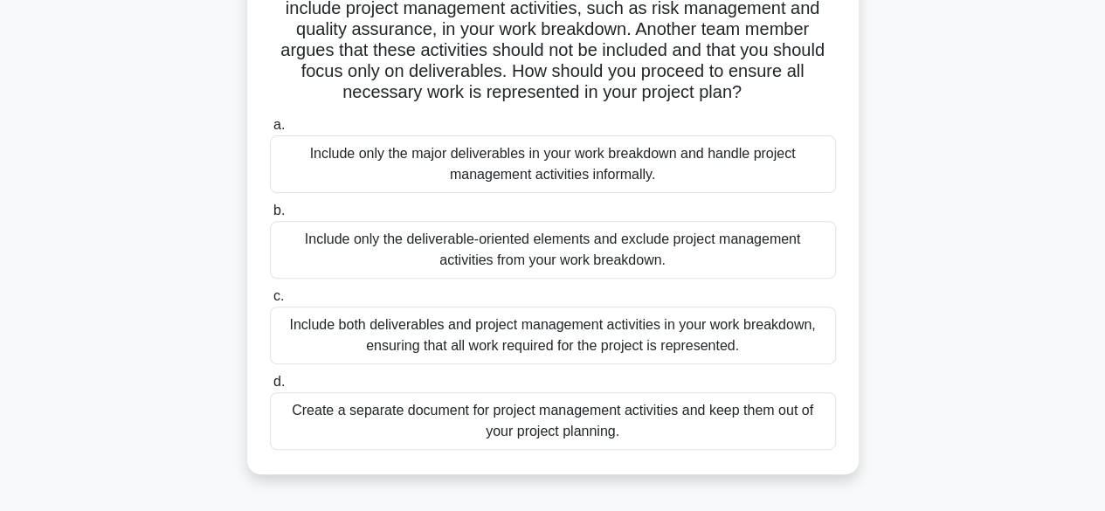
scroll to position [196, 0]
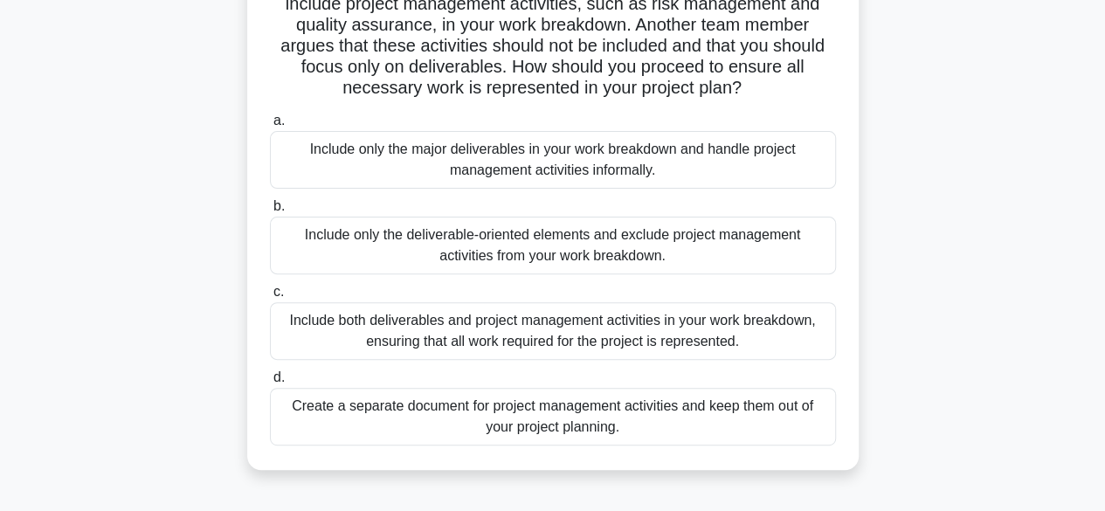
click at [610, 339] on div "Include both deliverables and project management activities in your work breakd…" at bounding box center [553, 331] width 566 height 58
click at [270, 298] on input "c. Include both deliverables and project management activities in your work bre…" at bounding box center [270, 292] width 0 height 11
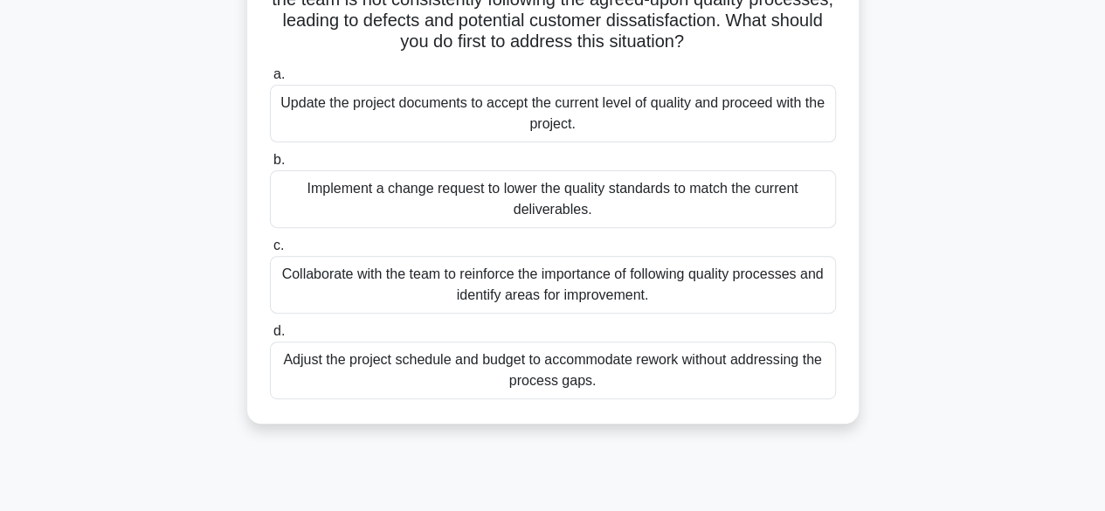
scroll to position [206, 0]
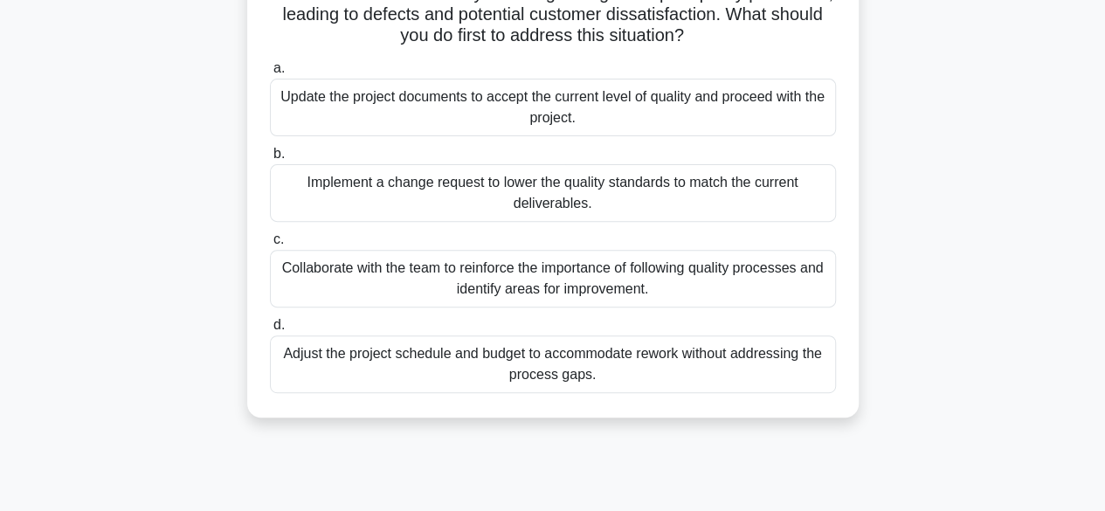
click at [623, 301] on div "Collaborate with the team to reinforce the importance of following quality proc…" at bounding box center [553, 279] width 566 height 58
click at [270, 245] on input "c. Collaborate with the team to reinforce the importance of following quality p…" at bounding box center [270, 239] width 0 height 11
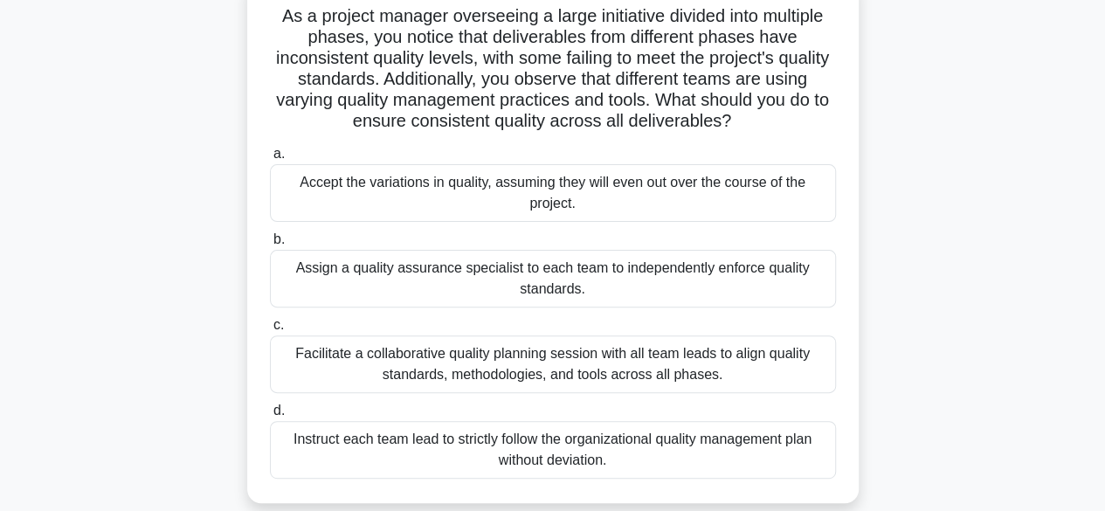
scroll to position [129, 0]
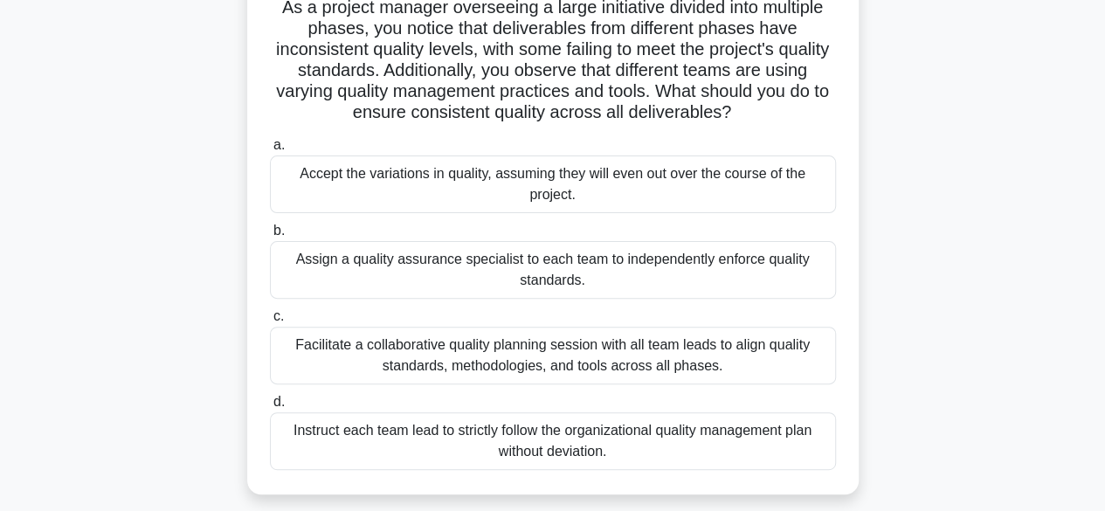
click at [651, 357] on div "Facilitate a collaborative quality planning session with all team leads to alig…" at bounding box center [553, 356] width 566 height 58
click at [270, 322] on input "c. Facilitate a collaborative quality planning session with all team leads to a…" at bounding box center [270, 316] width 0 height 11
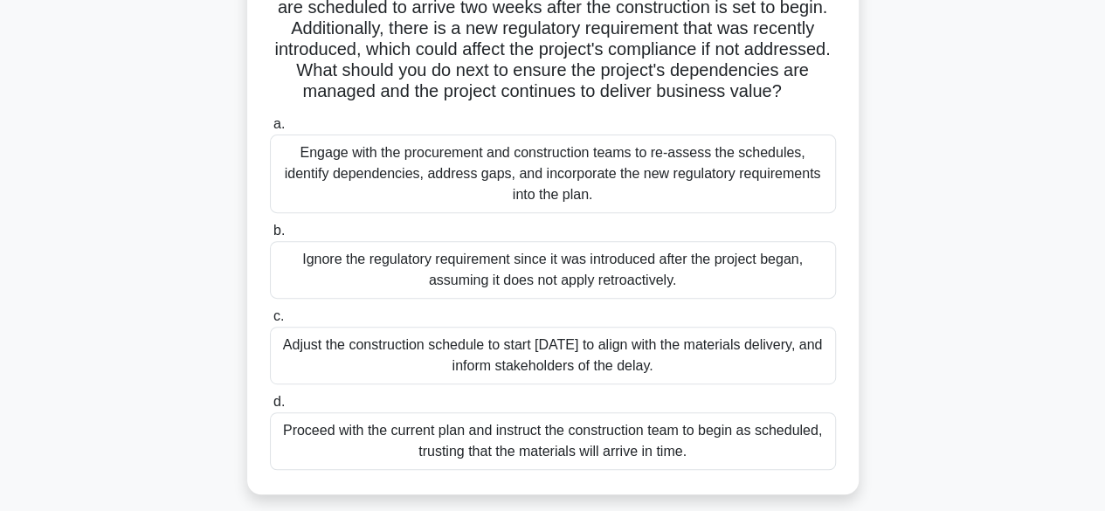
scroll to position [250, 0]
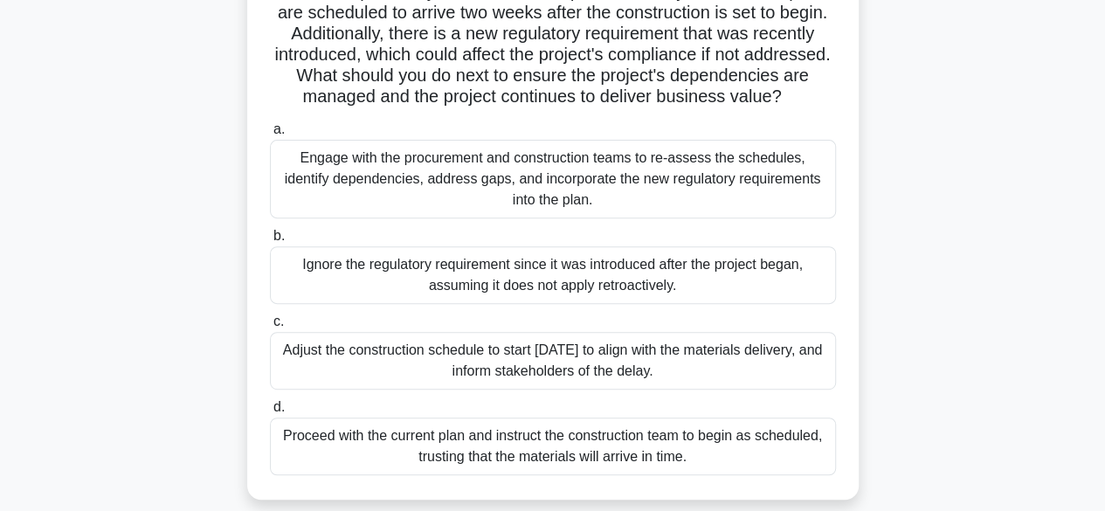
click at [666, 207] on div "Engage with the procurement and construction teams to re-assess the schedules, …" at bounding box center [553, 179] width 566 height 79
click at [270, 135] on input "a. Engage with the procurement and construction teams to re-assess the schedule…" at bounding box center [270, 129] width 0 height 11
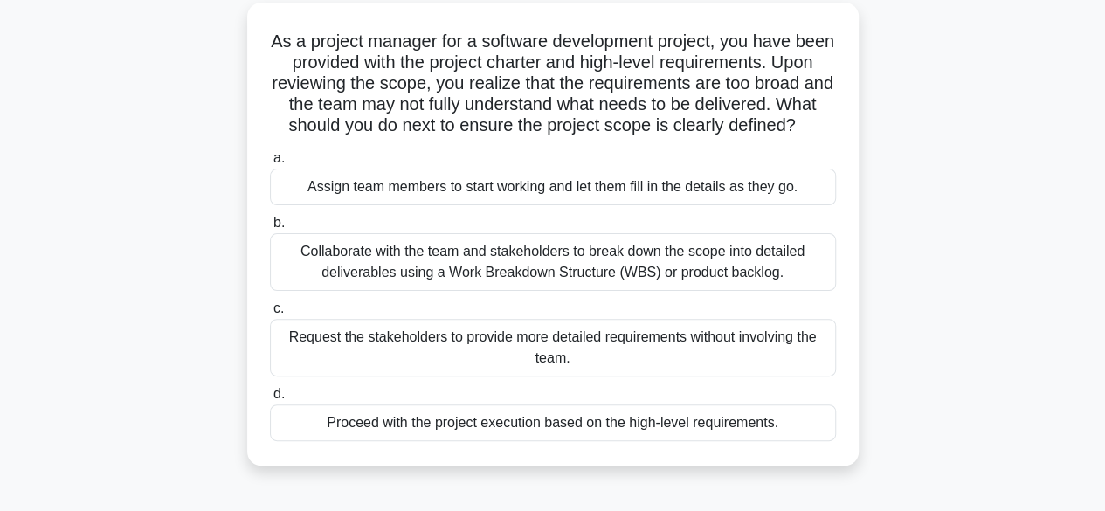
scroll to position [100, 0]
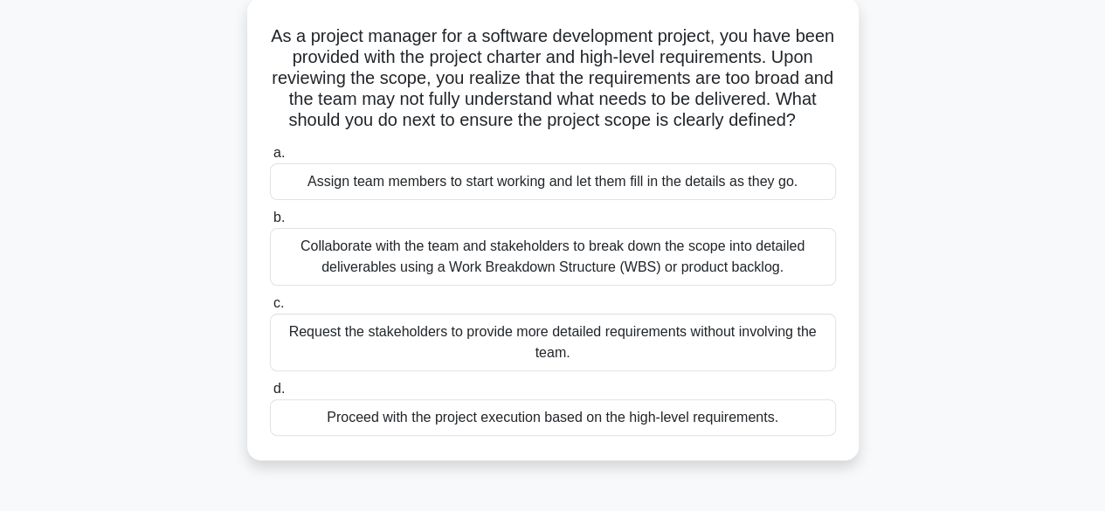
click at [622, 285] on div "Collaborate with the team and stakeholders to break down the scope into detaile…" at bounding box center [553, 257] width 566 height 58
click at [270, 224] on input "b. Collaborate with the team and stakeholders to break down the scope into deta…" at bounding box center [270, 217] width 0 height 11
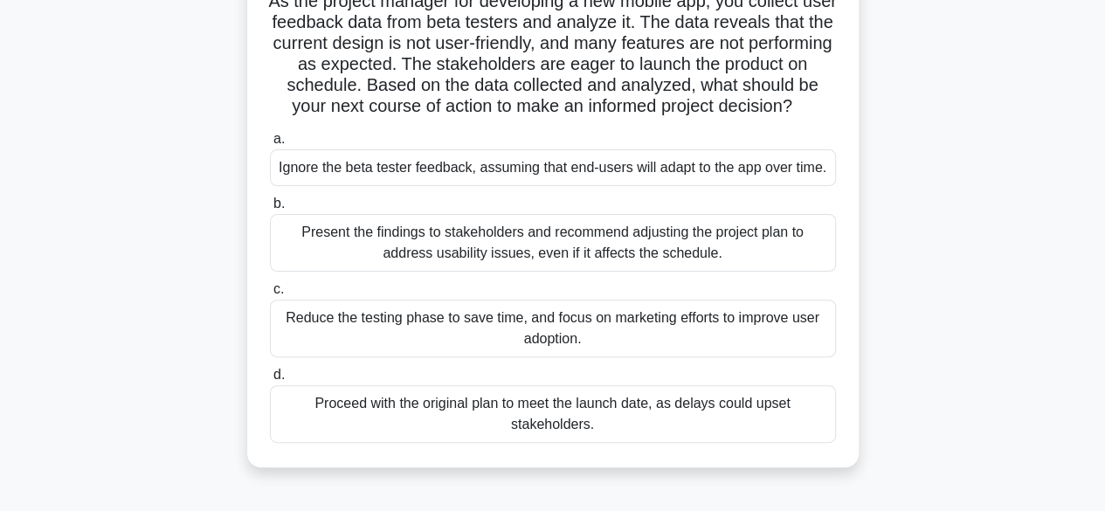
scroll to position [142, 0]
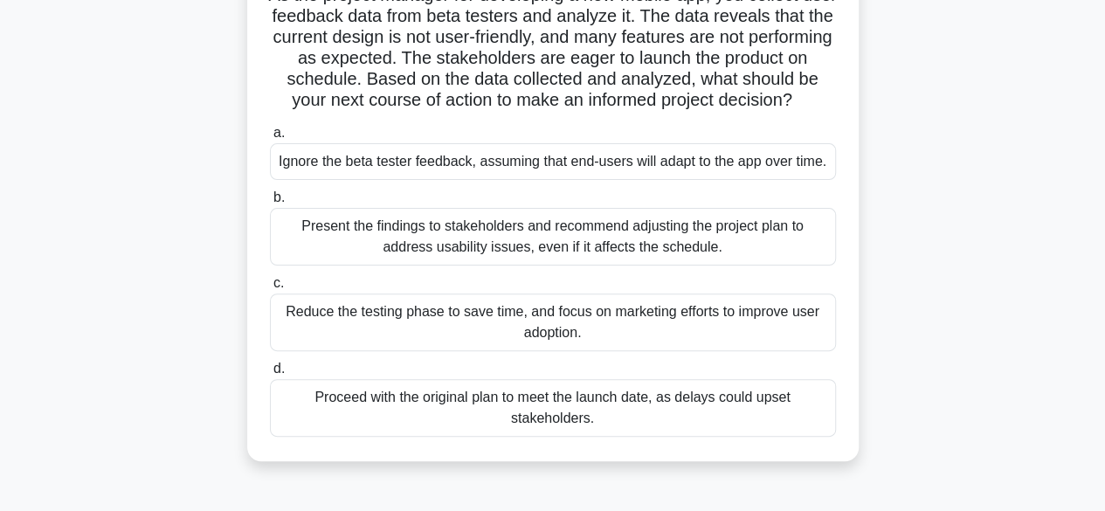
click at [601, 263] on div "Present the findings to stakeholders and recommend adjusting the project plan t…" at bounding box center [553, 237] width 566 height 58
click at [270, 204] on input "b. Present the findings to stakeholders and recommend adjusting the project pla…" at bounding box center [270, 197] width 0 height 11
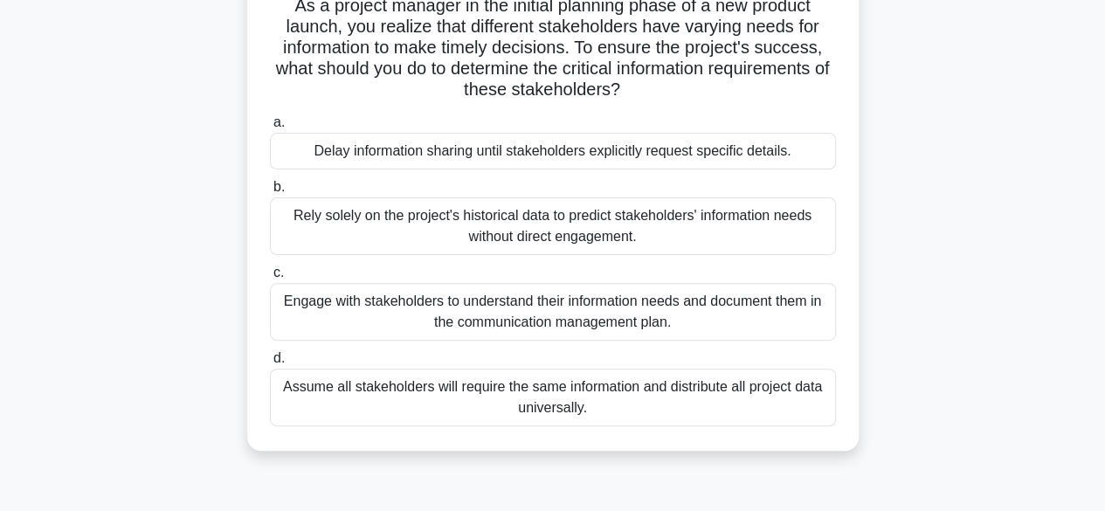
scroll to position [136, 0]
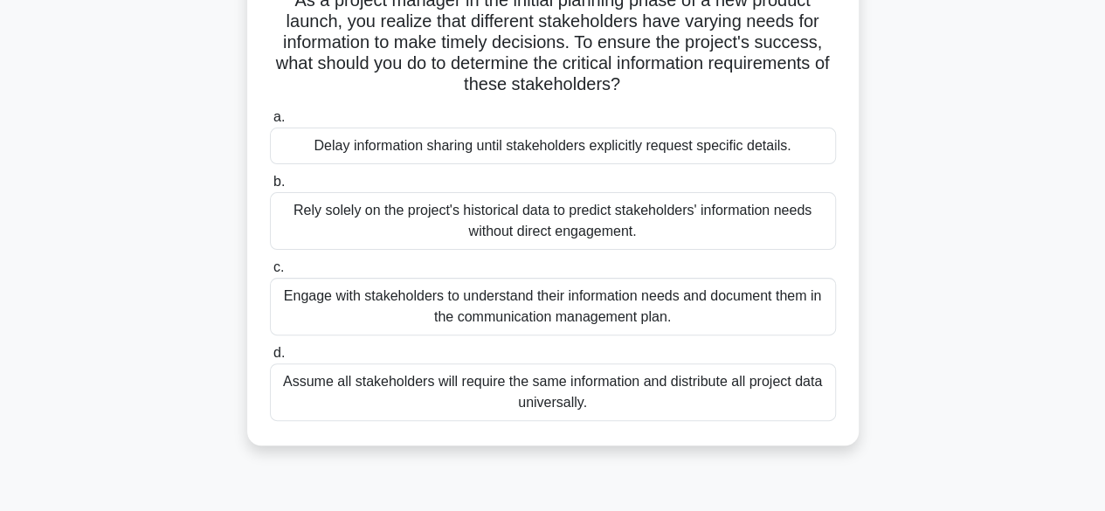
click at [605, 311] on div "Engage with stakeholders to understand their information needs and document the…" at bounding box center [553, 307] width 566 height 58
click at [270, 273] on input "c. Engage with stakeholders to understand their information needs and document …" at bounding box center [270, 267] width 0 height 11
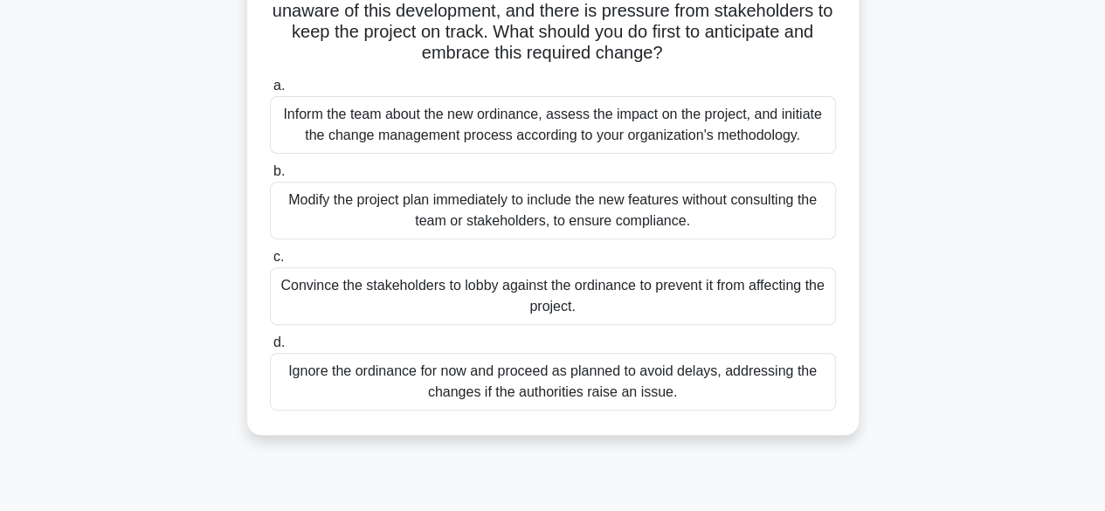
scroll to position [239, 0]
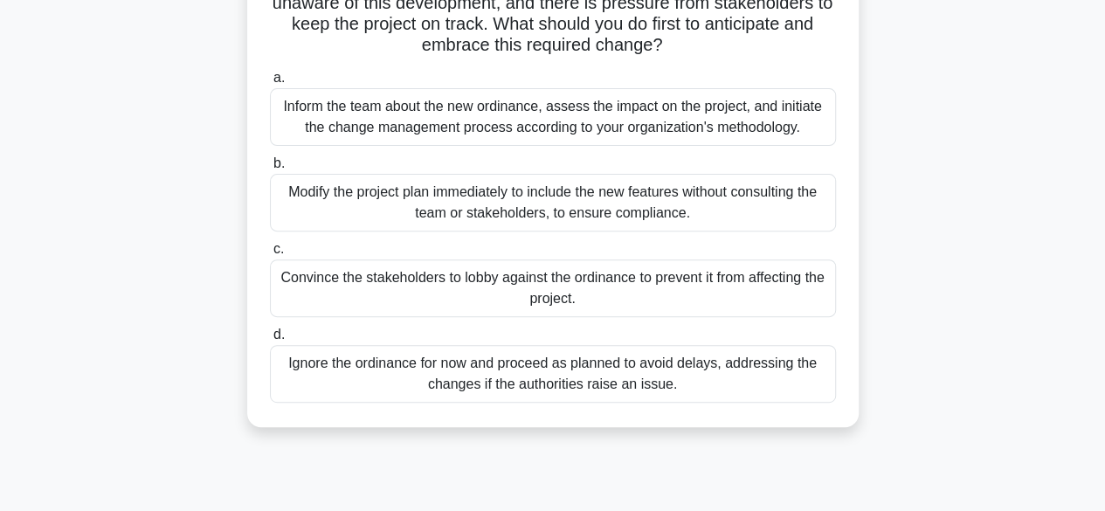
click at [605, 118] on div "Inform the team about the new ordinance, assess the impact on the project, and …" at bounding box center [553, 117] width 566 height 58
click at [270, 84] on input "a. Inform the team about the new ordinance, assess the impact on the project, a…" at bounding box center [270, 78] width 0 height 11
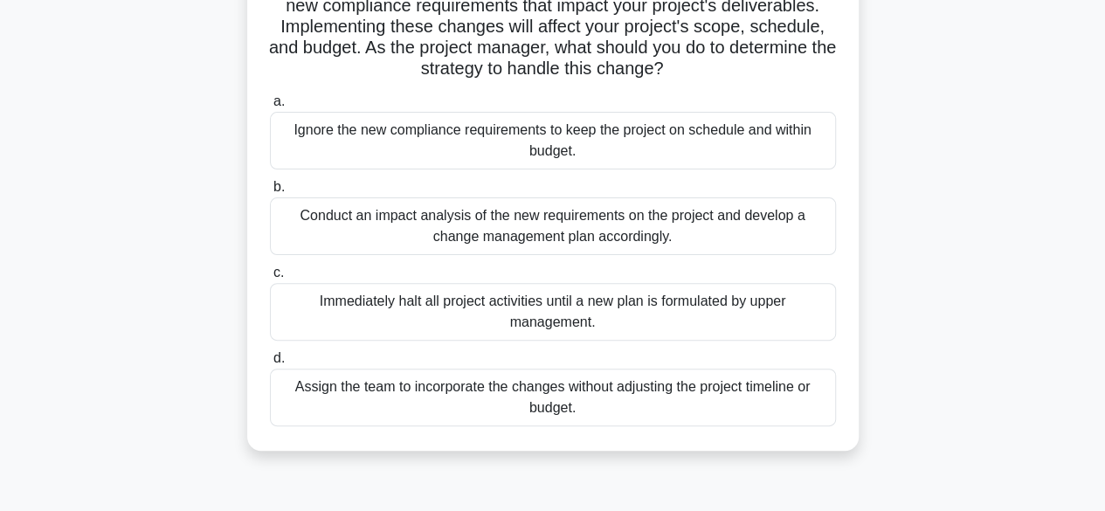
scroll to position [159, 0]
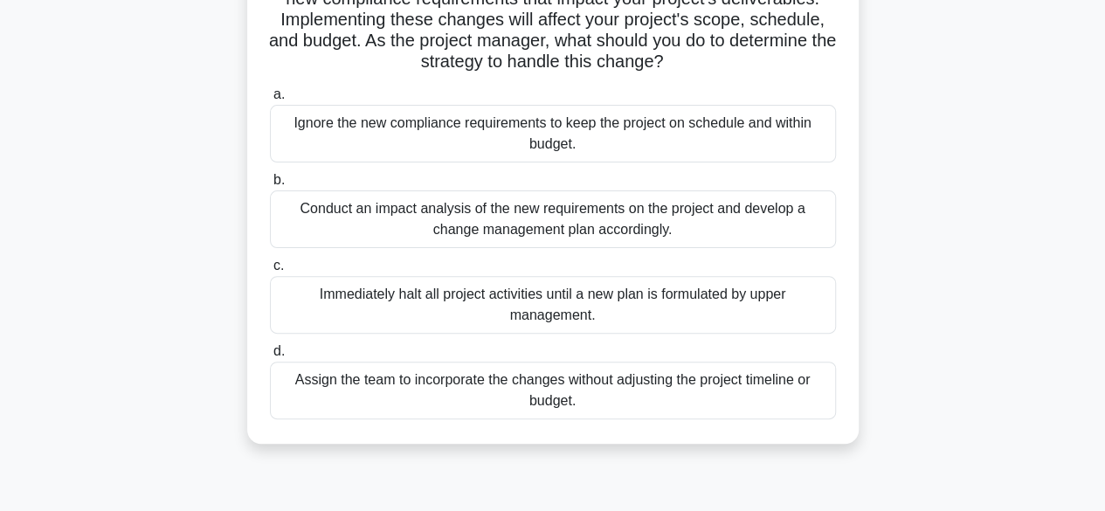
click at [557, 228] on div "Conduct an impact analysis of the new requirements on the project and develop a…" at bounding box center [553, 219] width 566 height 58
click at [270, 186] on input "b. Conduct an impact analysis of the new requirements on the project and develo…" at bounding box center [270, 180] width 0 height 11
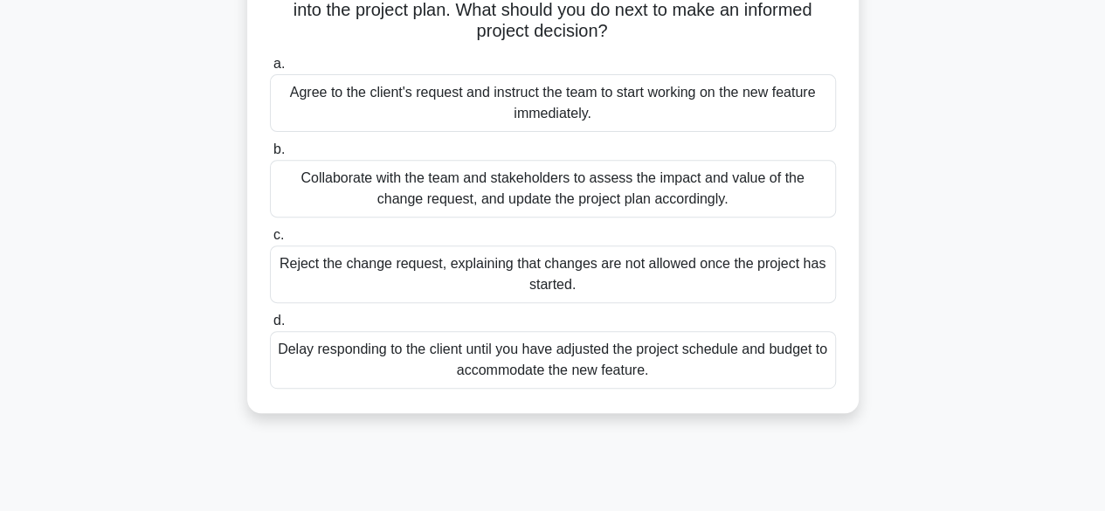
scroll to position [259, 0]
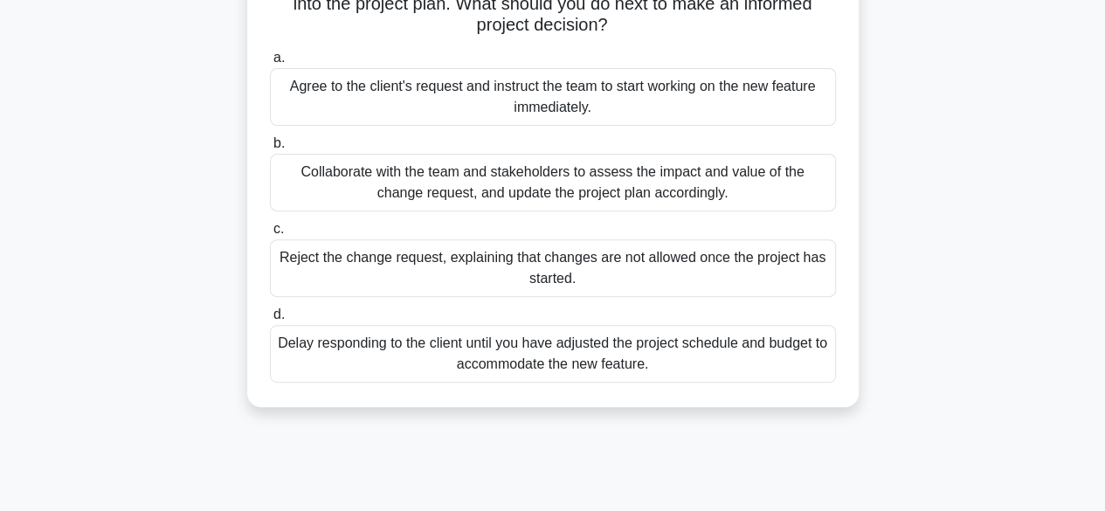
click at [627, 180] on div "Collaborate with the team and stakeholders to assess the impact and value of th…" at bounding box center [553, 183] width 566 height 58
click at [270, 149] on input "b. Collaborate with the team and stakeholders to assess the impact and value of…" at bounding box center [270, 143] width 0 height 11
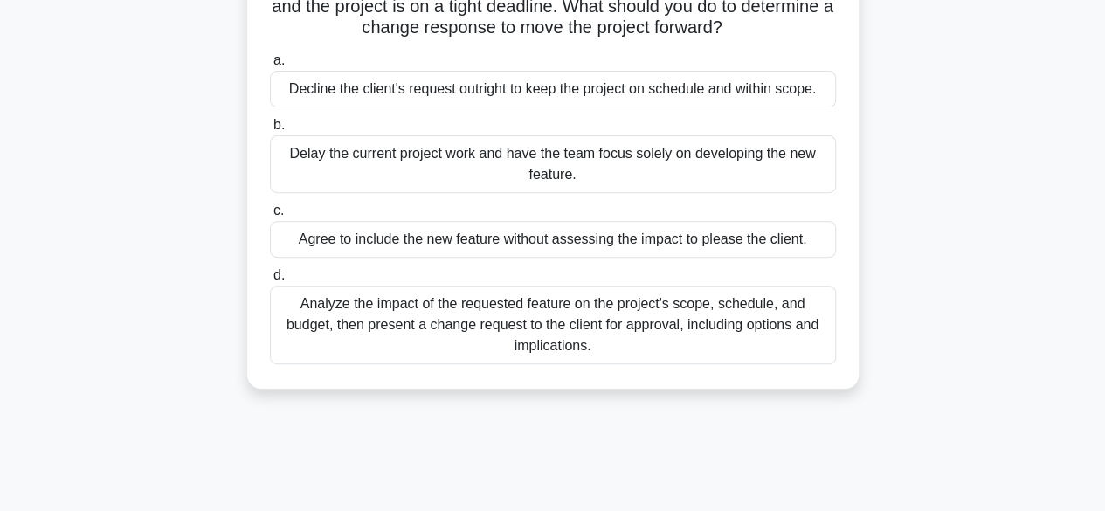
scroll to position [241, 0]
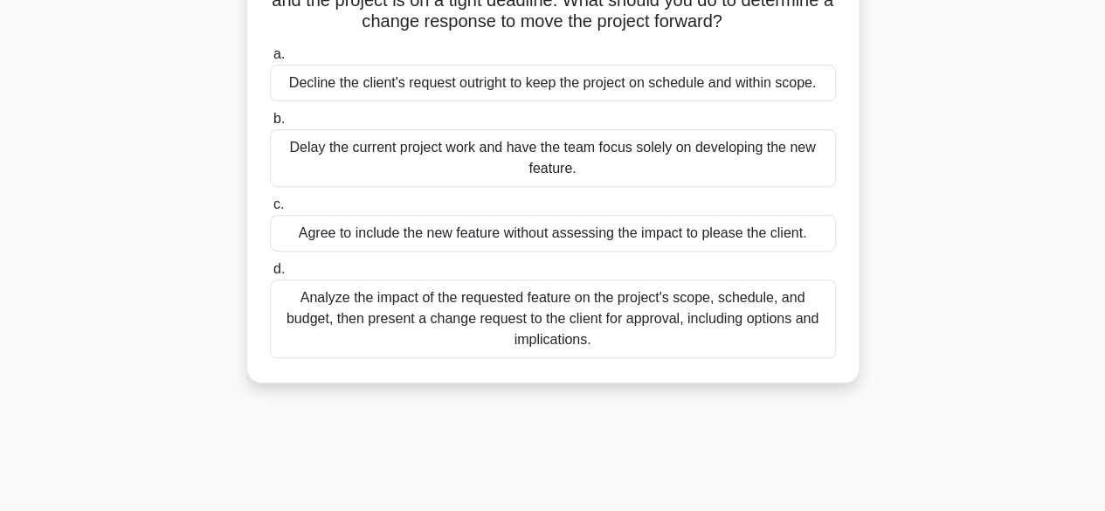
click at [630, 309] on div "Analyze the impact of the requested feature on the project's scope, schedule, a…" at bounding box center [553, 319] width 566 height 79
click at [270, 275] on input "d. Analyze the impact of the requested feature on the project's scope, schedule…" at bounding box center [270, 269] width 0 height 11
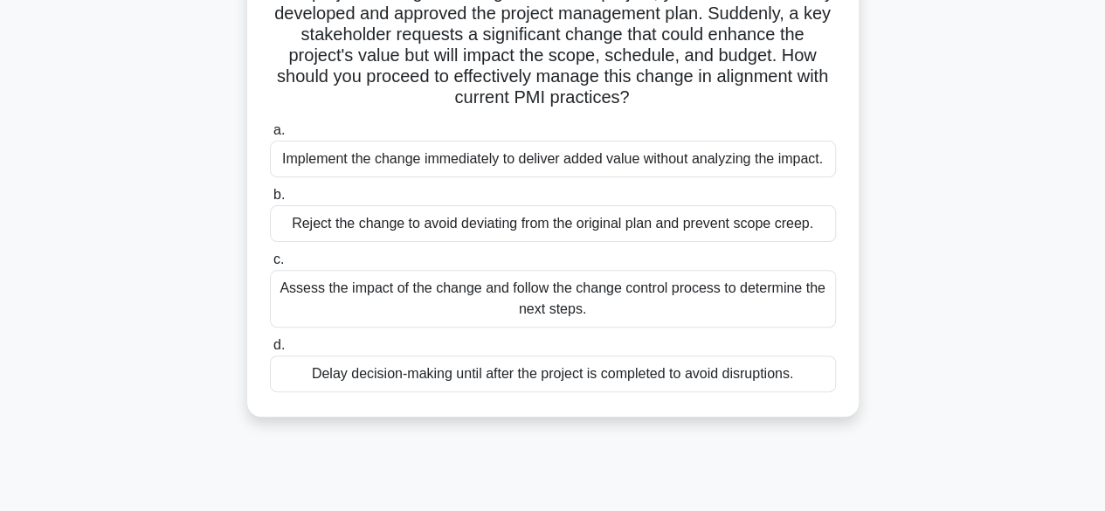
scroll to position [150, 0]
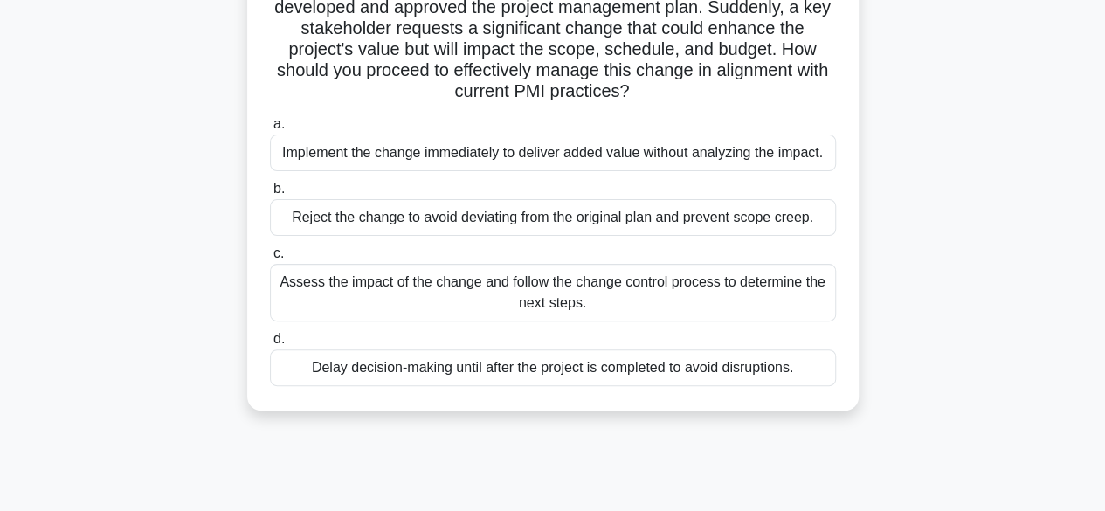
click at [580, 299] on div "Assess the impact of the change and follow the change control process to determ…" at bounding box center [553, 293] width 566 height 58
click at [270, 259] on input "c. Assess the impact of the change and follow the change control process to det…" at bounding box center [270, 253] width 0 height 11
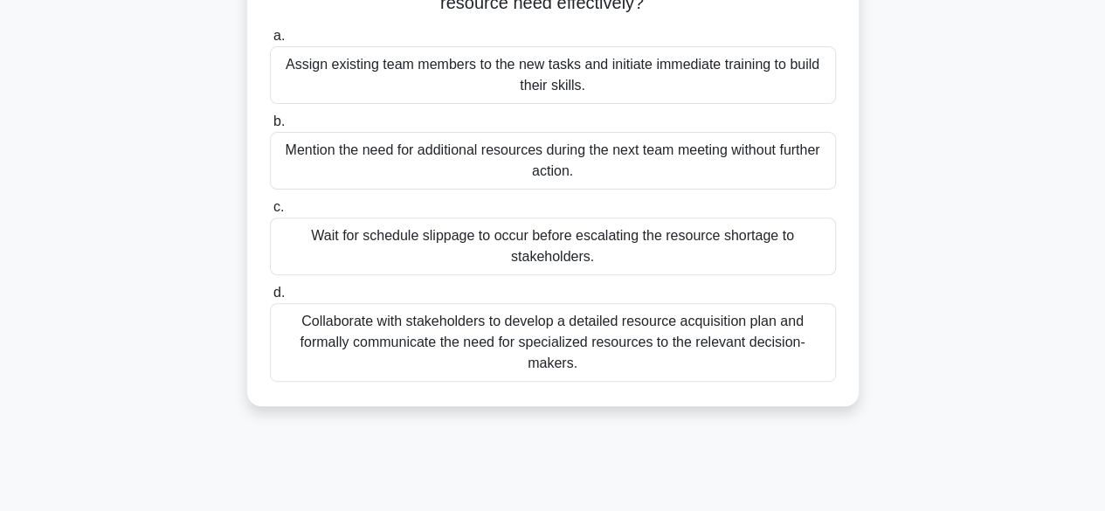
scroll to position [246, 0]
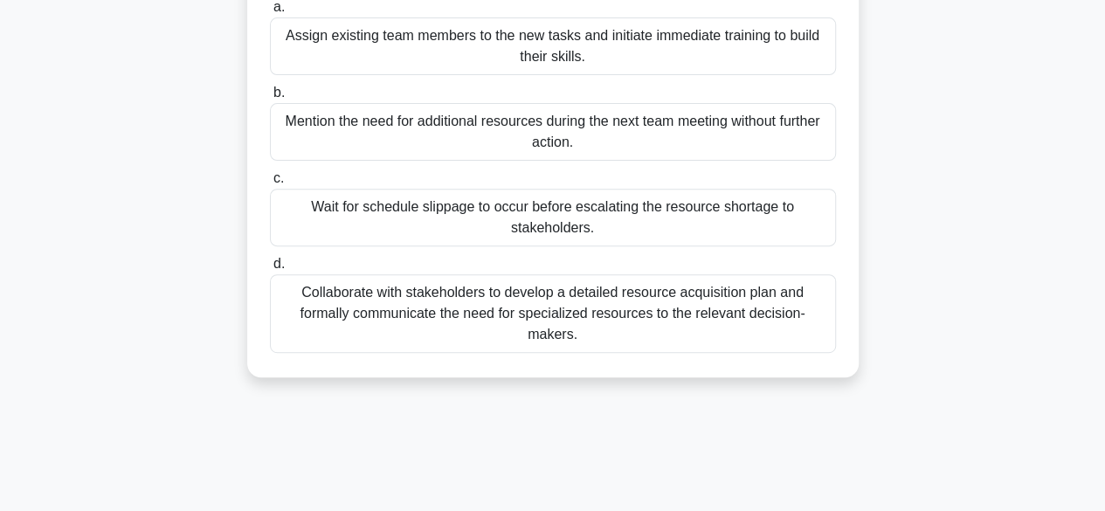
click at [664, 319] on div "Collaborate with stakeholders to develop a detailed resource acquisition plan a…" at bounding box center [553, 313] width 566 height 79
click at [270, 270] on input "d. Collaborate with stakeholders to develop a detailed resource acquisition pla…" at bounding box center [270, 264] width 0 height 11
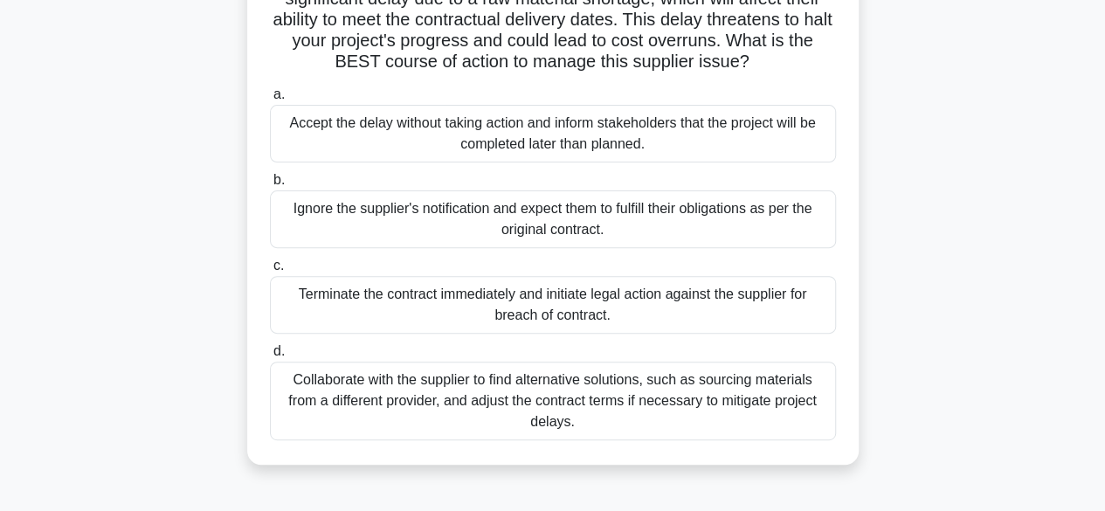
scroll to position [254, 0]
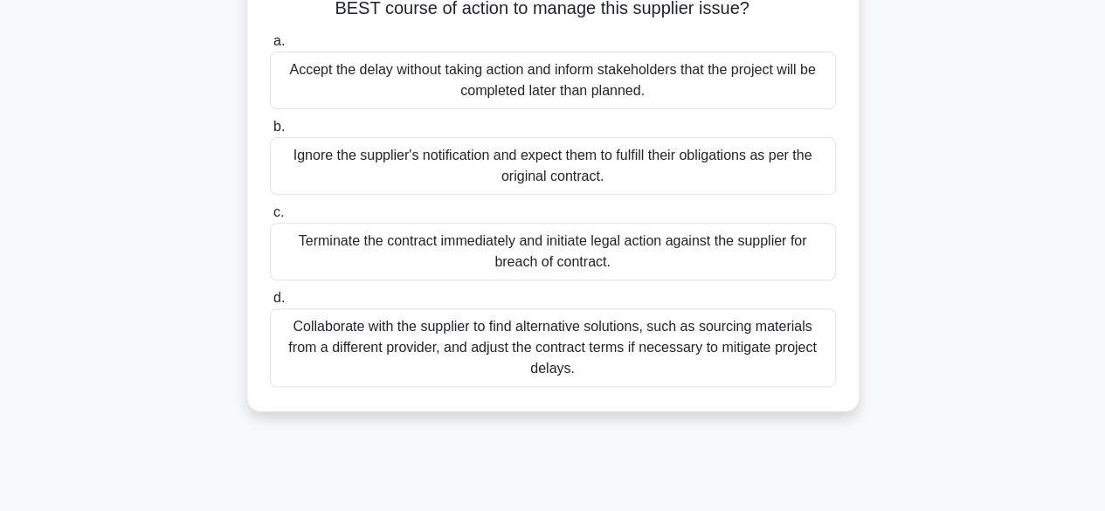
click at [573, 347] on div "Collaborate with the supplier to find alternative solutions, such as sourcing m…" at bounding box center [553, 347] width 566 height 79
click at [270, 304] on input "d. Collaborate with the supplier to find alternative solutions, such as sourcin…" at bounding box center [270, 298] width 0 height 11
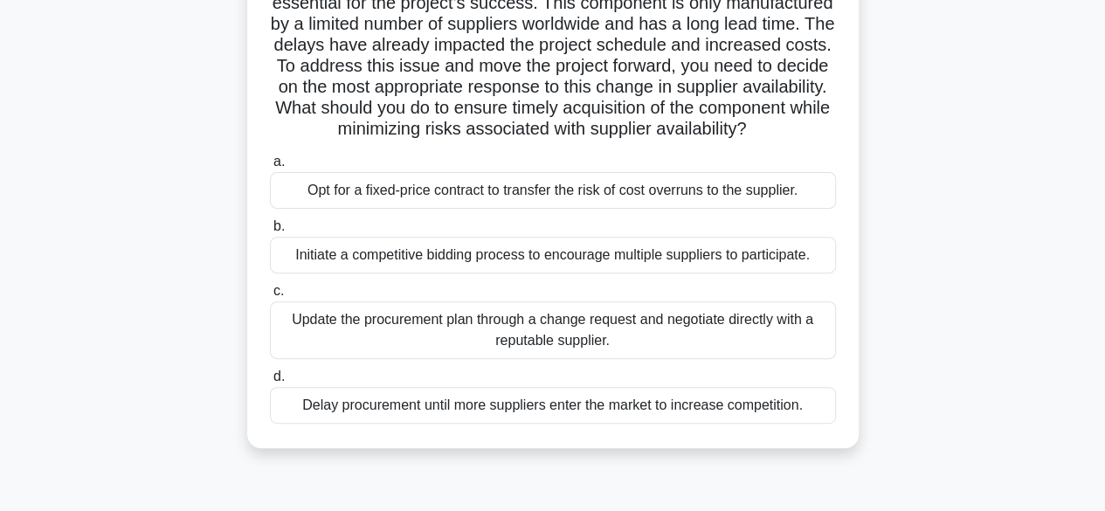
scroll to position [181, 0]
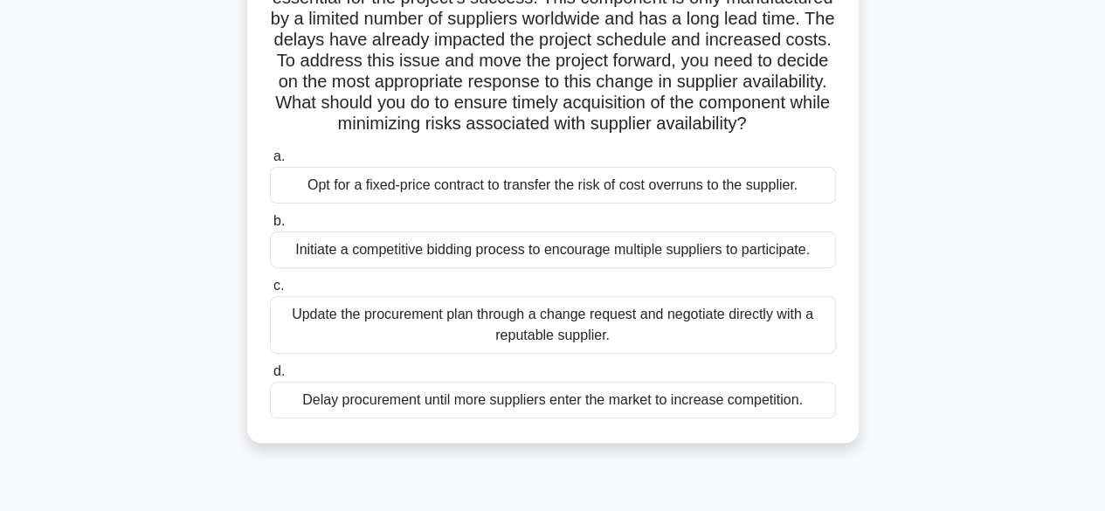
click at [582, 268] on div "Initiate a competitive bidding process to encourage multiple suppliers to parti…" at bounding box center [553, 250] width 566 height 37
click at [270, 227] on input "b. Initiate a competitive bidding process to encourage multiple suppliers to pa…" at bounding box center [270, 221] width 0 height 11
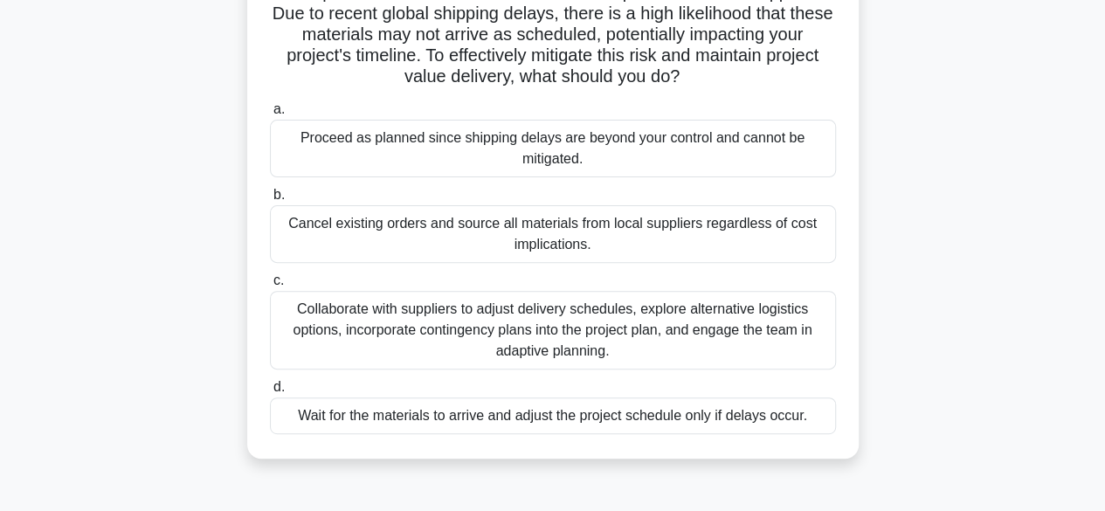
scroll to position [172, 0]
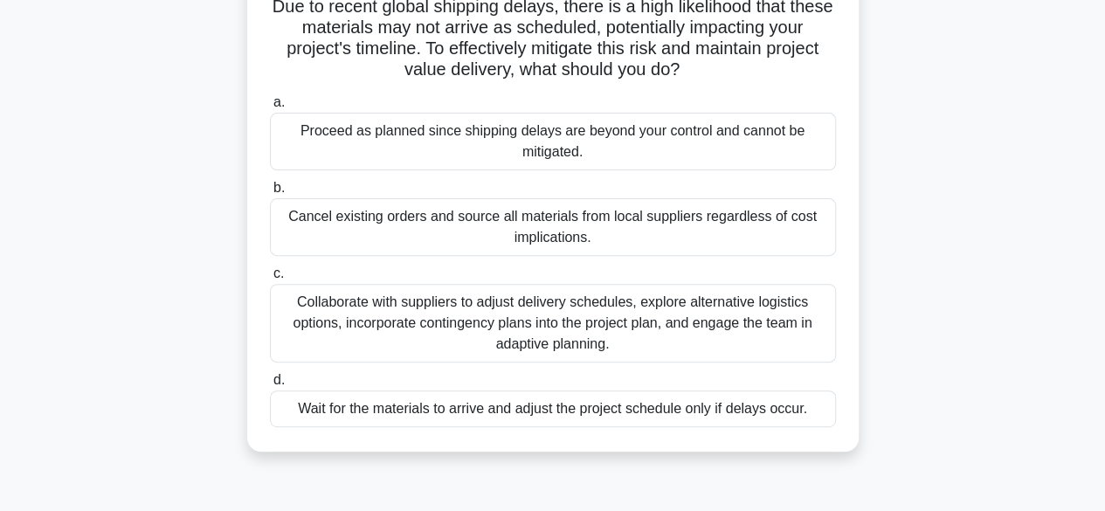
click at [581, 330] on div "Collaborate with suppliers to adjust delivery schedules, explore alternative lo…" at bounding box center [553, 323] width 566 height 79
click at [270, 280] on input "c. Collaborate with suppliers to adjust delivery schedules, explore alternative…" at bounding box center [270, 273] width 0 height 11
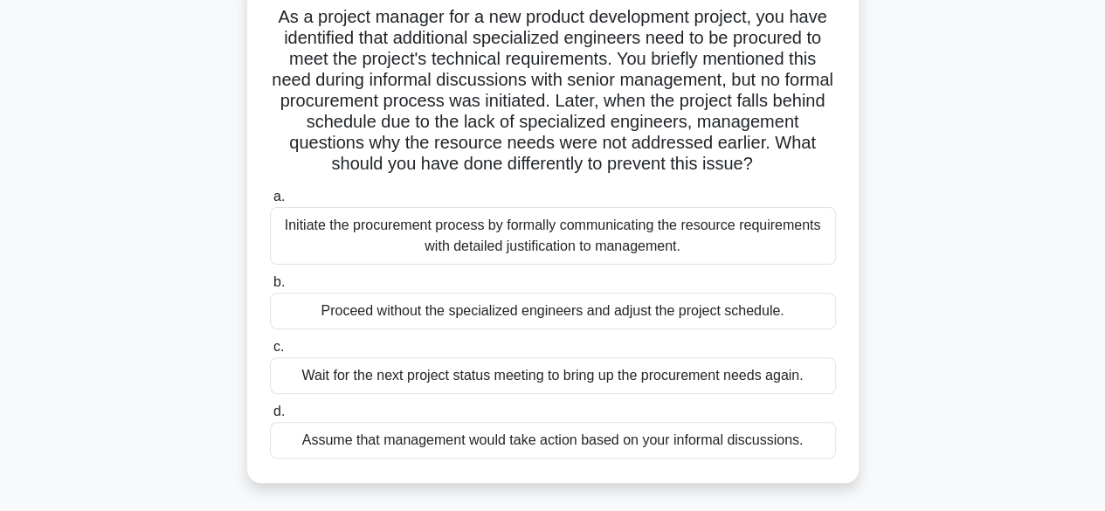
scroll to position [147, 0]
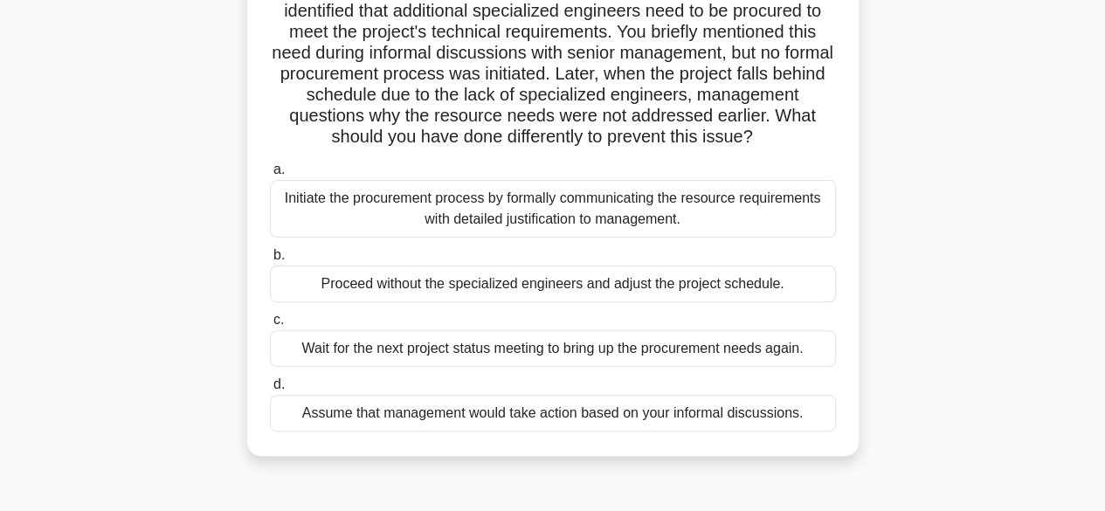
click at [593, 210] on div "Initiate the procurement process by formally communicating the resource require…" at bounding box center [553, 209] width 566 height 58
click at [270, 176] on input "a. Initiate the procurement process by formally communicating the resource requ…" at bounding box center [270, 169] width 0 height 11
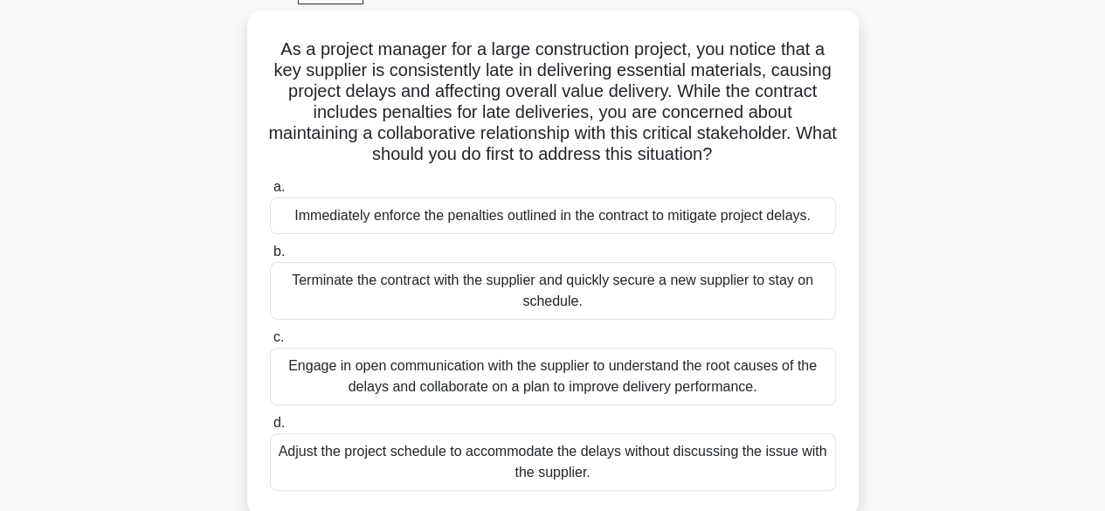
scroll to position [123, 0]
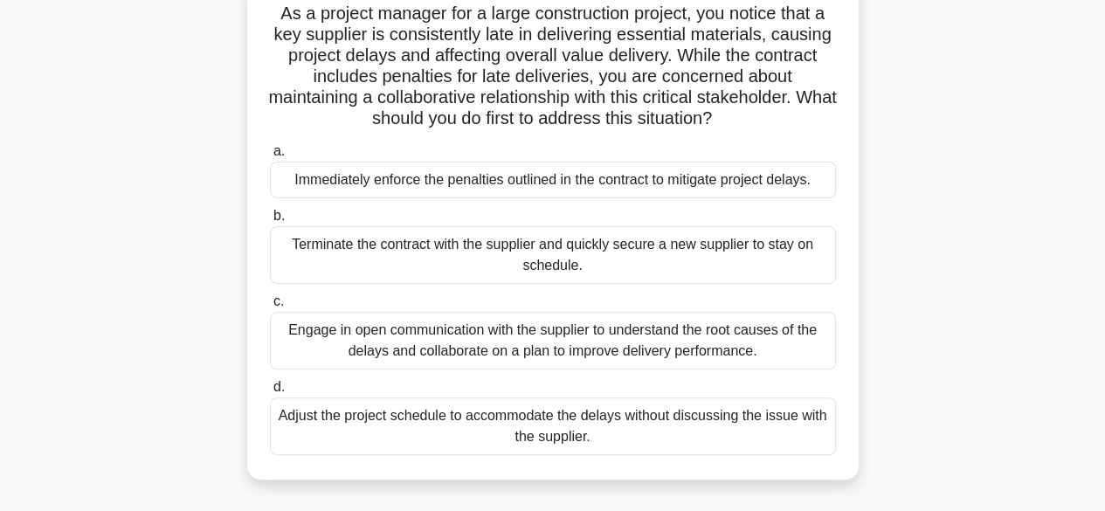
click at [633, 344] on div "Engage in open communication with the supplier to understand the root causes of…" at bounding box center [553, 341] width 566 height 58
click at [270, 308] on input "c. Engage in open communication with the supplier to understand the root causes…" at bounding box center [270, 301] width 0 height 11
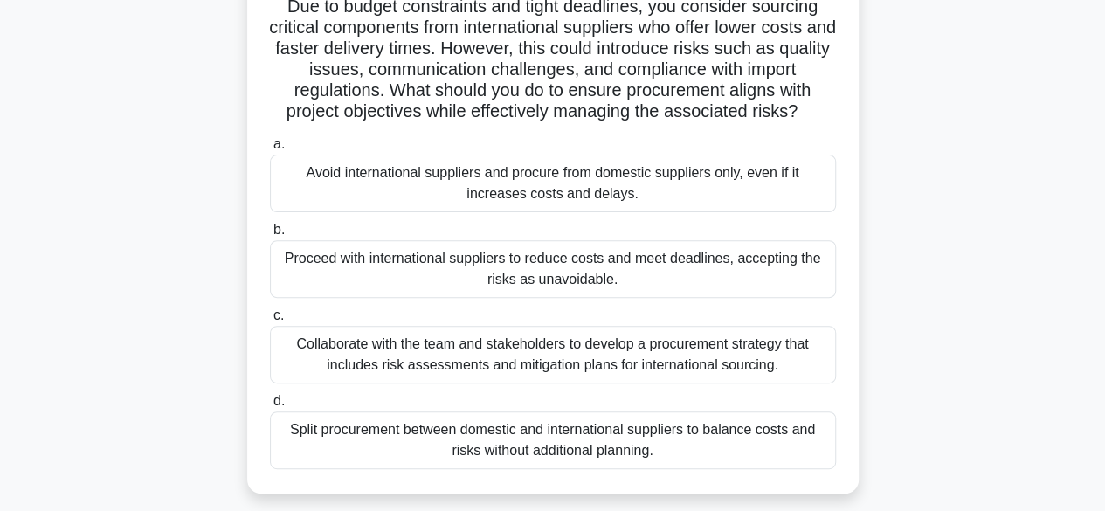
scroll to position [178, 0]
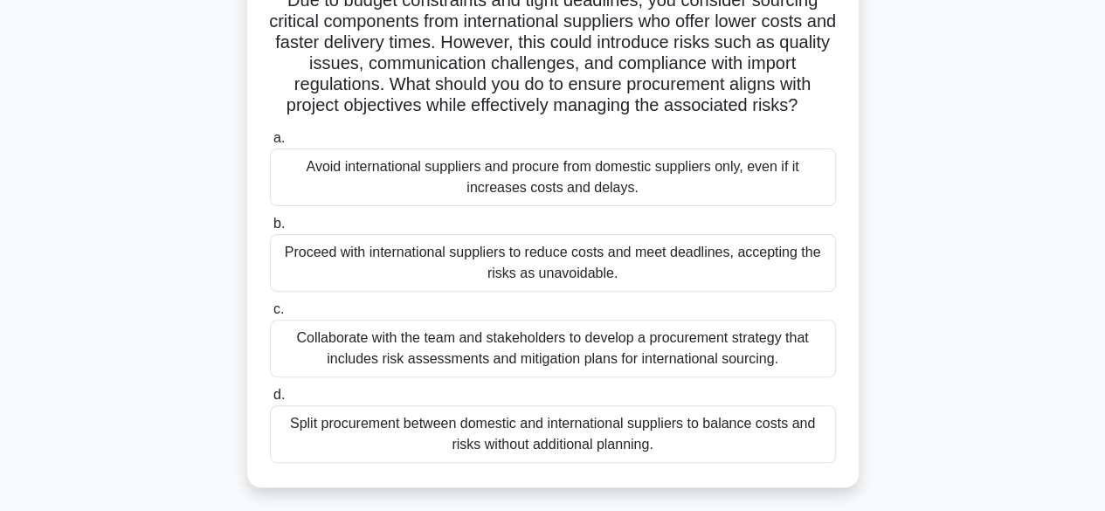
click at [608, 348] on div "Collaborate with the team and stakeholders to develop a procurement strategy th…" at bounding box center [553, 349] width 566 height 58
click at [270, 315] on input "c. Collaborate with the team and stakeholders to develop a procurement strategy…" at bounding box center [270, 309] width 0 height 11
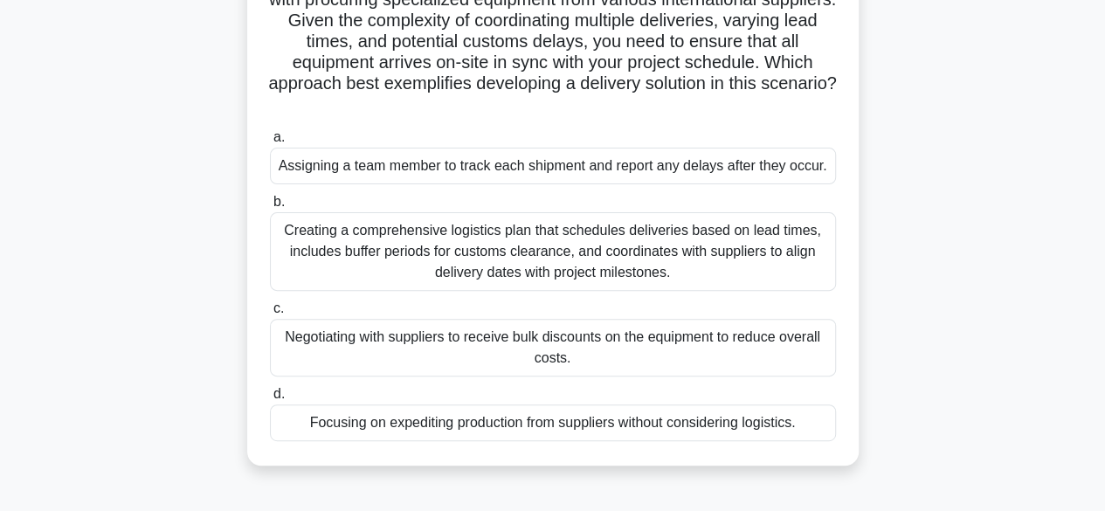
scroll to position [167, 0]
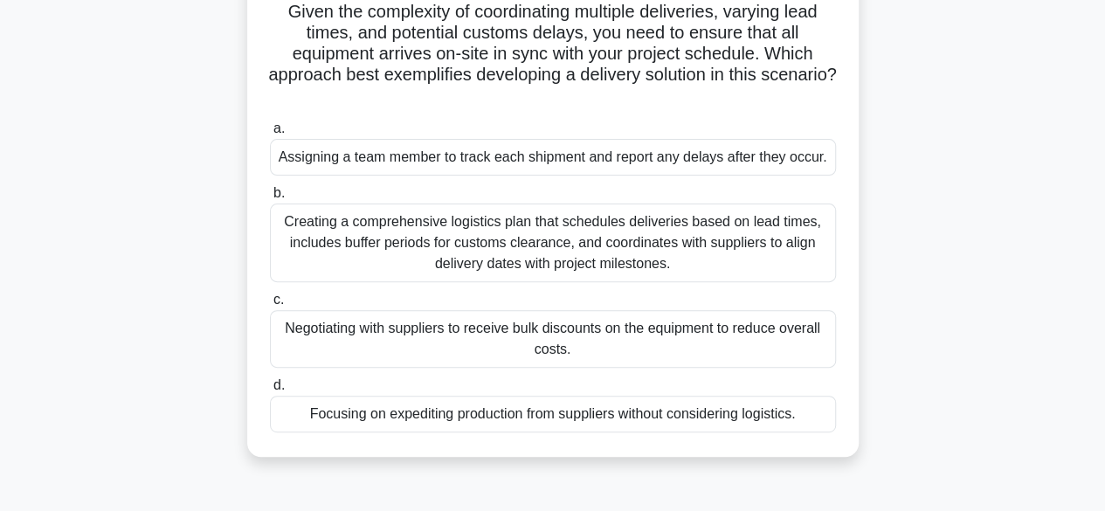
click at [617, 252] on div "Creating a comprehensive logistics plan that schedules deliveries based on lead…" at bounding box center [553, 243] width 566 height 79
click at [270, 199] on input "b. Creating a comprehensive logistics plan that schedules deliveries based on l…" at bounding box center [270, 193] width 0 height 11
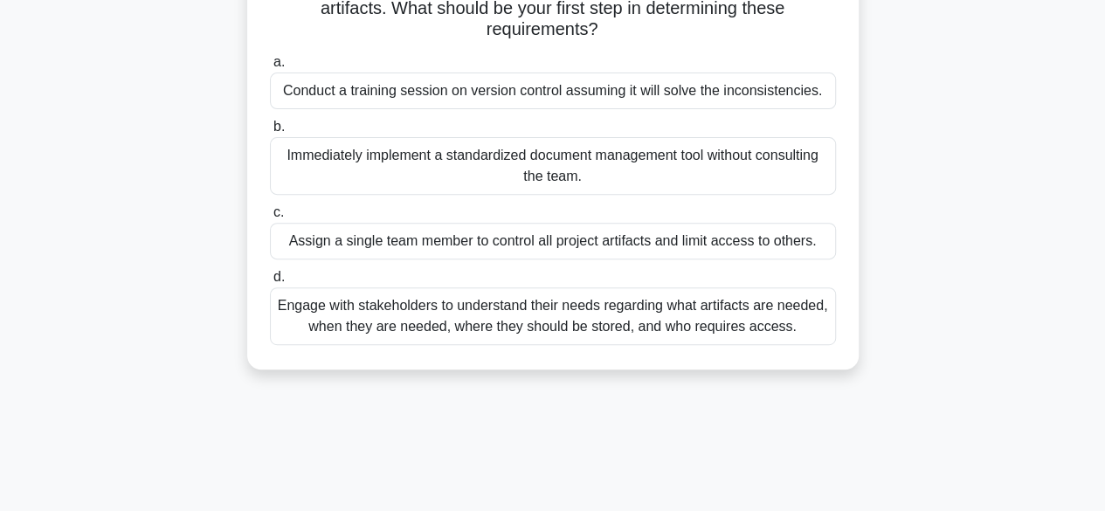
scroll to position [261, 0]
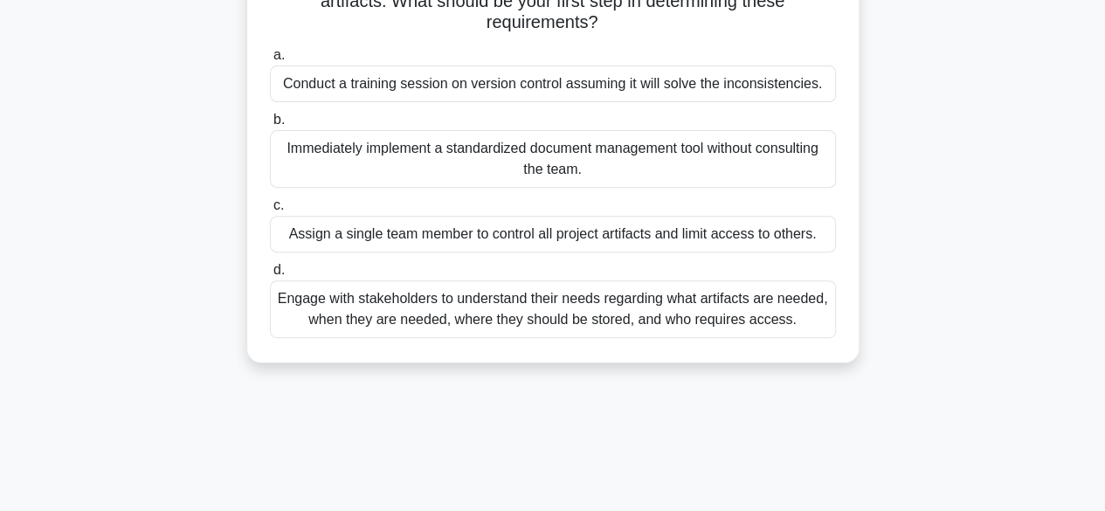
click at [629, 315] on div "Engage with stakeholders to understand their needs regarding what artifacts are…" at bounding box center [553, 309] width 566 height 58
click at [270, 276] on input "d. Engage with stakeholders to understand their needs regarding what artifacts …" at bounding box center [270, 270] width 0 height 11
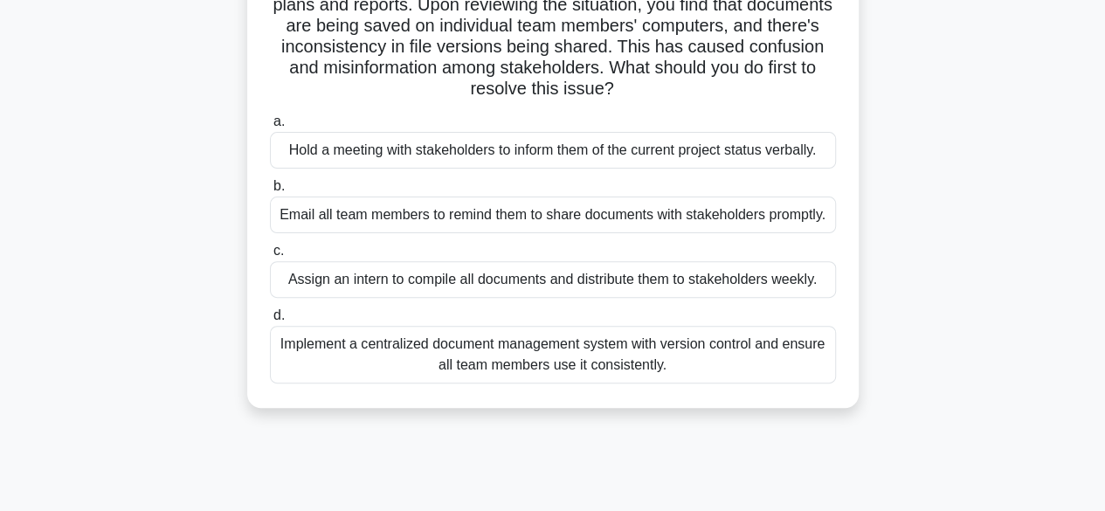
scroll to position [179, 0]
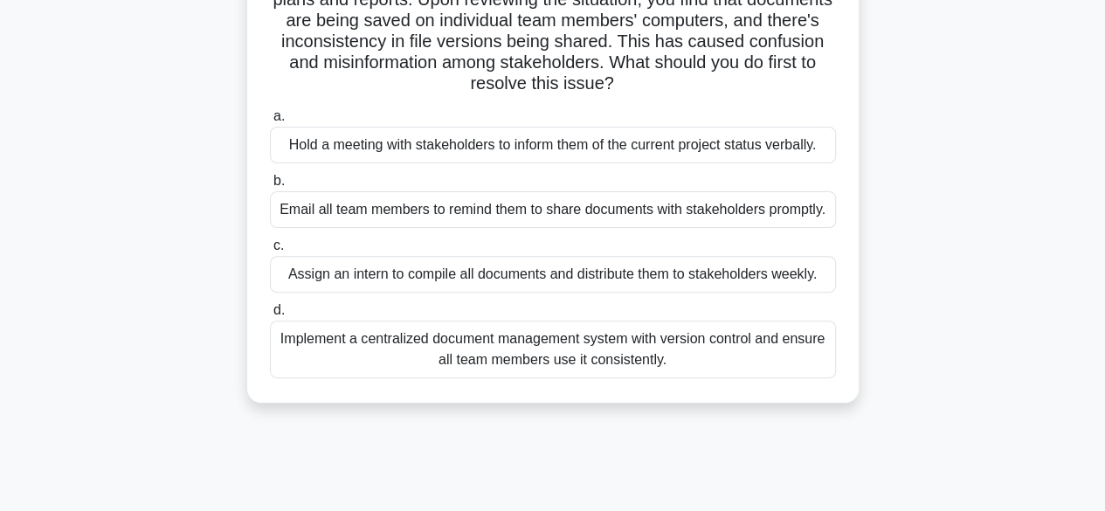
click at [634, 361] on div "Implement a centralized document management system with version control and ens…" at bounding box center [553, 350] width 566 height 58
click at [270, 316] on input "d. Implement a centralized document management system with version control and …" at bounding box center [270, 310] width 0 height 11
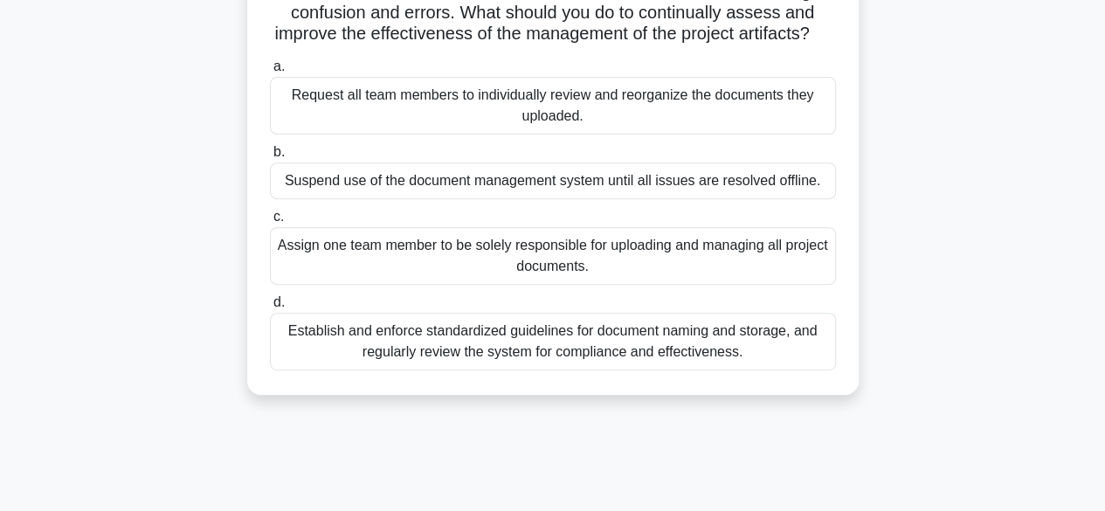
scroll to position [277, 0]
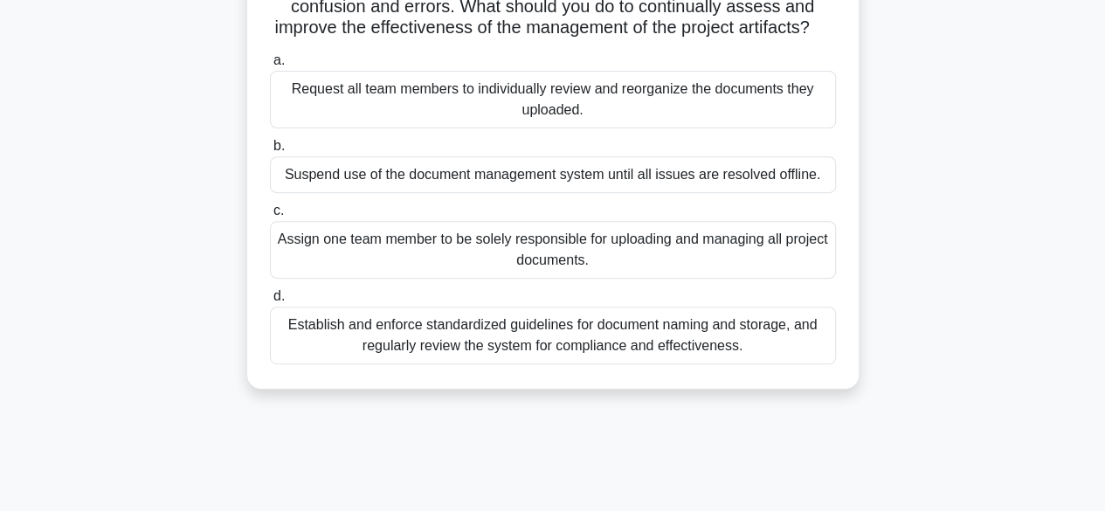
click at [593, 357] on div "Establish and enforce standardized guidelines for document naming and storage, …" at bounding box center [553, 336] width 566 height 58
click at [270, 302] on input "d. Establish and enforce standardized guidelines for document naming and storag…" at bounding box center [270, 296] width 0 height 11
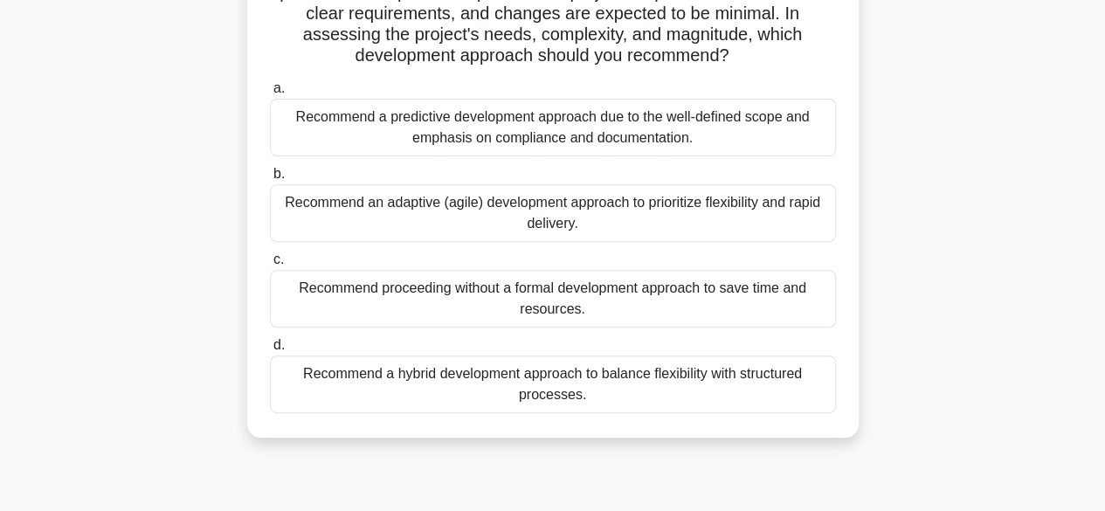
scroll to position [254, 0]
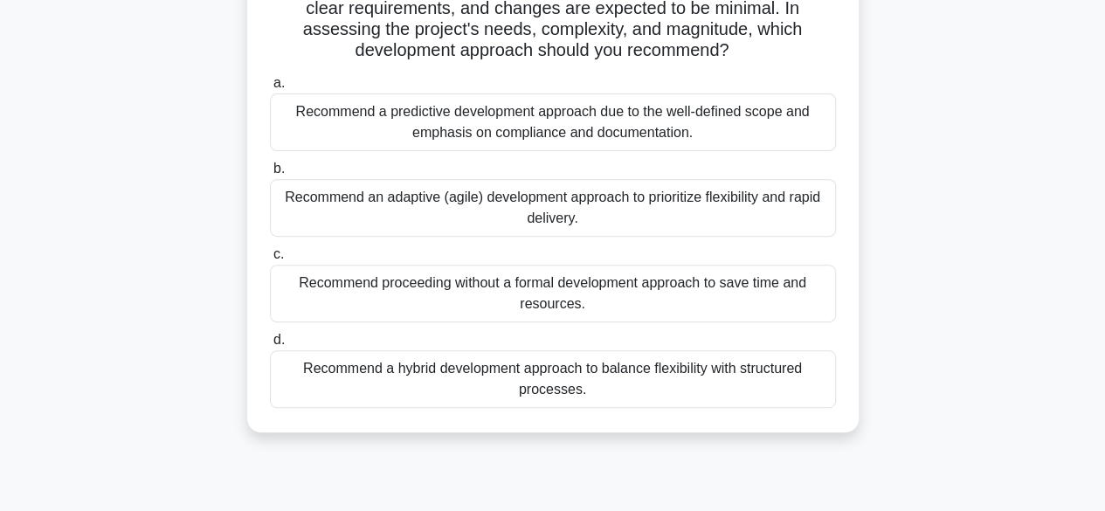
click at [612, 384] on div "Recommend a hybrid development approach to balance flexibility with structured …" at bounding box center [553, 379] width 566 height 58
click at [270, 346] on input "d. Recommend a hybrid development approach to balance flexibility with structur…" at bounding box center [270, 340] width 0 height 11
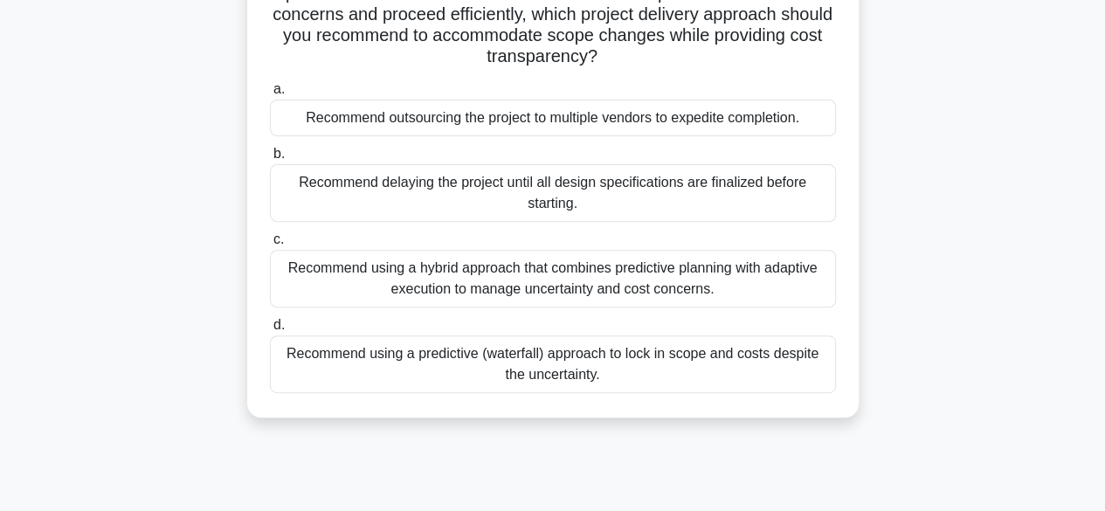
scroll to position [211, 0]
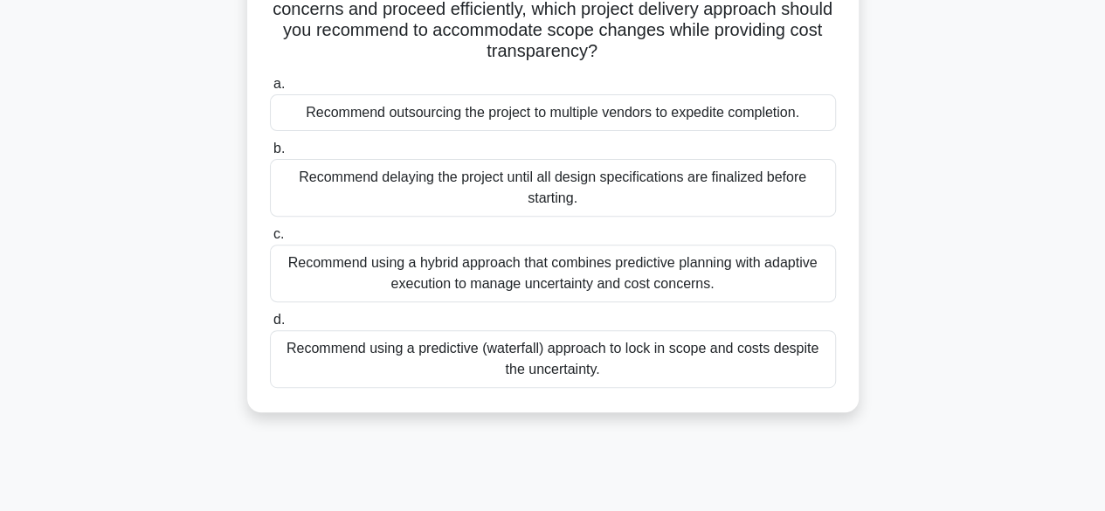
click at [603, 269] on div "Recommend using a hybrid approach that combines predictive planning with adapti…" at bounding box center [553, 274] width 566 height 58
click at [270, 240] on input "c. Recommend using a hybrid approach that combines predictive planning with ada…" at bounding box center [270, 234] width 0 height 11
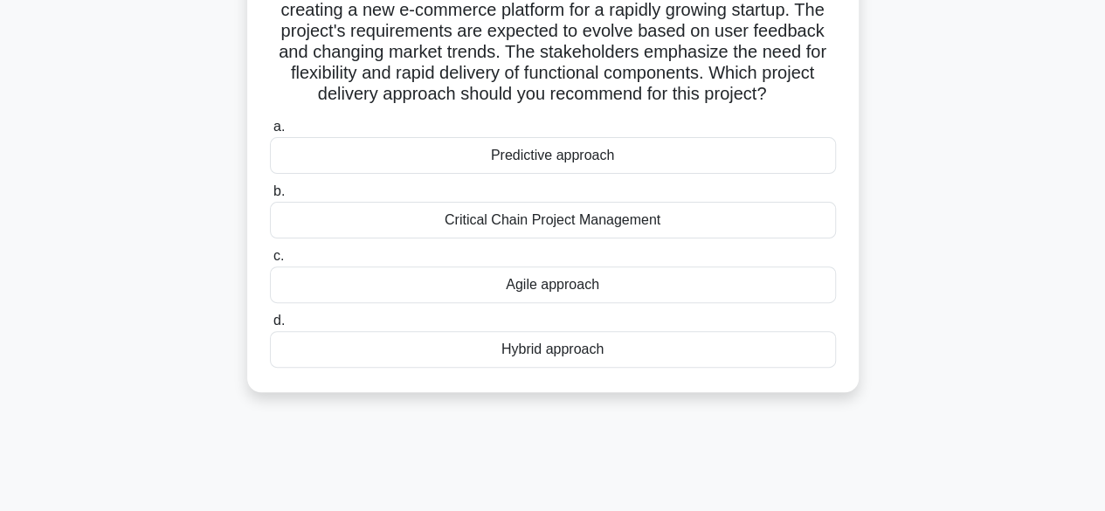
scroll to position [155, 0]
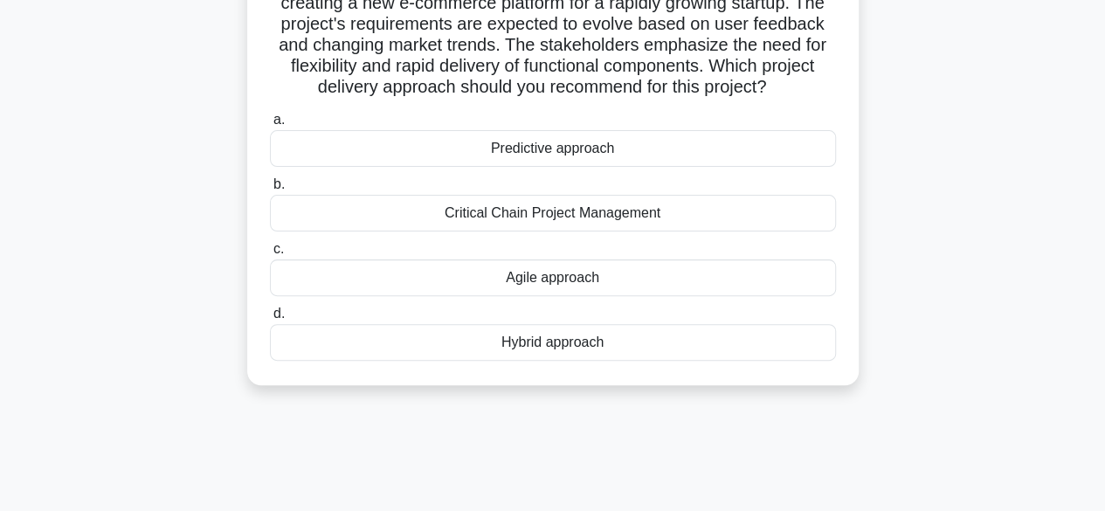
click at [646, 281] on div "Agile approach" at bounding box center [553, 277] width 566 height 37
click at [270, 255] on input "c. Agile approach" at bounding box center [270, 249] width 0 height 11
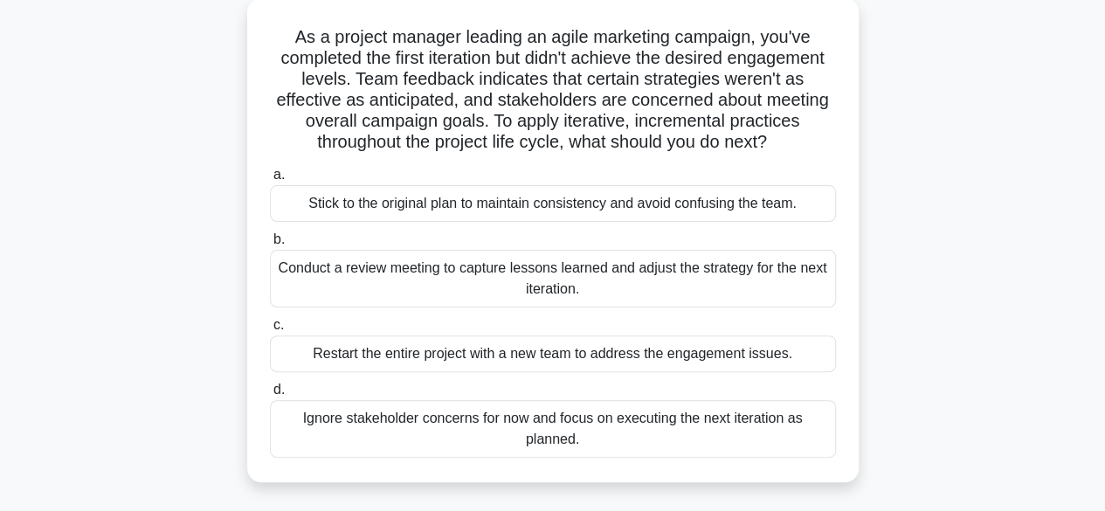
scroll to position [105, 0]
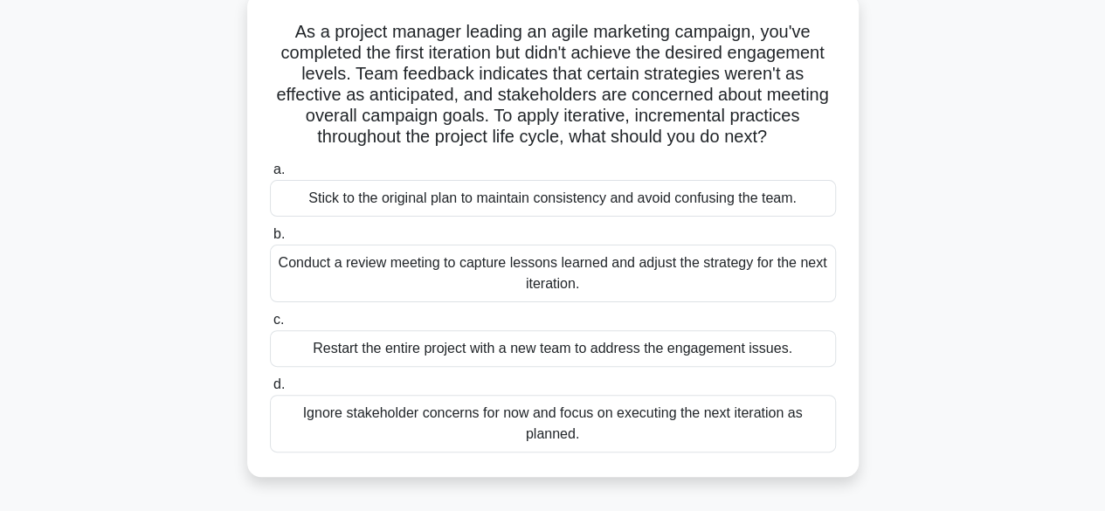
click at [577, 280] on div "Conduct a review meeting to capture lessons learned and adjust the strategy for…" at bounding box center [553, 274] width 566 height 58
click at [270, 240] on input "b. Conduct a review meeting to capture lessons learned and adjust the strategy …" at bounding box center [270, 234] width 0 height 11
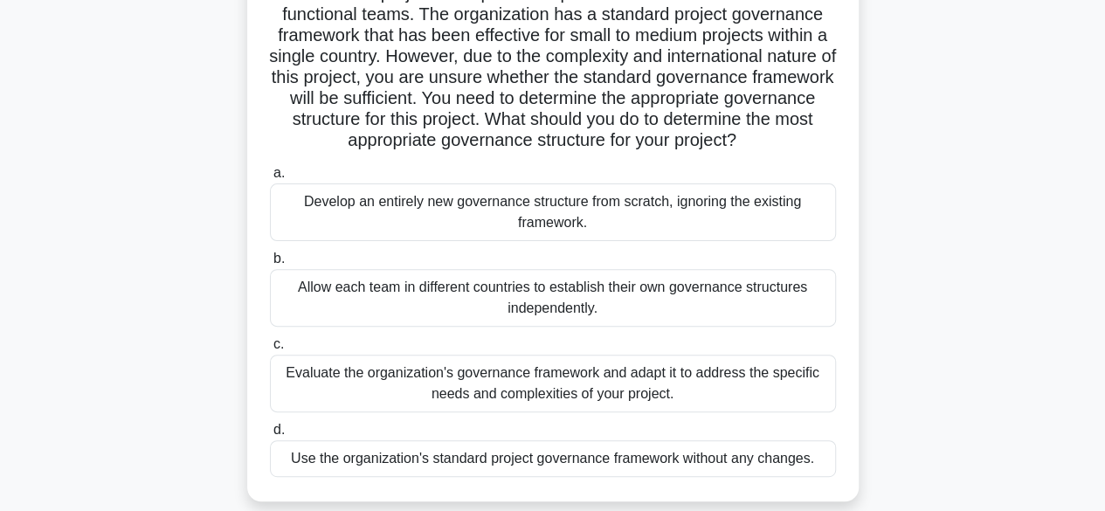
scroll to position [169, 0]
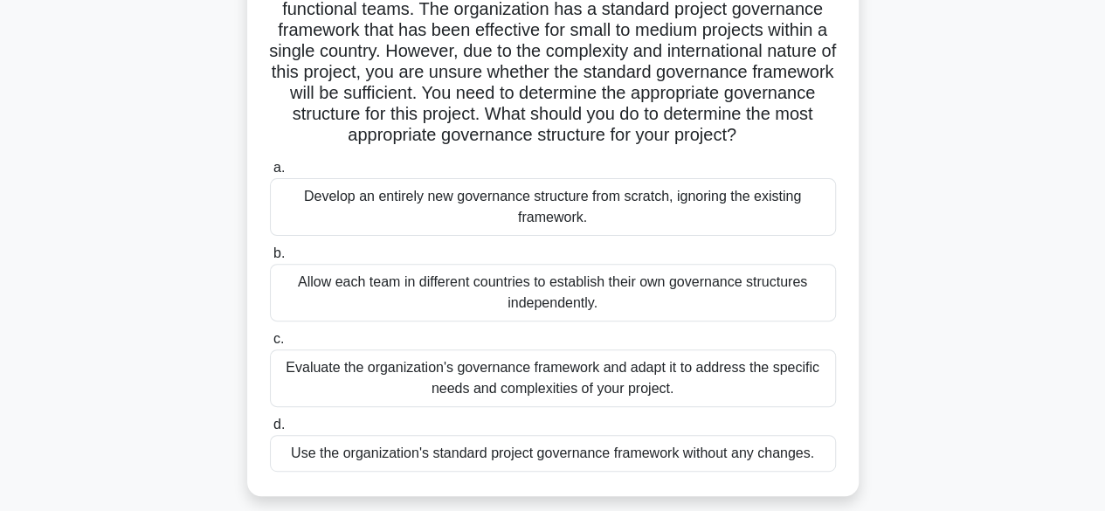
click at [594, 383] on div "Evaluate the organization's governance framework and adapt it to address the sp…" at bounding box center [553, 378] width 566 height 58
click at [270, 345] on input "c. Evaluate the organization's governance framework and adapt it to address the…" at bounding box center [270, 339] width 0 height 11
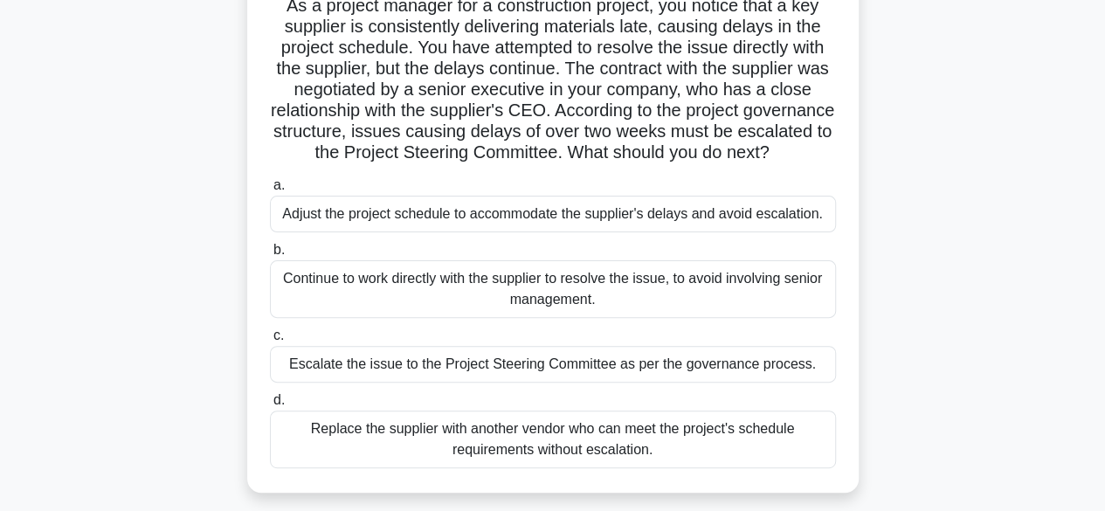
scroll to position [138, 0]
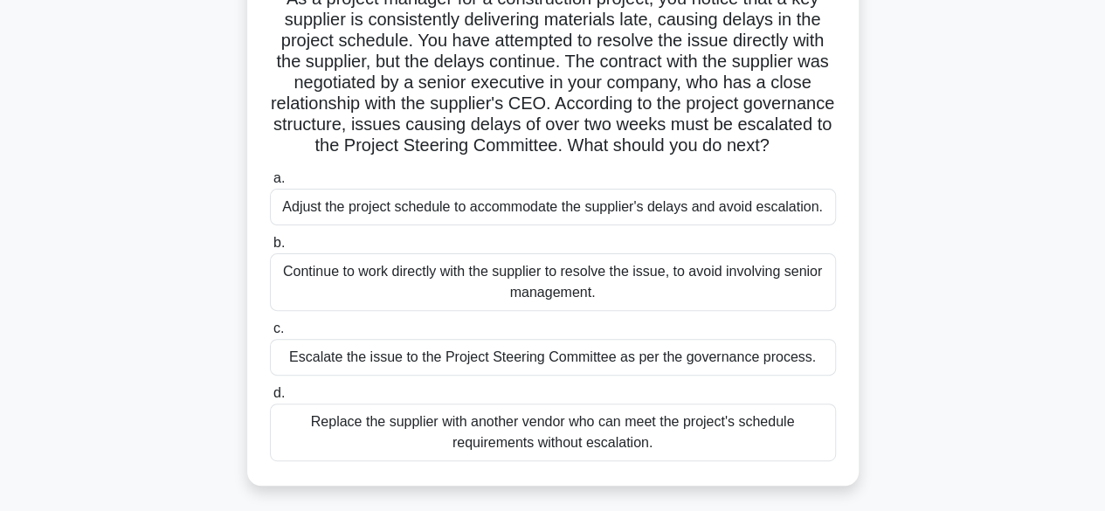
click at [587, 308] on div "Continue to work directly with the supplier to resolve the issue, to avoid invo…" at bounding box center [553, 282] width 566 height 58
click at [270, 249] on input "b. Continue to work directly with the supplier to resolve the issue, to avoid i…" at bounding box center [270, 243] width 0 height 11
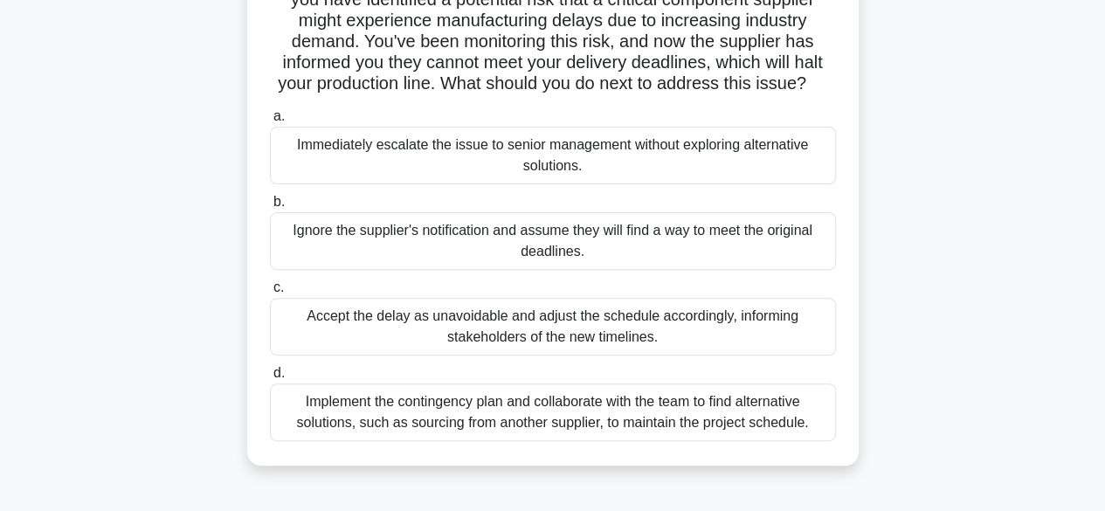
scroll to position [165, 0]
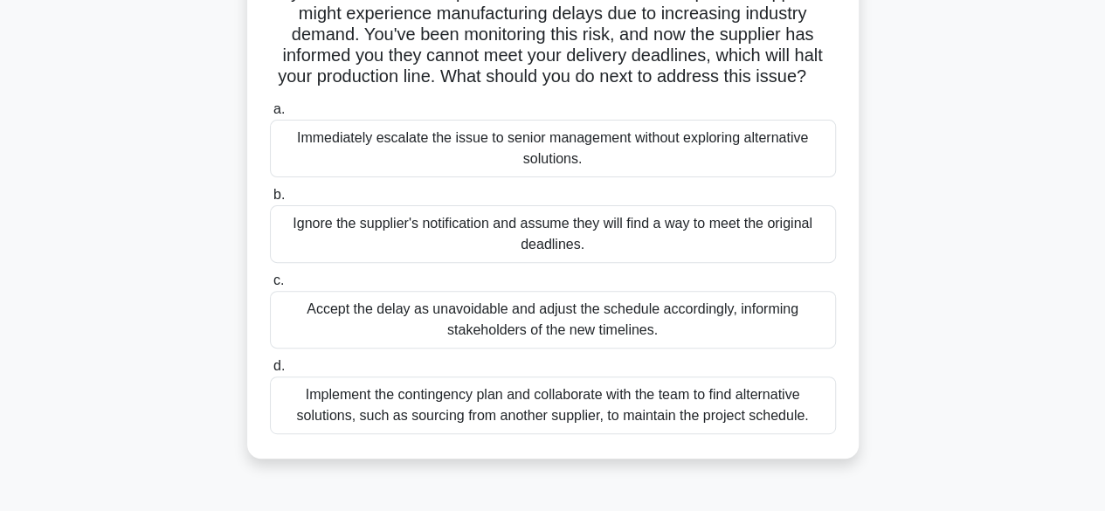
click at [599, 433] on div "Implement the contingency plan and collaborate with the team to find alternativ…" at bounding box center [553, 406] width 566 height 58
click at [270, 372] on input "d. Implement the contingency plan and collaborate with the team to find alterna…" at bounding box center [270, 366] width 0 height 11
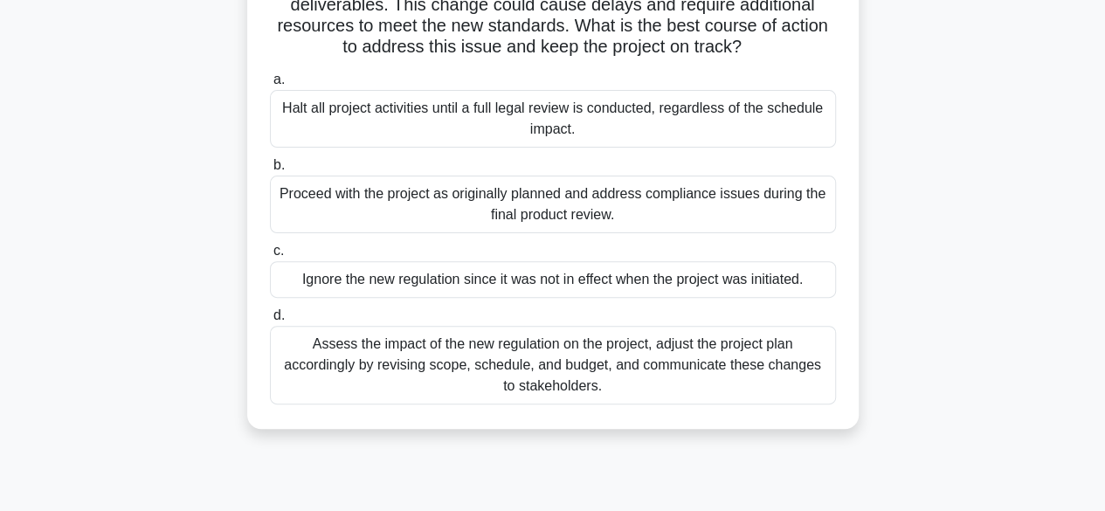
scroll to position [180, 0]
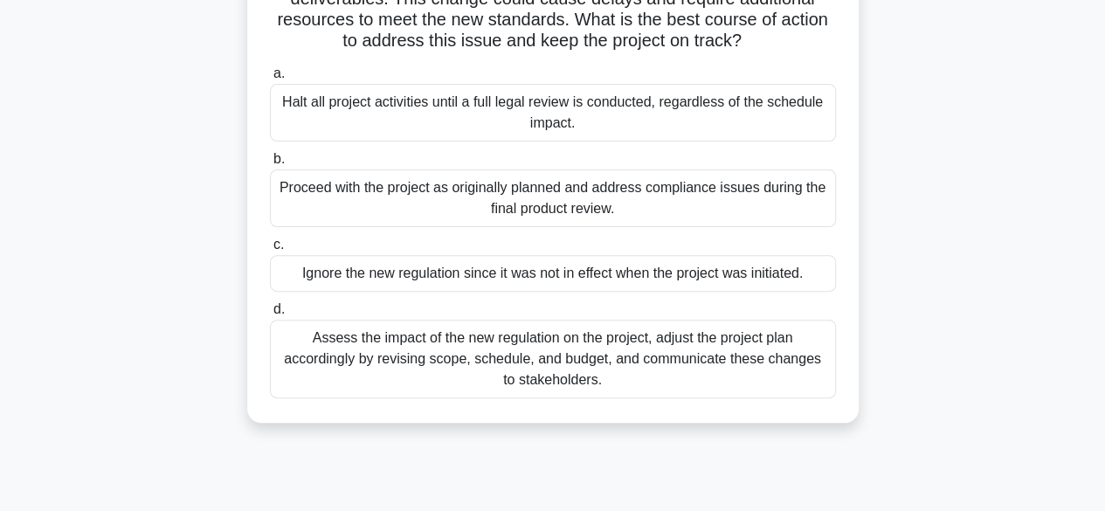
click at [569, 353] on div "Assess the impact of the new regulation on the project, adjust the project plan…" at bounding box center [553, 359] width 566 height 79
click at [270, 315] on input "d. Assess the impact of the new regulation on the project, adjust the project p…" at bounding box center [270, 309] width 0 height 11
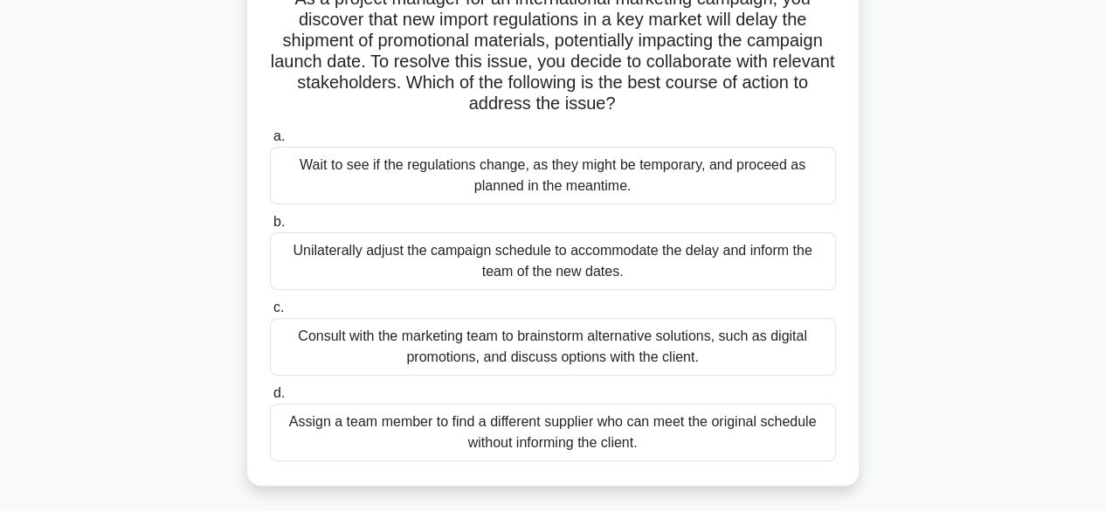
scroll to position [150, 0]
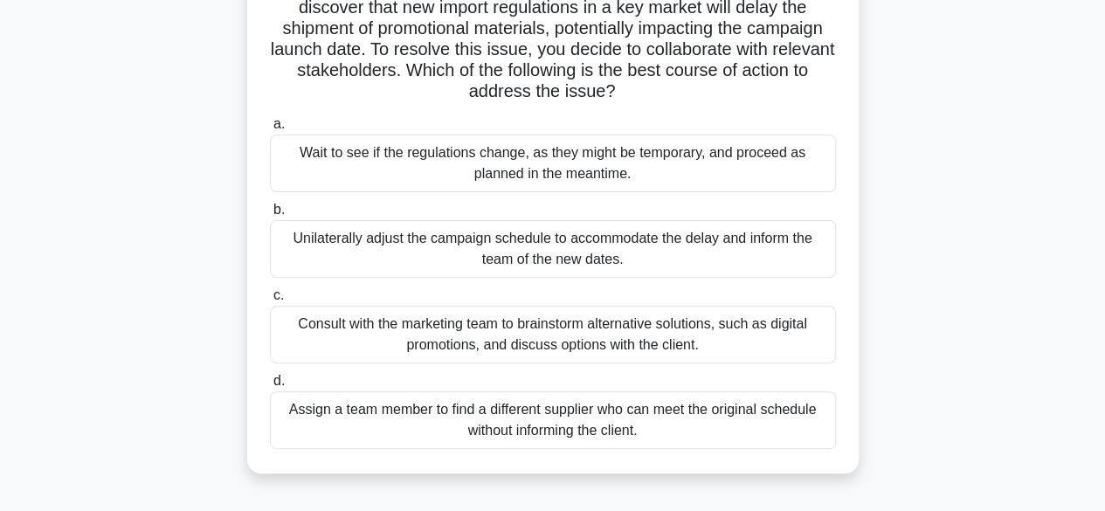
click at [567, 331] on div "Consult with the marketing team to brainstorm alternative solutions, such as di…" at bounding box center [553, 335] width 566 height 58
click at [270, 301] on input "c. Consult with the marketing team to brainstorm alternative solutions, such as…" at bounding box center [270, 295] width 0 height 11
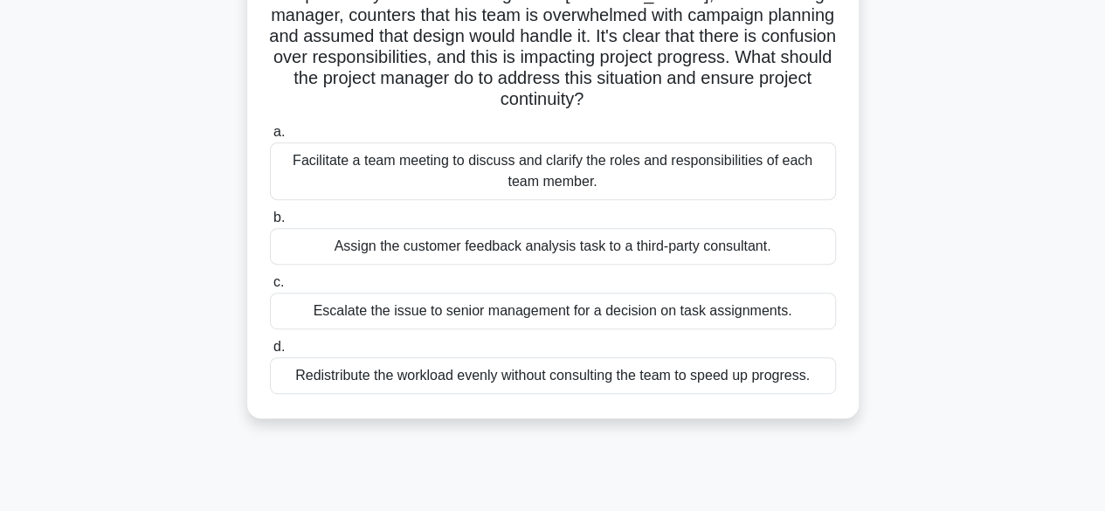
scroll to position [287, 0]
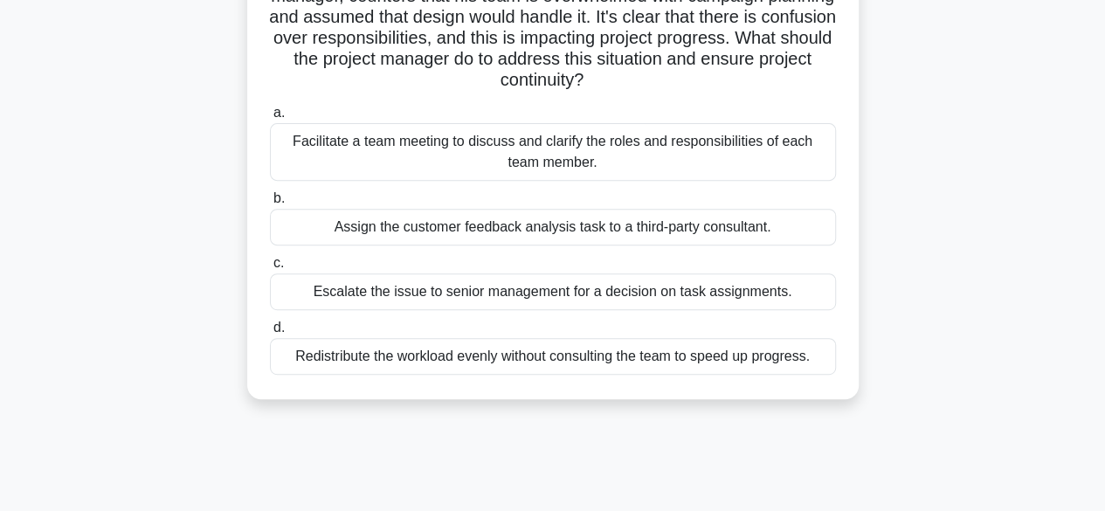
click at [608, 147] on div "Facilitate a team meeting to discuss and clarify the roles and responsibilities…" at bounding box center [553, 152] width 566 height 58
click at [270, 119] on input "a. Facilitate a team meeting to discuss and clarify the roles and responsibilit…" at bounding box center [270, 112] width 0 height 11
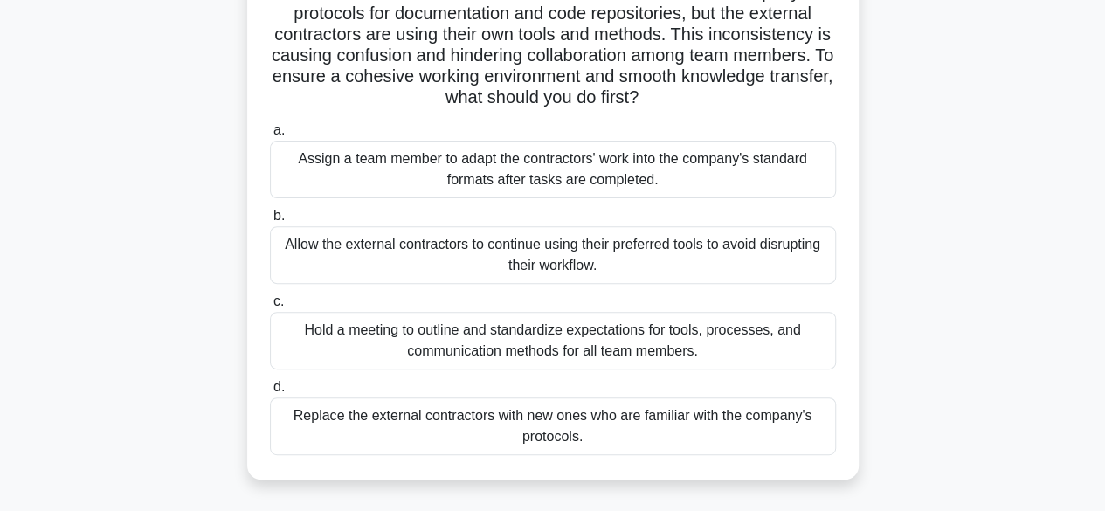
scroll to position [211, 0]
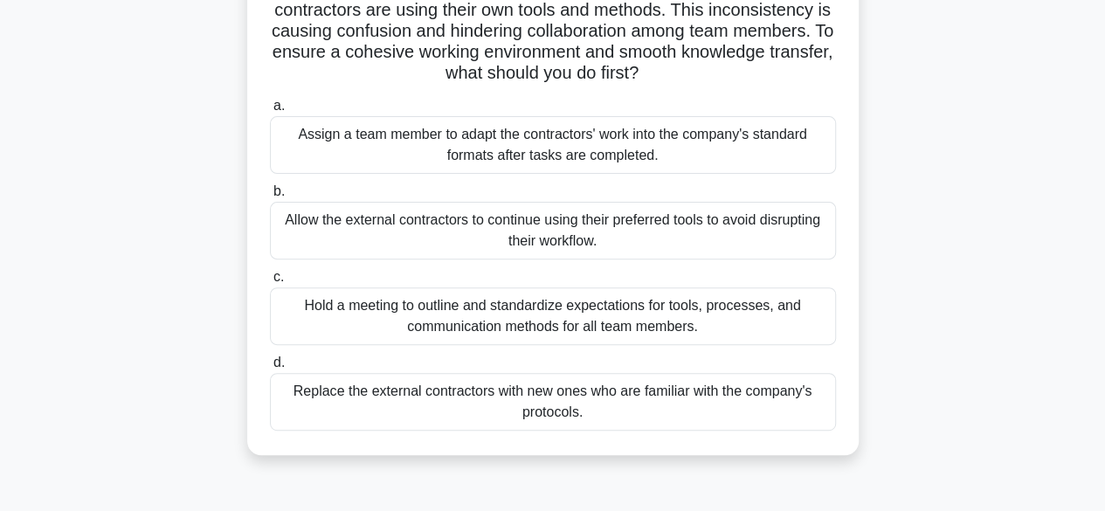
click at [581, 320] on div "Hold a meeting to outline and standardize expectations for tools, processes, an…" at bounding box center [553, 316] width 566 height 58
click at [270, 283] on input "c. Hold a meeting to outline and standardize expectations for tools, processes,…" at bounding box center [270, 277] width 0 height 11
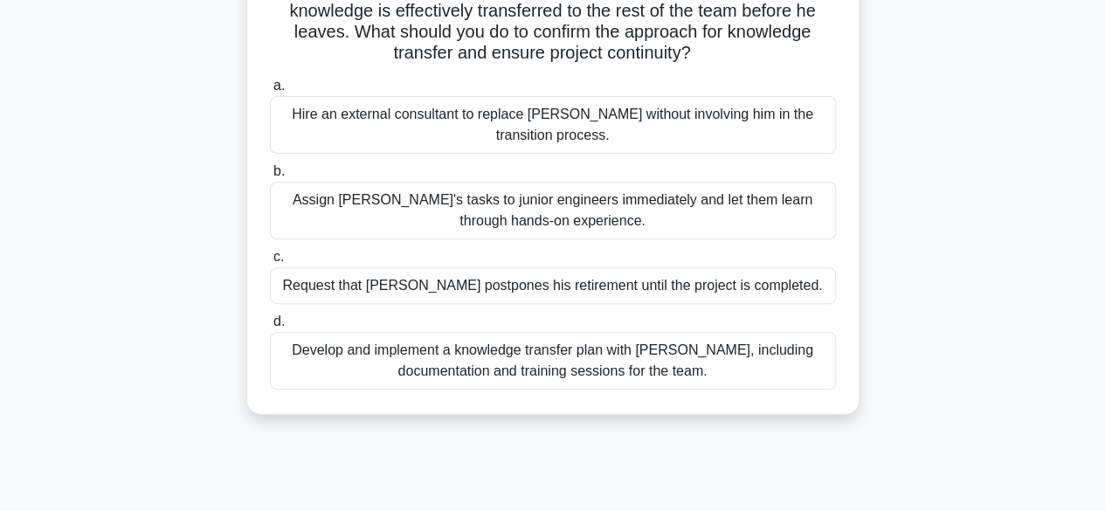
scroll to position [238, 0]
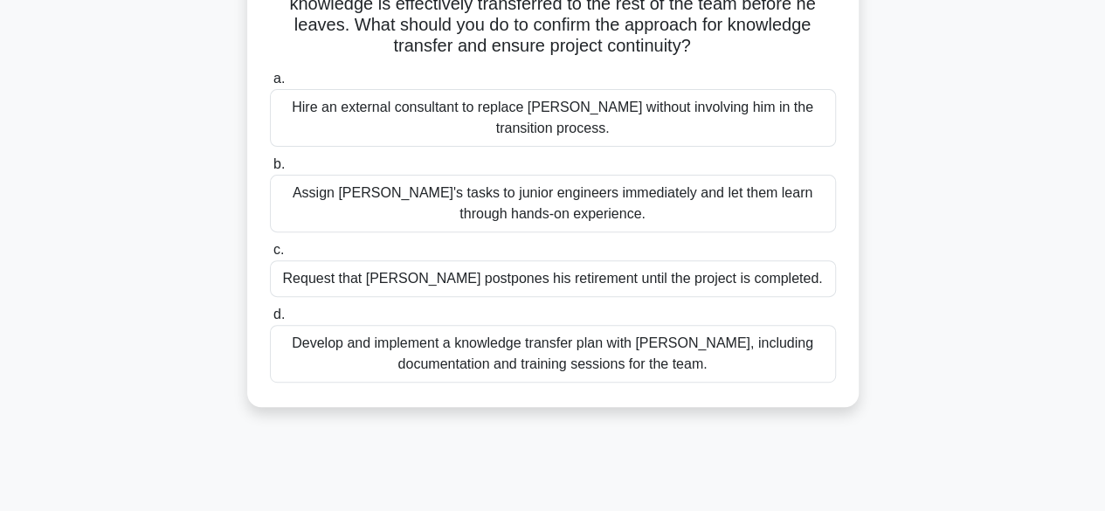
click at [608, 360] on div "Develop and implement a knowledge transfer plan with [PERSON_NAME], including d…" at bounding box center [553, 354] width 566 height 58
click at [270, 321] on input "d. Develop and implement a knowledge transfer plan with [PERSON_NAME], includin…" at bounding box center [270, 314] width 0 height 11
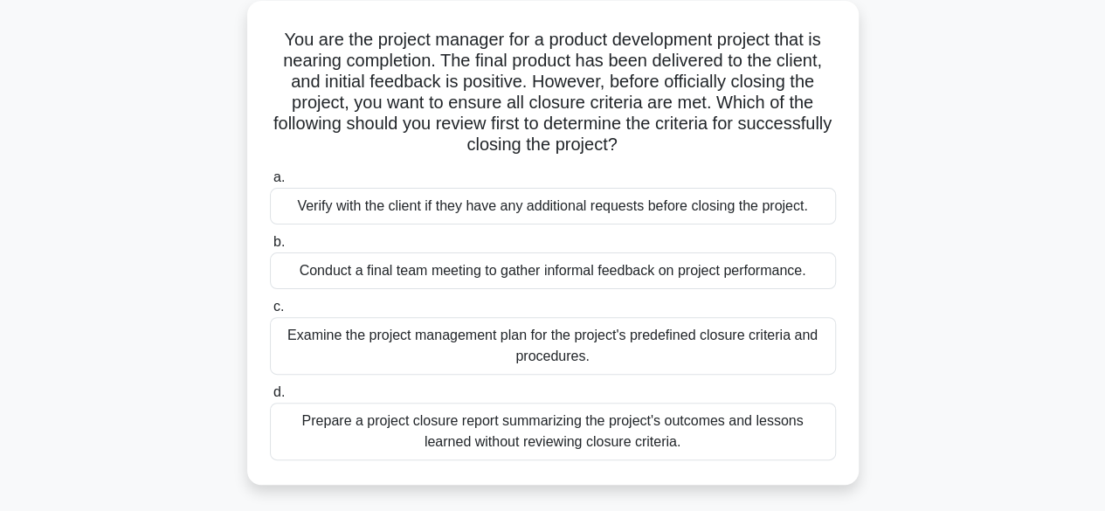
scroll to position [102, 0]
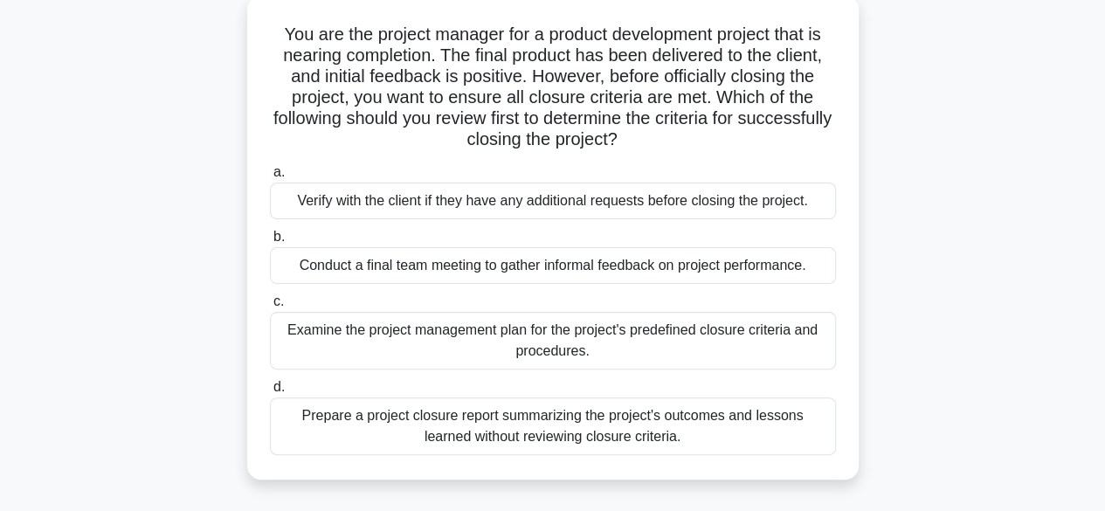
click at [550, 344] on div "Examine the project management plan for the project's predefined closure criter…" at bounding box center [553, 341] width 566 height 58
click at [270, 308] on input "c. Examine the project management plan for the project's predefined closure cri…" at bounding box center [270, 301] width 0 height 11
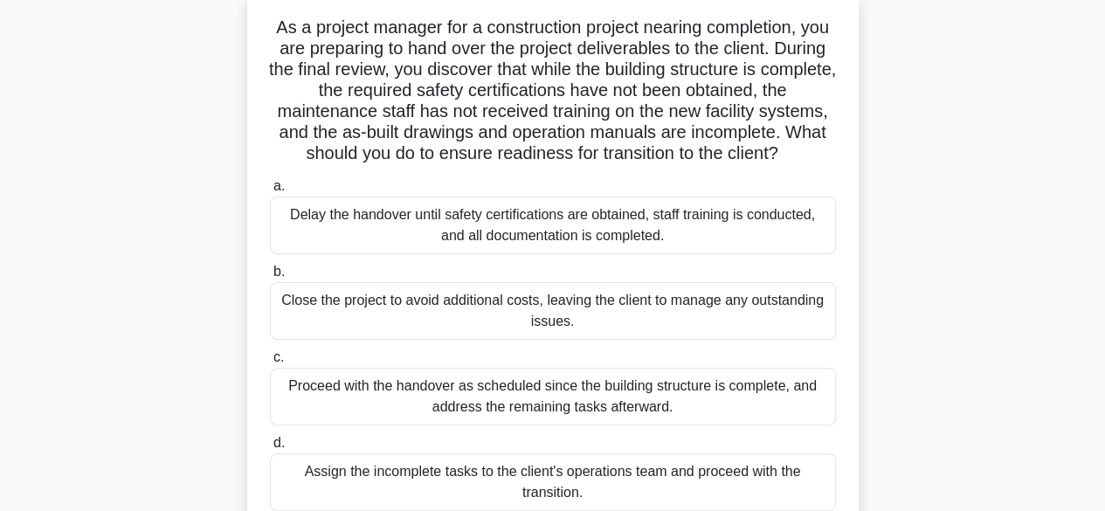
scroll to position [116, 0]
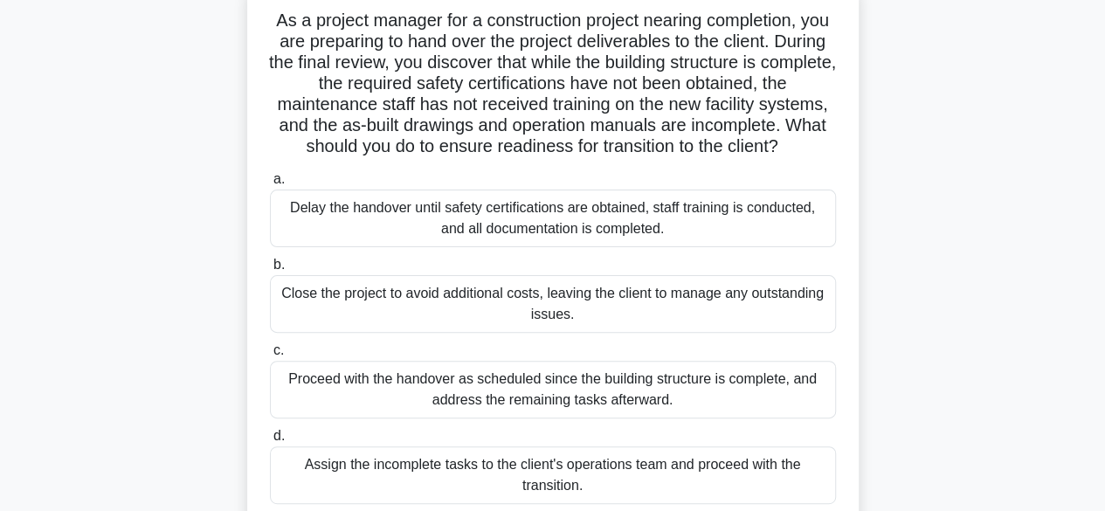
click at [606, 220] on div "Delay the handover until safety certifications are obtained, staff training is …" at bounding box center [553, 219] width 566 height 58
click at [270, 185] on input "a. Delay the handover until safety certifications are obtained, staff training …" at bounding box center [270, 179] width 0 height 11
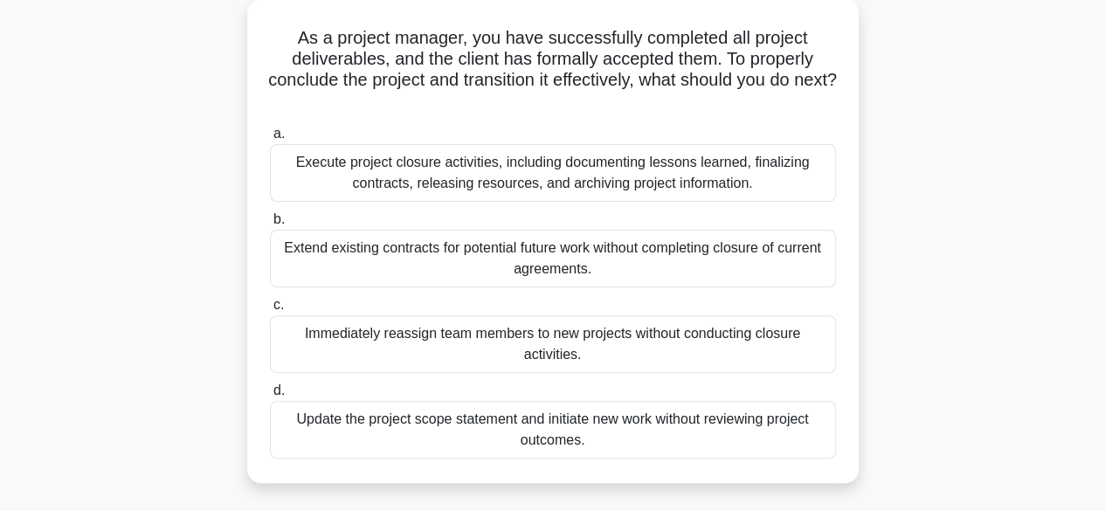
scroll to position [105, 0]
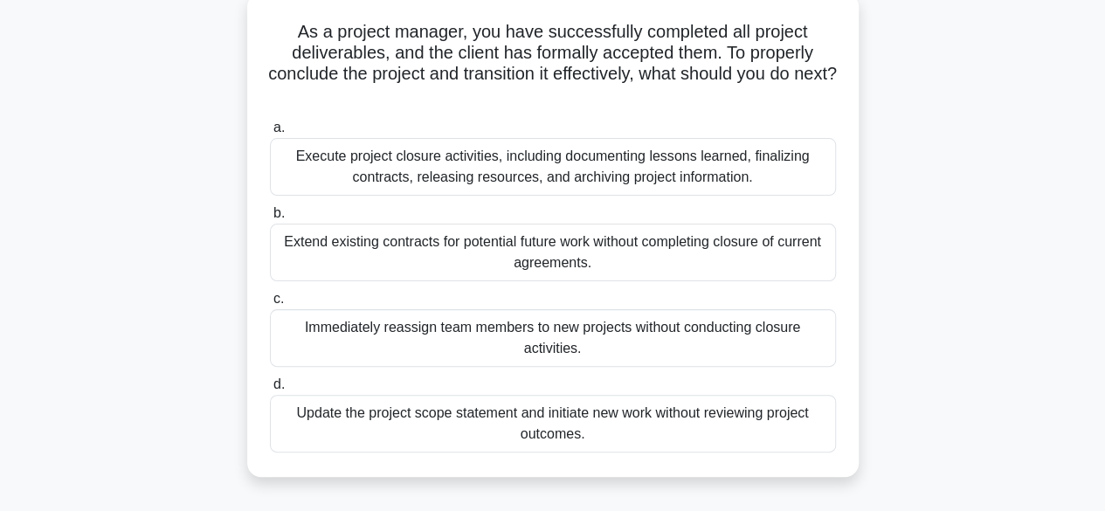
click at [513, 175] on div "Execute project closure activities, including documenting lessons learned, fina…" at bounding box center [553, 167] width 566 height 58
click at [270, 134] on input "a. Execute project closure activities, including documenting lessons learned, f…" at bounding box center [270, 127] width 0 height 11
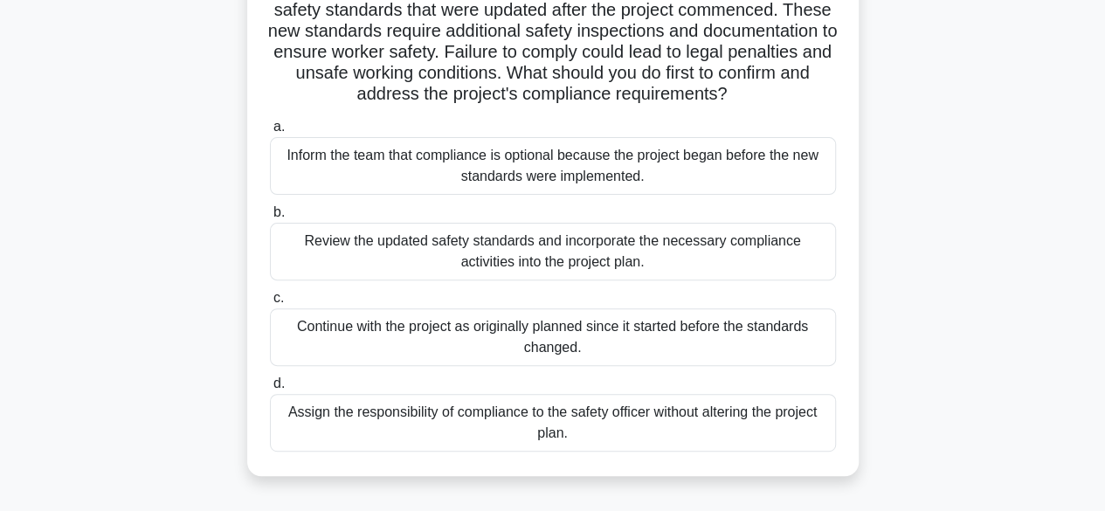
scroll to position [176, 0]
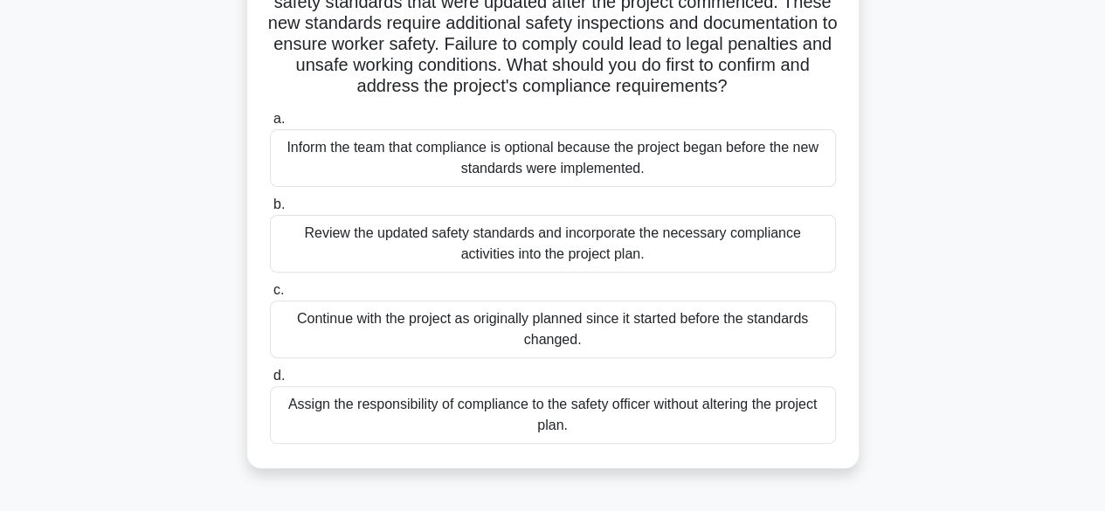
click at [640, 252] on div "Review the updated safety standards and incorporate the necessary compliance ac…" at bounding box center [553, 244] width 566 height 58
click at [270, 211] on input "b. Review the updated safety standards and incorporate the necessary compliance…" at bounding box center [270, 204] width 0 height 11
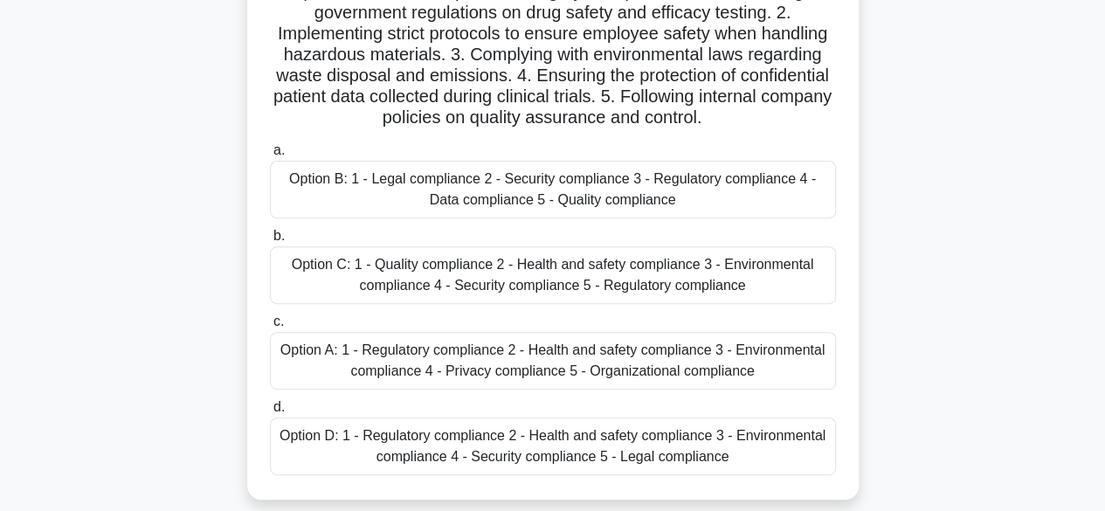
scroll to position [213, 0]
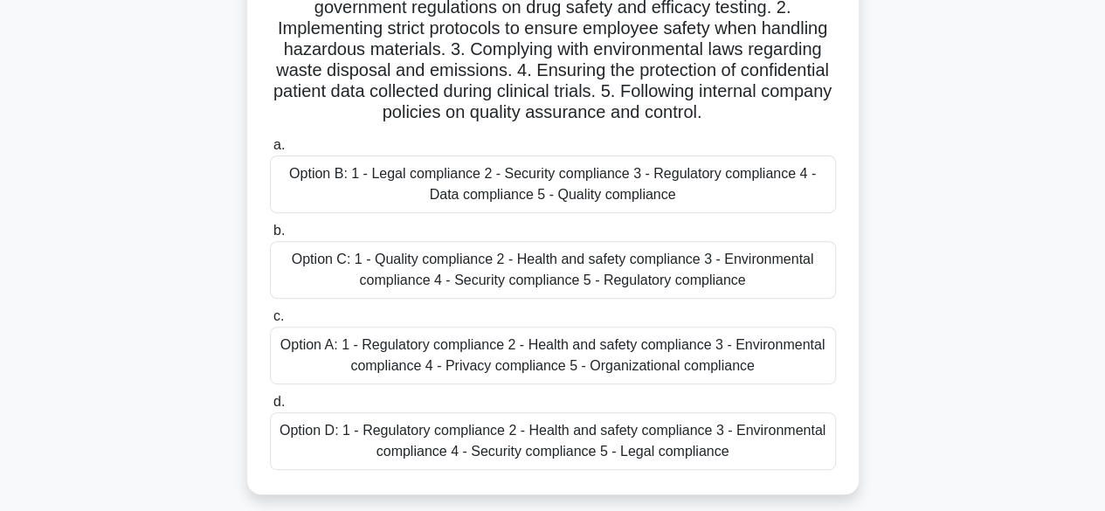
click at [688, 351] on div "Option A: 1 - Regulatory compliance 2 - Health and safety compliance 3 - Enviro…" at bounding box center [553, 356] width 566 height 58
click at [270, 322] on input "c. Option A: 1 - Regulatory compliance 2 - Health and safety compliance 3 - Env…" at bounding box center [270, 316] width 0 height 11
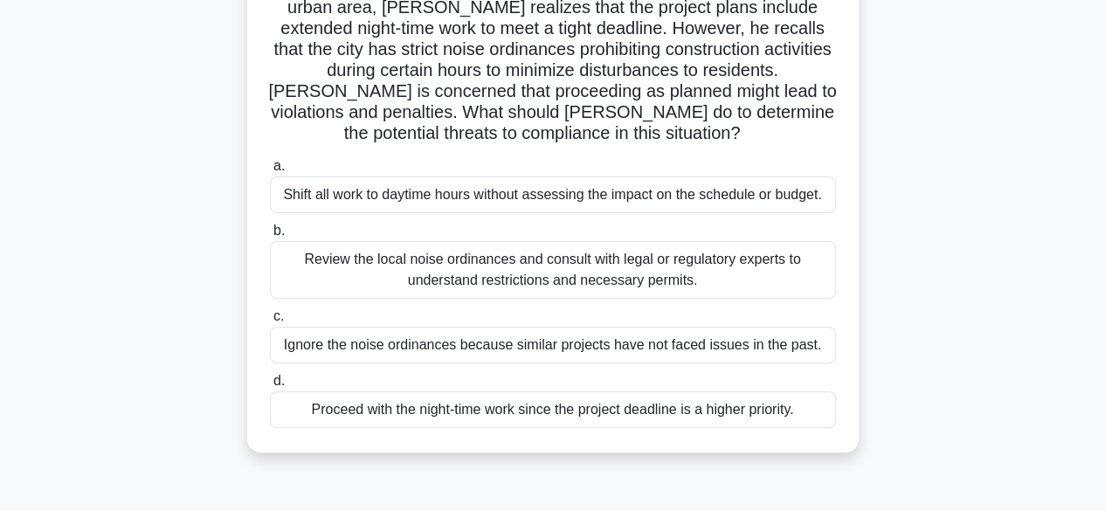
scroll to position [157, 0]
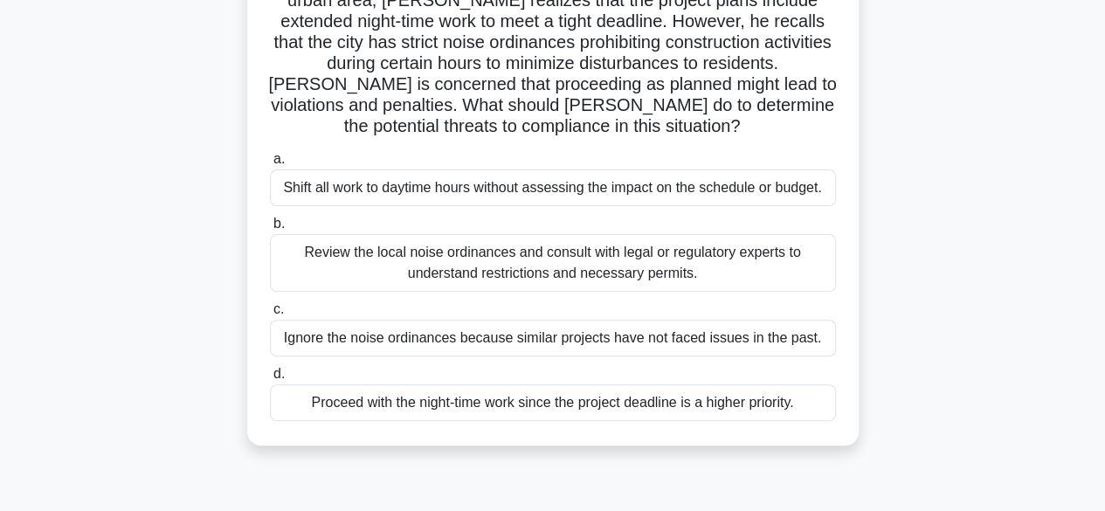
click at [529, 272] on div "Review the local noise ordinances and consult with legal or regulatory experts …" at bounding box center [553, 263] width 566 height 58
click at [270, 230] on input "b. Review the local noise ordinances and consult with legal or regulatory exper…" at bounding box center [270, 223] width 0 height 11
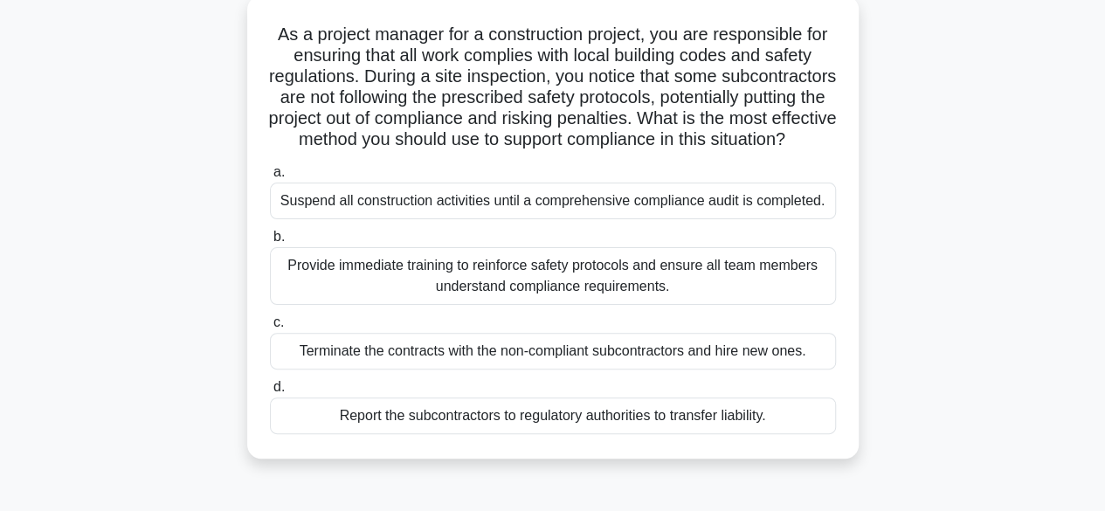
scroll to position [109, 0]
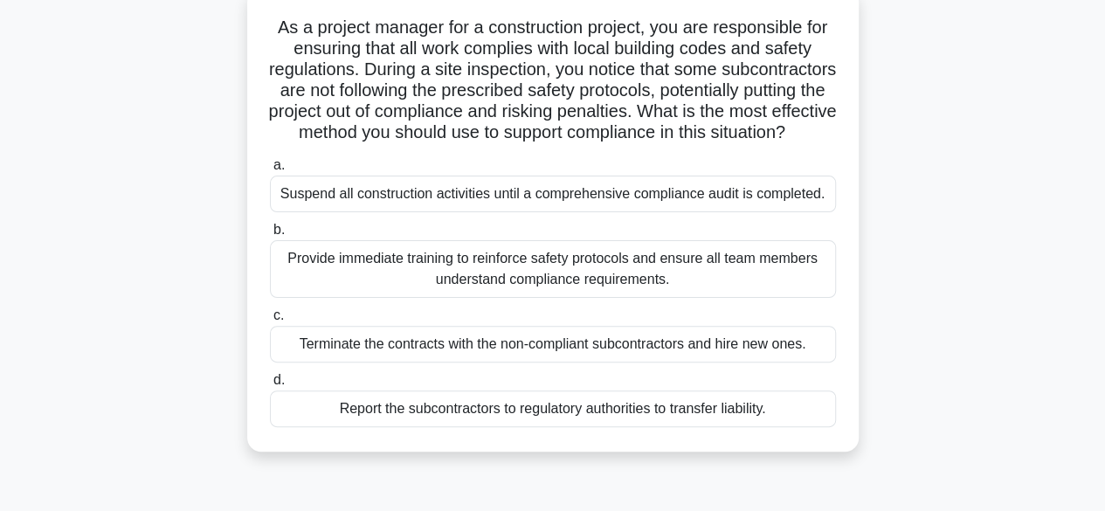
click at [588, 296] on div "Provide immediate training to reinforce safety protocols and ensure all team me…" at bounding box center [553, 269] width 566 height 58
click at [270, 236] on input "b. Provide immediate training to reinforce safety protocols and ensure all team…" at bounding box center [270, 230] width 0 height 11
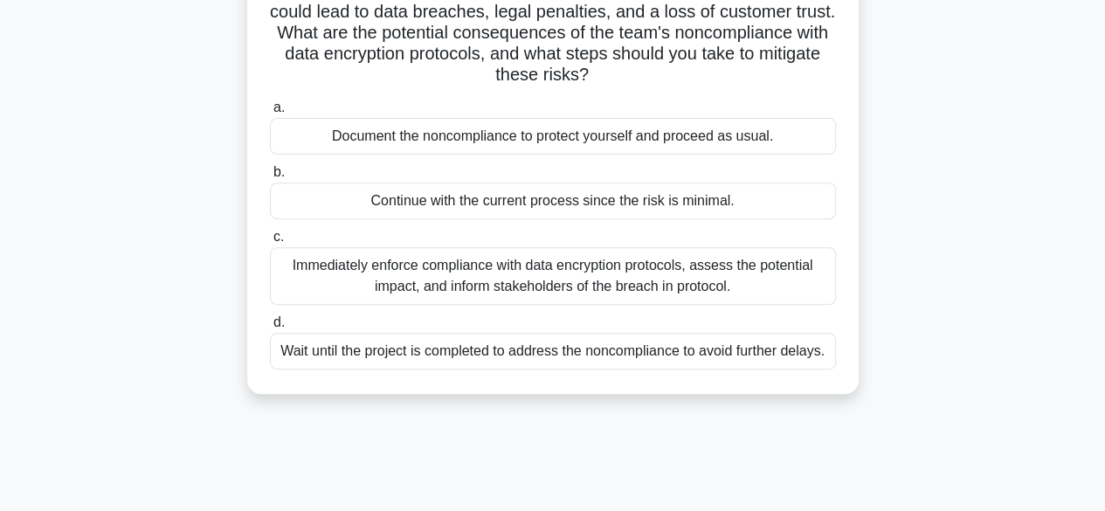
scroll to position [236, 0]
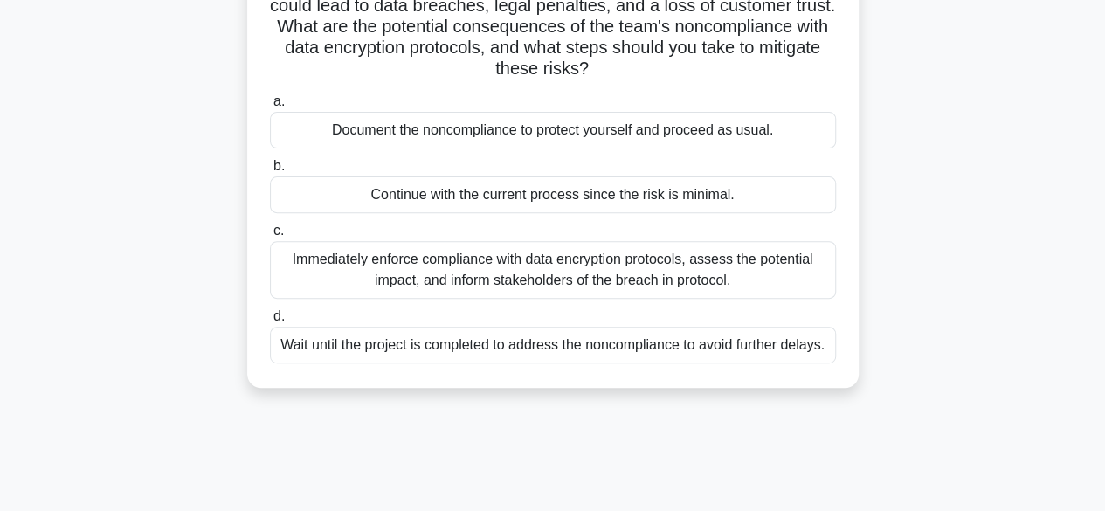
click at [596, 274] on div "Immediately enforce compliance with data encryption protocols, assess the poten…" at bounding box center [553, 270] width 566 height 58
click at [270, 237] on input "c. Immediately enforce compliance with data encryption protocols, assess the po…" at bounding box center [270, 230] width 0 height 11
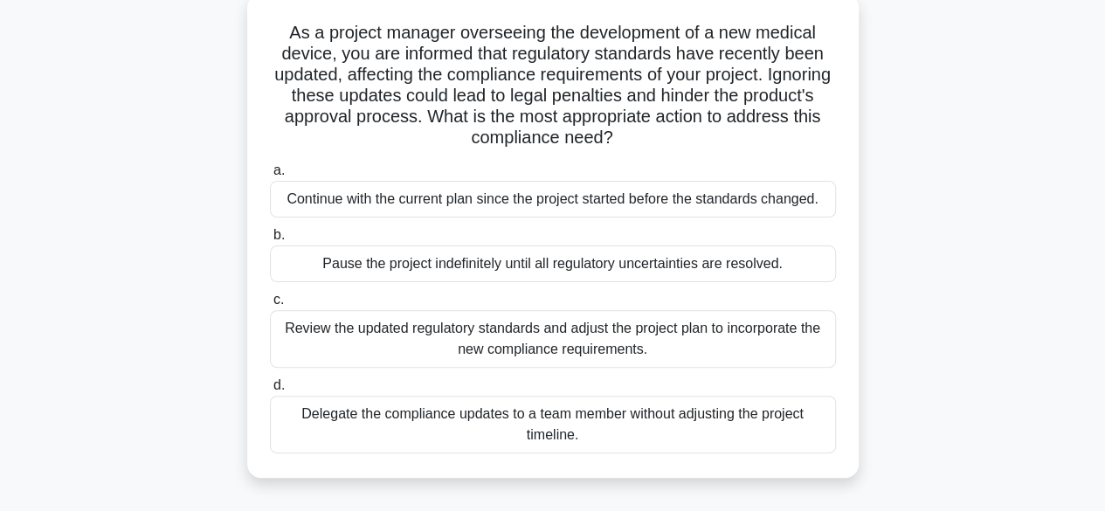
scroll to position [117, 0]
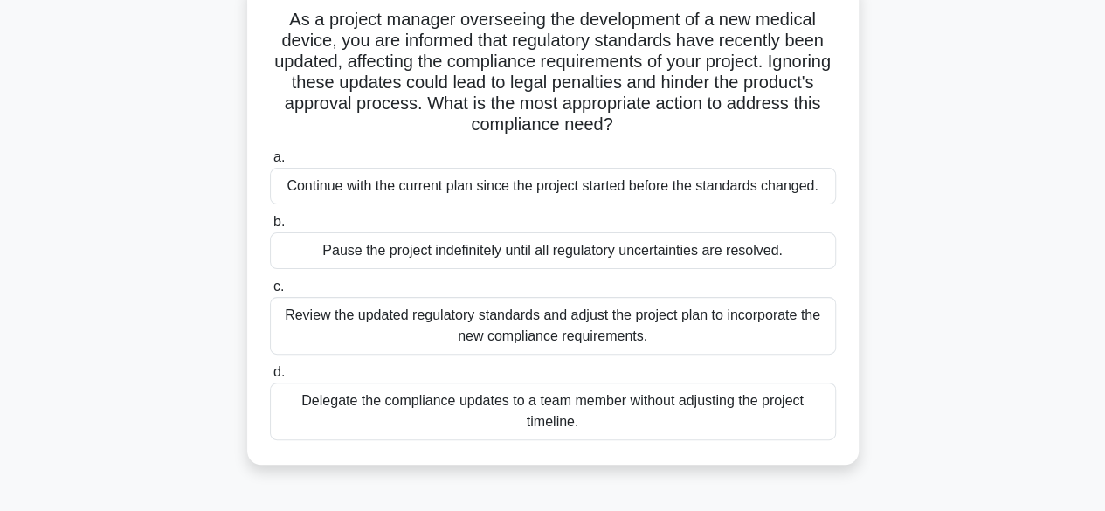
click at [598, 331] on div "Review the updated regulatory standards and adjust the project plan to incorpor…" at bounding box center [553, 326] width 566 height 58
click at [270, 293] on input "c. Review the updated regulatory standards and adjust the project plan to incor…" at bounding box center [270, 286] width 0 height 11
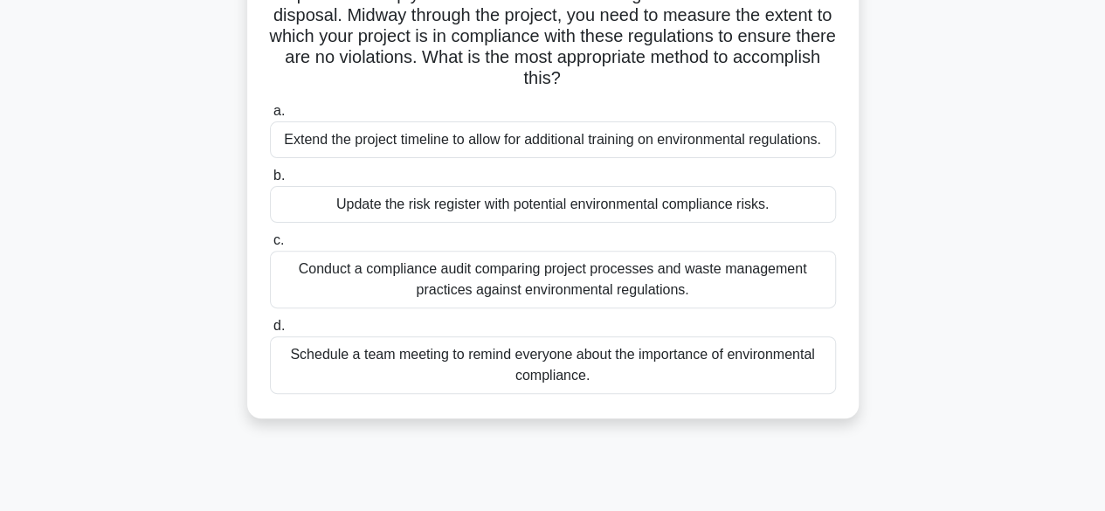
scroll to position [171, 0]
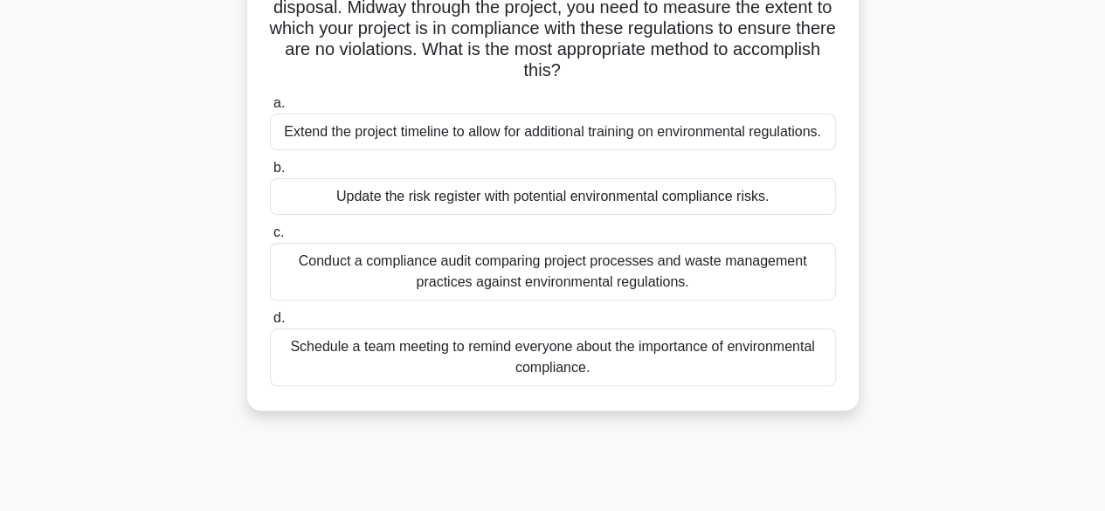
click at [650, 274] on div "Conduct a compliance audit comparing project processes and waste management pra…" at bounding box center [553, 272] width 566 height 58
click at [270, 239] on input "c. Conduct a compliance audit comparing project processes and waste management …" at bounding box center [270, 232] width 0 height 11
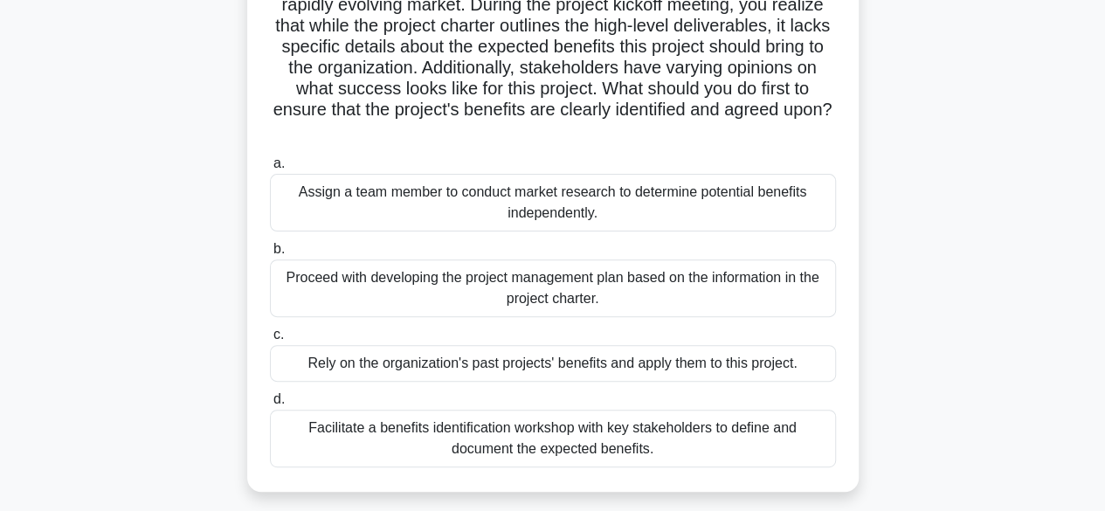
scroll to position [185, 0]
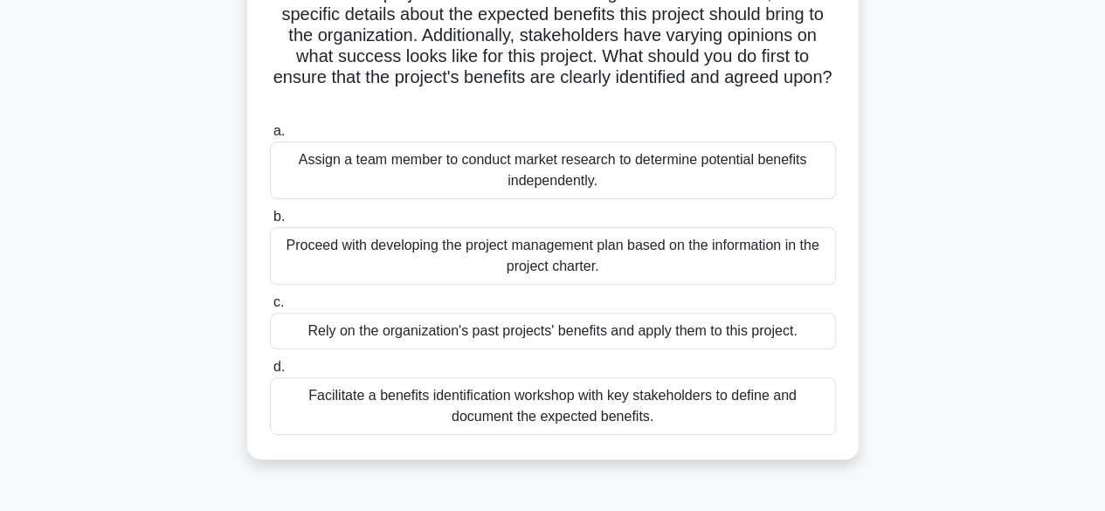
click at [601, 412] on div "Facilitate a benefits identification workshop with key stakeholders to define a…" at bounding box center [553, 406] width 566 height 58
click at [270, 373] on input "d. Facilitate a benefits identification workshop with key stakeholders to defin…" at bounding box center [270, 367] width 0 height 11
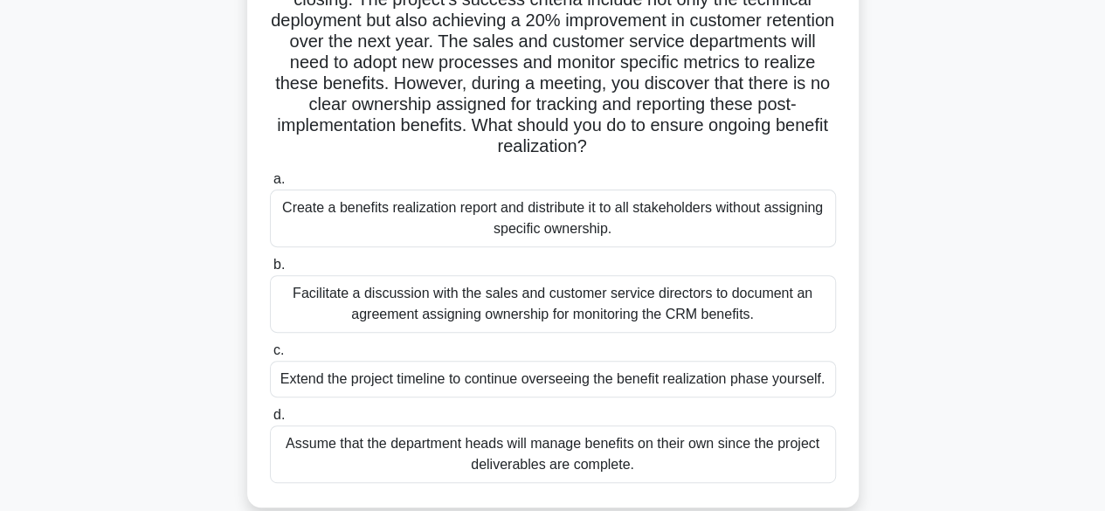
scroll to position [190, 0]
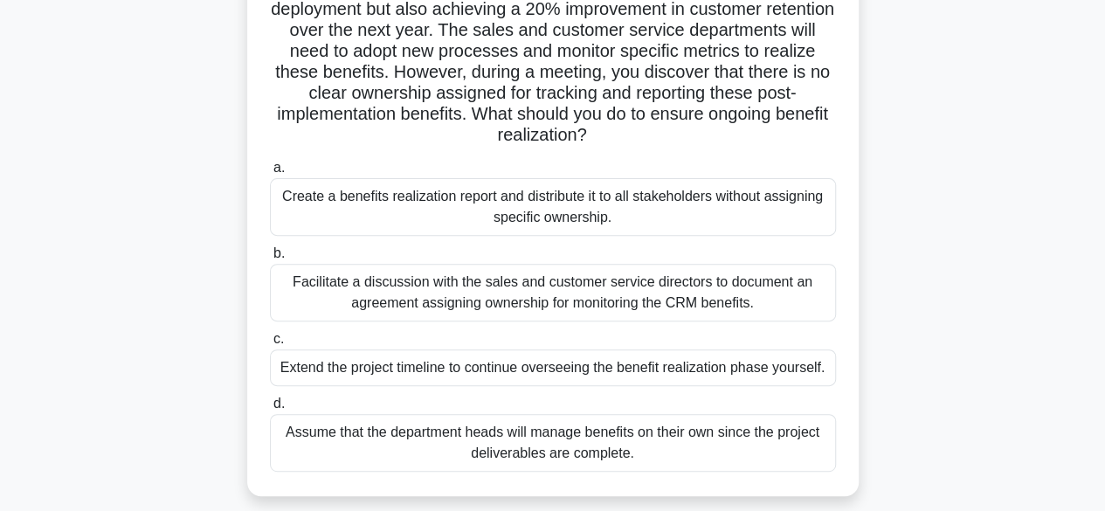
click at [599, 301] on div "Facilitate a discussion with the sales and customer service directors to docume…" at bounding box center [553, 293] width 566 height 58
click at [270, 259] on input "b. Facilitate a discussion with the sales and customer service directors to doc…" at bounding box center [270, 253] width 0 height 11
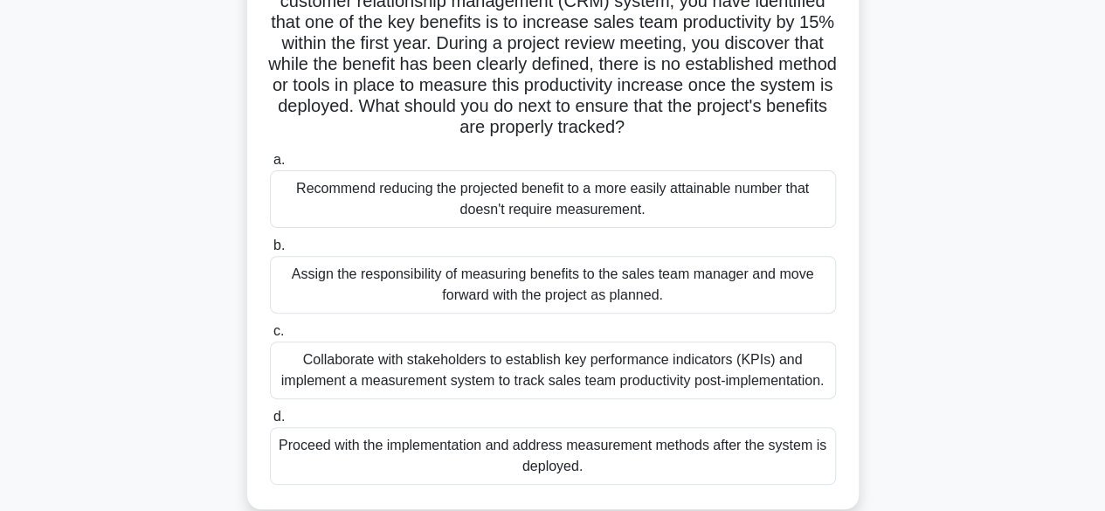
scroll to position [163, 0]
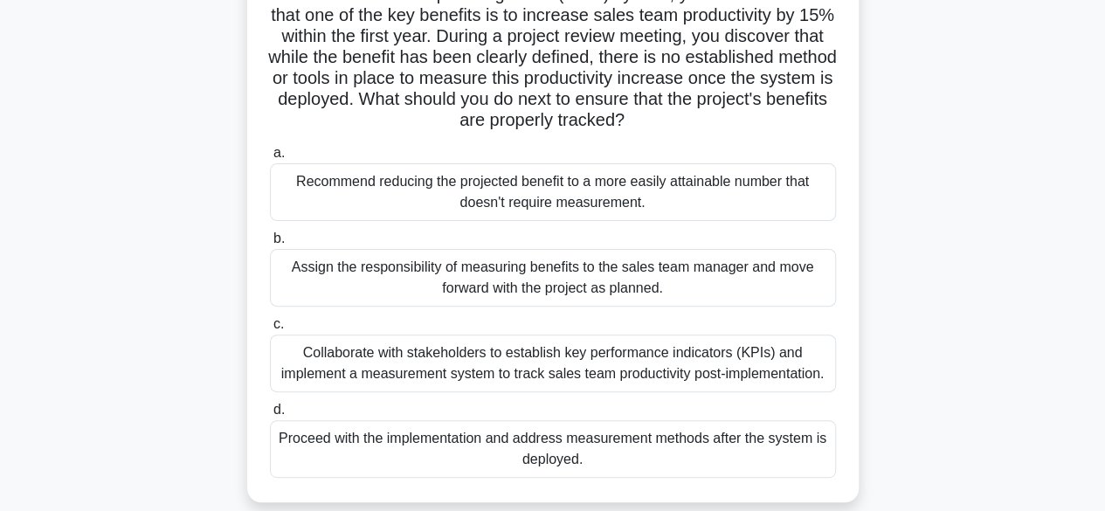
click at [628, 365] on div "Collaborate with stakeholders to establish key performance indicators (KPIs) an…" at bounding box center [553, 364] width 566 height 58
click at [270, 330] on input "c. Collaborate with stakeholders to establish key performance indicators (KPIs)…" at bounding box center [270, 324] width 0 height 11
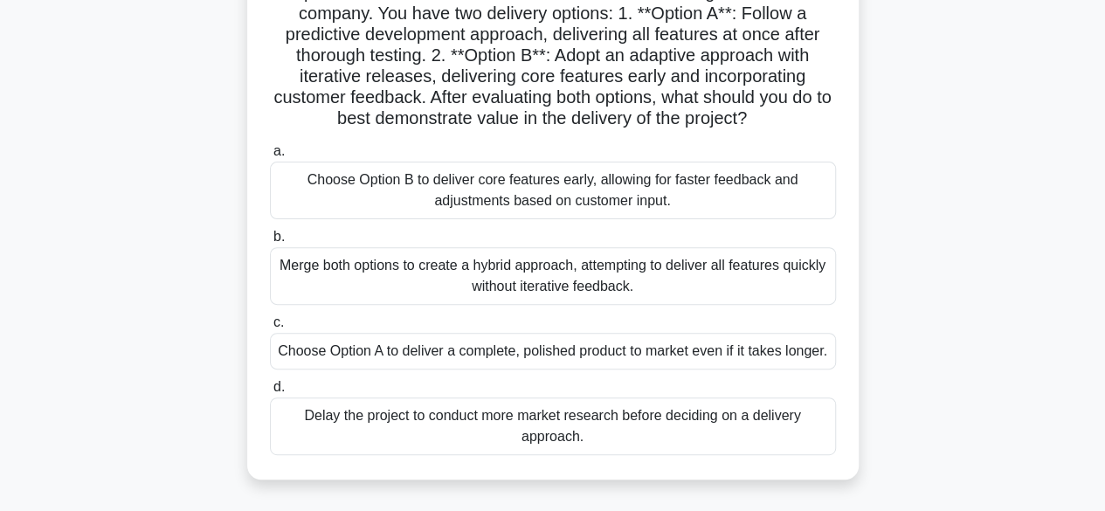
scroll to position [190, 0]
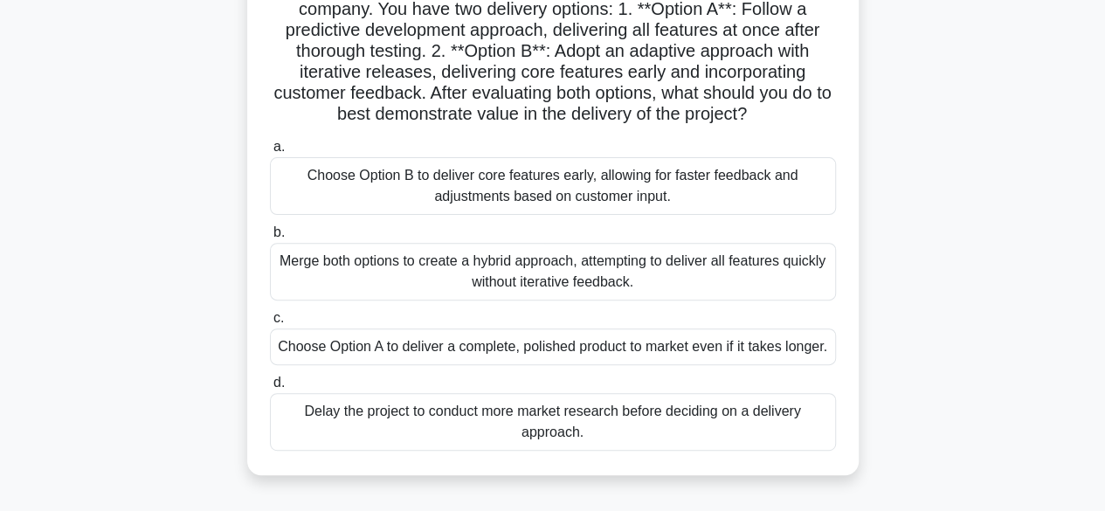
click at [610, 192] on div "Choose Option B to deliver core features early, allowing for faster feedback an…" at bounding box center [553, 186] width 566 height 58
click at [270, 153] on input "a. Choose Option B to deliver core features early, allowing for faster feedback…" at bounding box center [270, 147] width 0 height 11
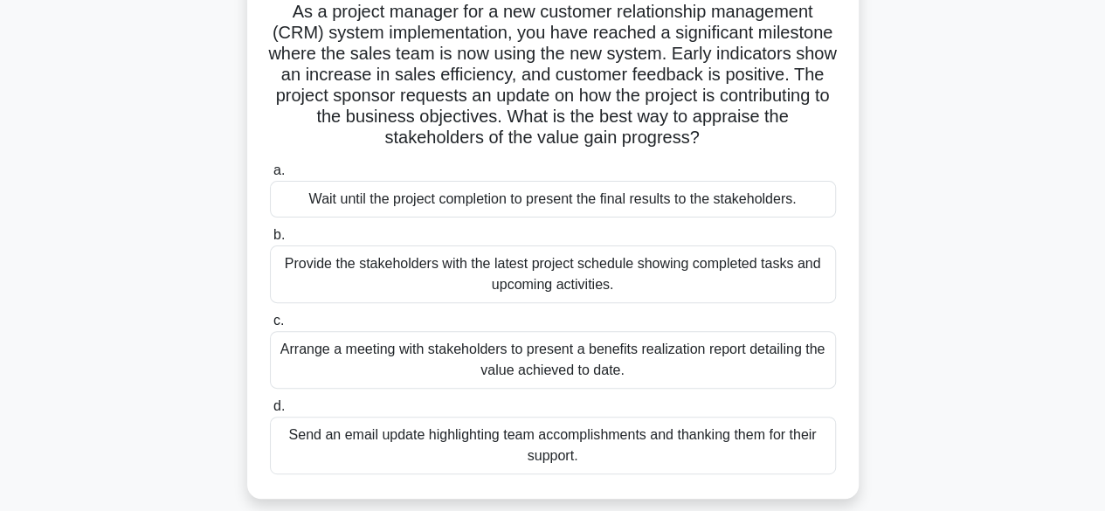
scroll to position [135, 0]
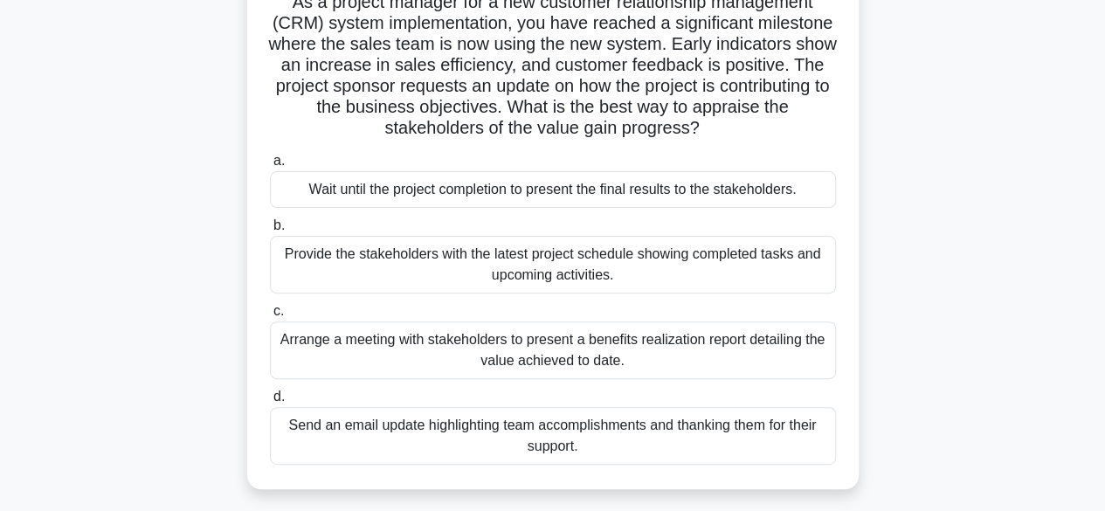
click at [633, 358] on div "Arrange a meeting with stakeholders to present a benefits realization report de…" at bounding box center [553, 351] width 566 height 58
click at [270, 317] on input "c. Arrange a meeting with stakeholders to present a benefits realization report…" at bounding box center [270, 311] width 0 height 11
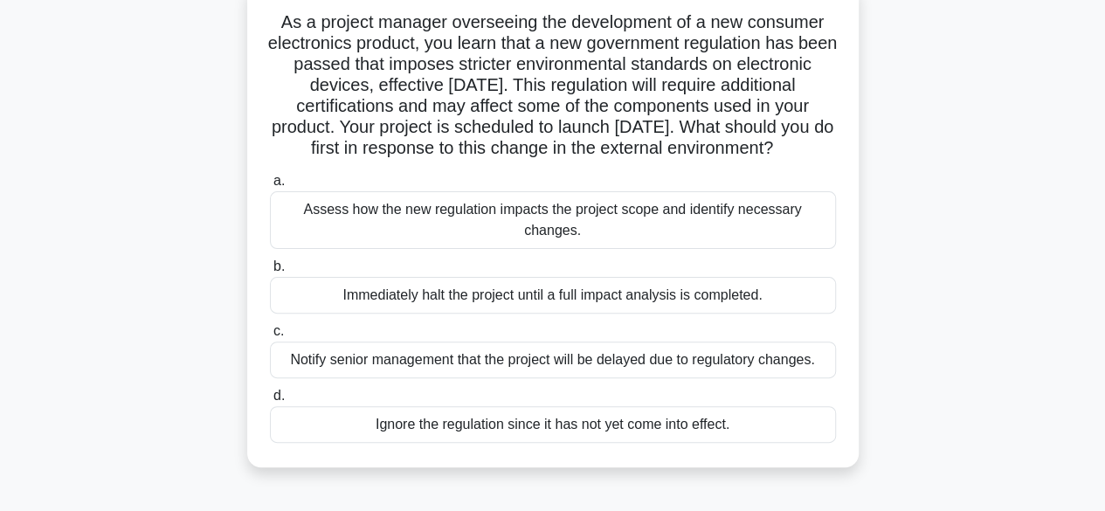
scroll to position [125, 0]
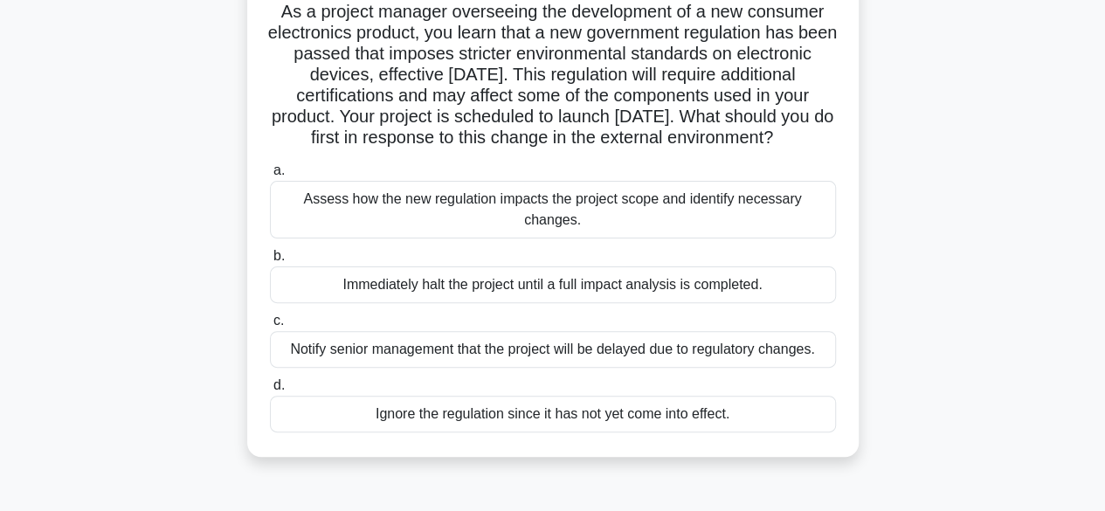
click at [501, 224] on div "Assess how the new regulation impacts the project scope and identify necessary …" at bounding box center [553, 210] width 566 height 58
click at [270, 176] on input "a. Assess how the new regulation impacts the project scope and identify necessa…" at bounding box center [270, 170] width 0 height 11
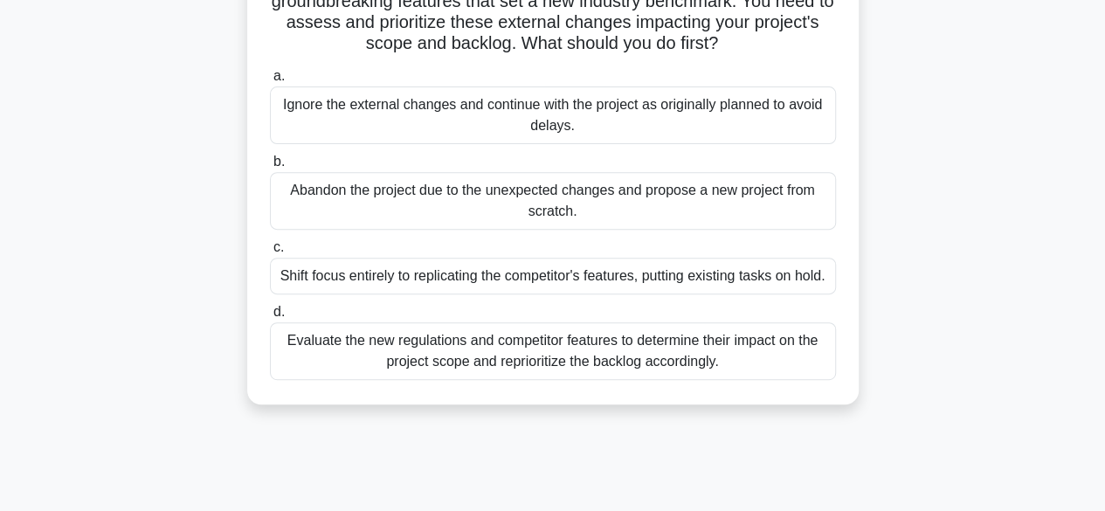
scroll to position [269, 0]
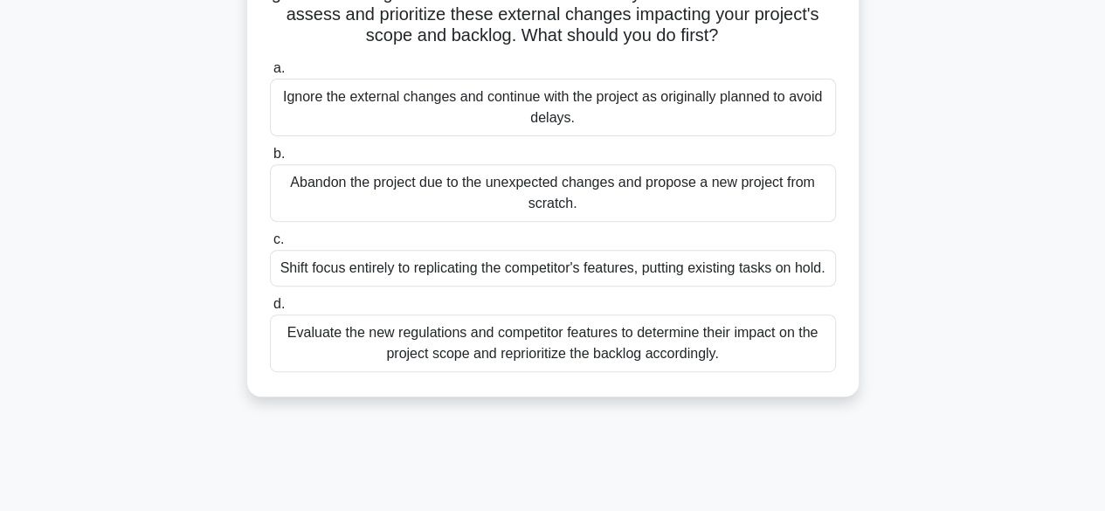
click at [569, 349] on div "Evaluate the new regulations and competitor features to determine their impact …" at bounding box center [553, 344] width 566 height 58
click at [270, 310] on input "d. Evaluate the new regulations and competitor features to determine their impa…" at bounding box center [270, 304] width 0 height 11
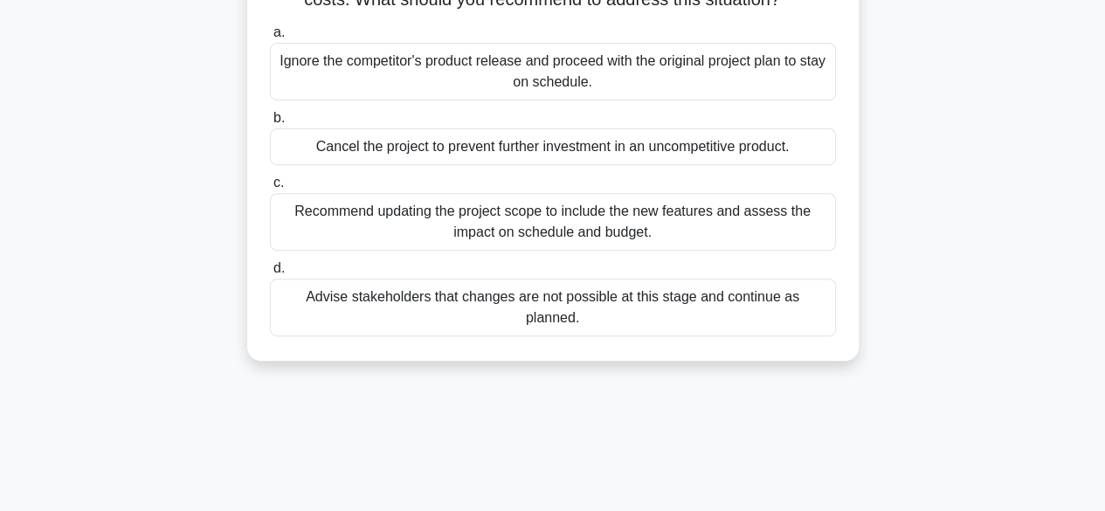
scroll to position [281, 0]
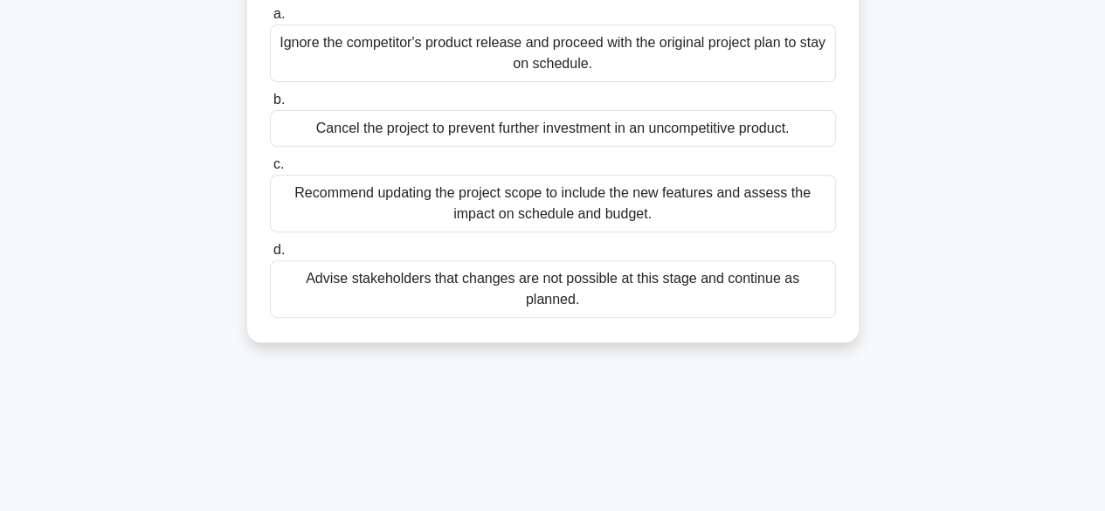
click at [589, 230] on div "Recommend updating the project scope to include the new features and assess the…" at bounding box center [553, 204] width 566 height 58
click at [270, 170] on input "c. Recommend updating the project scope to include the new features and assess …" at bounding box center [270, 164] width 0 height 11
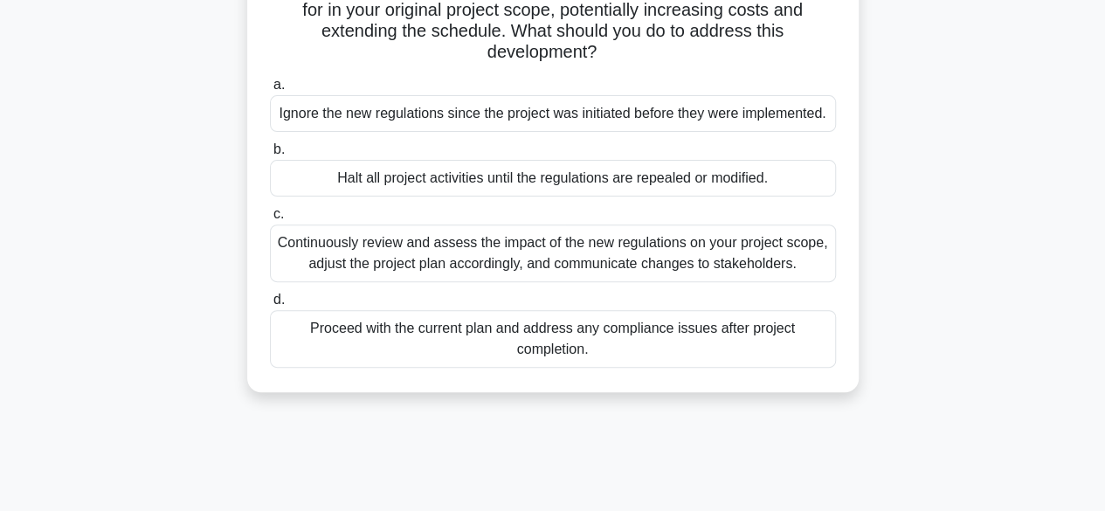
scroll to position [222, 0]
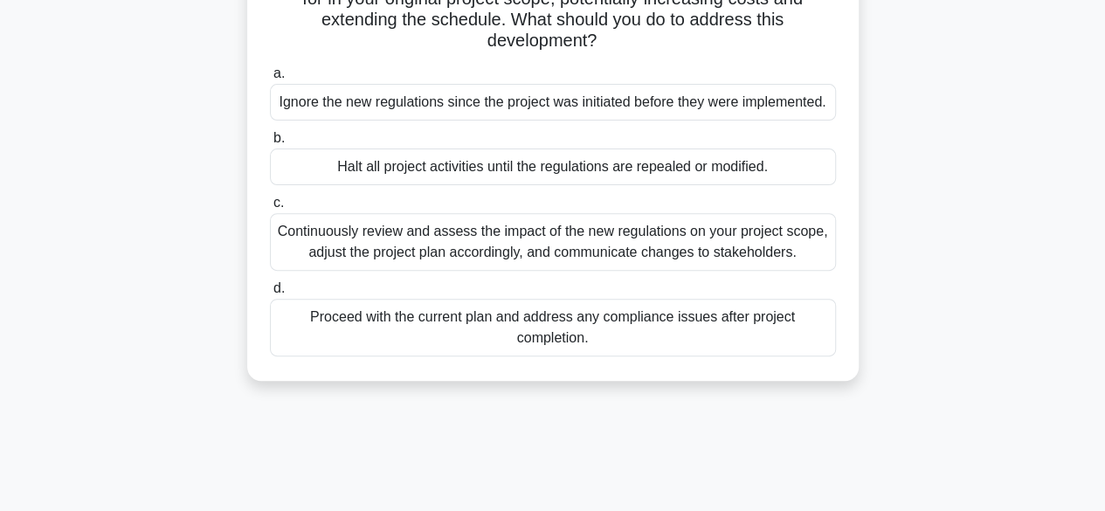
click at [535, 244] on div "Continuously review and assess the impact of the new regulations on your projec…" at bounding box center [553, 242] width 566 height 58
click at [270, 209] on input "c. Continuously review and assess the impact of the new regulations on your pro…" at bounding box center [270, 202] width 0 height 11
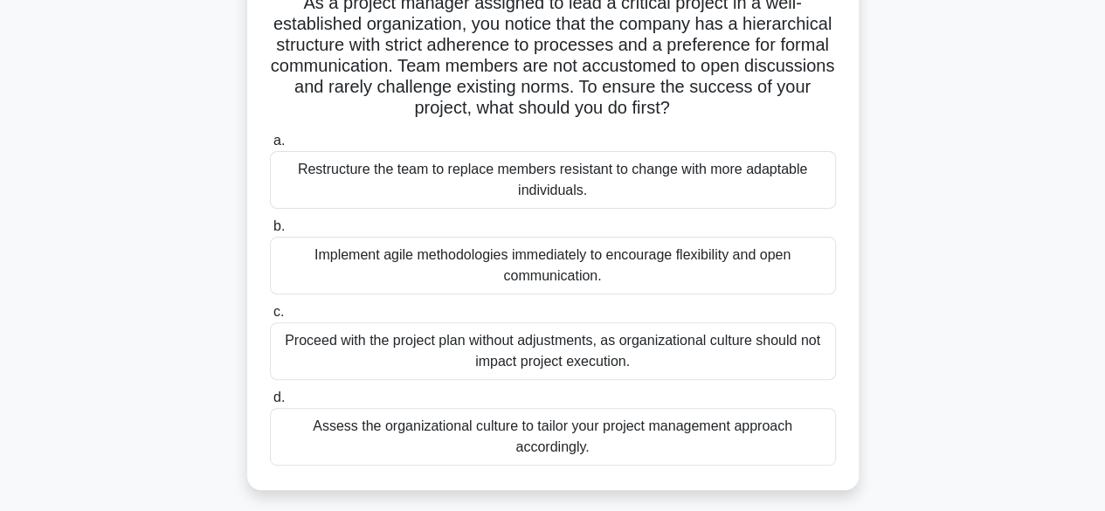
scroll to position [140, 0]
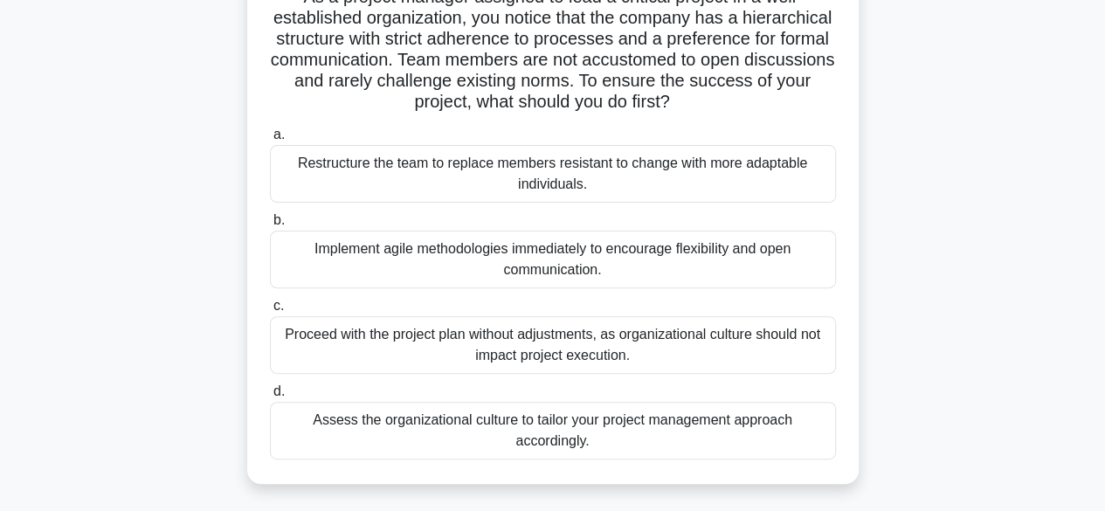
click at [559, 435] on div "Assess the organizational culture to tailor your project management approach ac…" at bounding box center [553, 431] width 566 height 58
click at [270, 398] on input "d. Assess the organizational culture to tailor your project management approach…" at bounding box center [270, 391] width 0 height 11
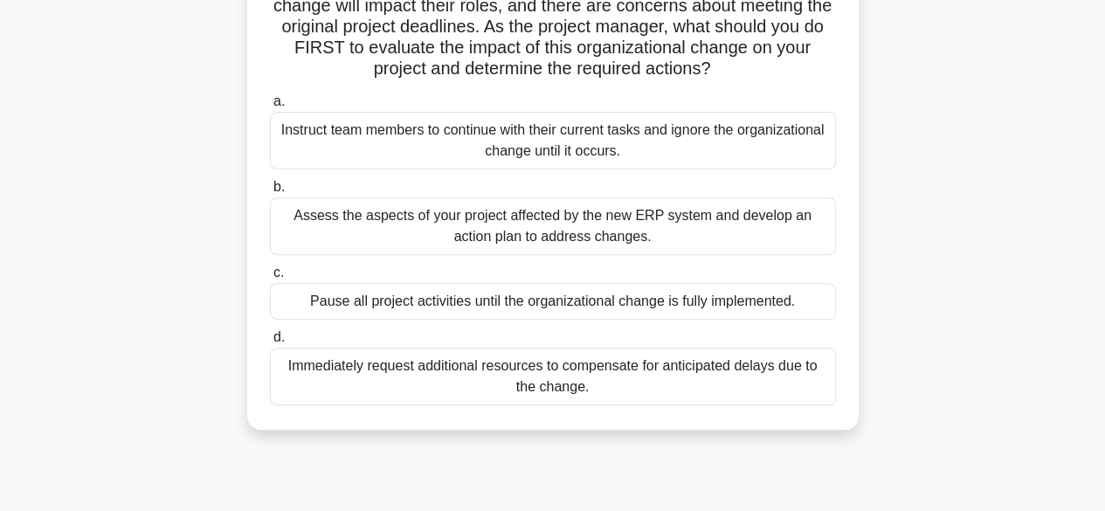
scroll to position [250, 0]
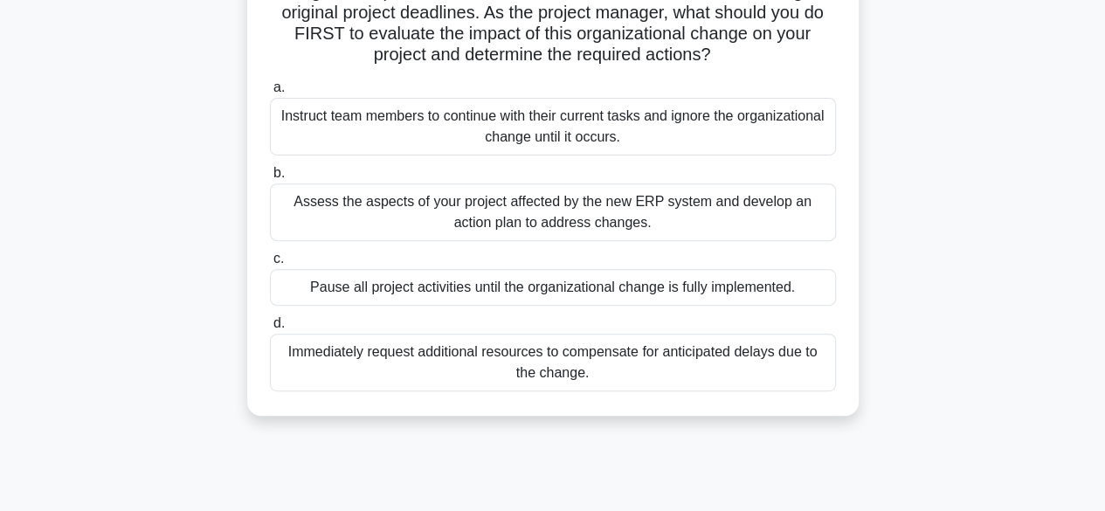
click at [604, 220] on div "Assess the aspects of your project affected by the new ERP system and develop a…" at bounding box center [553, 212] width 566 height 58
click at [270, 179] on input "b. Assess the aspects of your project affected by the new ERP system and develo…" at bounding box center [270, 173] width 0 height 11
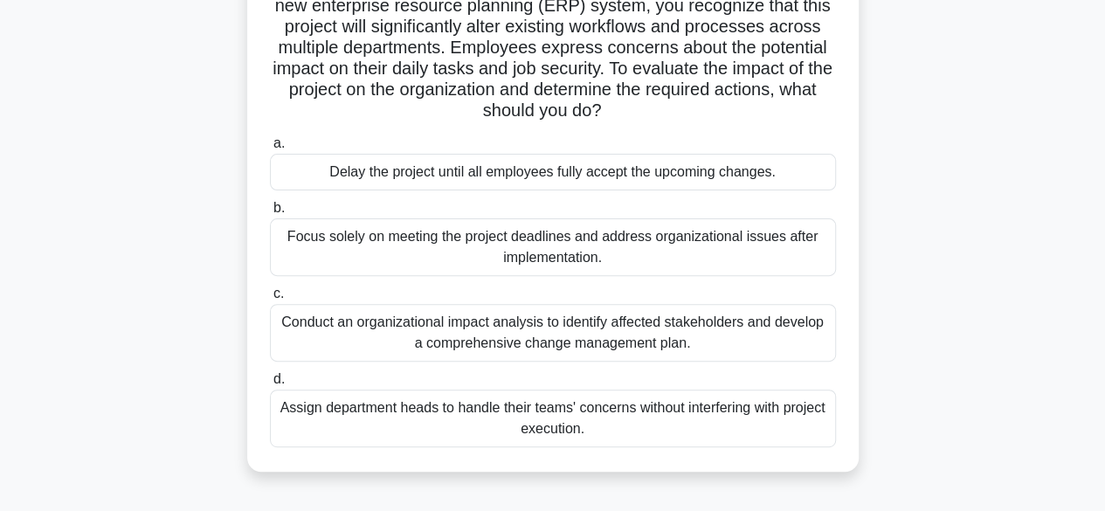
scroll to position [161, 0]
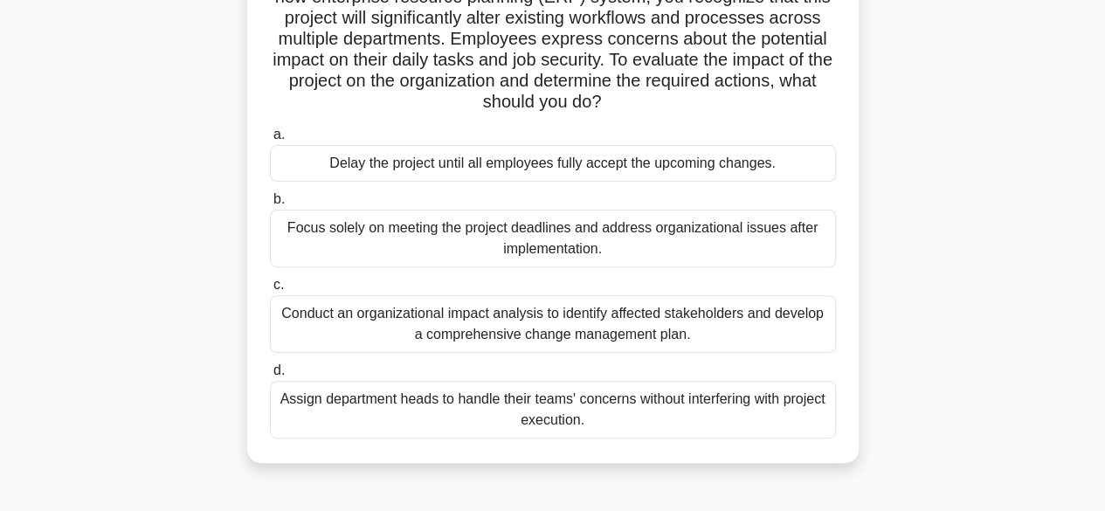
click at [547, 326] on div "Conduct an organizational impact analysis to identify affected stakeholders and…" at bounding box center [553, 324] width 566 height 58
click at [270, 291] on input "c. Conduct an organizational impact analysis to identify affected stakeholders …" at bounding box center [270, 285] width 0 height 11
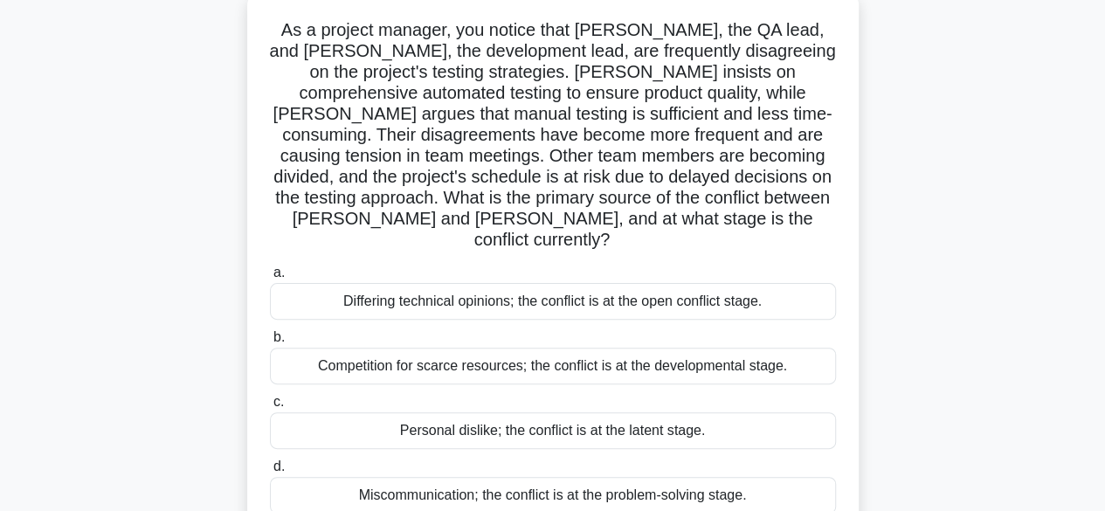
scroll to position [112, 0]
click at [984, 447] on div "As a project manager, you notice that [PERSON_NAME], the QA lead, and [PERSON_N…" at bounding box center [553, 274] width 996 height 568
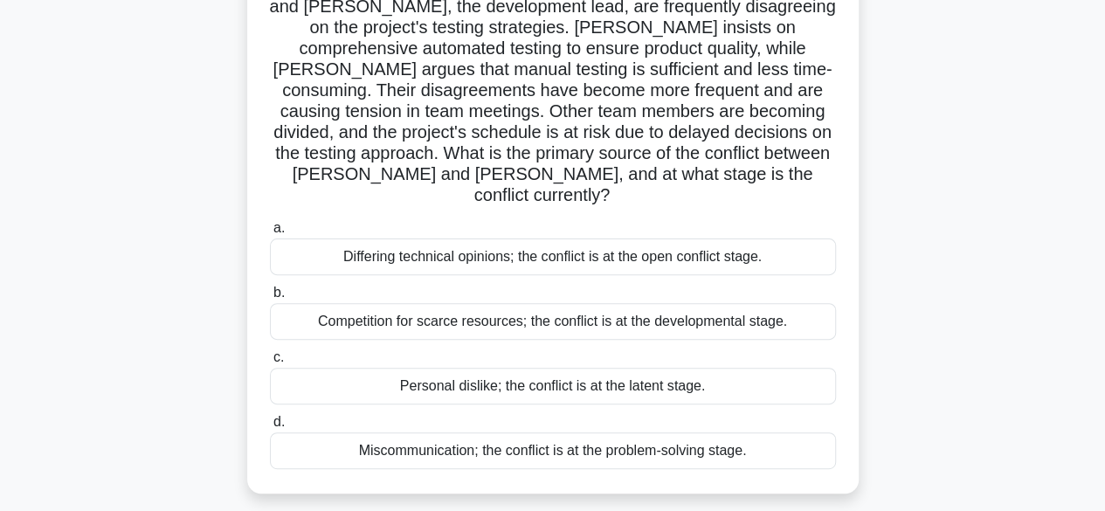
scroll to position [161, 0]
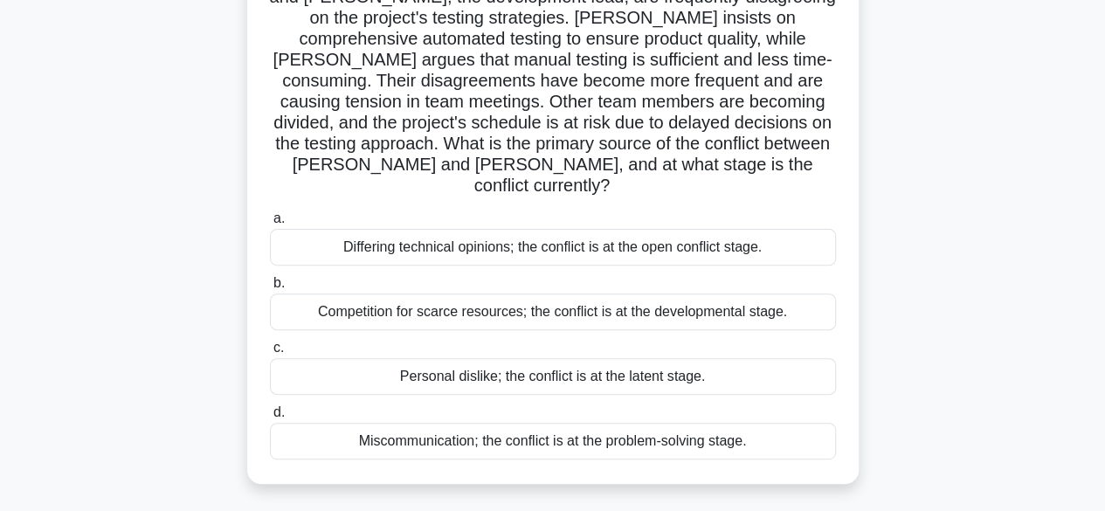
click at [516, 232] on div "Differing technical opinions; the conflict is at the open conflict stage." at bounding box center [553, 247] width 566 height 37
click at [270, 225] on input "a. Differing technical opinions; the conflict is at the open conflict stage." at bounding box center [270, 218] width 0 height 11
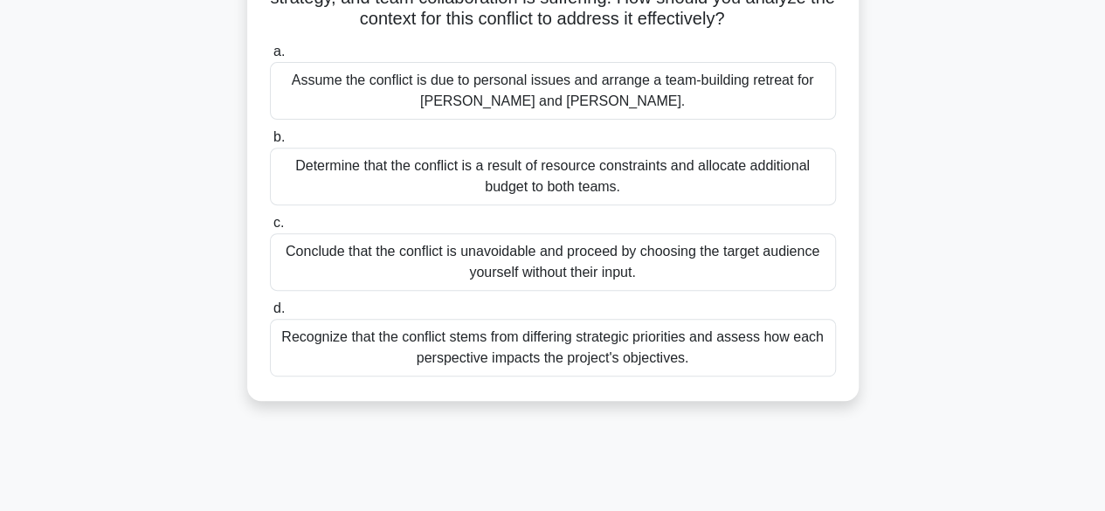
scroll to position [304, 0]
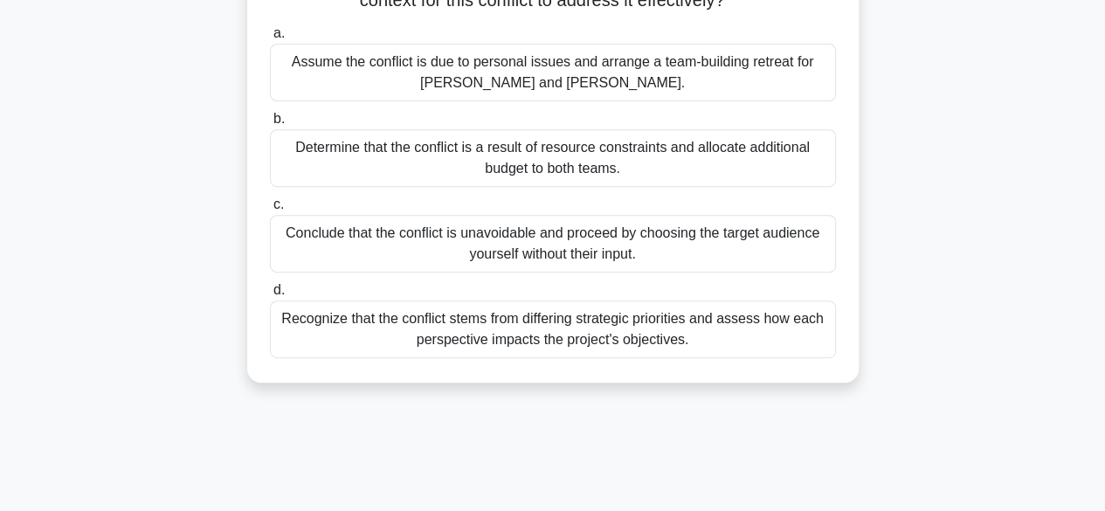
click at [638, 334] on div "Recognize that the conflict stems from differing strategic priorities and asses…" at bounding box center [553, 330] width 566 height 58
click at [270, 296] on input "d. Recognize that the conflict stems from differing strategic priorities and as…" at bounding box center [270, 290] width 0 height 11
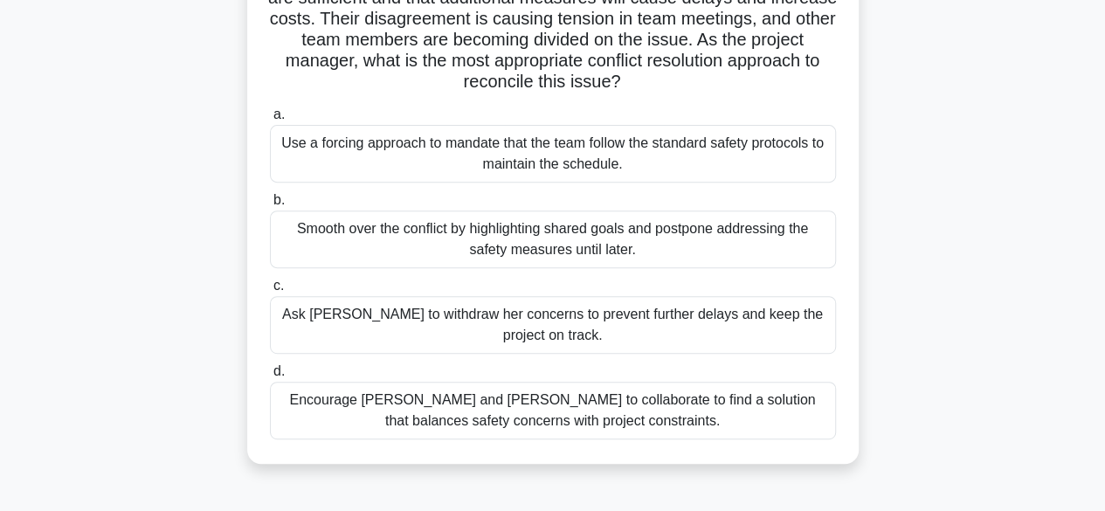
scroll to position [250, 0]
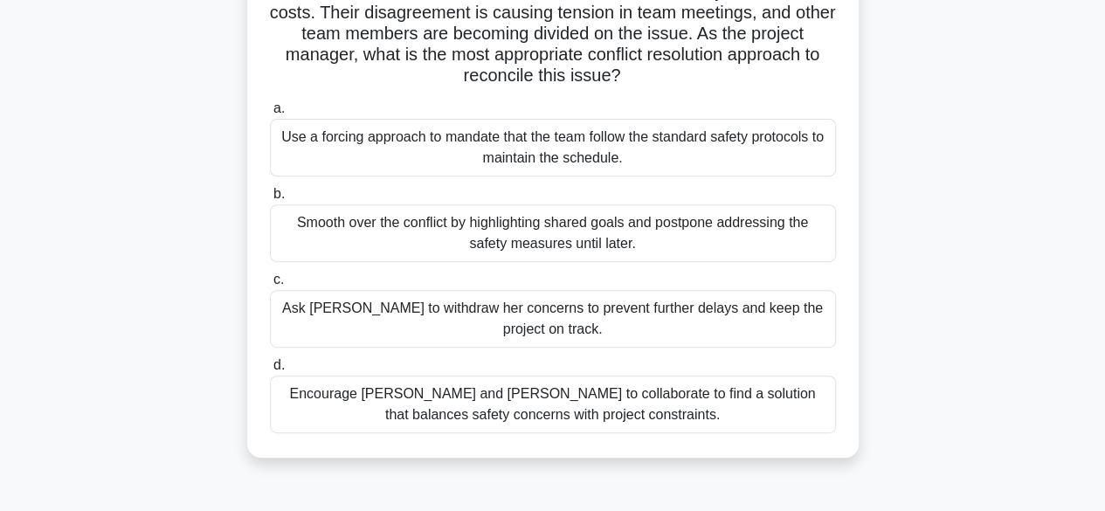
click at [597, 407] on div "Encourage [PERSON_NAME] and [PERSON_NAME] to collaborate to find a solution tha…" at bounding box center [553, 405] width 566 height 58
click at [270, 371] on input "d. Encourage [PERSON_NAME] and [PERSON_NAME] to collaborate to find a solution …" at bounding box center [270, 365] width 0 height 11
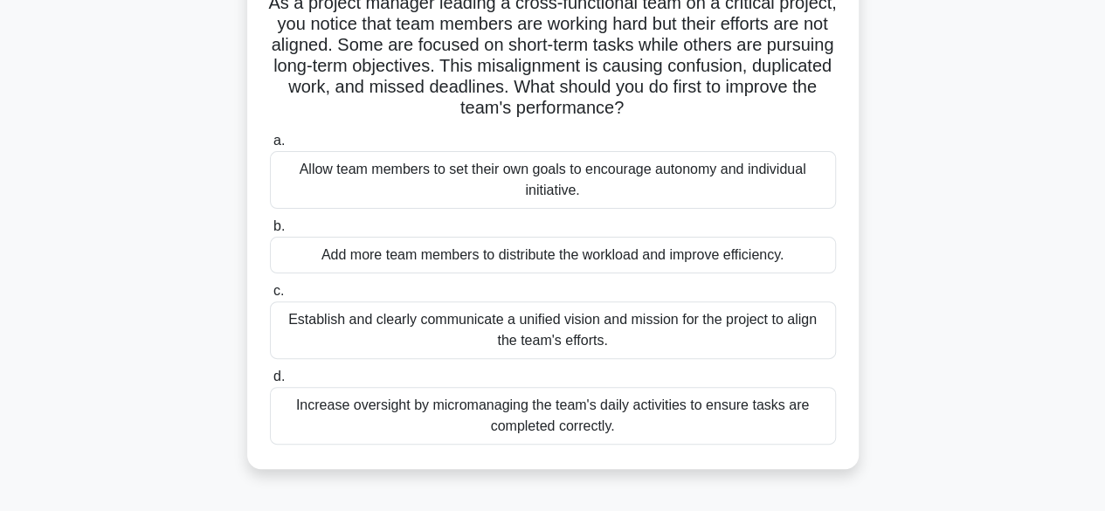
scroll to position [142, 0]
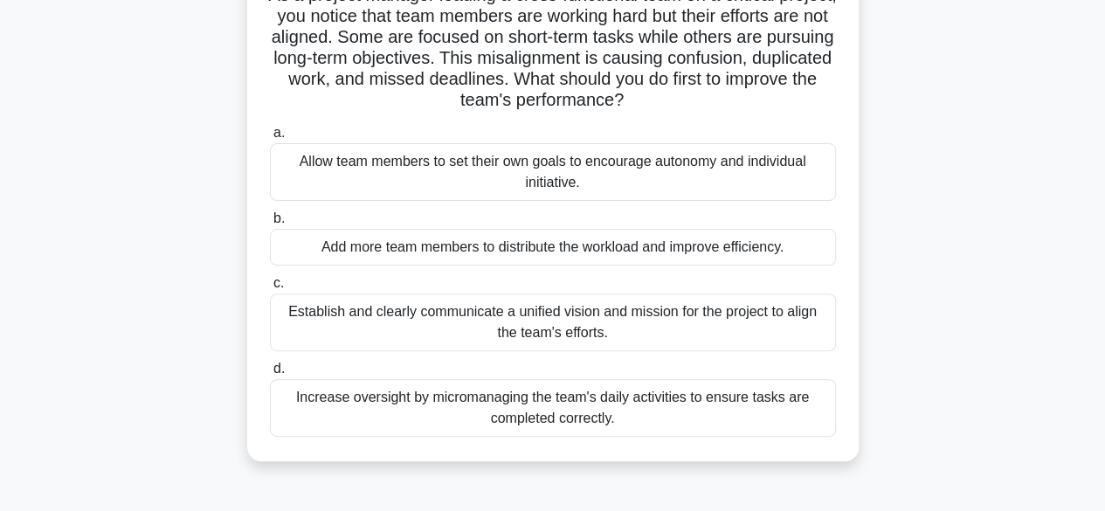
click at [627, 322] on div "Establish and clearly communicate a unified vision and mission for the project …" at bounding box center [553, 323] width 566 height 58
click at [270, 289] on input "c. Establish and clearly communicate a unified vision and mission for the proje…" at bounding box center [270, 283] width 0 height 11
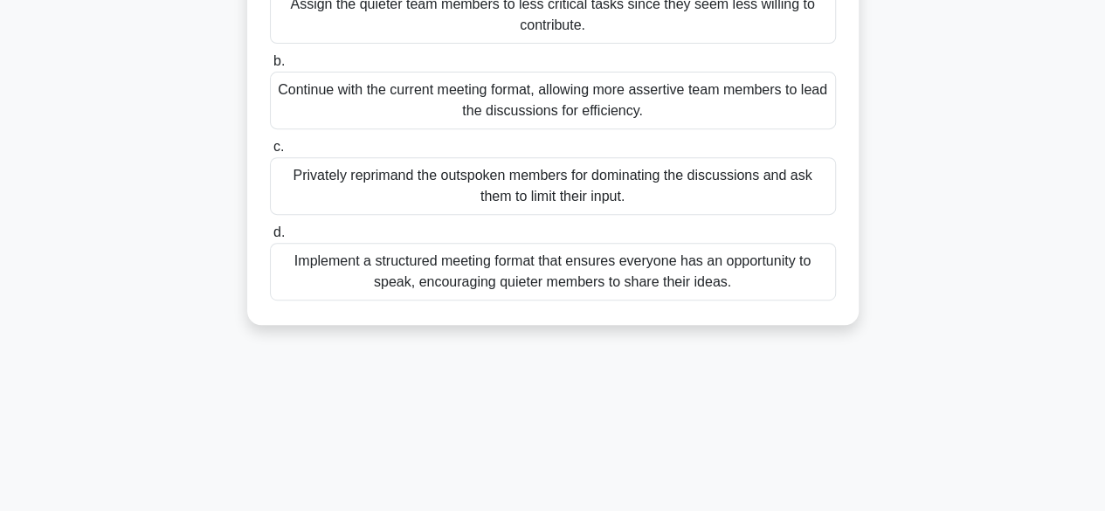
scroll to position [325, 0]
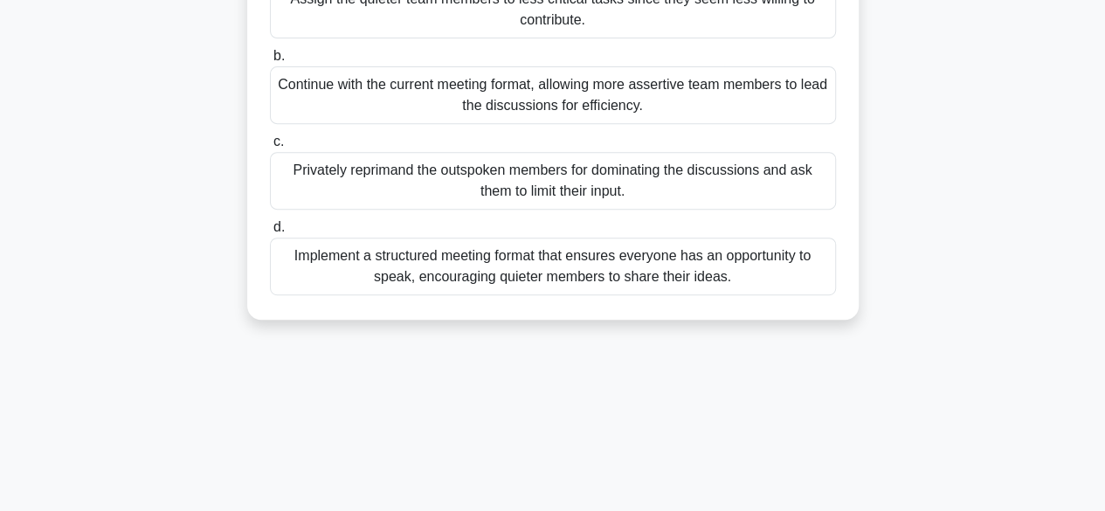
click at [591, 293] on div "Implement a structured meeting format that ensures everyone has an opportunity …" at bounding box center [553, 267] width 566 height 58
click at [270, 233] on input "d. Implement a structured meeting format that ensures everyone has an opportuni…" at bounding box center [270, 227] width 0 height 11
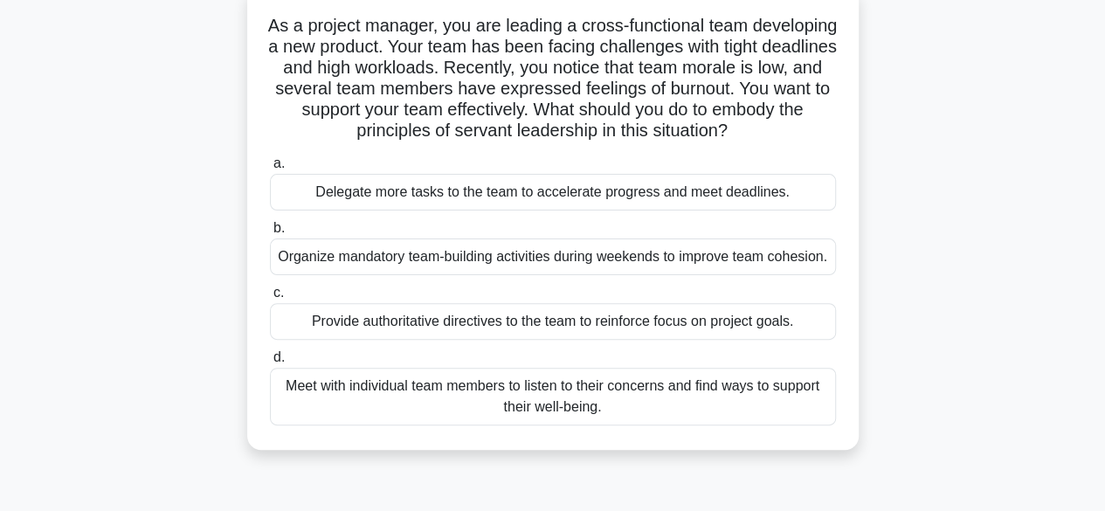
scroll to position [116, 0]
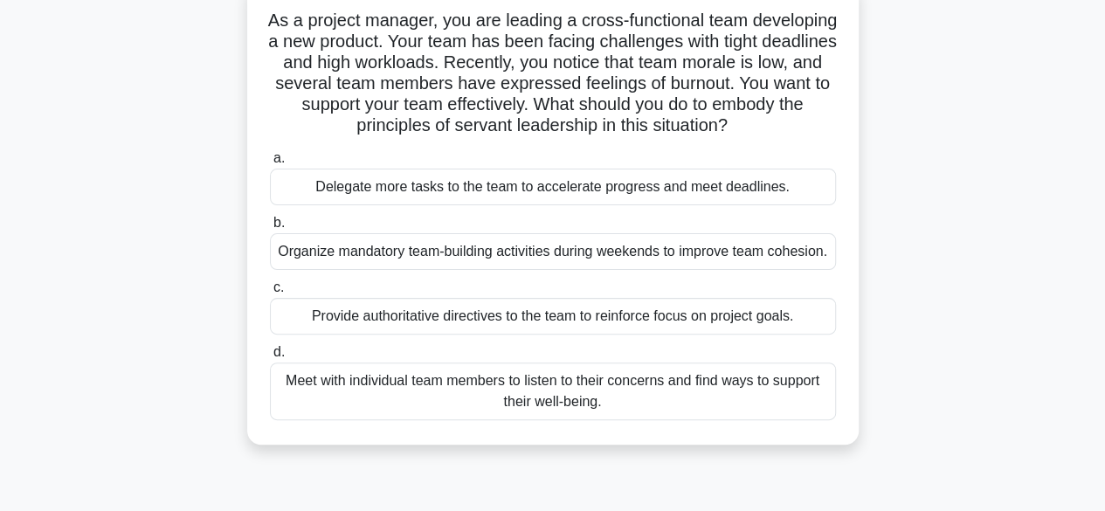
click at [592, 415] on div "Meet with individual team members to listen to their concerns and find ways to …" at bounding box center [553, 392] width 566 height 58
click at [270, 358] on input "d. Meet with individual team members to listen to their concerns and find ways …" at bounding box center [270, 352] width 0 height 11
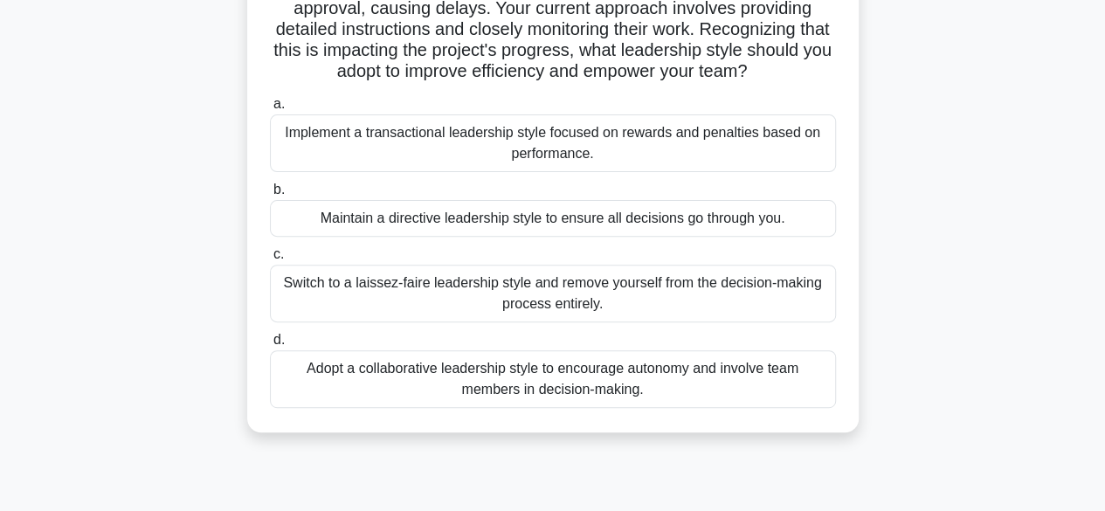
scroll to position [197, 0]
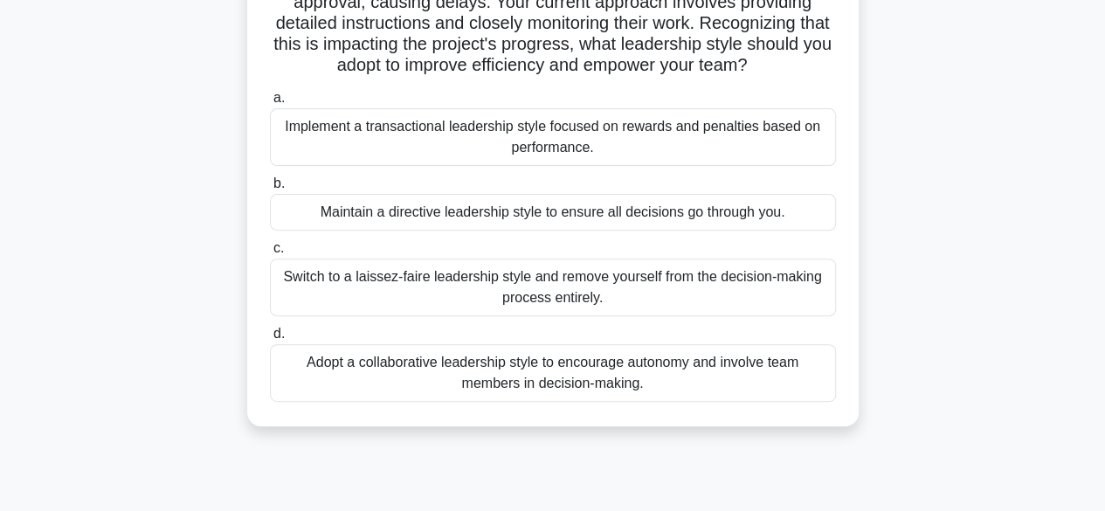
click at [621, 382] on div "Adopt a collaborative leadership style to encourage autonomy and involve team m…" at bounding box center [553, 373] width 566 height 58
click at [270, 340] on input "d. Adopt a collaborative leadership style to encourage autonomy and involve tea…" at bounding box center [270, 333] width 0 height 11
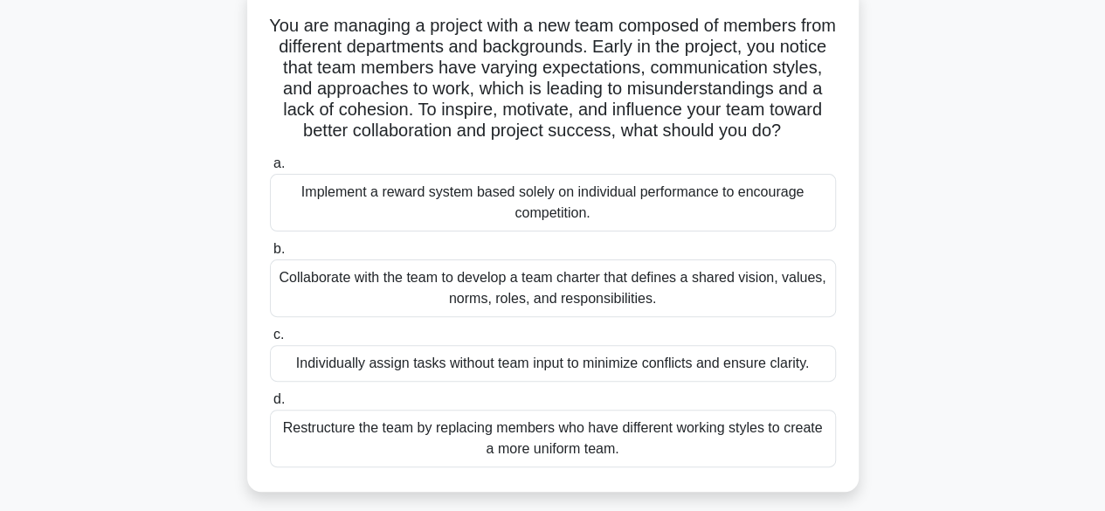
scroll to position [115, 0]
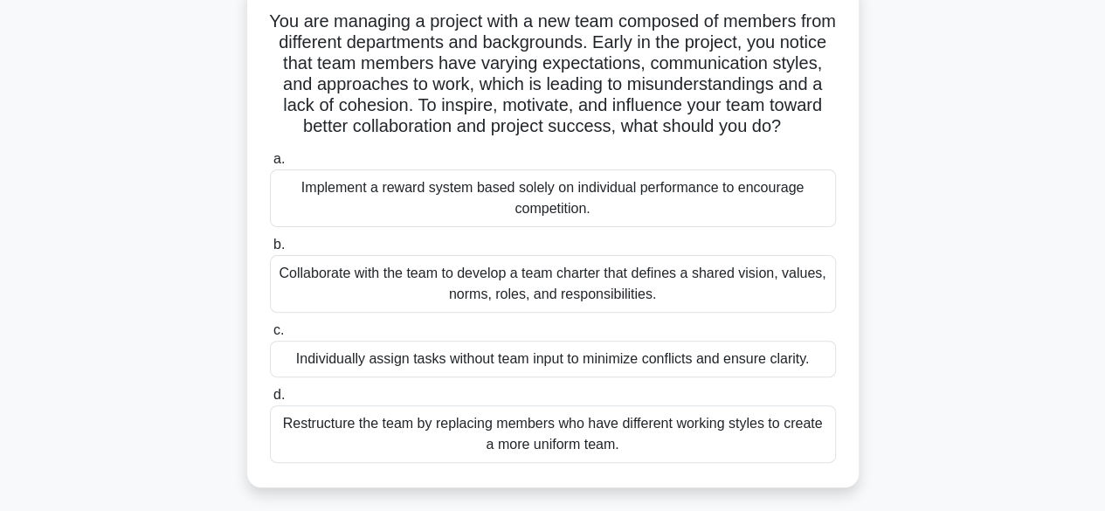
click at [608, 302] on div "Collaborate with the team to develop a team charter that defines a shared visio…" at bounding box center [553, 284] width 566 height 58
click at [270, 251] on input "b. Collaborate with the team to develop a team charter that defines a shared vi…" at bounding box center [270, 244] width 0 height 11
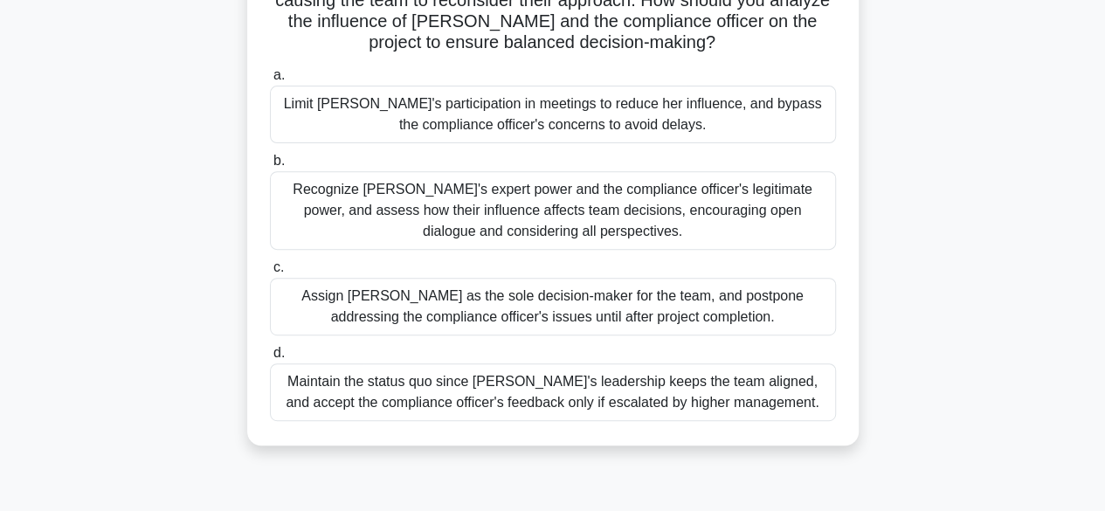
scroll to position [268, 0]
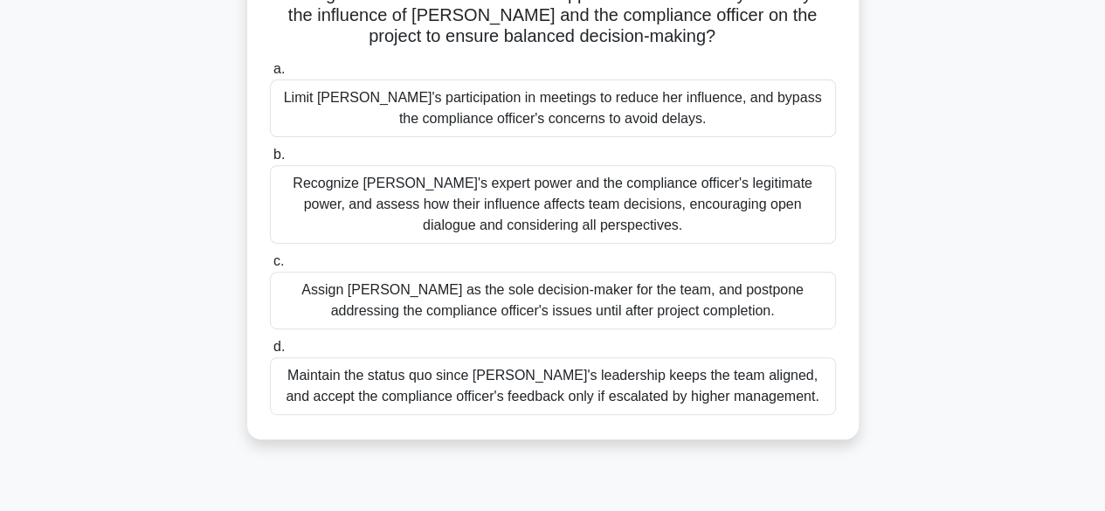
click at [577, 211] on div "Recognize [PERSON_NAME]'s expert power and the compliance officer's legitimate …" at bounding box center [553, 204] width 566 height 79
click at [270, 161] on input "b. Recognize [PERSON_NAME]'s expert power and the compliance officer's legitima…" at bounding box center [270, 154] width 0 height 11
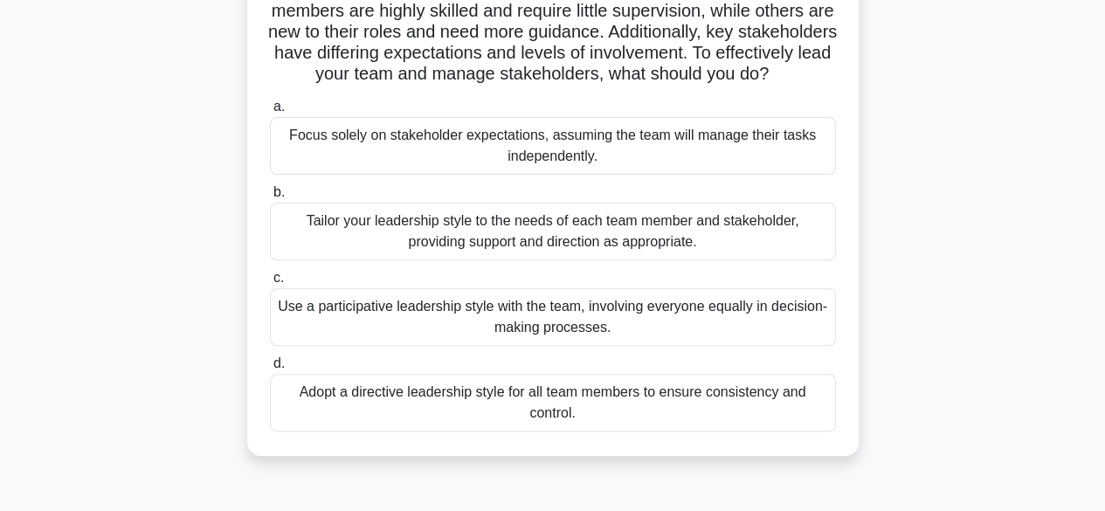
scroll to position [176, 0]
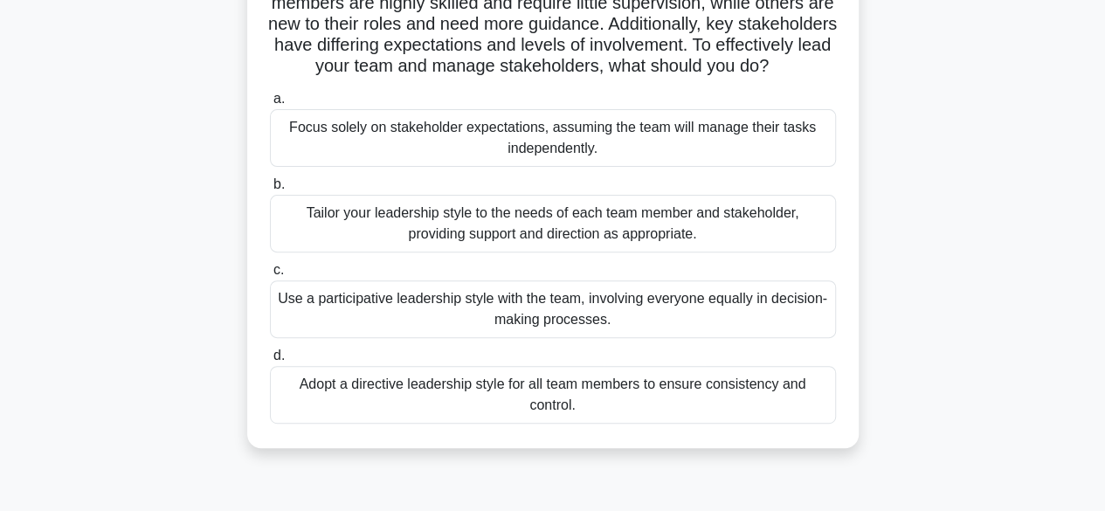
click at [627, 245] on div "Tailor your leadership style to the needs of each team member and stakeholder, …" at bounding box center [553, 224] width 566 height 58
click at [270, 190] on input "b. Tailor your leadership style to the needs of each team member and stakeholde…" at bounding box center [270, 184] width 0 height 11
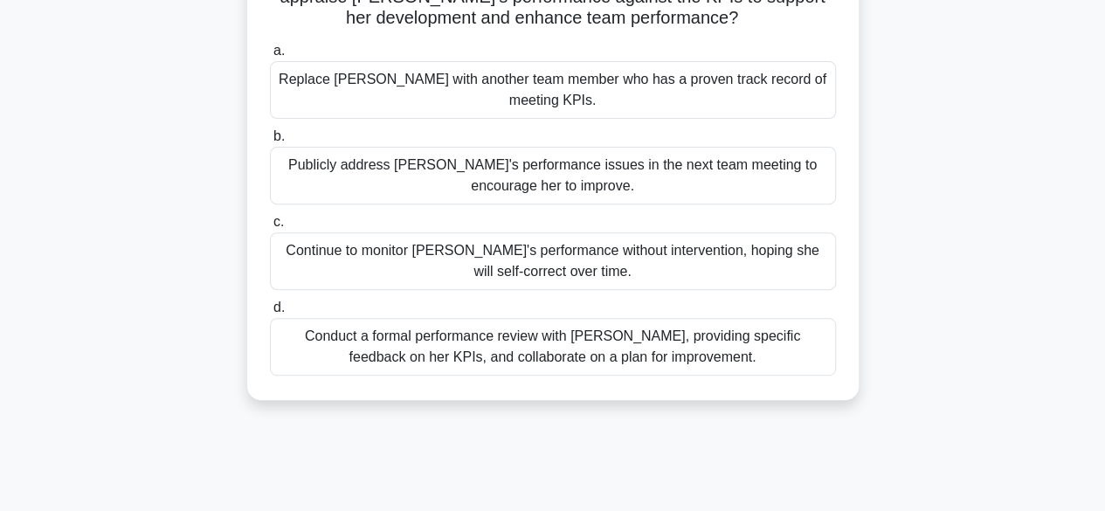
scroll to position [250, 0]
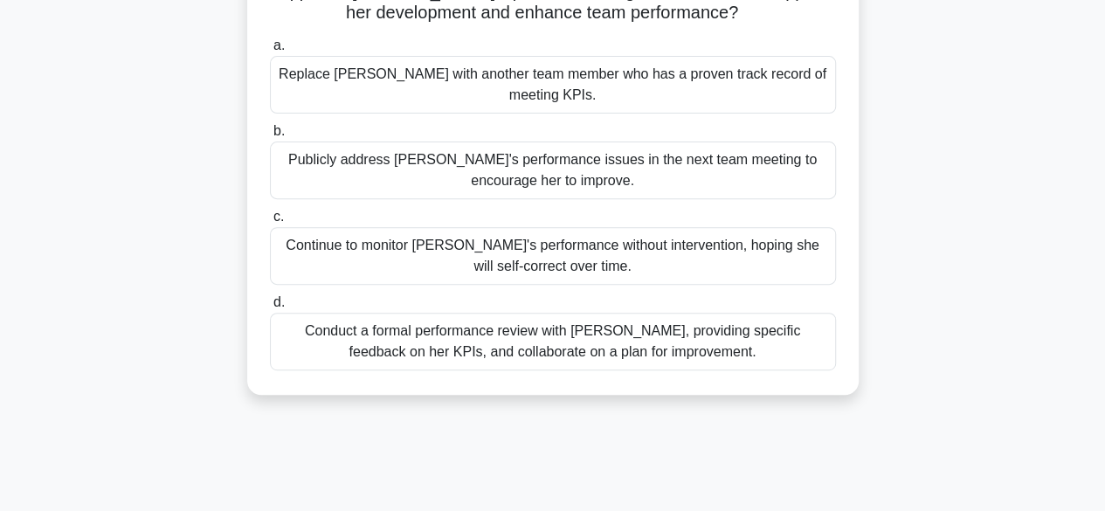
click at [612, 328] on div "Conduct a formal performance review with [PERSON_NAME], providing specific feed…" at bounding box center [553, 342] width 566 height 58
click at [270, 308] on input "d. Conduct a formal performance review with [PERSON_NAME], providing specific f…" at bounding box center [270, 302] width 0 height 11
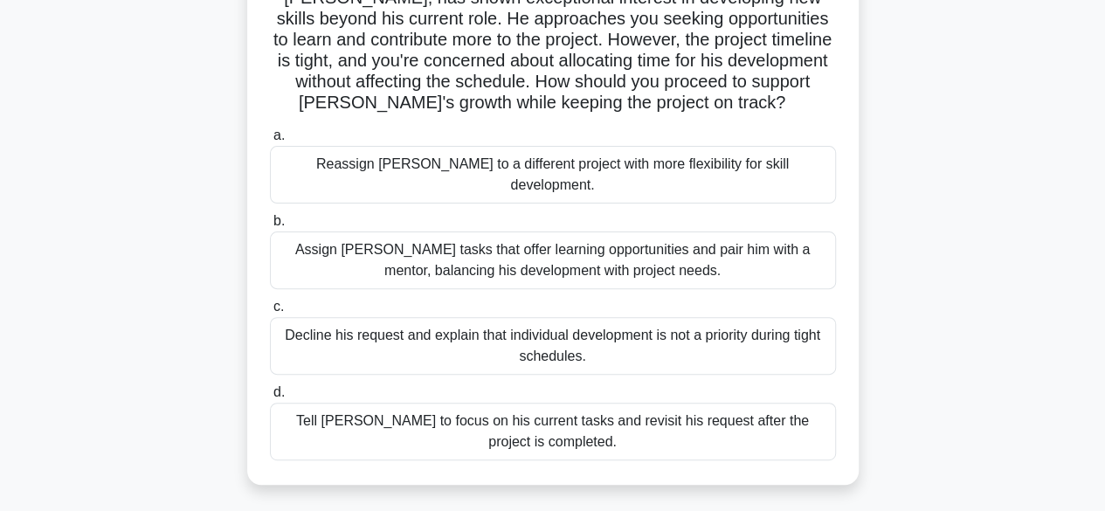
scroll to position [208, 0]
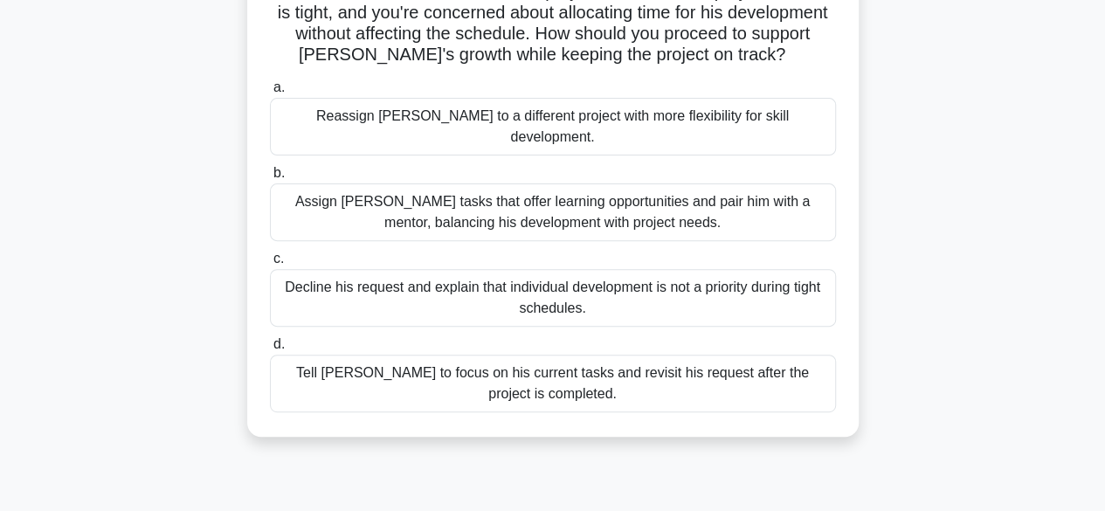
click at [599, 195] on div "Assign [PERSON_NAME] tasks that offer learning opportunities and pair him with …" at bounding box center [553, 212] width 566 height 58
click at [270, 179] on input "b. Assign [PERSON_NAME] tasks that offer learning opportunities and pair him wi…" at bounding box center [270, 173] width 0 height 11
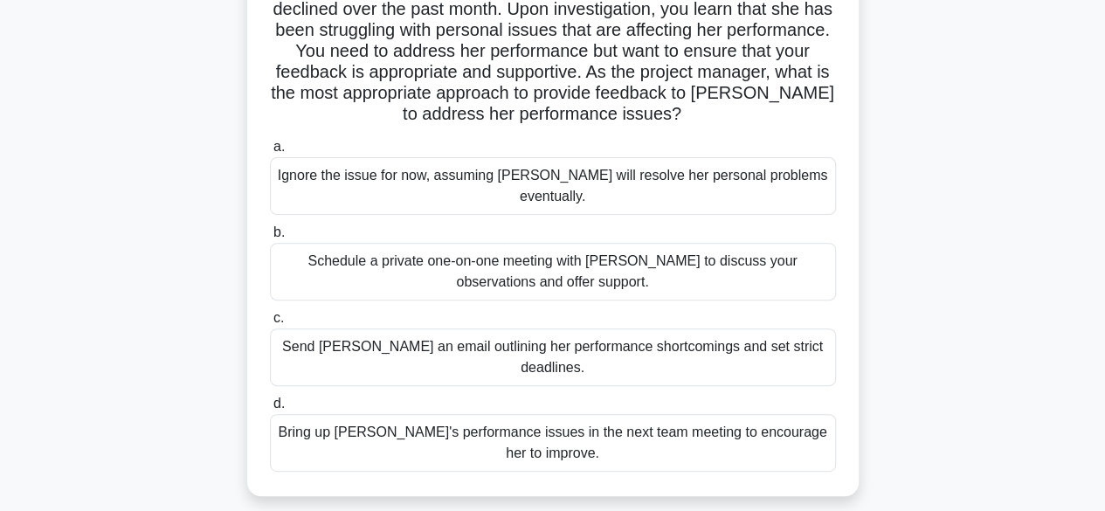
scroll to position [197, 0]
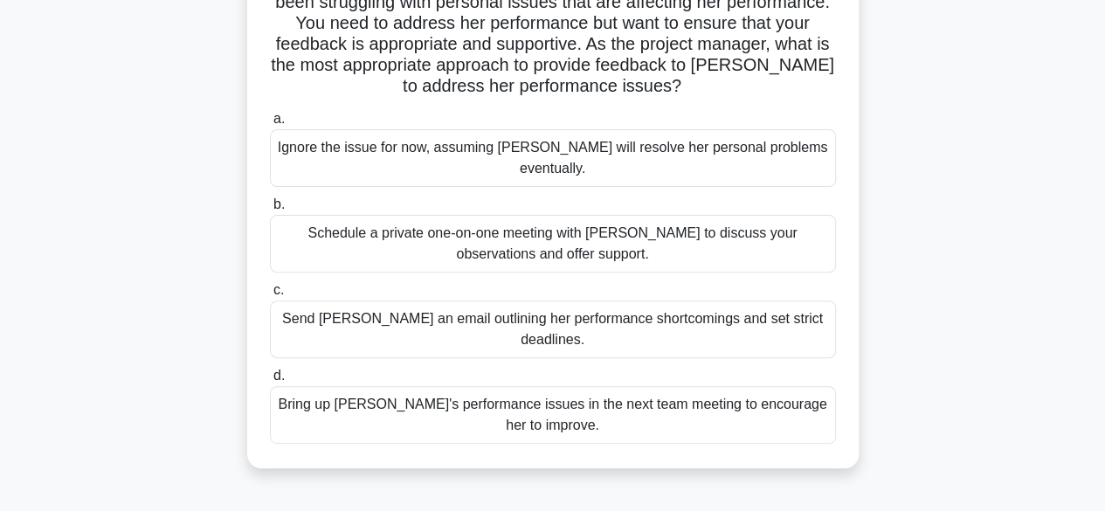
click at [577, 227] on div "Schedule a private one-on-one meeting with [PERSON_NAME] to discuss your observ…" at bounding box center [553, 244] width 566 height 58
click at [270, 211] on input "b. Schedule a private one-on-one meeting with [PERSON_NAME] to discuss your obs…" at bounding box center [270, 204] width 0 height 11
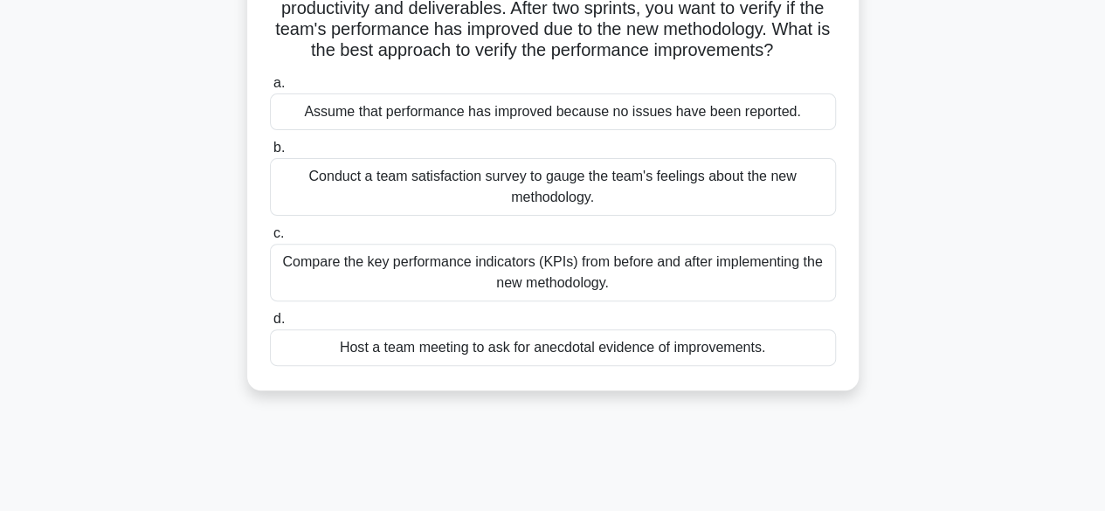
scroll to position [178, 0]
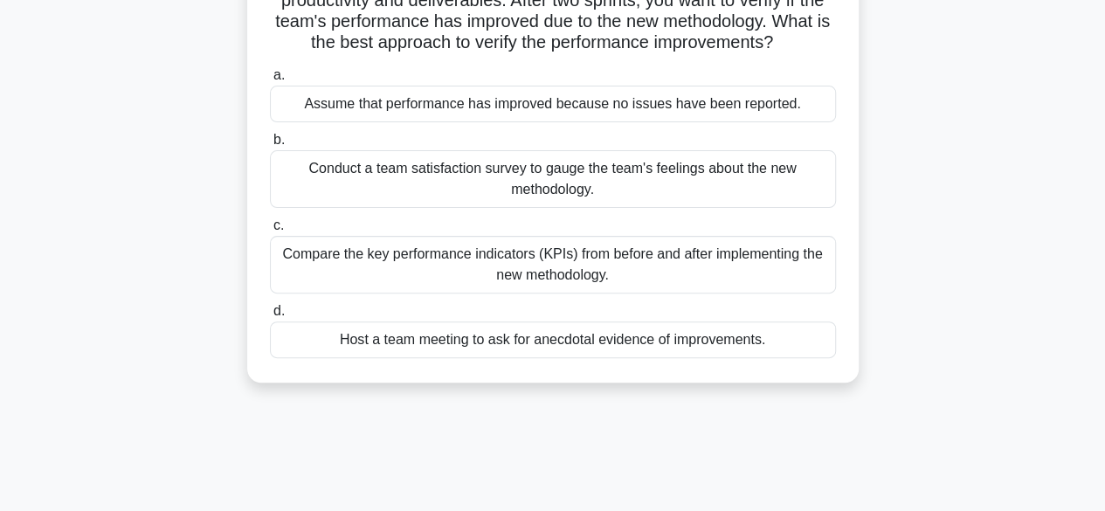
click at [643, 271] on div "Compare the key performance indicators (KPIs) from before and after implementin…" at bounding box center [553, 265] width 566 height 58
click at [270, 232] on input "c. Compare the key performance indicators (KPIs) from before and after implemen…" at bounding box center [270, 225] width 0 height 11
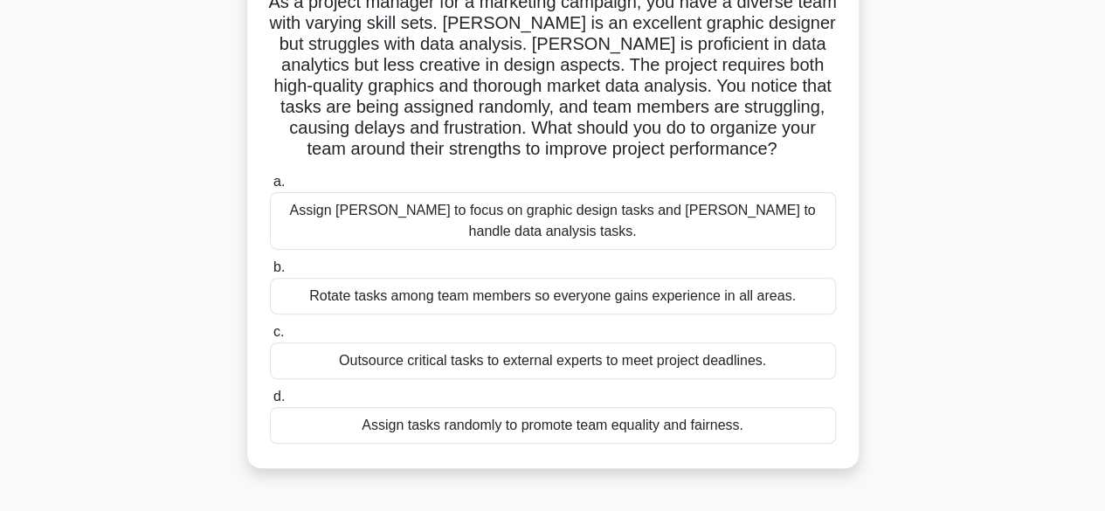
scroll to position [140, 0]
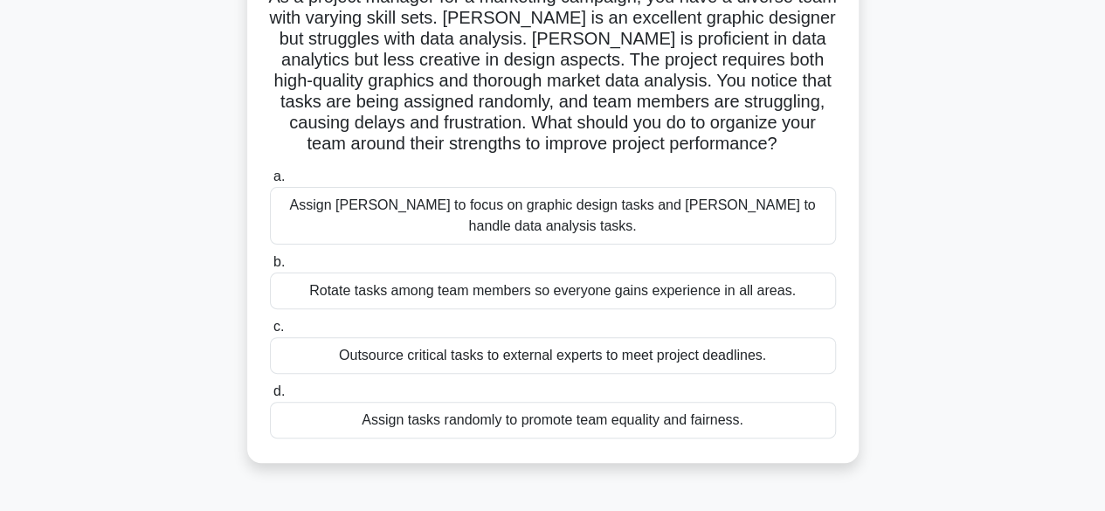
click at [572, 210] on div "Assign [PERSON_NAME] to focus on graphic design tasks and [PERSON_NAME] to hand…" at bounding box center [553, 216] width 566 height 58
click at [270, 183] on input "a. Assign [PERSON_NAME] to focus on graphic design tasks and [PERSON_NAME] to h…" at bounding box center [270, 176] width 0 height 11
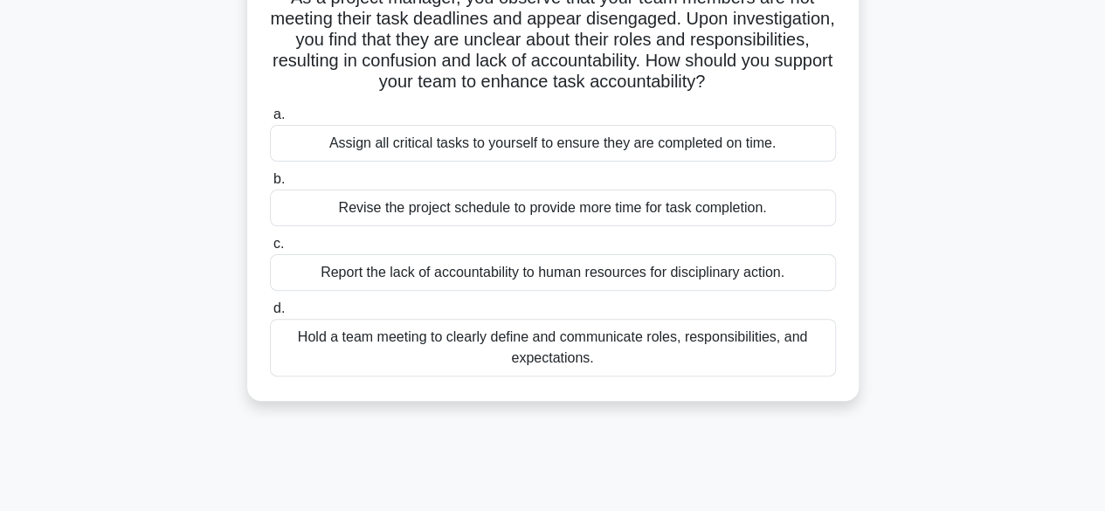
scroll to position [144, 0]
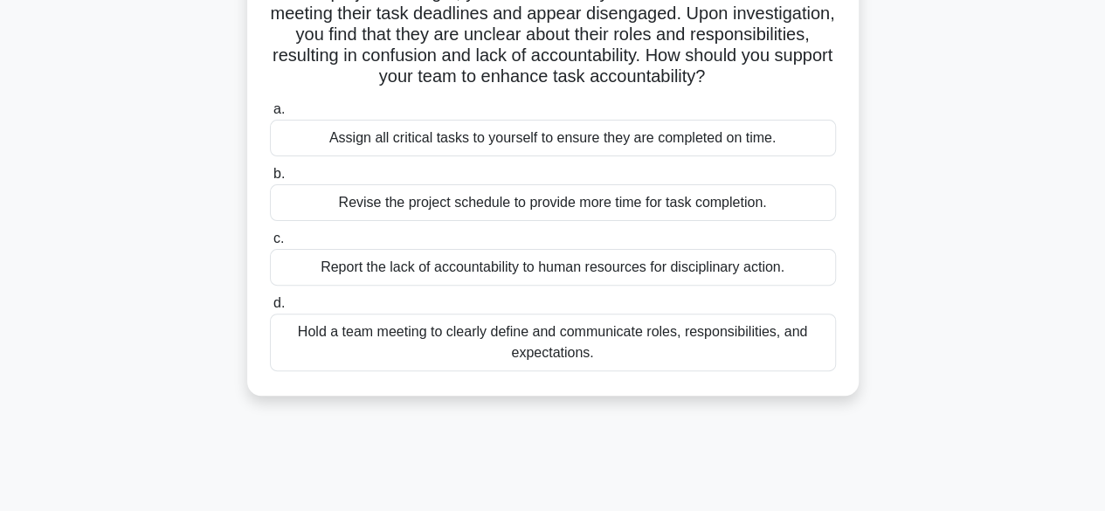
click at [605, 351] on div "Hold a team meeting to clearly define and communicate roles, responsibilities, …" at bounding box center [553, 343] width 566 height 58
click at [270, 309] on input "d. Hold a team meeting to clearly define and communicate roles, responsibilitie…" at bounding box center [270, 303] width 0 height 11
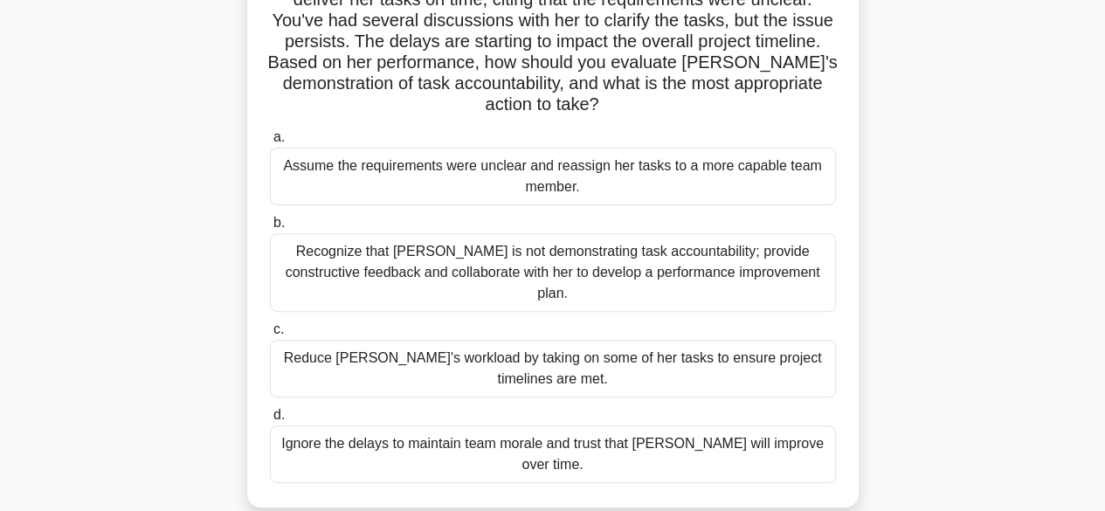
scroll to position [205, 0]
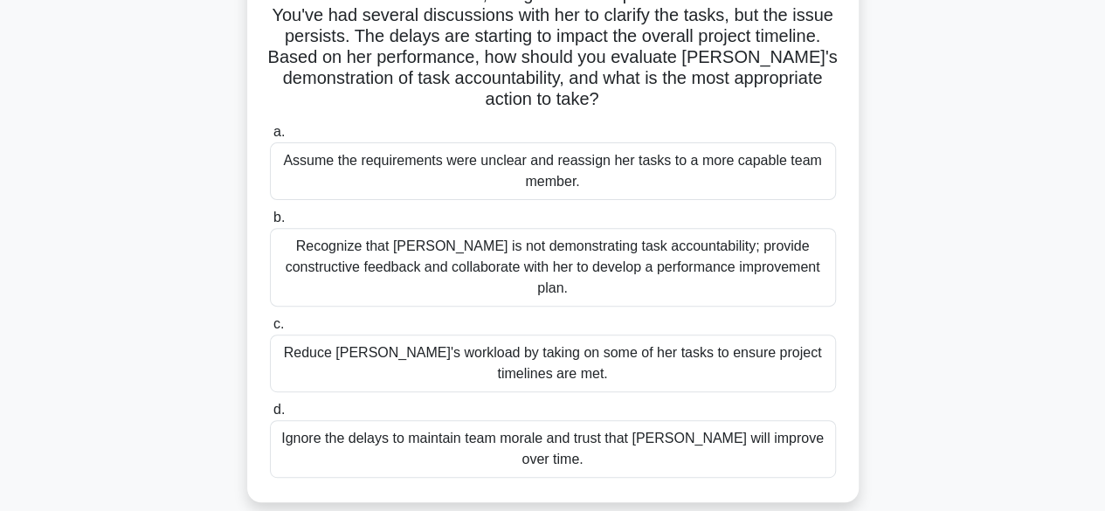
click at [645, 238] on div "Recognize that [PERSON_NAME] is not demonstrating task accountability; provide …" at bounding box center [553, 267] width 566 height 79
click at [270, 224] on input "b. Recognize that [PERSON_NAME] is not demonstrating task accountability; provi…" at bounding box center [270, 217] width 0 height 11
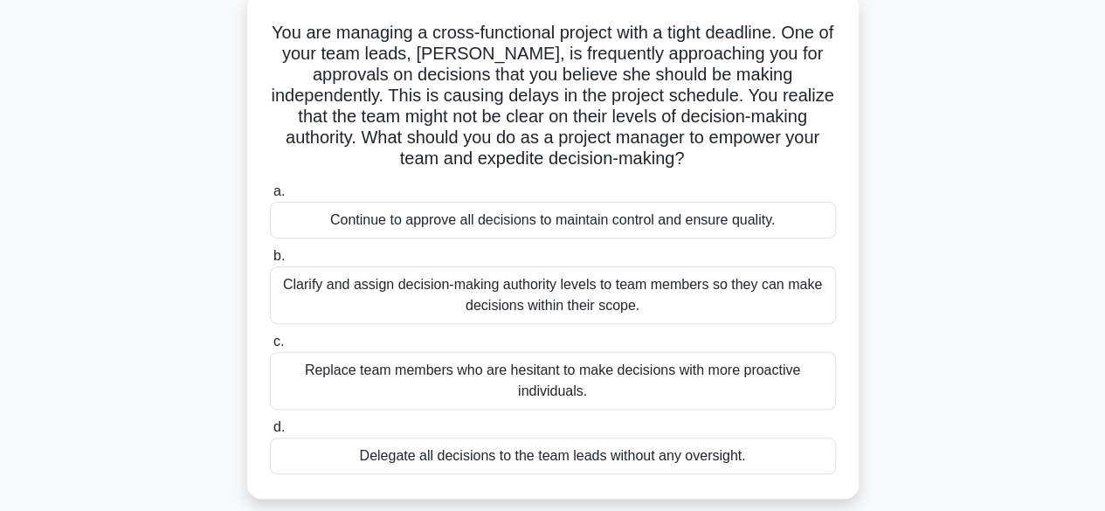
scroll to position [112, 0]
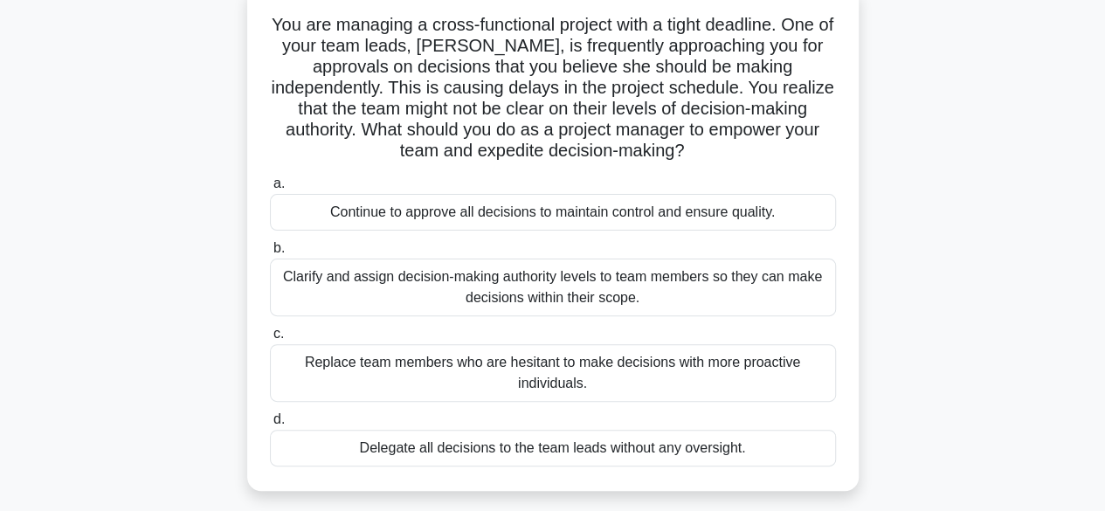
click at [563, 291] on div "Clarify and assign decision-making authority levels to team members so they can…" at bounding box center [553, 288] width 566 height 58
click at [270, 254] on input "b. [PERSON_NAME] and assign decision-making authority levels to team members so…" at bounding box center [270, 248] width 0 height 11
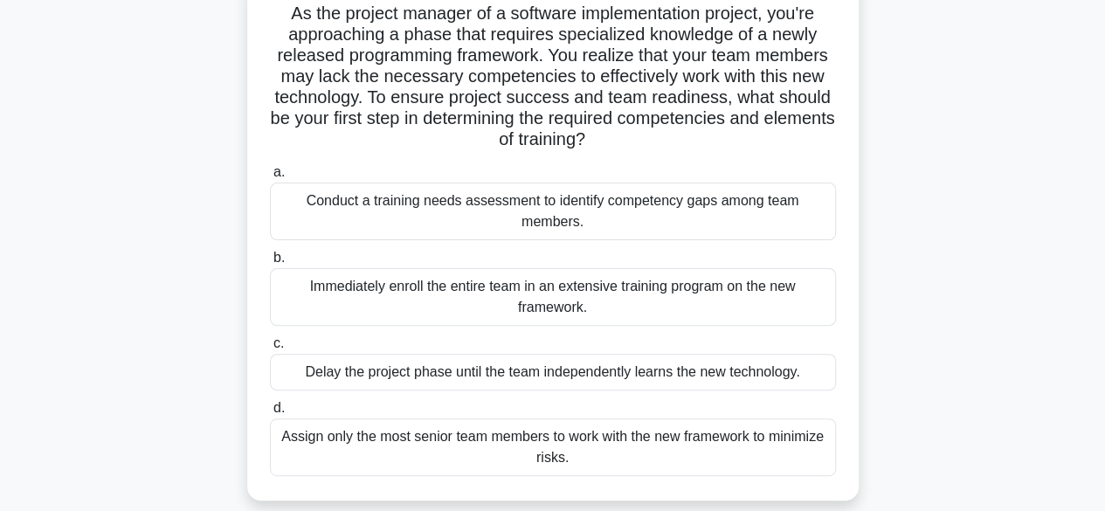
scroll to position [129, 0]
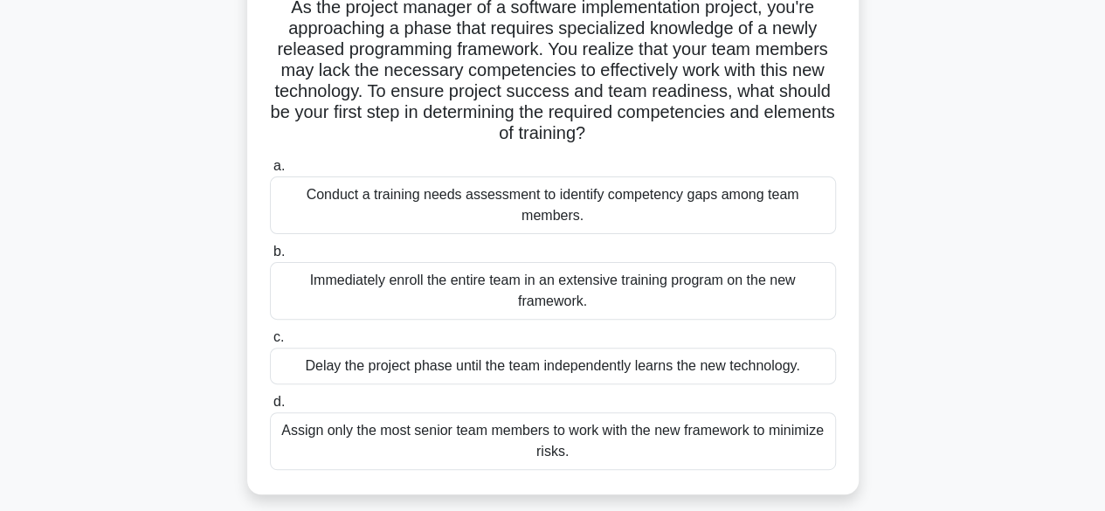
click at [619, 209] on div "Conduct a training needs assessment to identify competency gaps among team memb…" at bounding box center [553, 205] width 566 height 58
click at [270, 172] on input "a. Conduct a training needs assessment to identify competency gaps among team m…" at bounding box center [270, 166] width 0 height 11
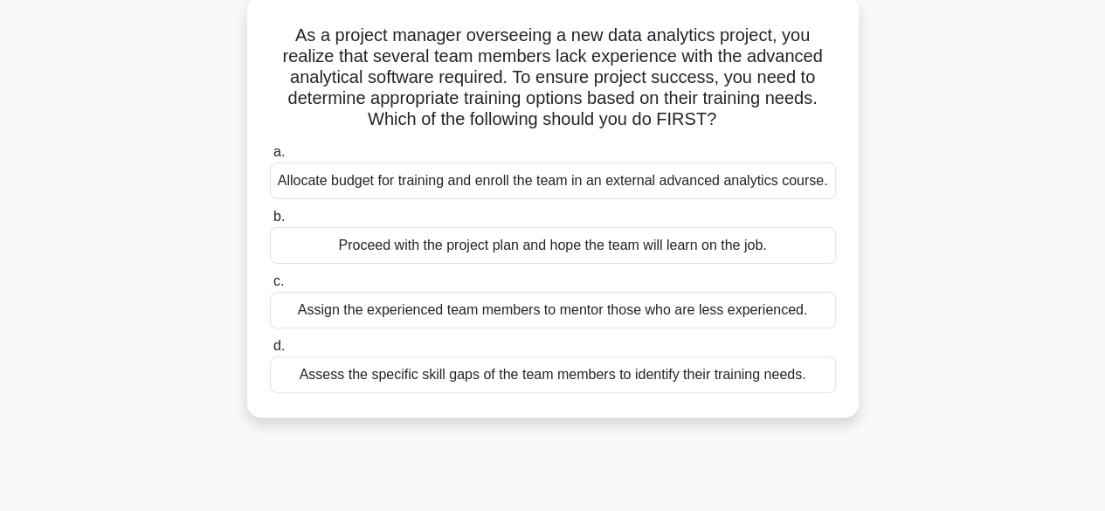
scroll to position [108, 0]
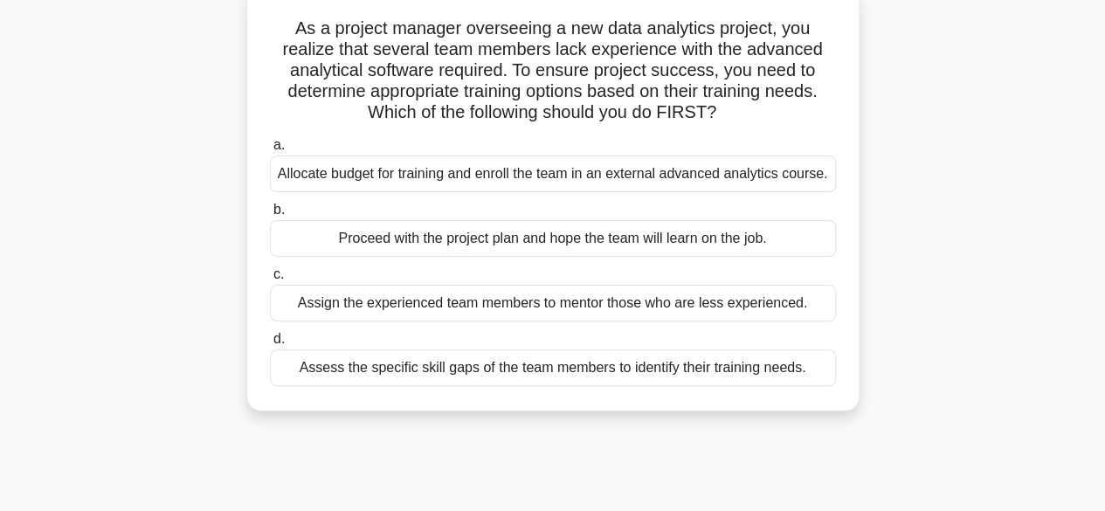
click at [622, 365] on div "Assess the specific skill gaps of the team members to identify their training n…" at bounding box center [553, 367] width 566 height 37
click at [270, 345] on input "d. Assess the specific skill gaps of the team members to identify their trainin…" at bounding box center [270, 339] width 0 height 11
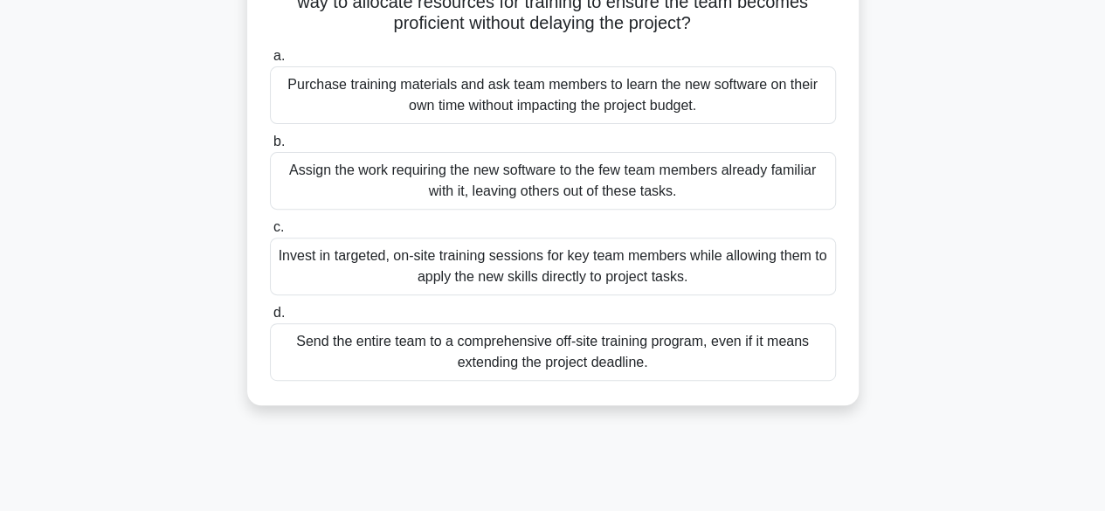
scroll to position [225, 0]
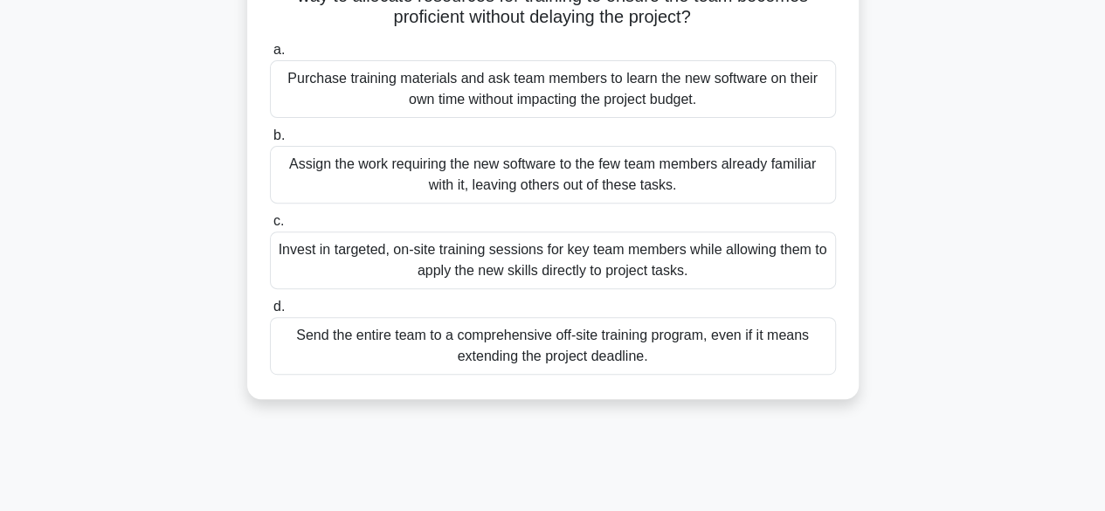
click at [617, 259] on div "Invest in targeted, on-site training sessions for key team members while allowi…" at bounding box center [553, 261] width 566 height 58
click at [270, 227] on input "c. Invest in targeted, on-site training sessions for key team members while all…" at bounding box center [270, 221] width 0 height 11
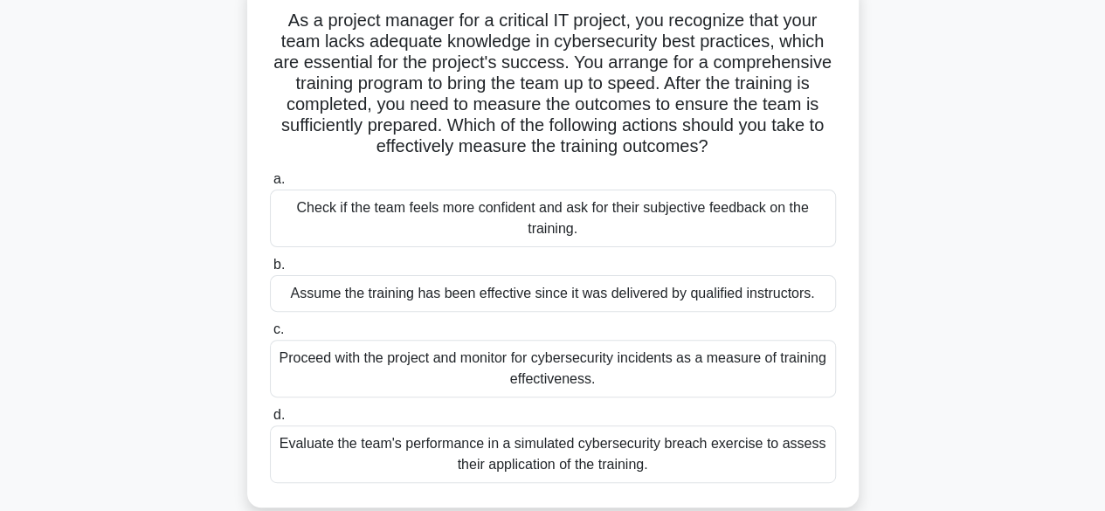
scroll to position [121, 0]
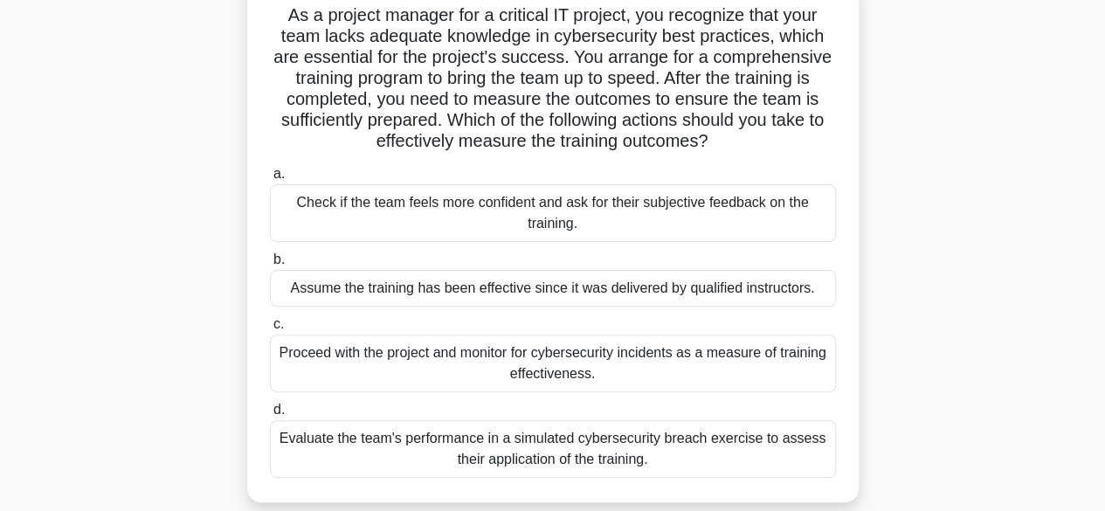
click at [624, 449] on div "Evaluate the team's performance in a simulated cybersecurity breach exercise to…" at bounding box center [553, 449] width 566 height 58
click at [270, 416] on input "d. Evaluate the team's performance in a simulated cybersecurity breach exercise…" at bounding box center [270, 409] width 0 height 11
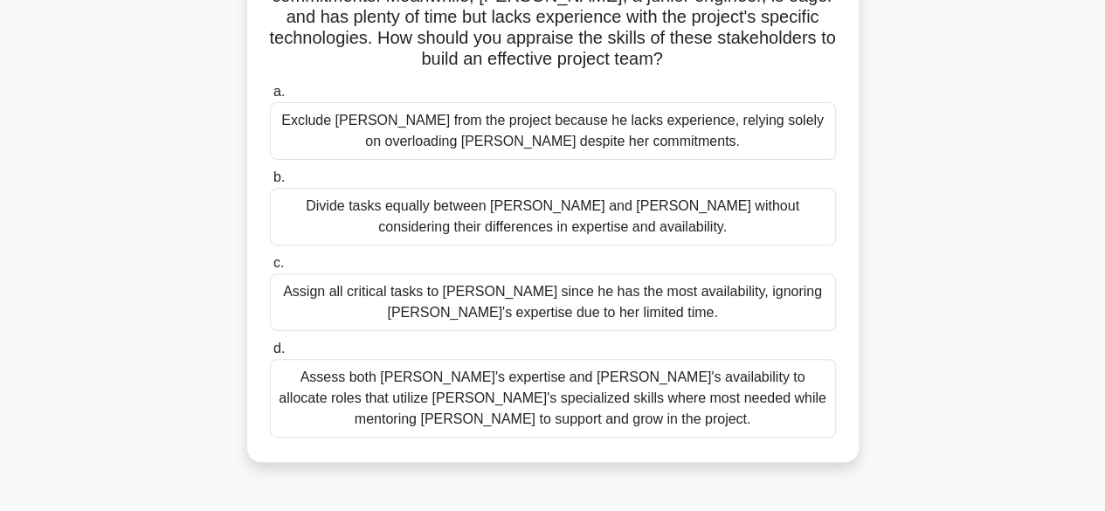
scroll to position [231, 0]
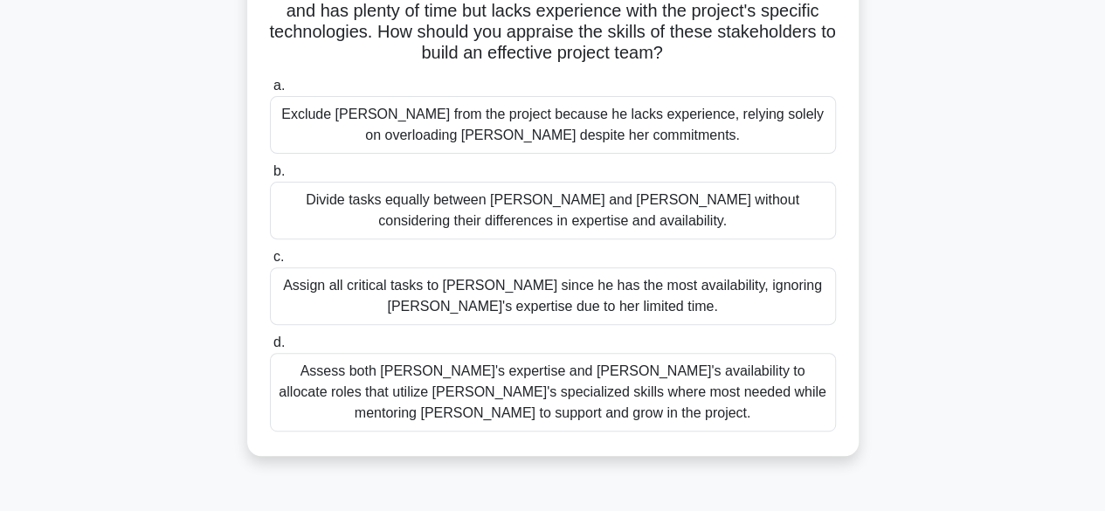
click at [591, 383] on div "Assess both [PERSON_NAME]'s expertise and [PERSON_NAME]'s availability to alloc…" at bounding box center [553, 392] width 566 height 79
click at [270, 349] on input "d. Assess both [PERSON_NAME]'s expertise and [PERSON_NAME]'s availability to al…" at bounding box center [270, 342] width 0 height 11
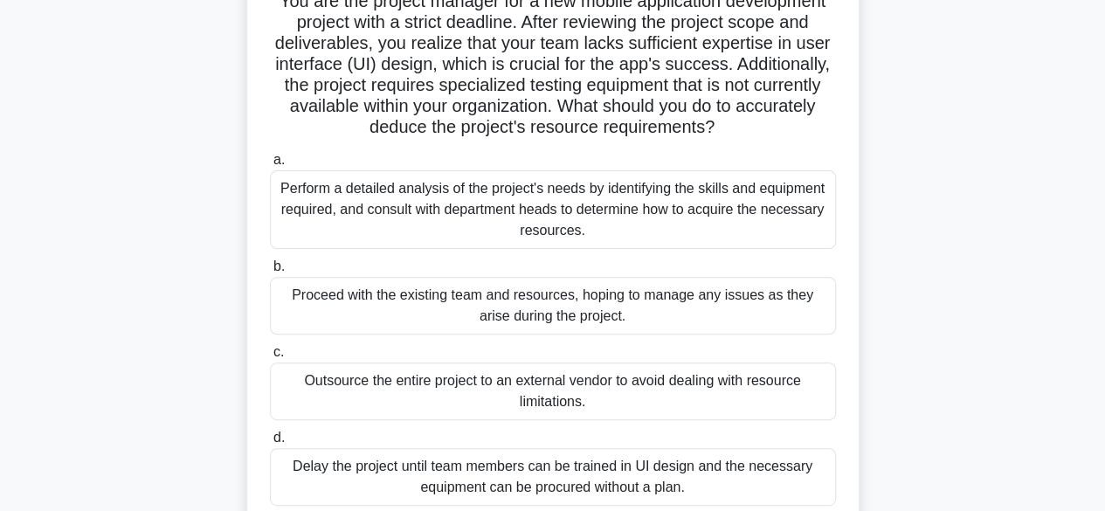
scroll to position [179, 0]
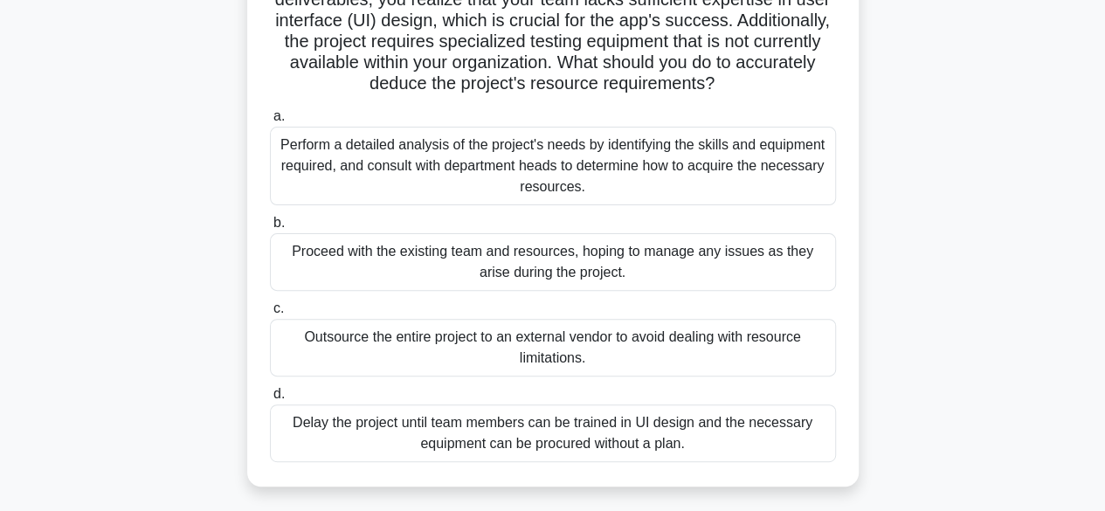
click at [498, 151] on div "Perform a detailed analysis of the project's needs by identifying the skills an…" at bounding box center [553, 166] width 566 height 79
click at [270, 122] on input "a. Perform a detailed analysis of the project's needs by identifying the skills…" at bounding box center [270, 116] width 0 height 11
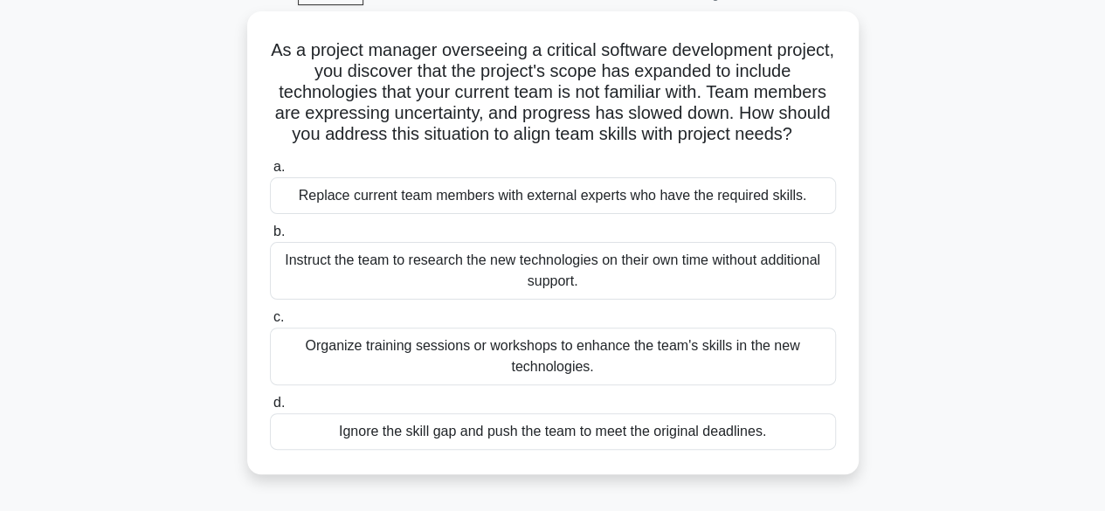
scroll to position [129, 0]
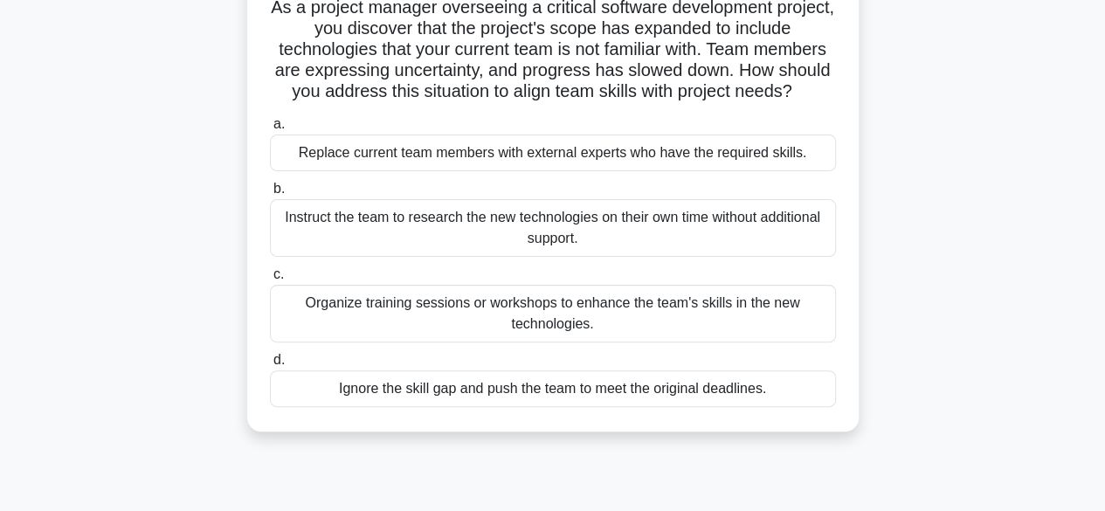
click at [584, 315] on div "Organize training sessions or workshops to enhance the team's skills in the new…" at bounding box center [553, 314] width 566 height 58
click at [270, 280] on input "c. Organize training sessions or workshops to enhance the team's skills in the …" at bounding box center [270, 274] width 0 height 11
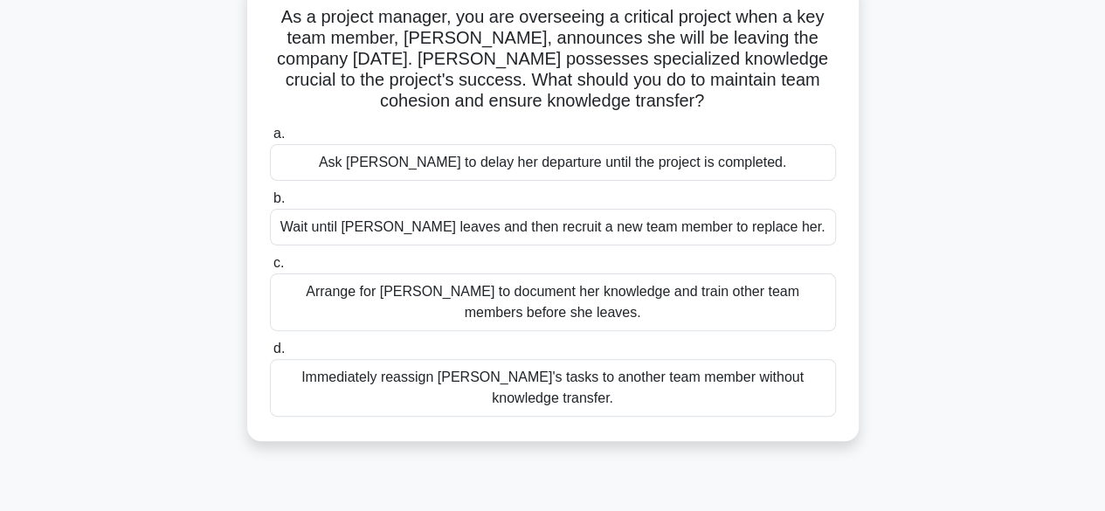
scroll to position [127, 0]
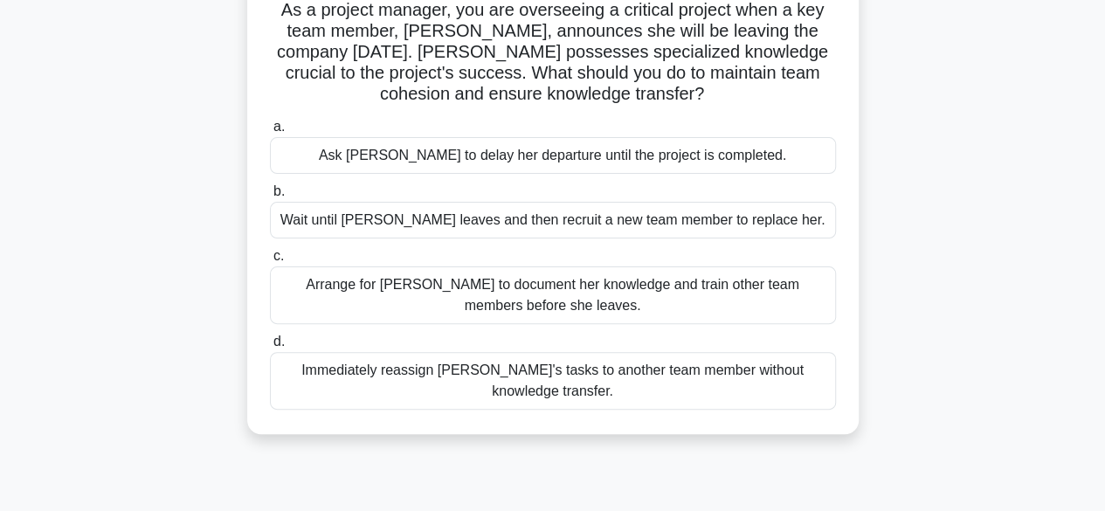
click at [570, 297] on div "Arrange for [PERSON_NAME] to document her knowledge and train other team member…" at bounding box center [553, 295] width 566 height 58
click at [270, 262] on input "c. Arrange for [PERSON_NAME] to document her knowledge and train other team mem…" at bounding box center [270, 256] width 0 height 11
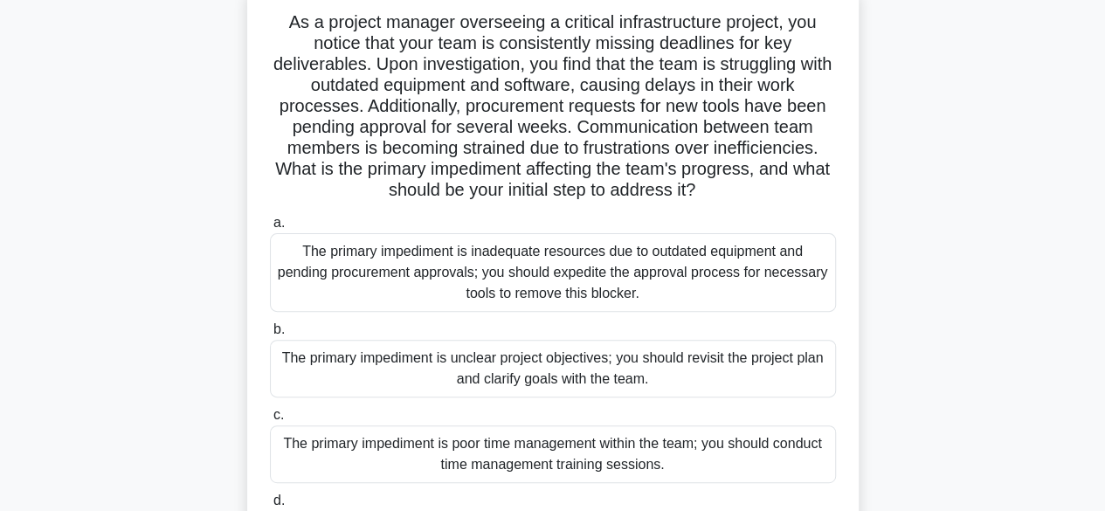
scroll to position [120, 0]
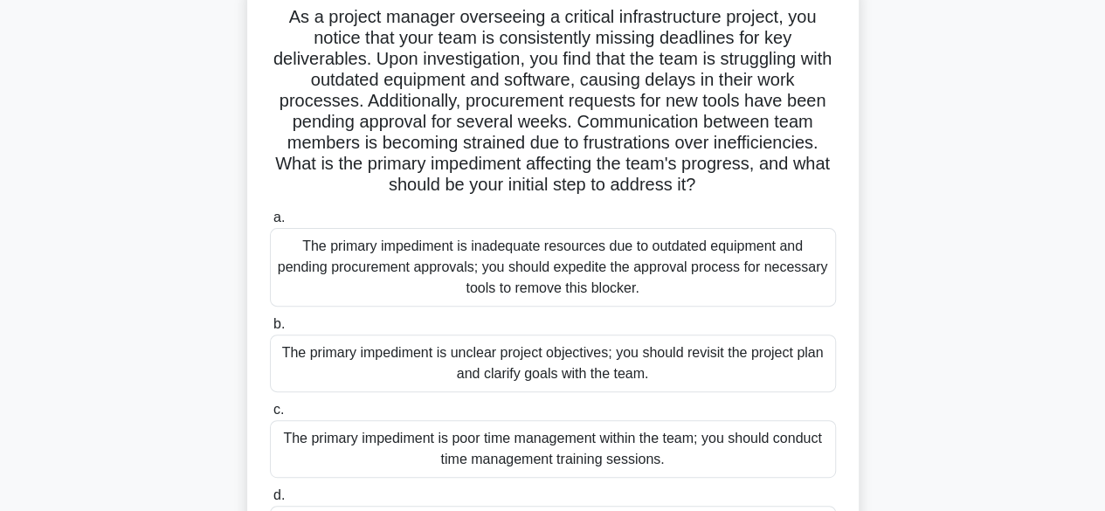
click at [577, 264] on div "The primary impediment is inadequate resources due to outdated equipment and pe…" at bounding box center [553, 267] width 566 height 79
click at [270, 224] on input "a. The primary impediment is inadequate resources due to outdated equipment and…" at bounding box center [270, 217] width 0 height 11
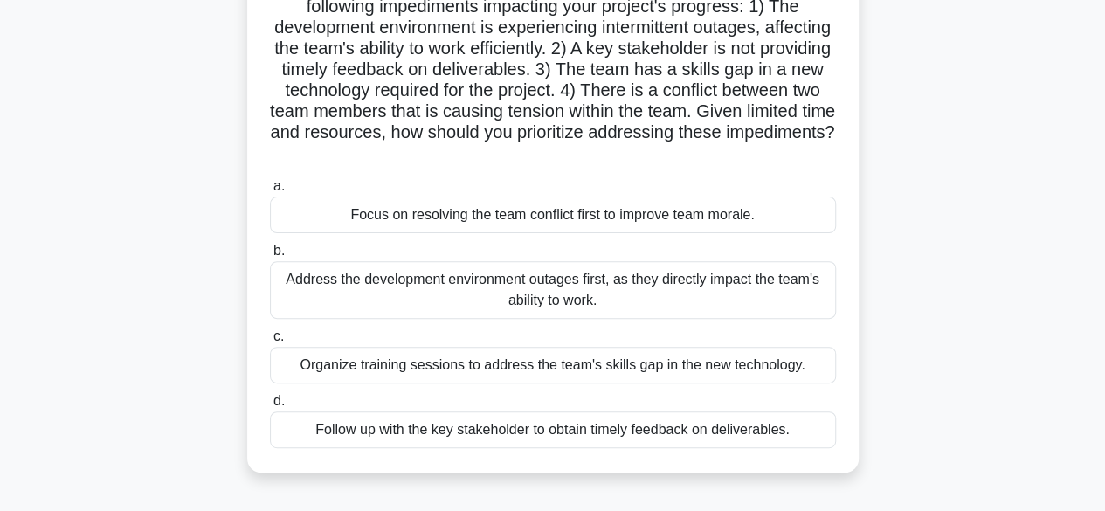
scroll to position [156, 0]
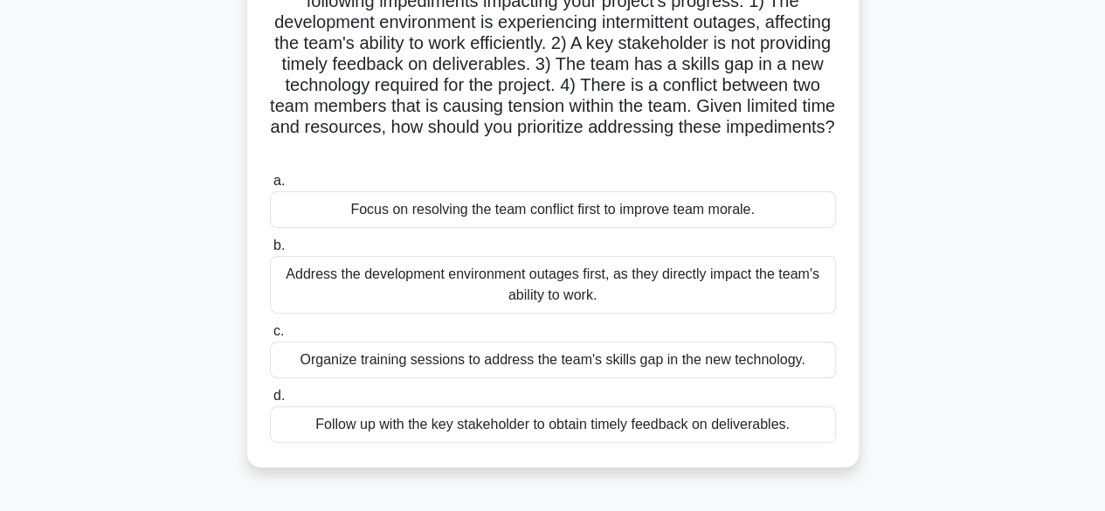
click at [649, 361] on div "Organize training sessions to address the team's skills gap in the new technolo…" at bounding box center [553, 360] width 566 height 37
click at [270, 337] on input "c. Organize training sessions to address the team's skills gap in the new techn…" at bounding box center [270, 331] width 0 height 11
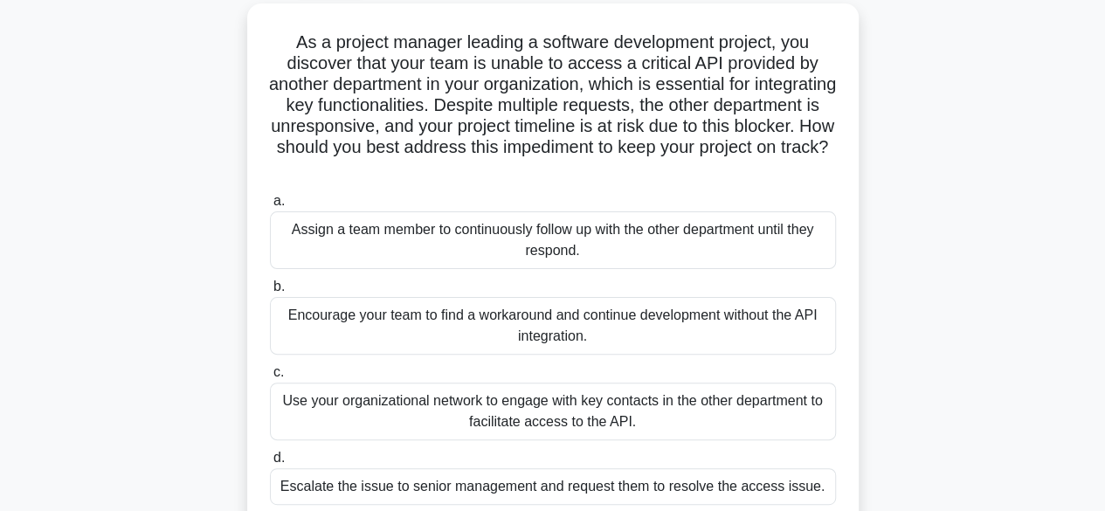
scroll to position [98, 0]
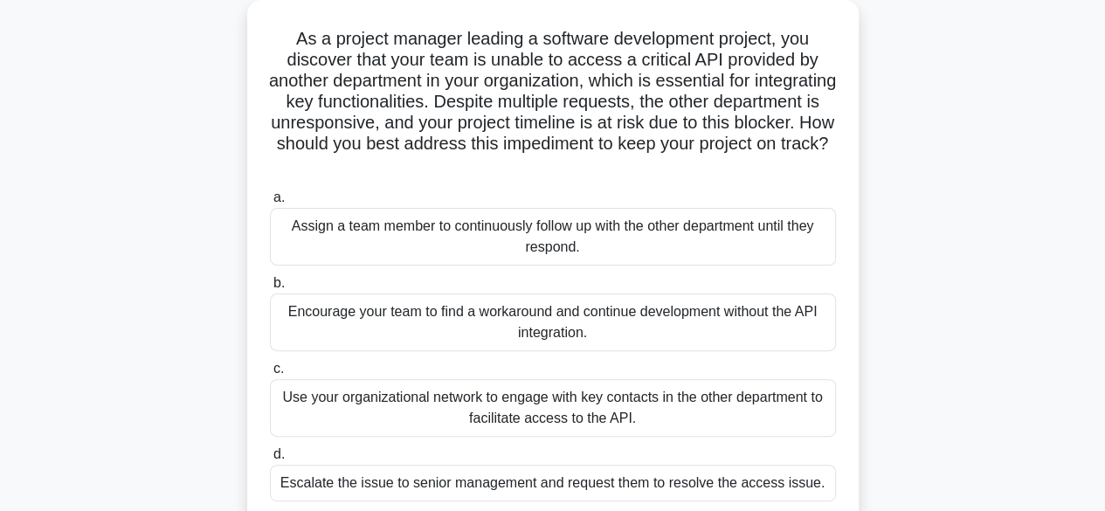
click at [628, 419] on div "Use your organizational network to engage with key contacts in the other depart…" at bounding box center [553, 408] width 566 height 58
click at [270, 375] on input "c. Use your organizational network to engage with key contacts in the other dep…" at bounding box center [270, 368] width 0 height 11
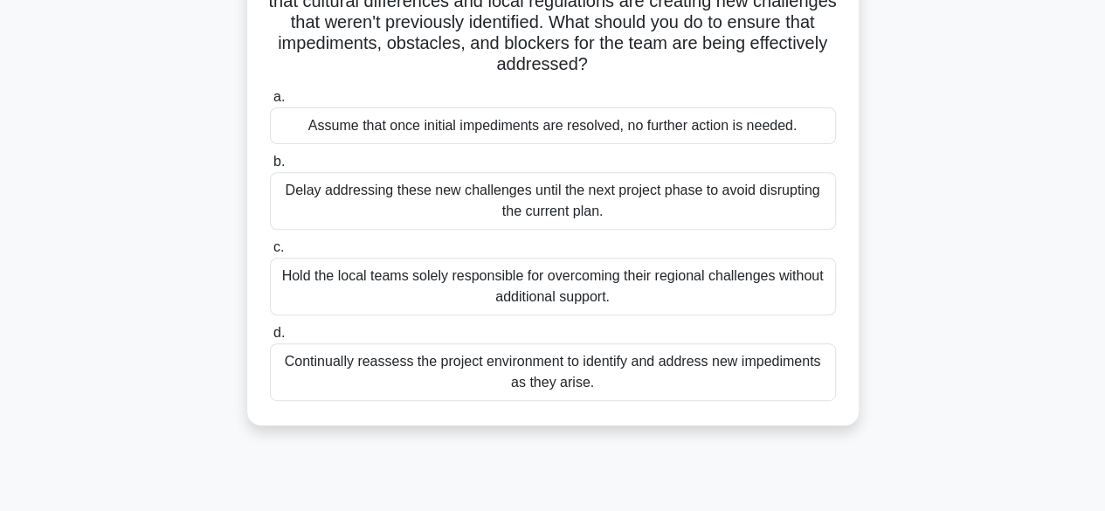
scroll to position [245, 0]
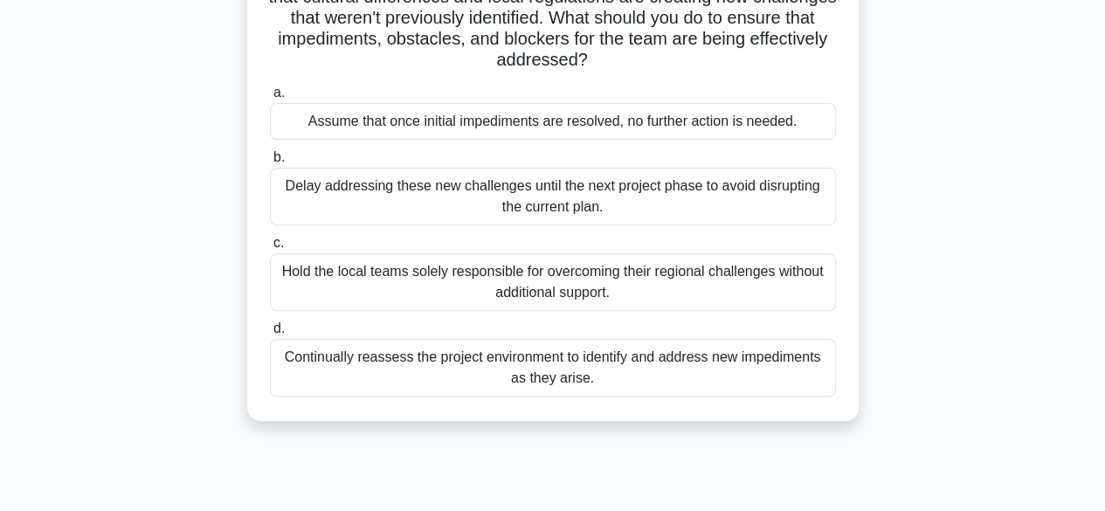
click at [580, 370] on div "Continually reassess the project environment to identify and address new impedi…" at bounding box center [553, 368] width 566 height 58
click at [270, 335] on input "d. Continually reassess the project environment to identify and address new imp…" at bounding box center [270, 328] width 0 height 11
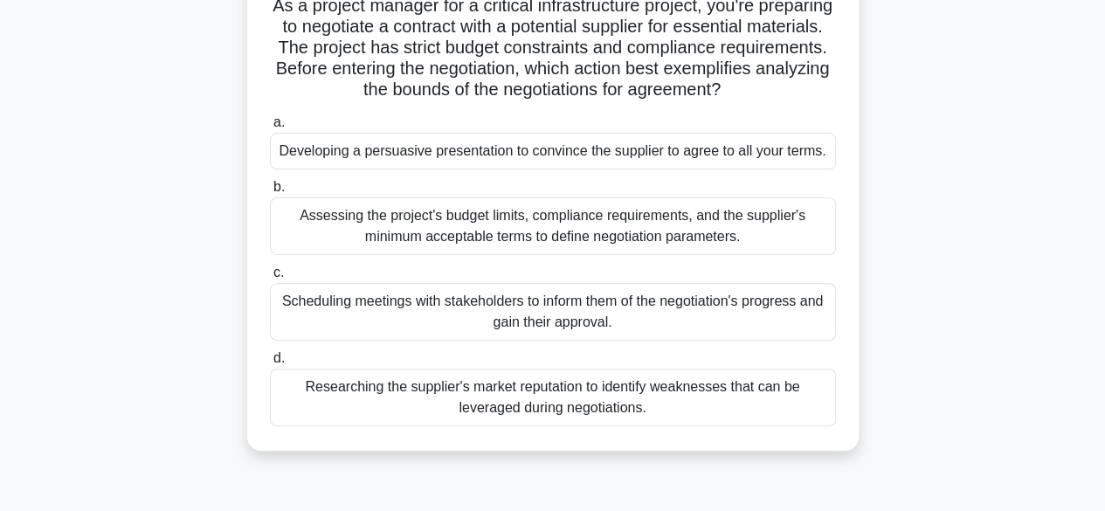
scroll to position [140, 0]
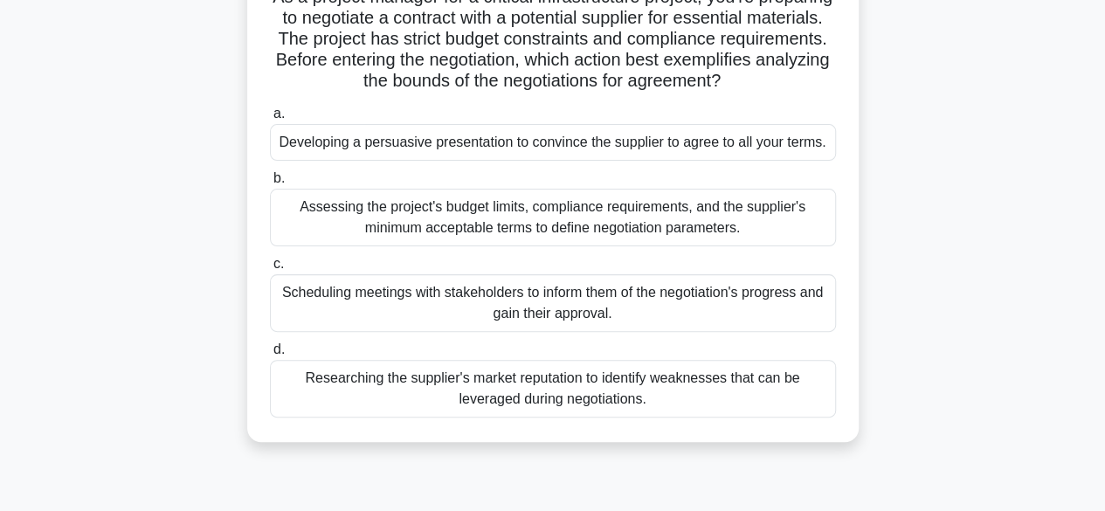
click at [626, 246] on div "Assessing the project's budget limits, compliance requirements, and the supplie…" at bounding box center [553, 218] width 566 height 58
click at [270, 184] on input "b. Assessing the project's budget limits, compliance requirements, and the supp…" at bounding box center [270, 178] width 0 height 11
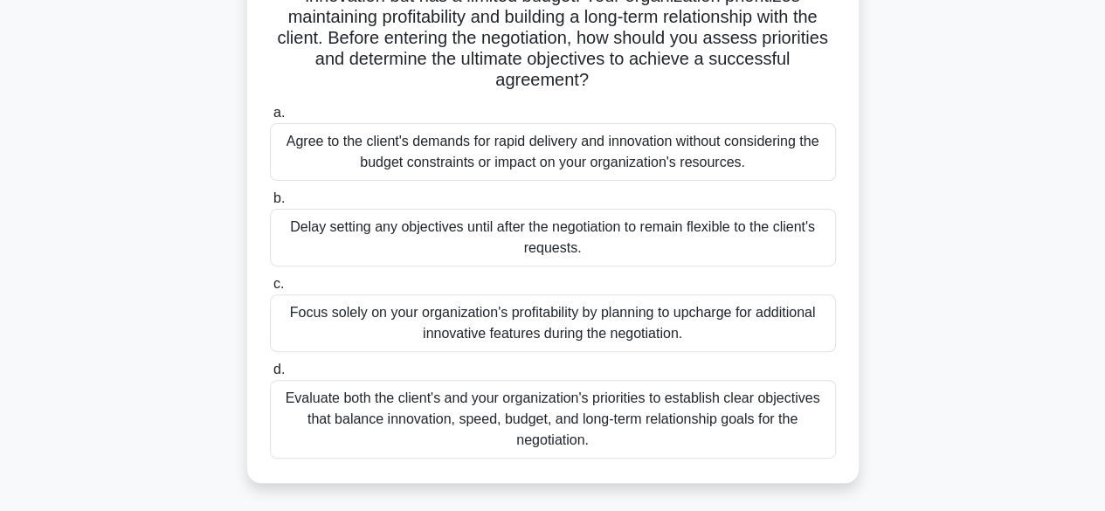
scroll to position [197, 0]
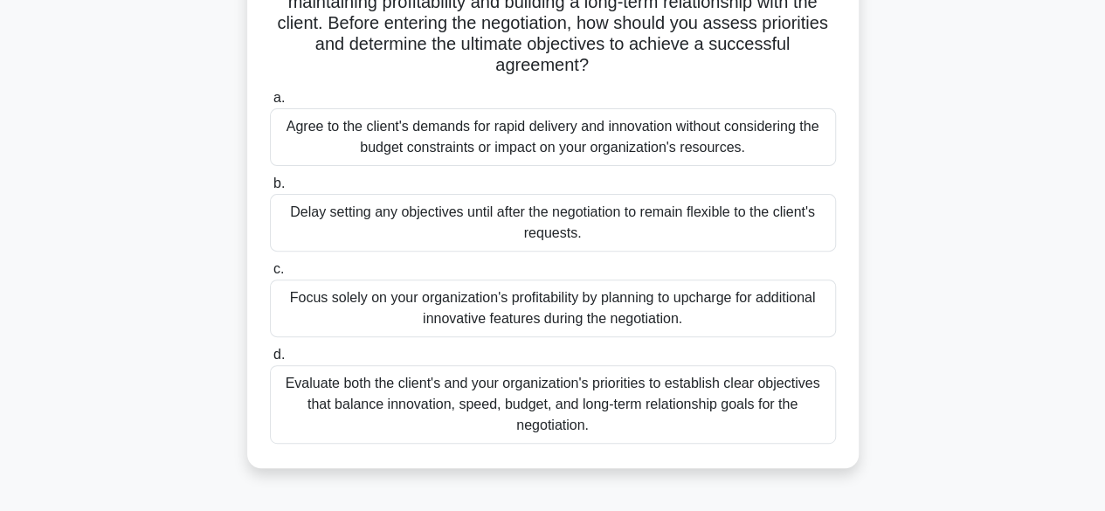
click at [599, 398] on div "Evaluate both the client's and your organization's priorities to establish clea…" at bounding box center [553, 404] width 566 height 79
click at [270, 361] on input "d. Evaluate both the client's and your organization's priorities to establish c…" at bounding box center [270, 354] width 0 height 11
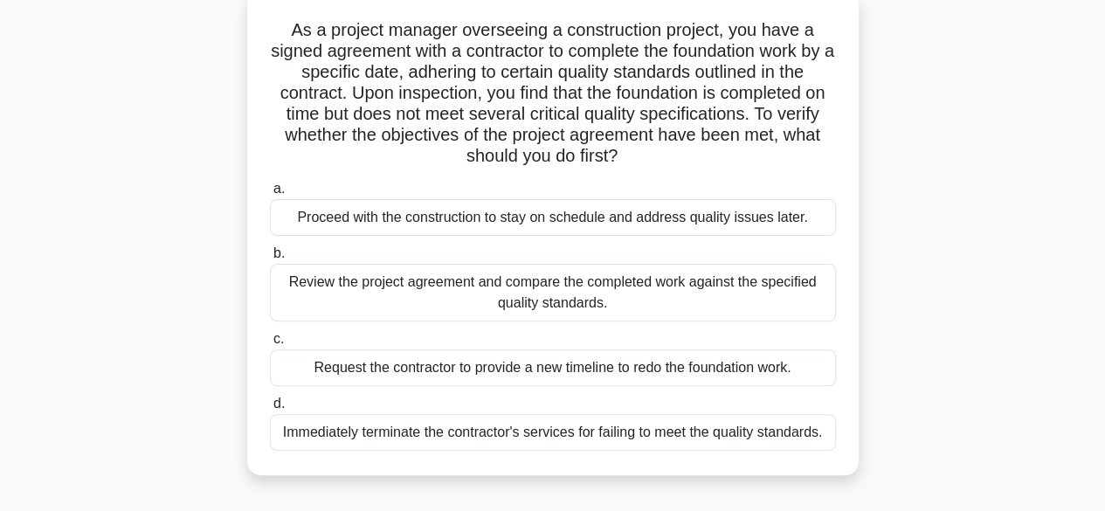
scroll to position [116, 0]
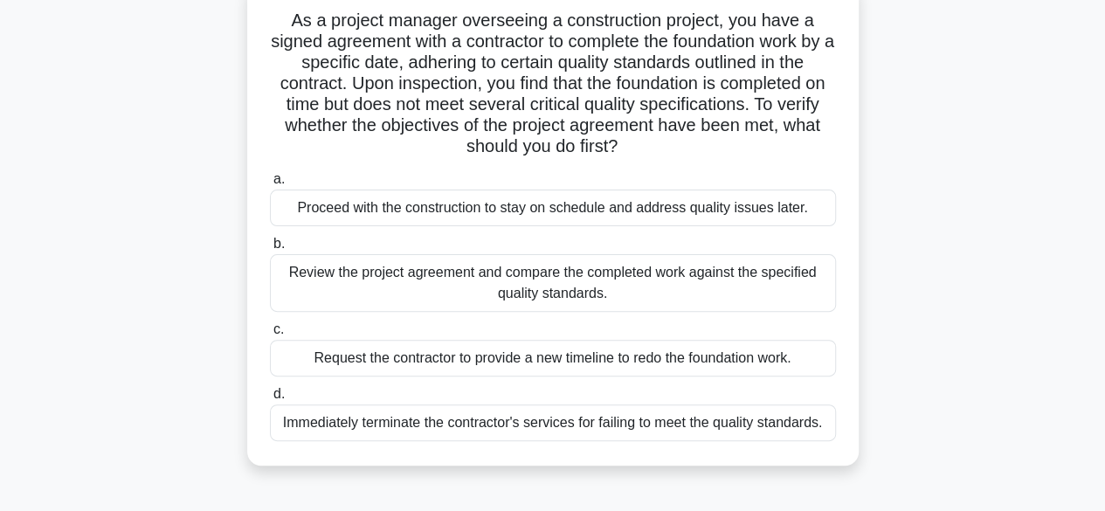
click at [587, 289] on div "Review the project agreement and compare the completed work against the specifi…" at bounding box center [553, 283] width 566 height 58
click at [270, 250] on input "b. Review the project agreement and compare the completed work against the spec…" at bounding box center [270, 244] width 0 height 11
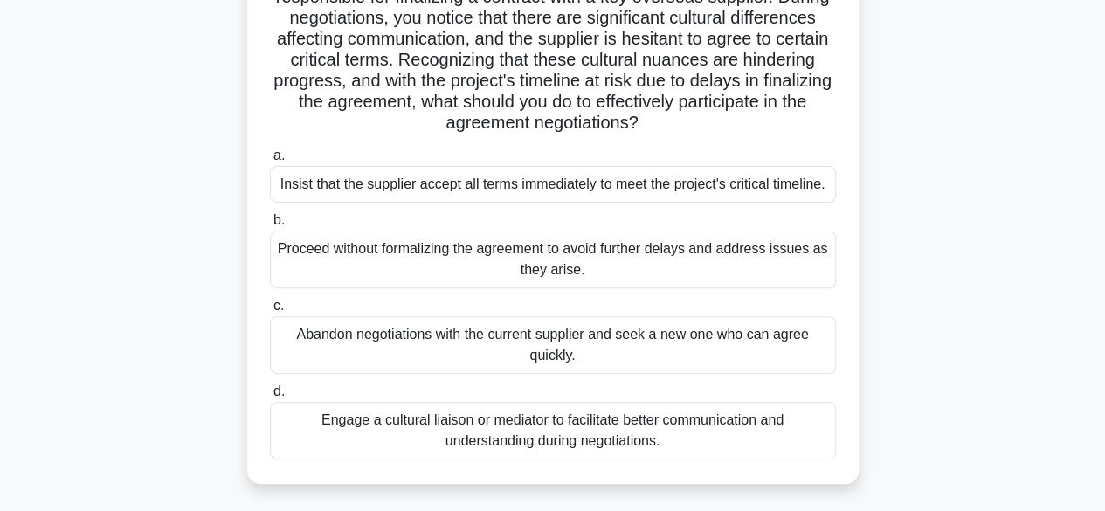
scroll to position [167, 0]
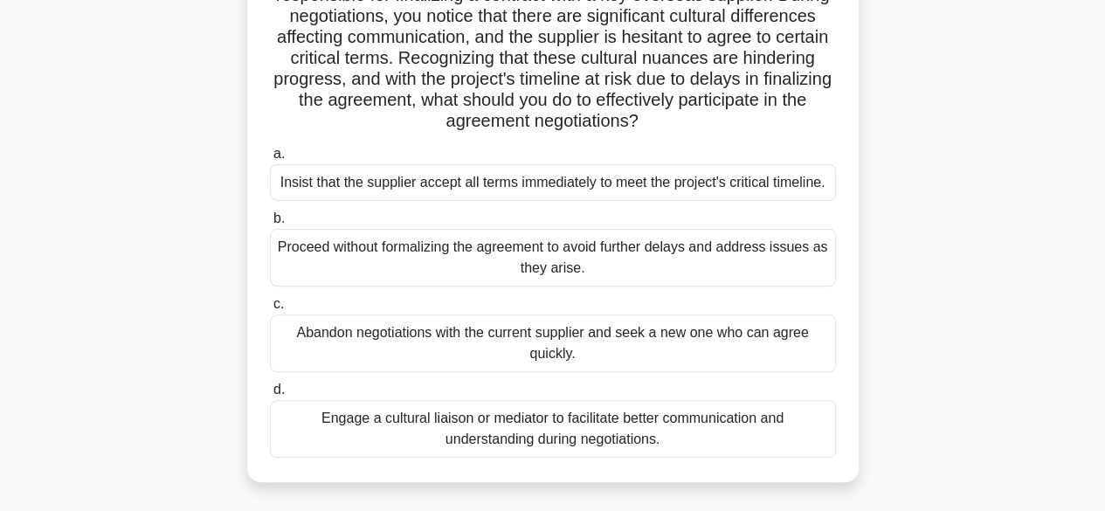
click at [107, 208] on div "As a project manager for an international expansion project, you are responsibl…" at bounding box center [553, 219] width 996 height 568
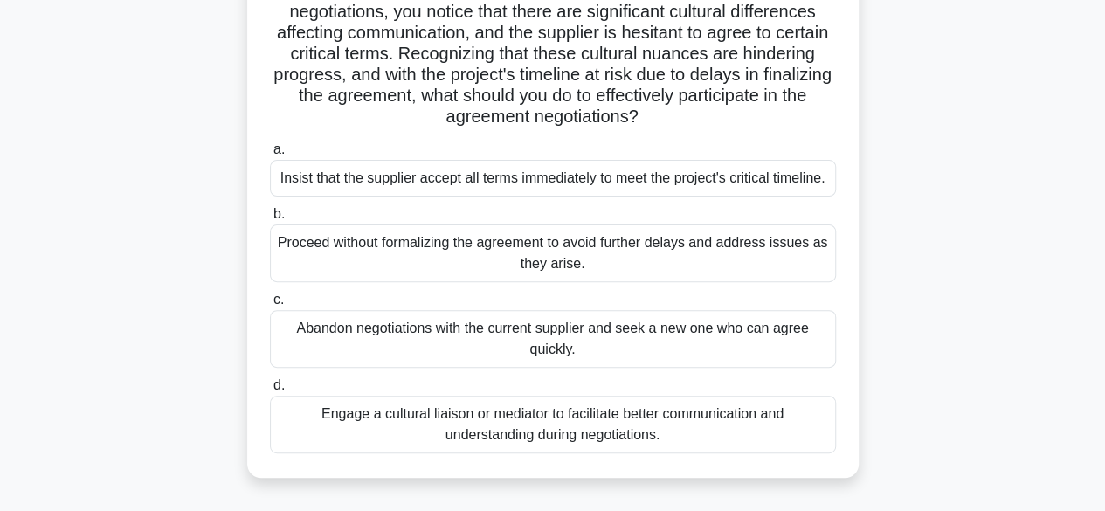
click at [540, 424] on div "Engage a cultural liaison or mediator to facilitate better communication and un…" at bounding box center [553, 425] width 566 height 58
click at [270, 391] on input "d. Engage a cultural liaison or mediator to facilitate better communication and…" at bounding box center [270, 385] width 0 height 11
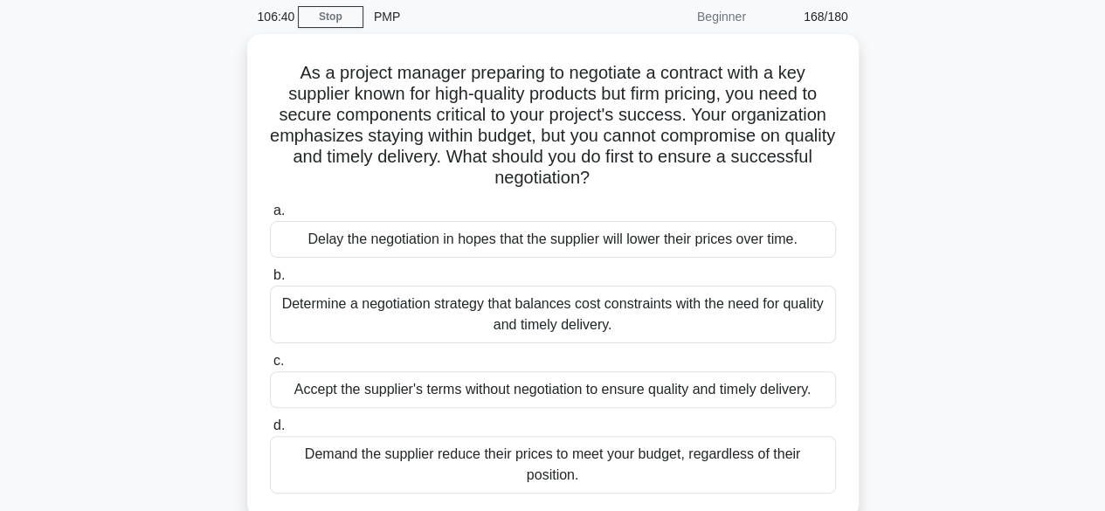
scroll to position [70, 0]
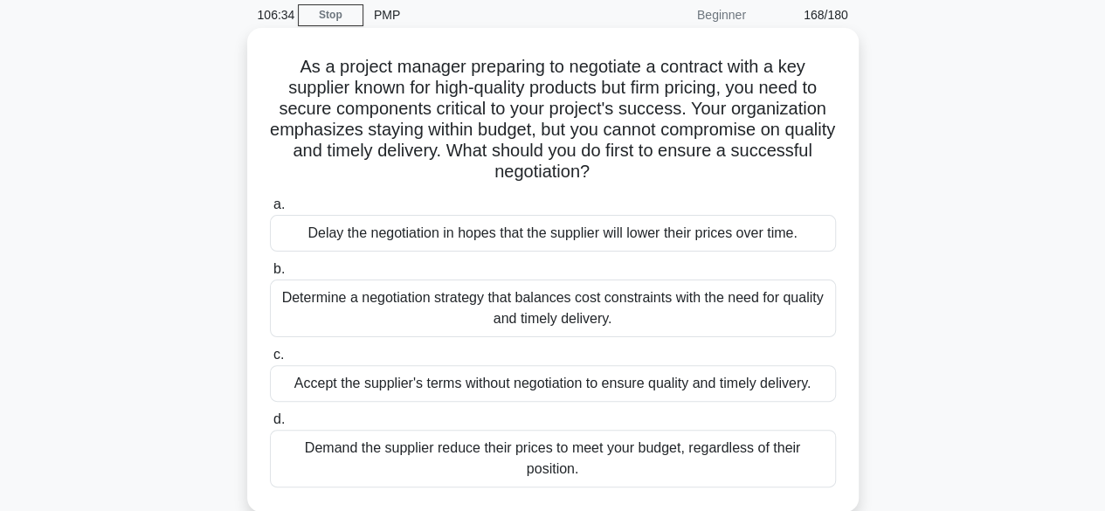
click at [590, 306] on div "Determine a negotiation strategy that balances cost constraints with the need f…" at bounding box center [553, 309] width 566 height 58
click at [270, 275] on input "b. Determine a negotiation strategy that balances cost constraints with the nee…" at bounding box center [270, 269] width 0 height 11
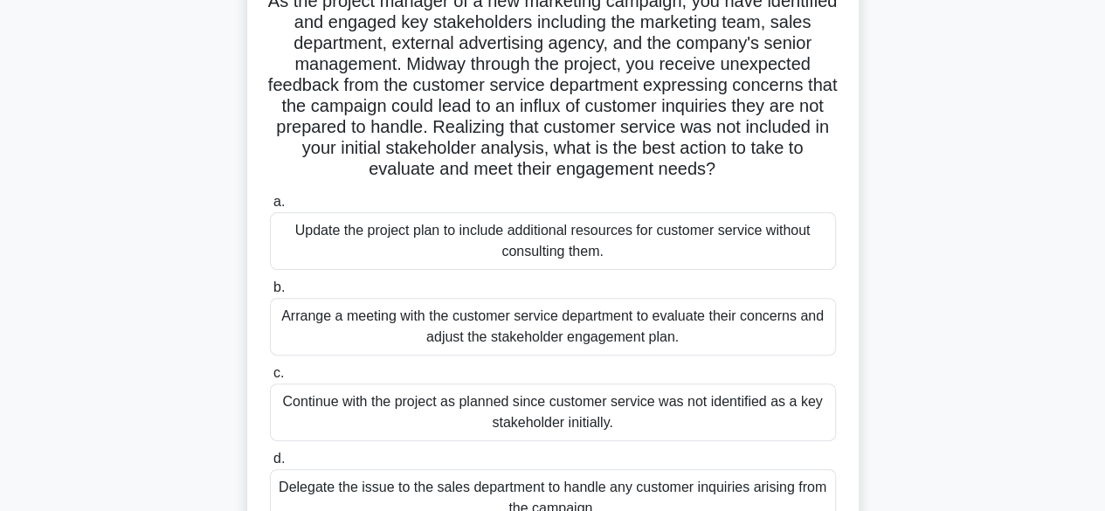
scroll to position [180, 0]
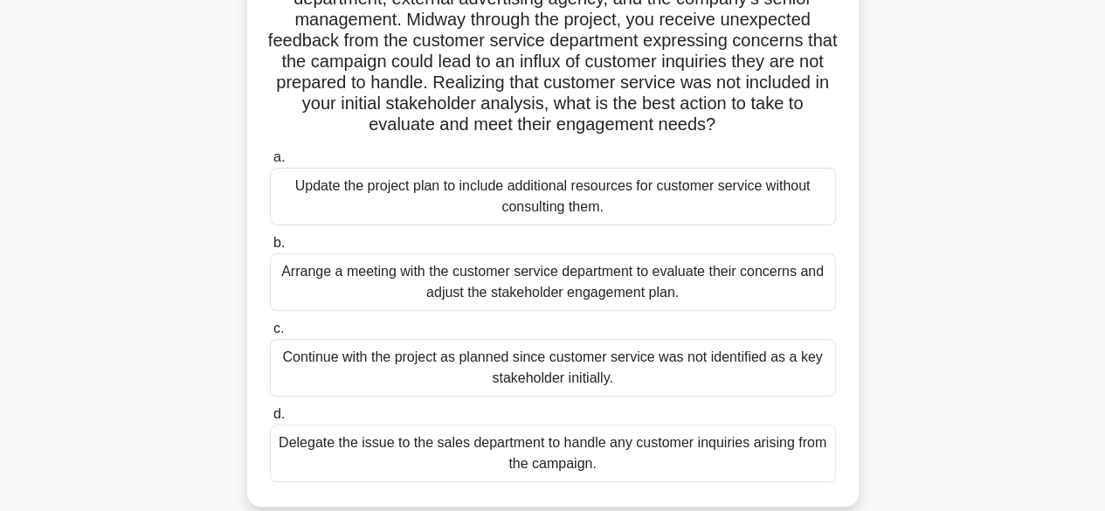
click at [590, 287] on div "Arrange a meeting with the customer service department to evaluate their concer…" at bounding box center [553, 282] width 566 height 58
click at [270, 249] on input "b. Arrange a meeting with the customer service department to evaluate their con…" at bounding box center [270, 243] width 0 height 11
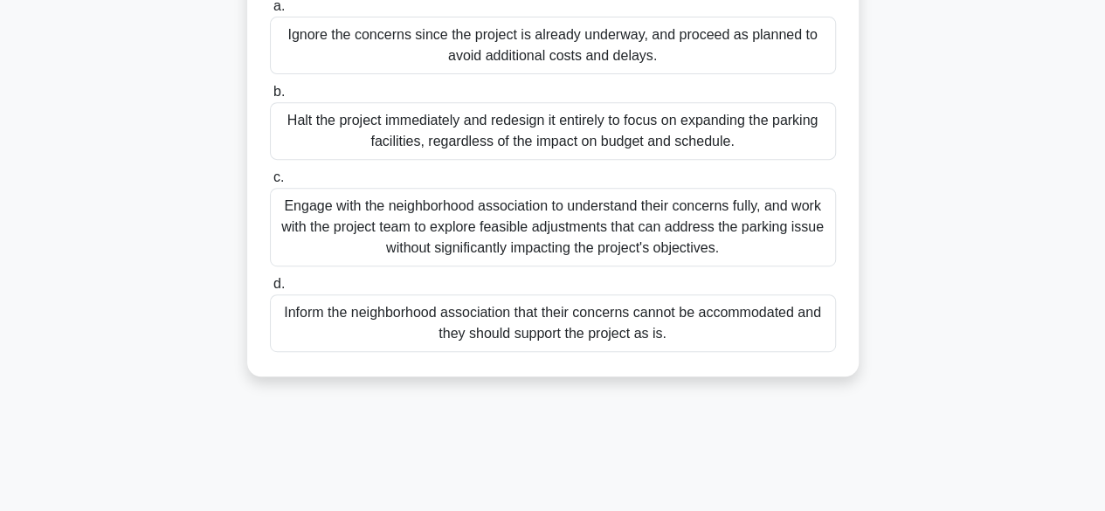
scroll to position [352, 0]
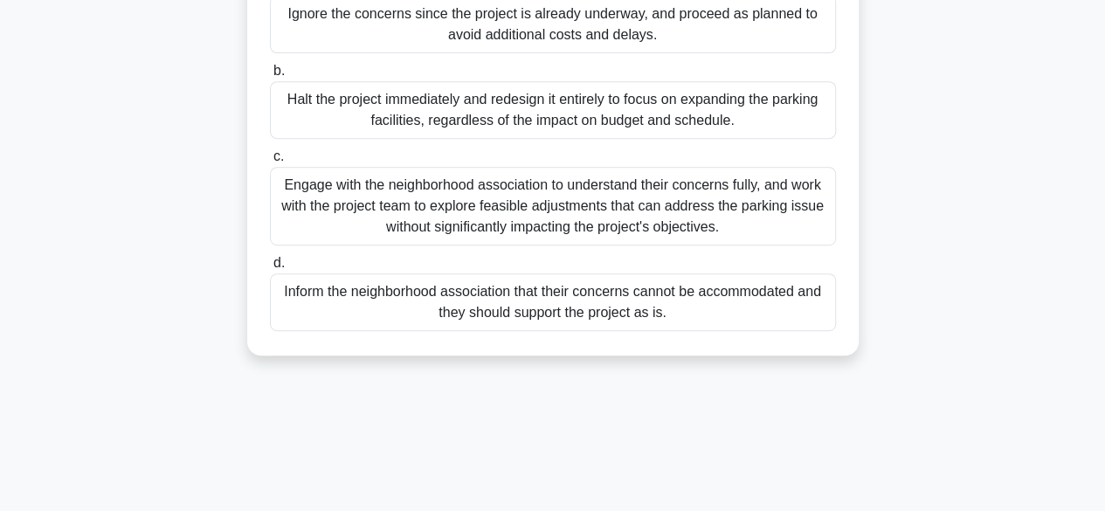
click at [499, 232] on div "Engage with the neighborhood association to understand their concerns fully, an…" at bounding box center [553, 206] width 566 height 79
click at [270, 162] on input "c. Engage with the neighborhood association to understand their concerns fully,…" at bounding box center [270, 156] width 0 height 11
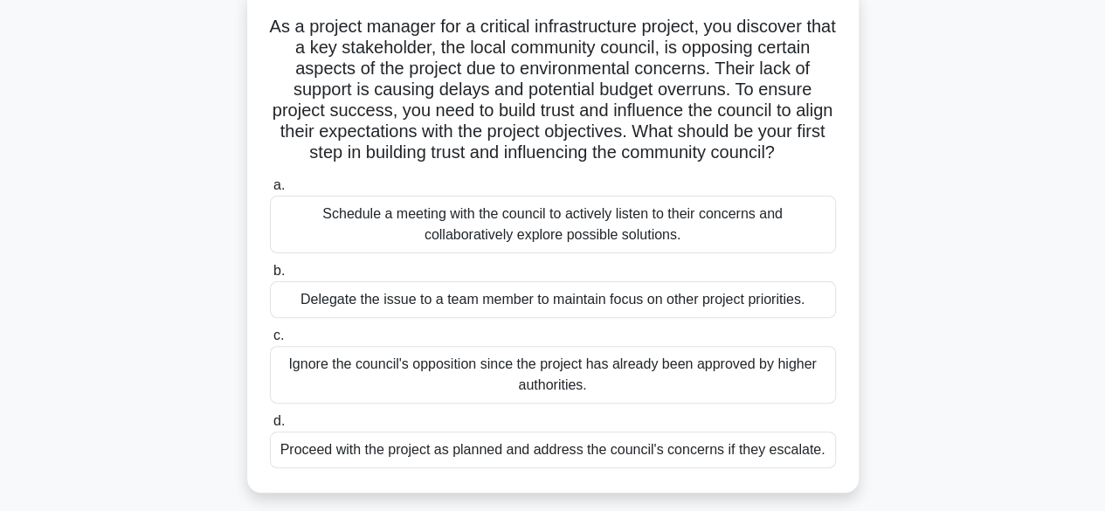
scroll to position [112, 0]
click at [551, 252] on div "Schedule a meeting with the council to actively listen to their concerns and co…" at bounding box center [553, 223] width 566 height 58
click at [270, 190] on input "a. Schedule a meeting with the council to actively listen to their concerns and…" at bounding box center [270, 183] width 0 height 11
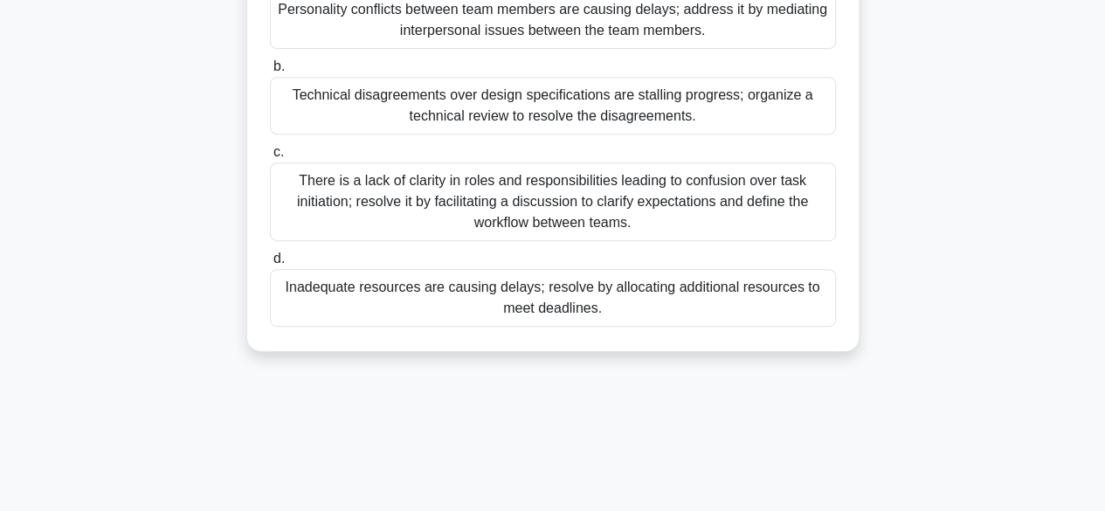
scroll to position [357, 0]
click at [598, 198] on div "There is a lack of clarity in roles and responsibilities leading to confusion o…" at bounding box center [553, 201] width 566 height 79
click at [270, 157] on input "c. There is a lack of clarity in roles and responsibilities leading to confusio…" at bounding box center [270, 151] width 0 height 11
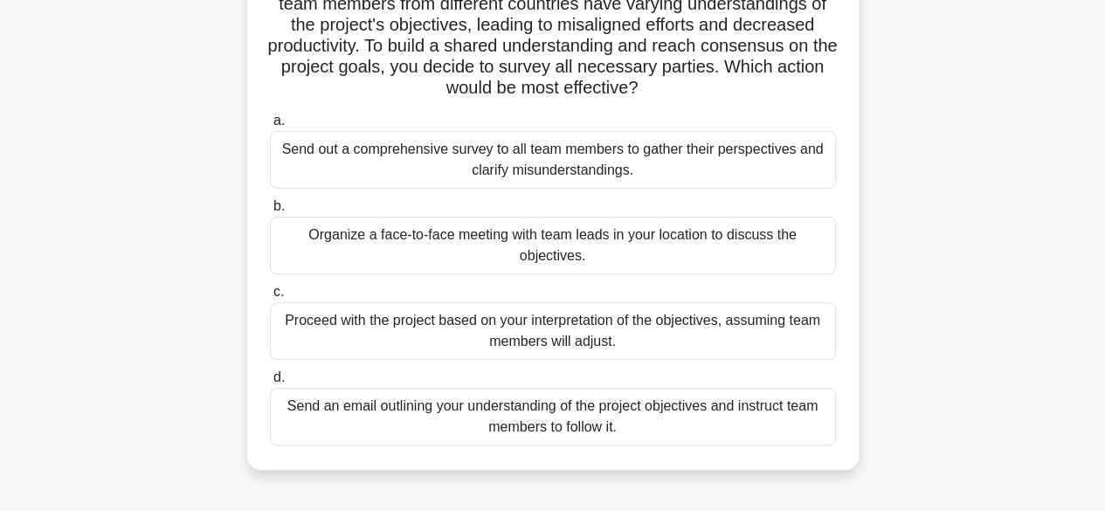
scroll to position [159, 0]
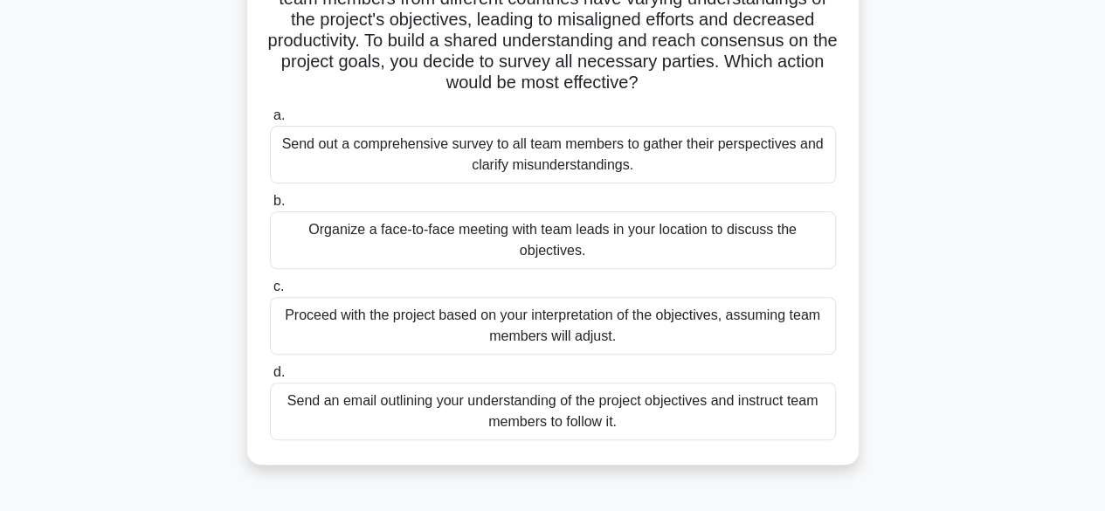
click at [564, 249] on div "Organize a face-to-face meeting with team leads in your location to discuss the…" at bounding box center [553, 240] width 566 height 58
click at [270, 207] on input "b. Organize a face-to-face meeting with team leads in your location to discuss …" at bounding box center [270, 201] width 0 height 11
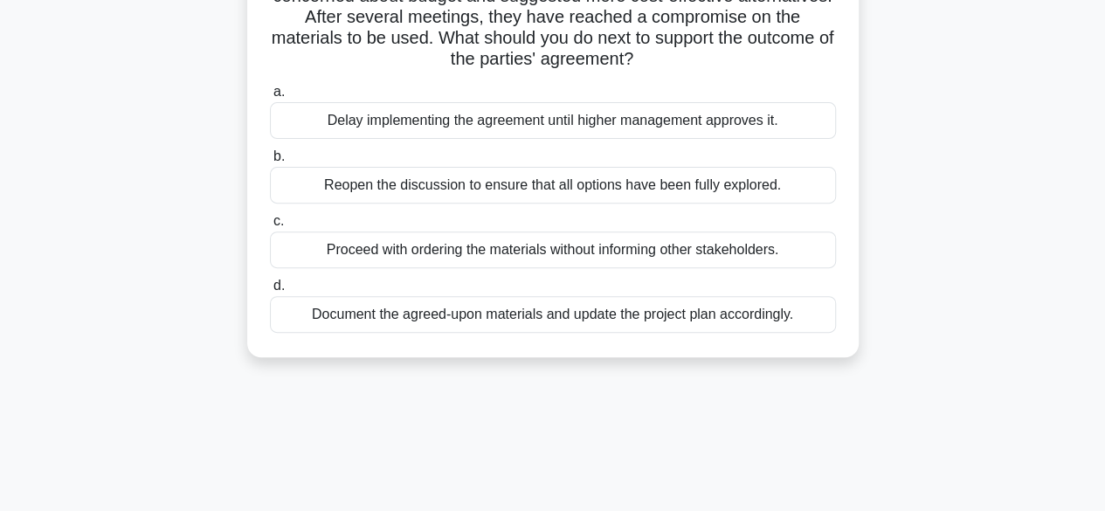
scroll to position [230, 0]
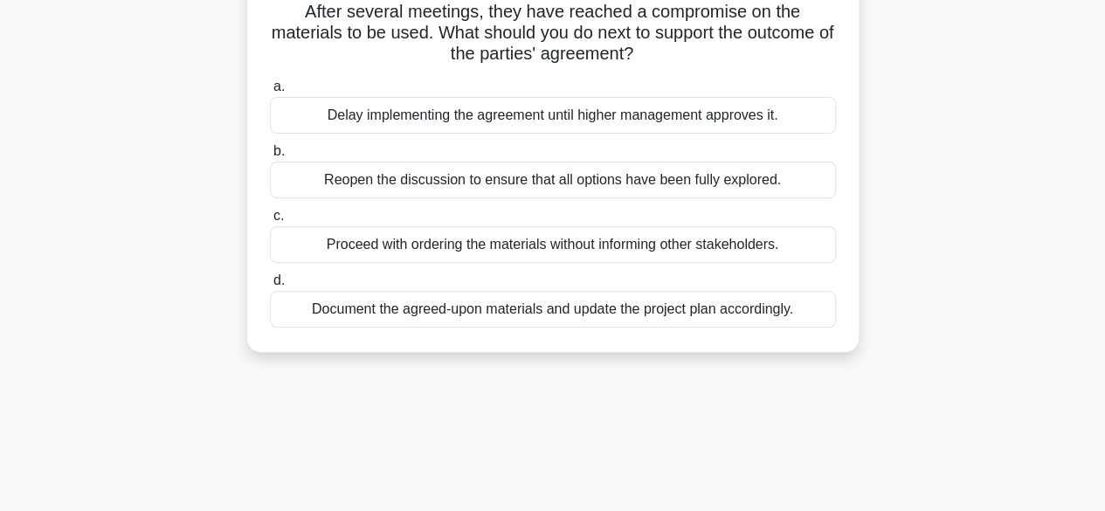
click at [690, 183] on div "Reopen the discussion to ensure that all options have been fully explored." at bounding box center [553, 180] width 566 height 37
click at [270, 157] on input "b. Reopen the discussion to ensure that all options have been fully explored." at bounding box center [270, 151] width 0 height 11
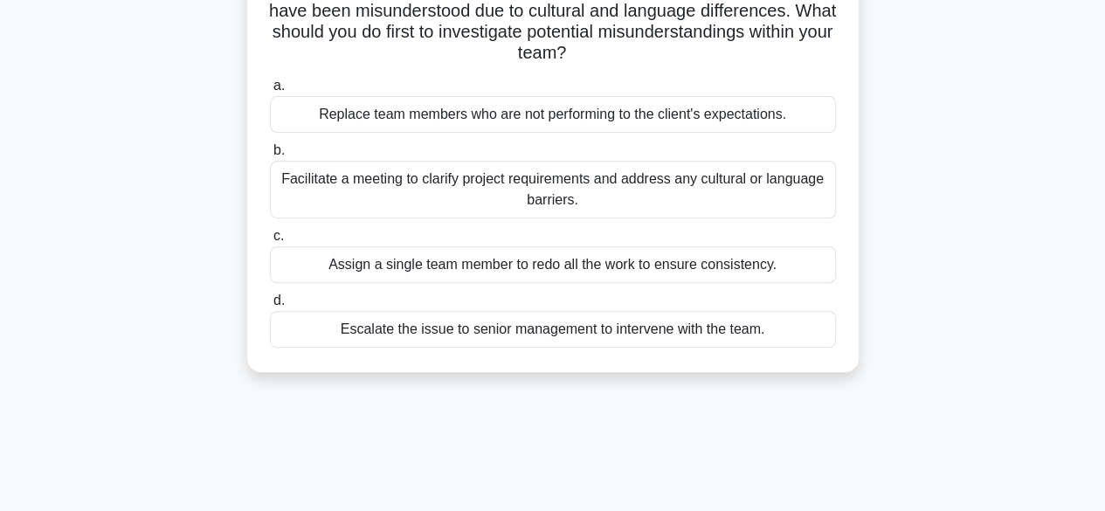
scroll to position [262, 0]
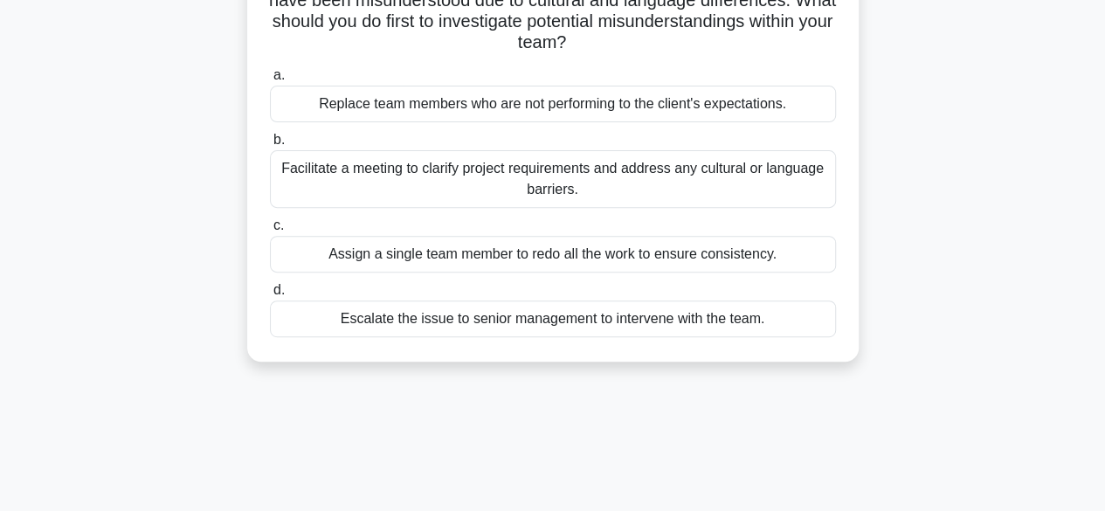
click at [583, 186] on div "Facilitate a meeting to clarify project requirements and address any cultural o…" at bounding box center [553, 179] width 566 height 58
click at [270, 146] on input "b. Facilitate a meeting to clarify project requirements and address any cultura…" at bounding box center [270, 140] width 0 height 11
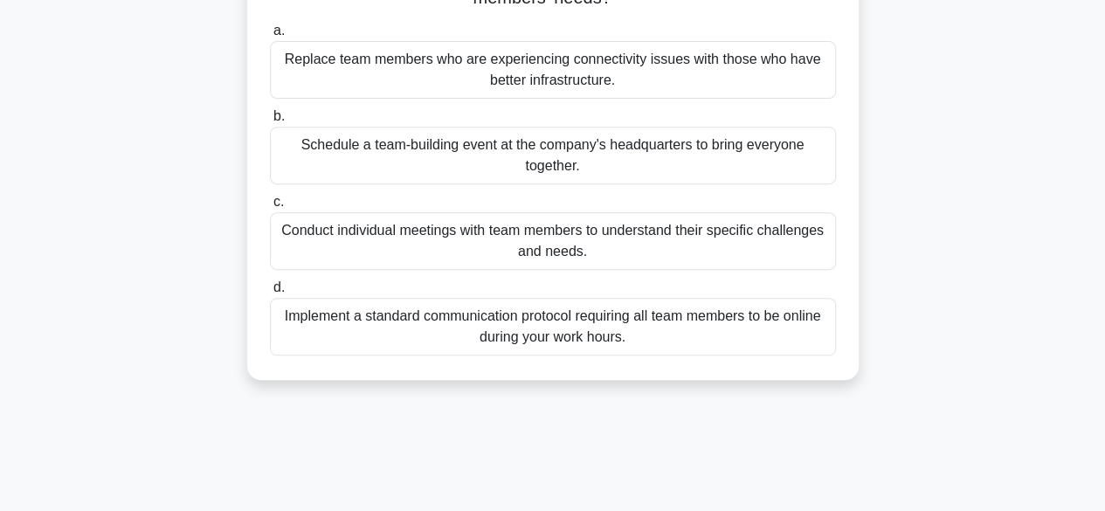
scroll to position [299, 0]
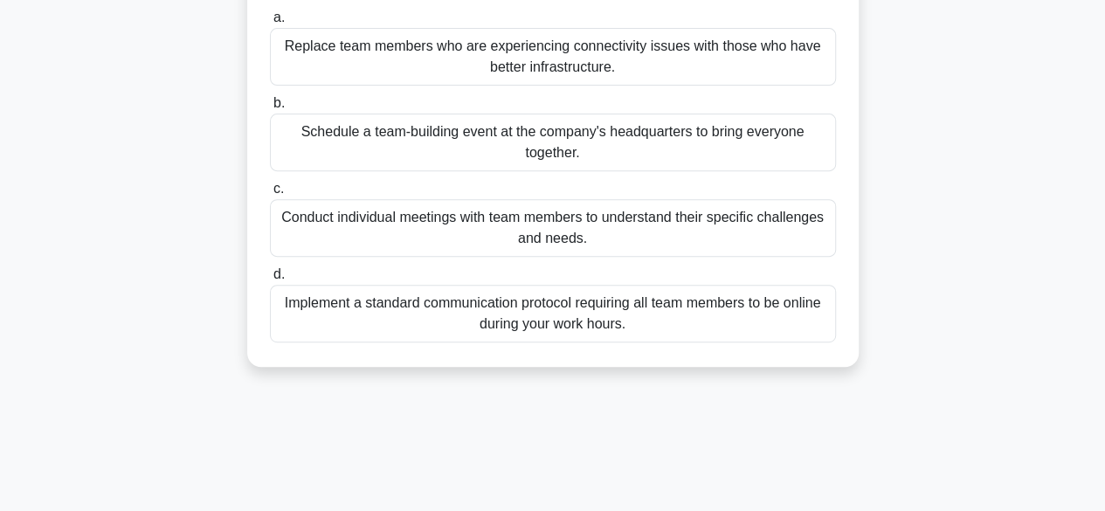
click at [653, 232] on div "Conduct individual meetings with team members to understand their specific chal…" at bounding box center [553, 228] width 566 height 58
click at [270, 195] on input "c. Conduct individual meetings with team members to understand their specific c…" at bounding box center [270, 188] width 0 height 11
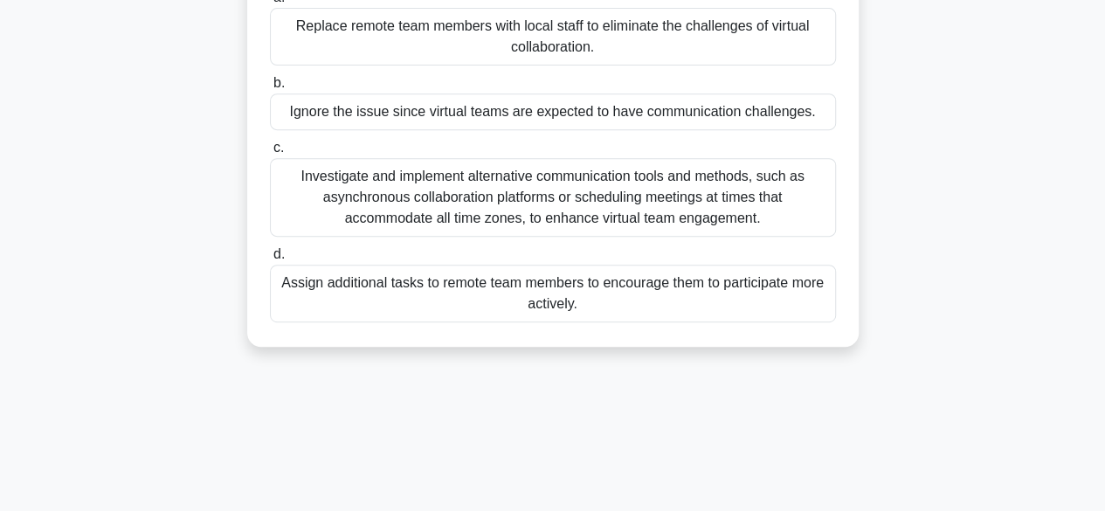
scroll to position [345, 0]
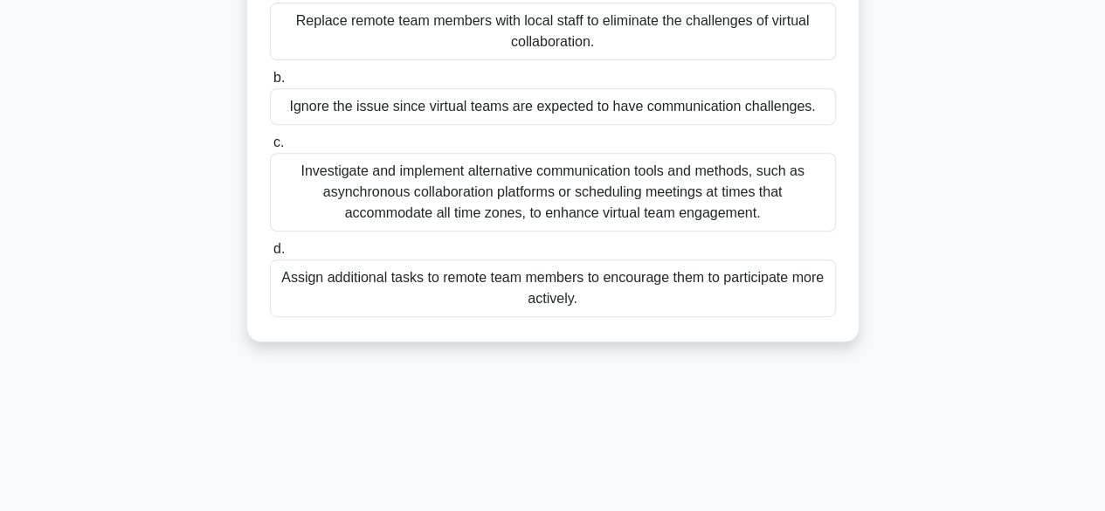
click at [500, 196] on div "Investigate and implement alternative communication tools and methods, such as …" at bounding box center [553, 192] width 566 height 79
click at [270, 149] on input "c. Investigate and implement alternative communication tools and methods, such …" at bounding box center [270, 142] width 0 height 11
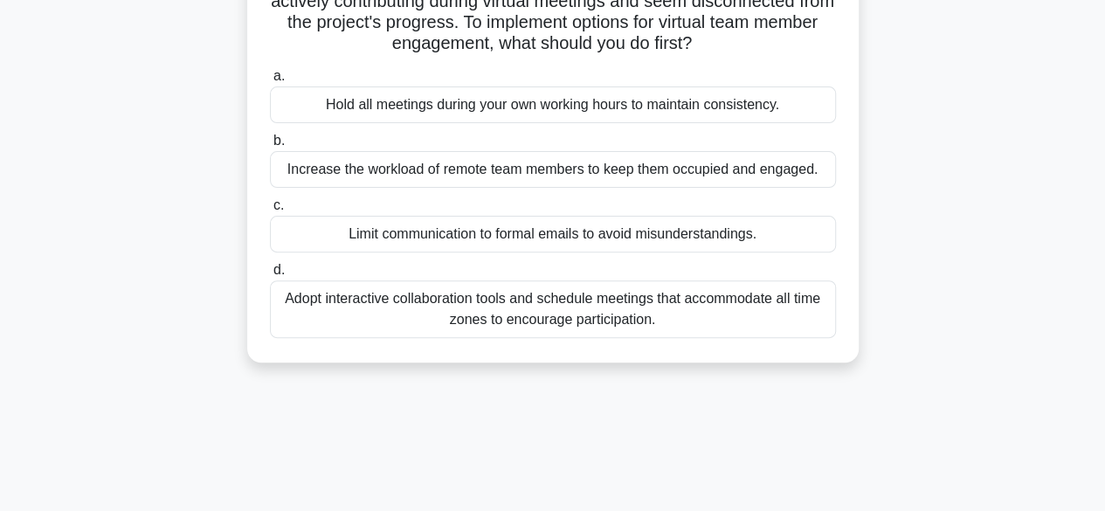
scroll to position [188, 0]
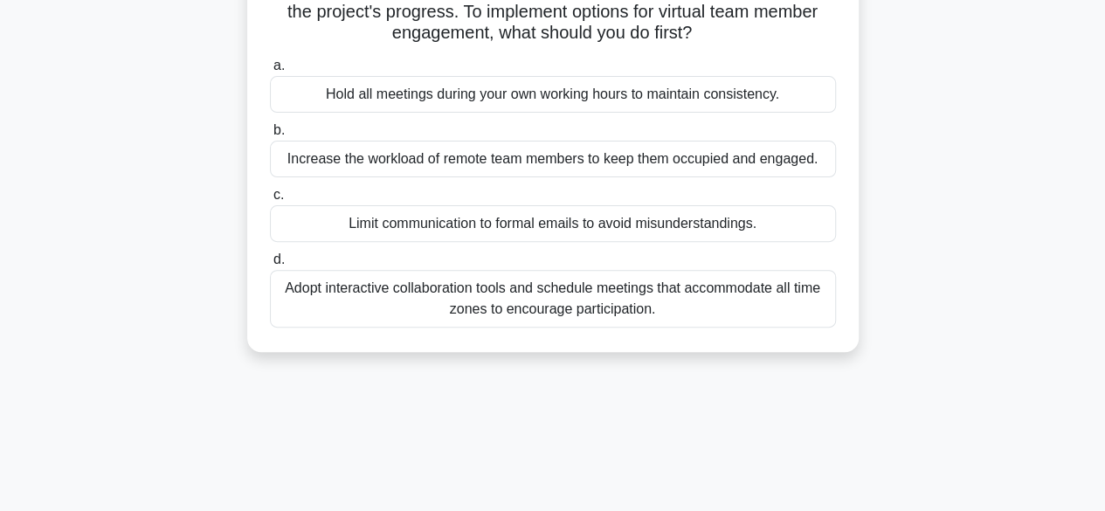
click at [563, 304] on div "Adopt interactive collaboration tools and schedule meetings that accommodate al…" at bounding box center [553, 299] width 566 height 58
click at [270, 266] on input "d. Adopt interactive collaboration tools and schedule meetings that accommodate…" at bounding box center [270, 259] width 0 height 11
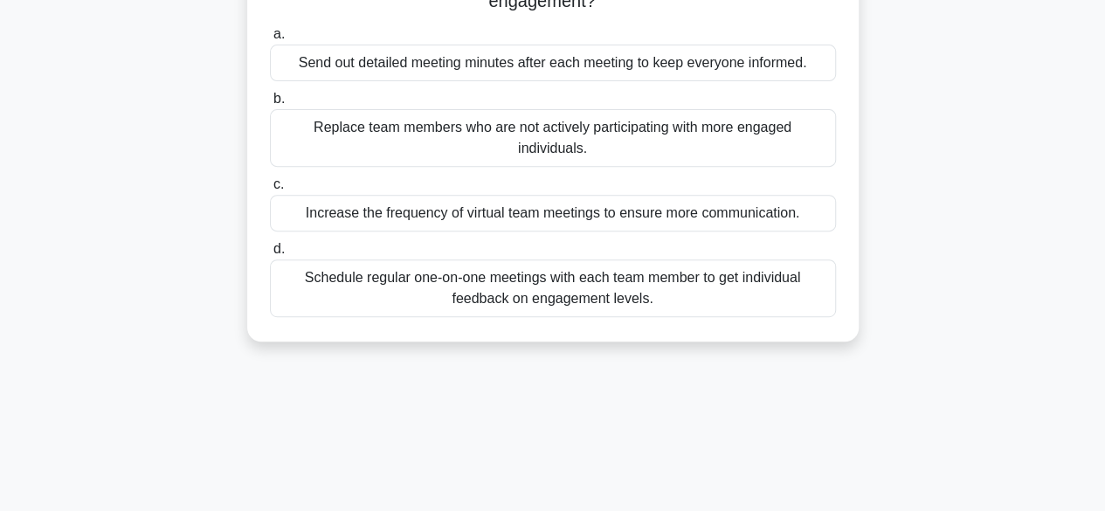
scroll to position [287, 0]
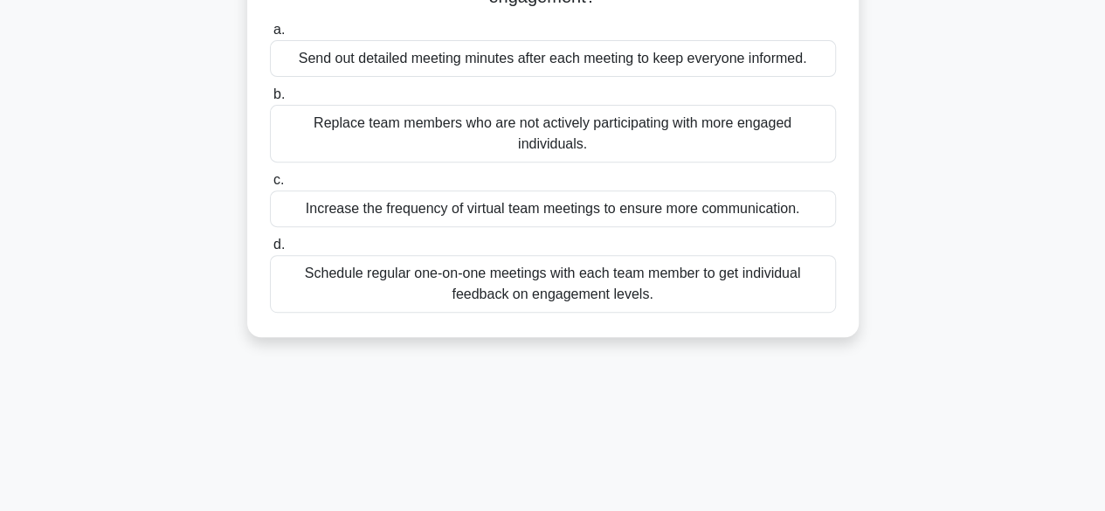
click at [579, 267] on div "Schedule regular one-on-one meetings with each team member to get individual fe…" at bounding box center [553, 284] width 566 height 58
click at [270, 251] on input "d. Schedule regular one-on-one meetings with each team member to get individual…" at bounding box center [270, 244] width 0 height 11
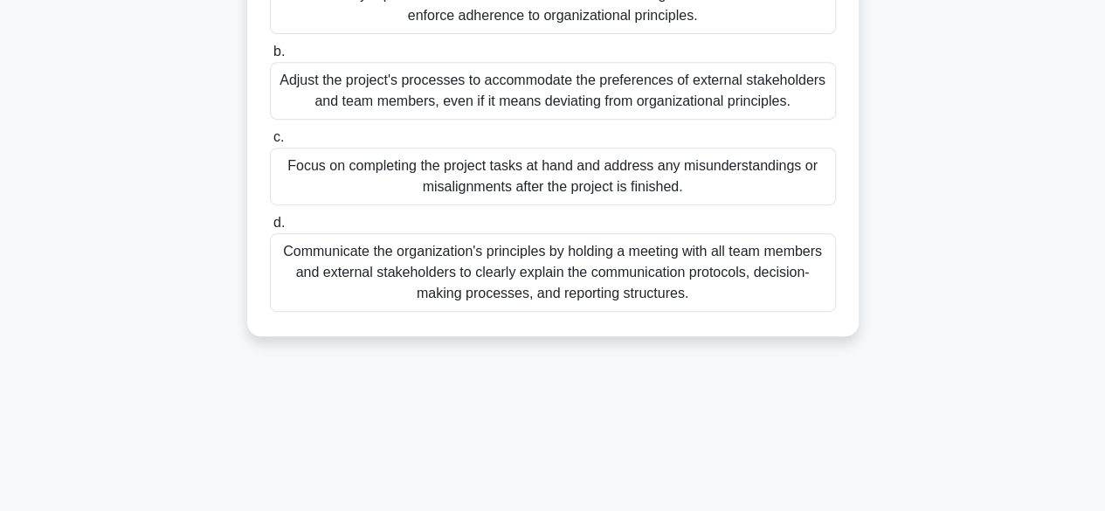
scroll to position [382, 0]
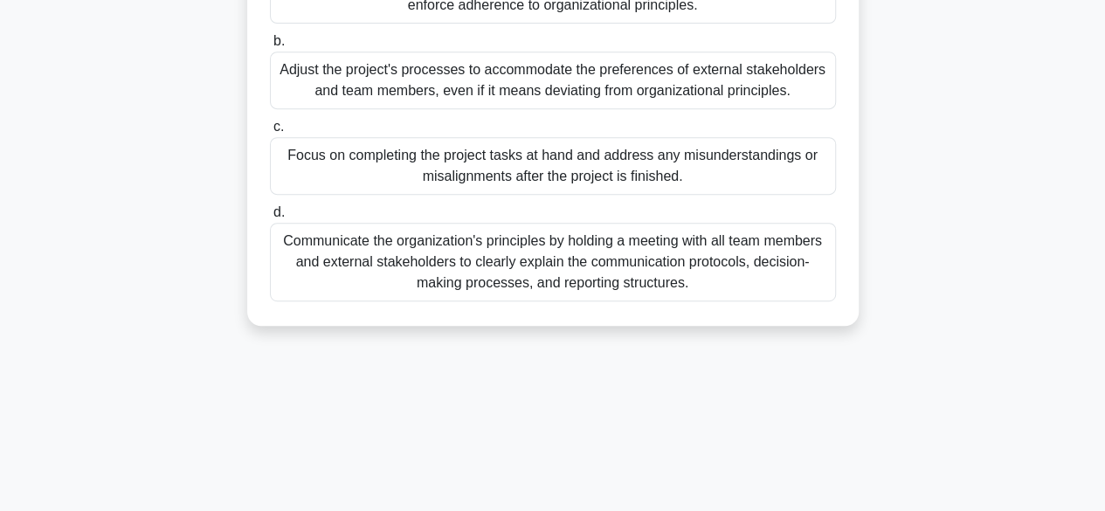
click at [563, 284] on div "Communicate the organization's principles by holding a meeting with all team me…" at bounding box center [553, 262] width 566 height 79
click at [270, 218] on input "d. Communicate the organization's principles by holding a meeting with all team…" at bounding box center [270, 212] width 0 height 11
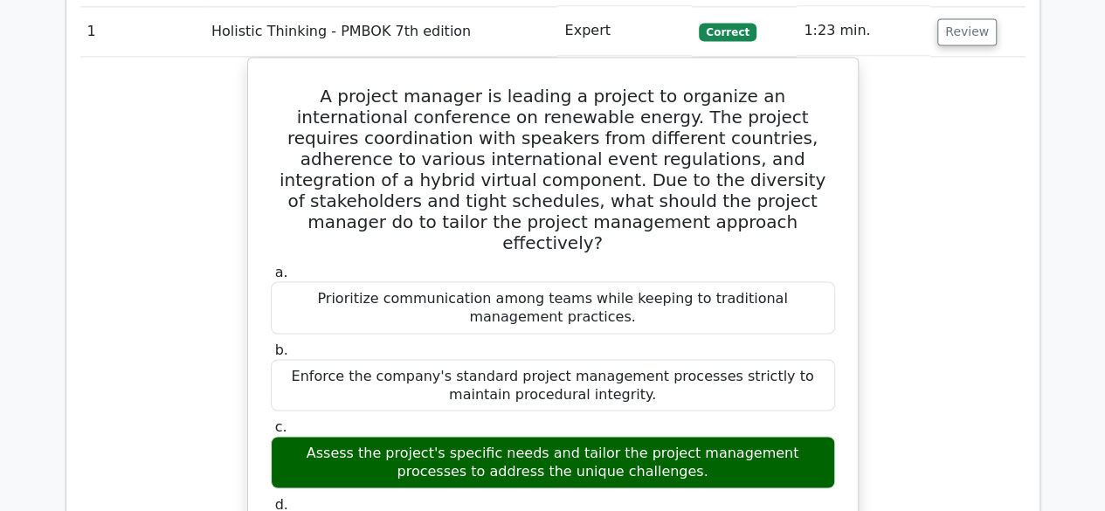
scroll to position [1372, 0]
